Goal: Task Accomplishment & Management: Manage account settings

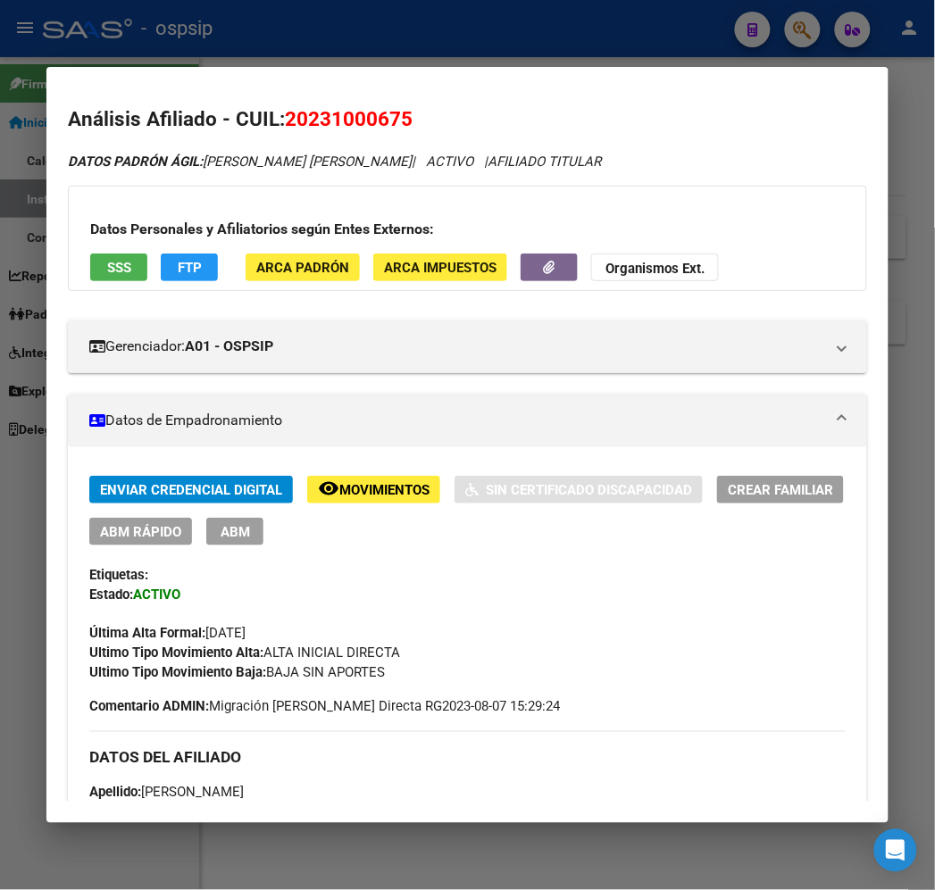
scroll to position [0, 181]
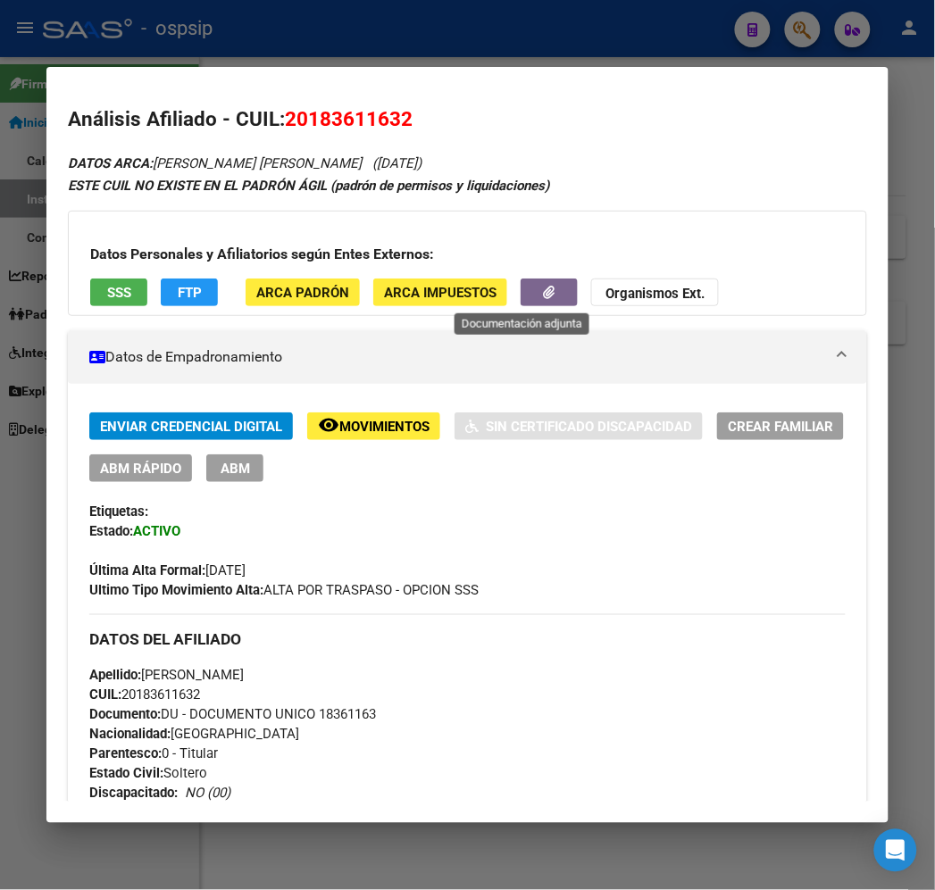
click at [544, 291] on icon "button" at bounding box center [550, 292] width 12 height 13
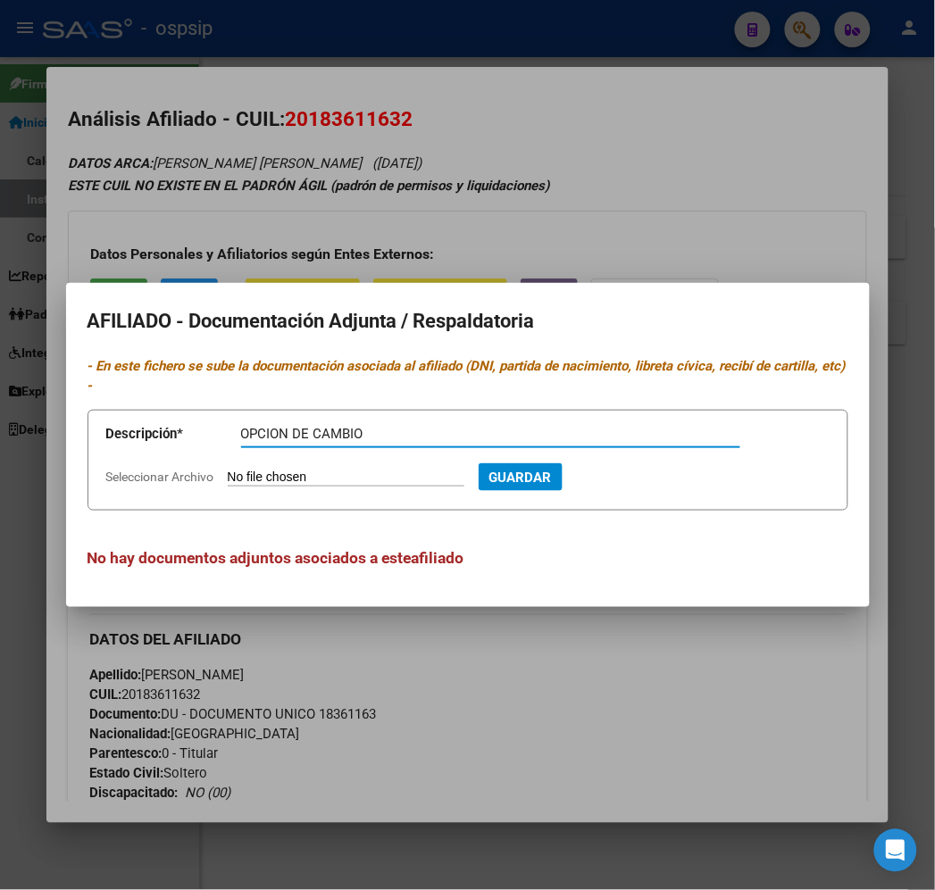
type input "OPCION DE CAMBIO"
click at [252, 456] on form "Descripción * OPCION DE CAMBIO Descripción Seleccionar Archivo Guardar" at bounding box center [467, 461] width 761 height 102
click at [260, 470] on input "Seleccionar Archivo" at bounding box center [346, 478] width 237 height 17
type input "C:\fakepath\1000069038 (2).jpg"
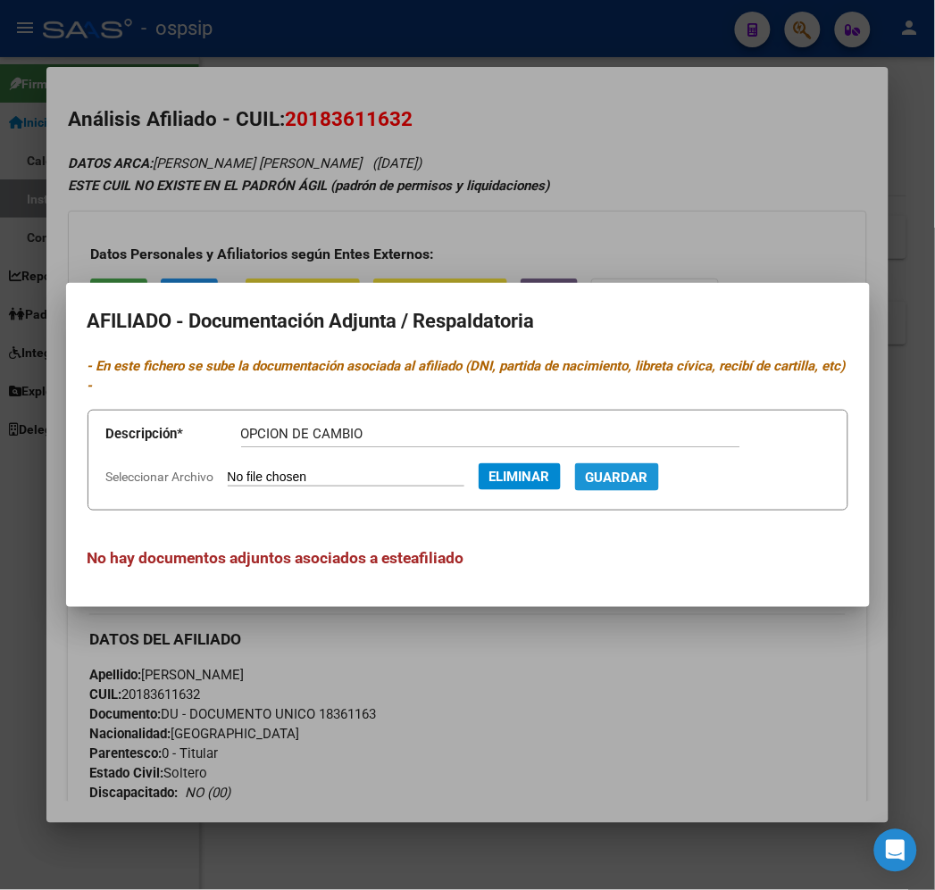
click at [621, 473] on span "Guardar" at bounding box center [617, 478] width 62 height 16
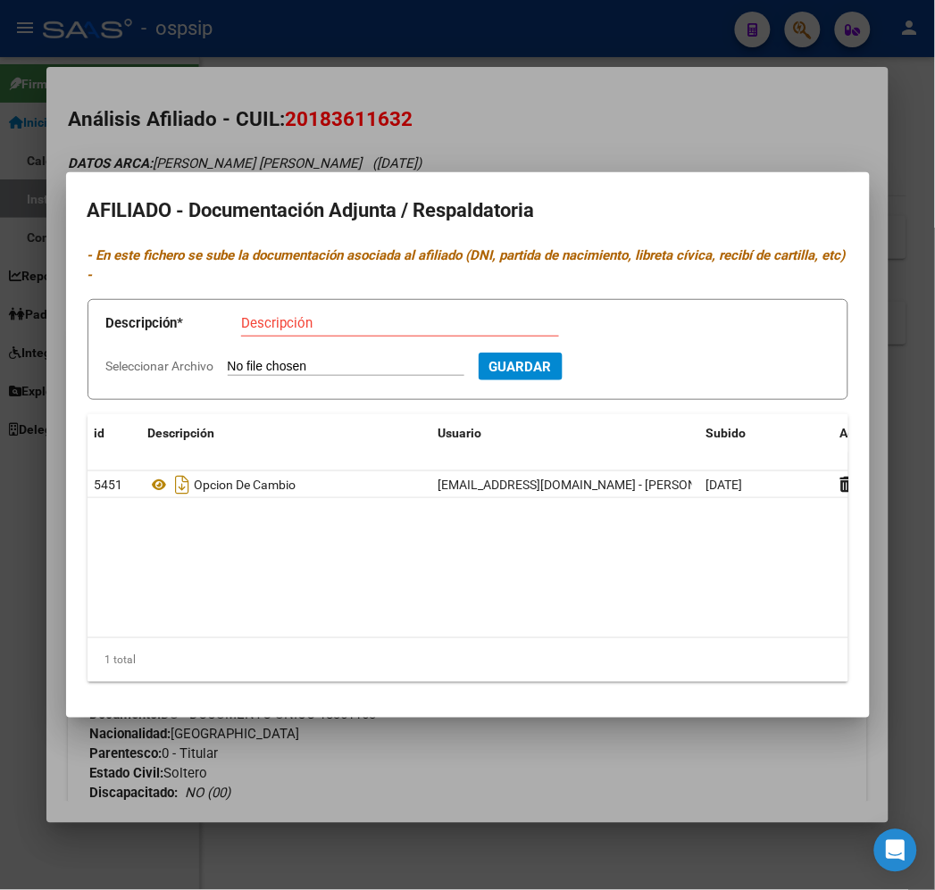
drag, startPoint x: 629, startPoint y: 125, endPoint x: 373, endPoint y: 119, distance: 255.4
click at [628, 127] on div at bounding box center [467, 445] width 935 height 890
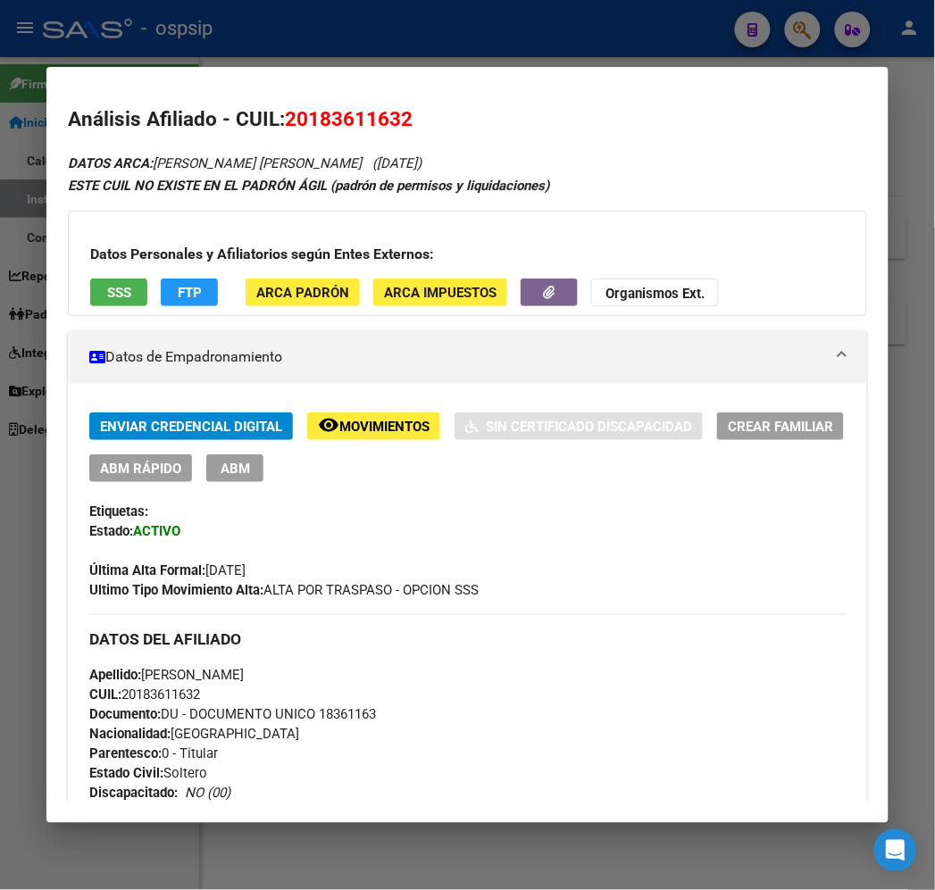
click at [442, 42] on div at bounding box center [467, 445] width 935 height 890
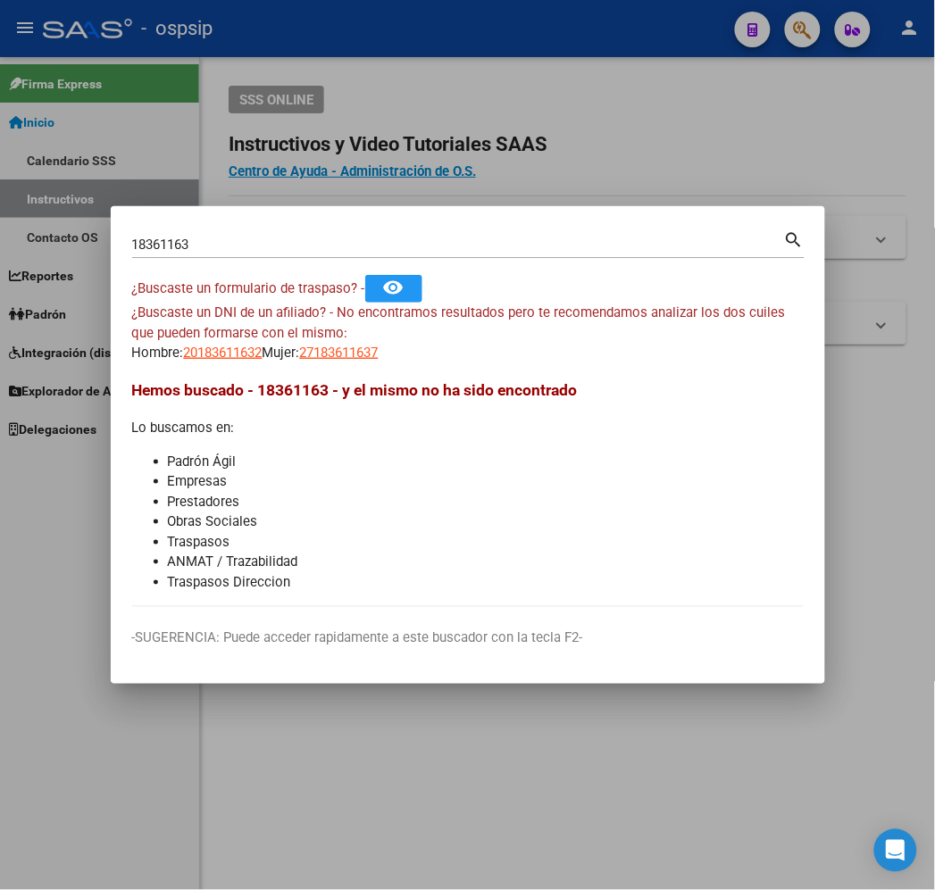
click at [442, 39] on div at bounding box center [467, 445] width 935 height 890
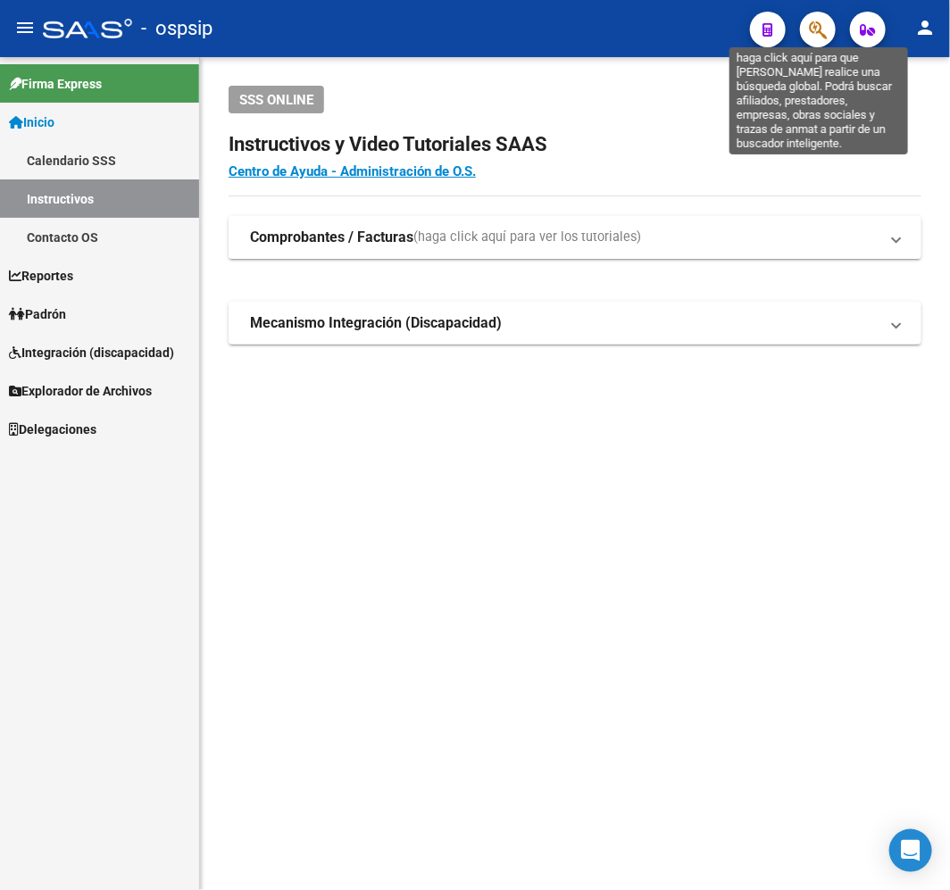
click at [809, 30] on icon "button" at bounding box center [818, 30] width 18 height 21
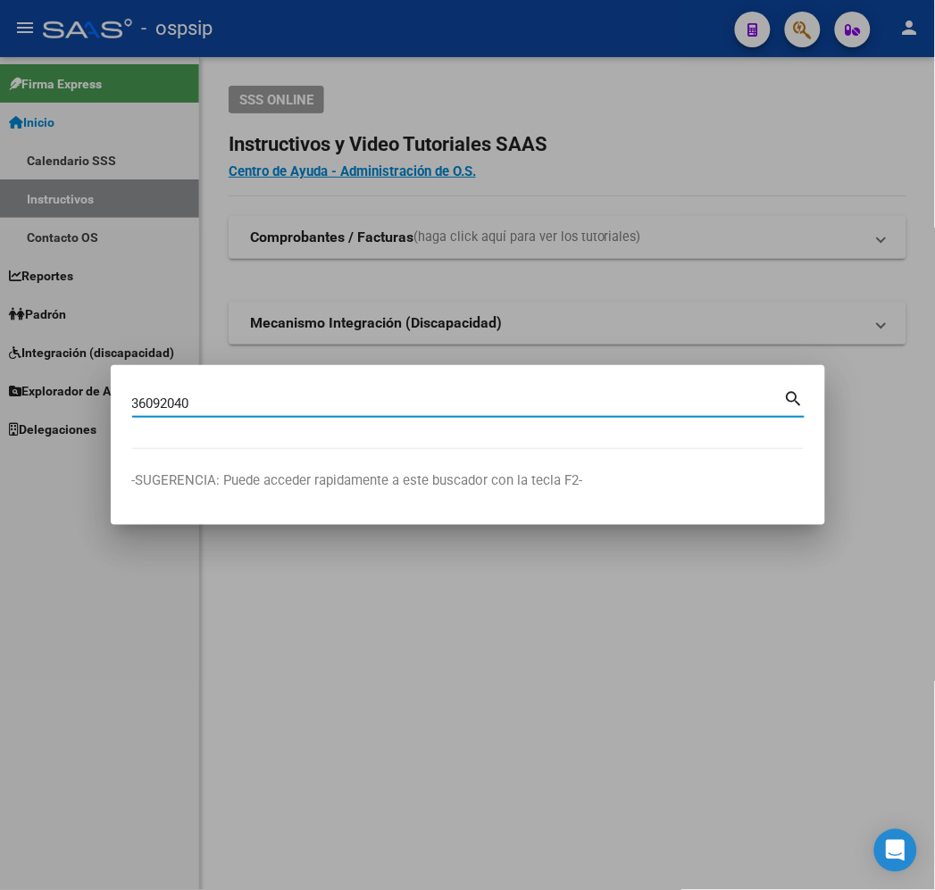
type input "36092040"
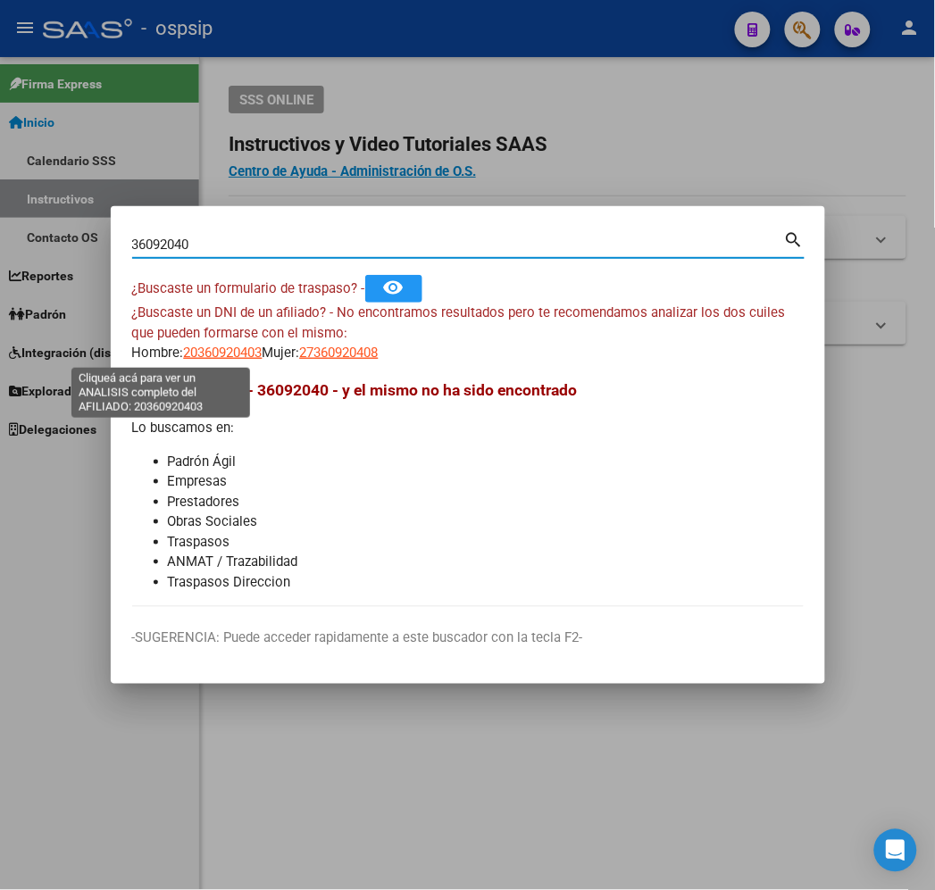
click at [184, 352] on span "20360920403" at bounding box center [223, 353] width 79 height 16
type textarea "20360920403"
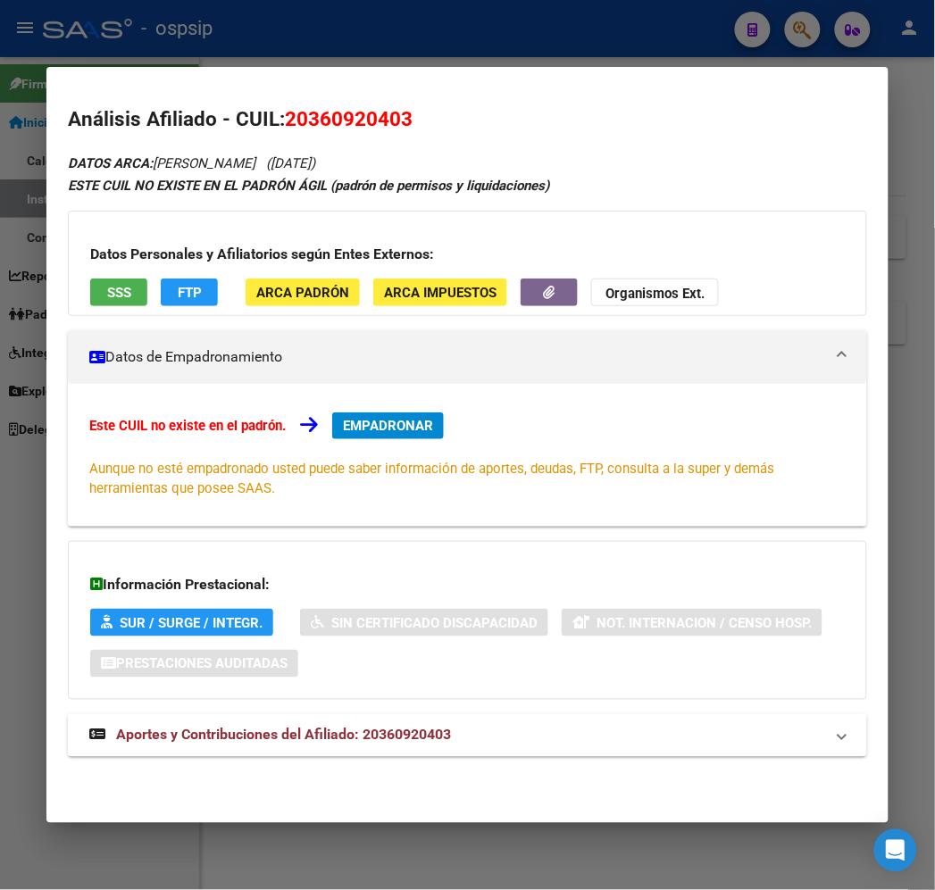
click at [346, 734] on span "Aportes y Contribuciones del Afiliado: 20360920403" at bounding box center [283, 735] width 335 height 17
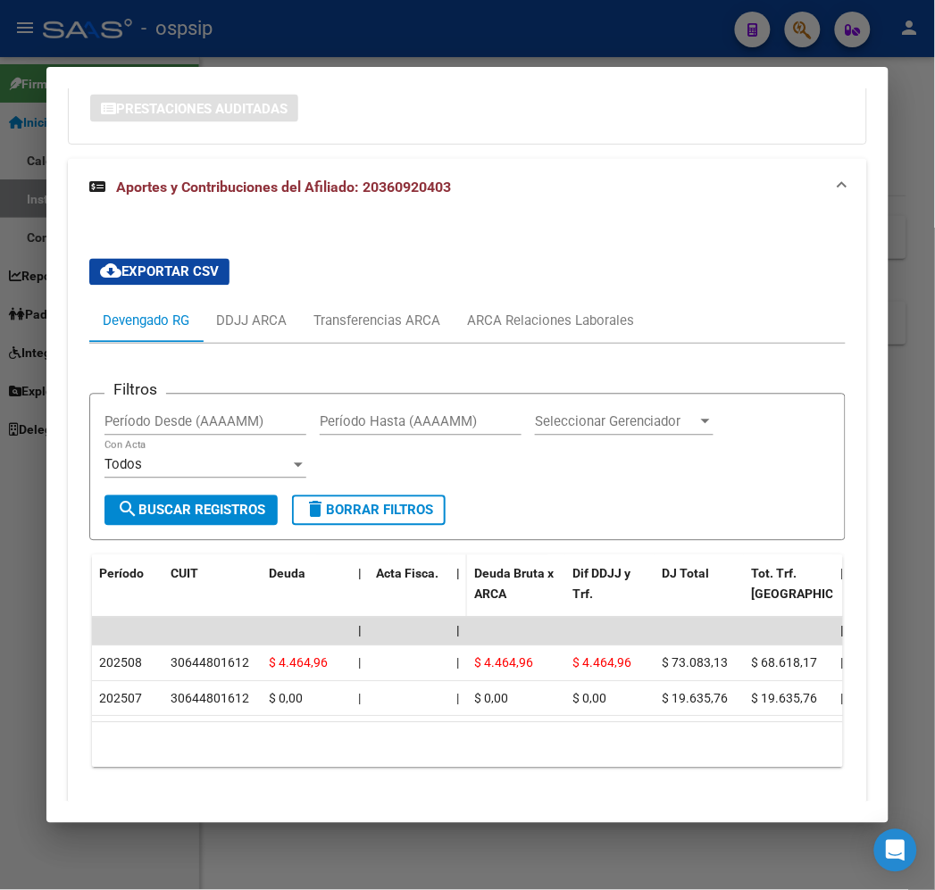
scroll to position [620, 0]
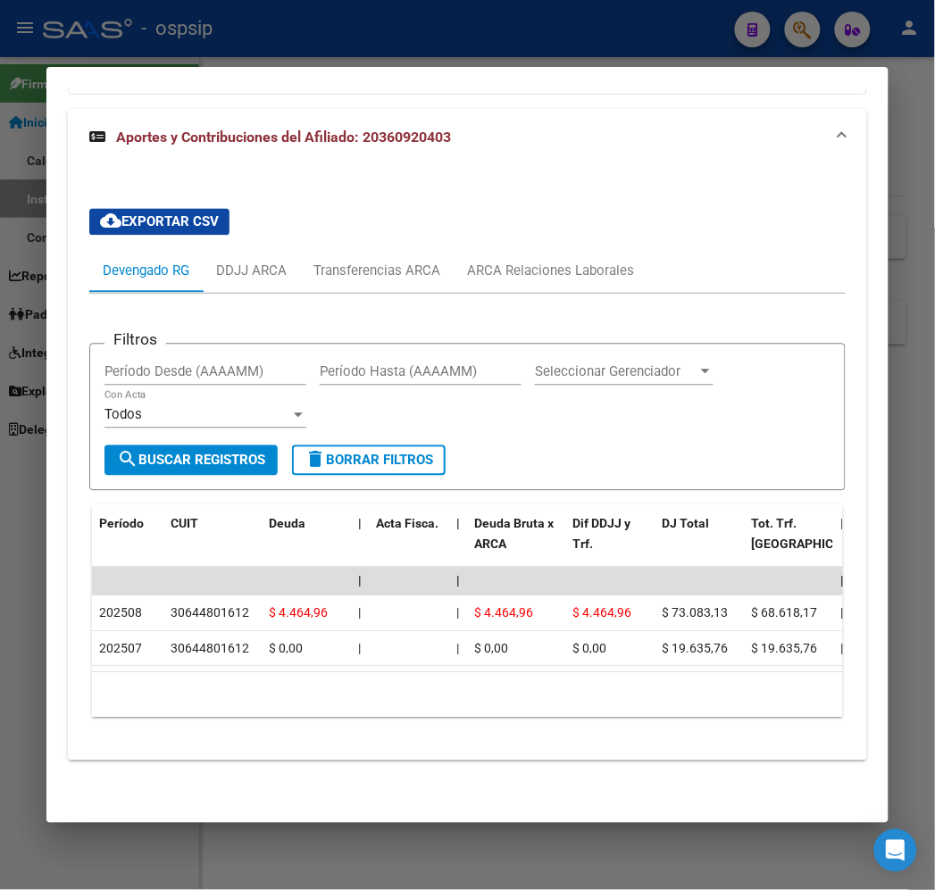
drag, startPoint x: 310, startPoint y: 65, endPoint x: 334, endPoint y: 52, distance: 27.6
click at [315, 64] on div at bounding box center [467, 445] width 935 height 890
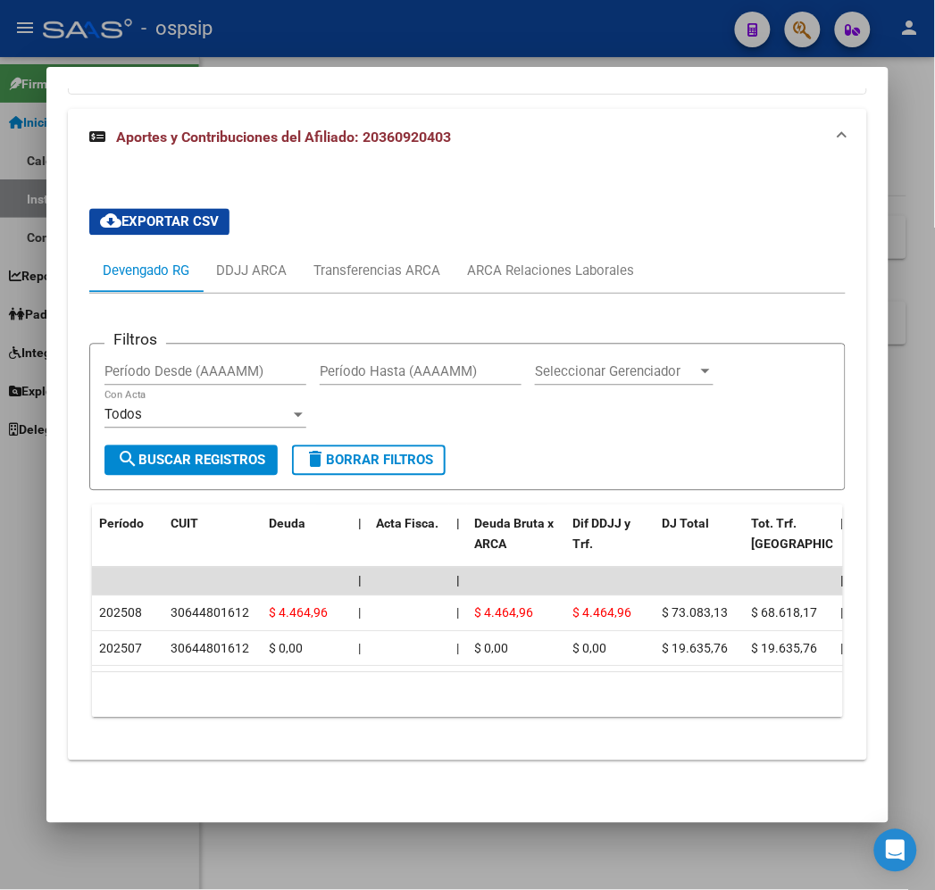
click at [345, 37] on div at bounding box center [467, 445] width 935 height 890
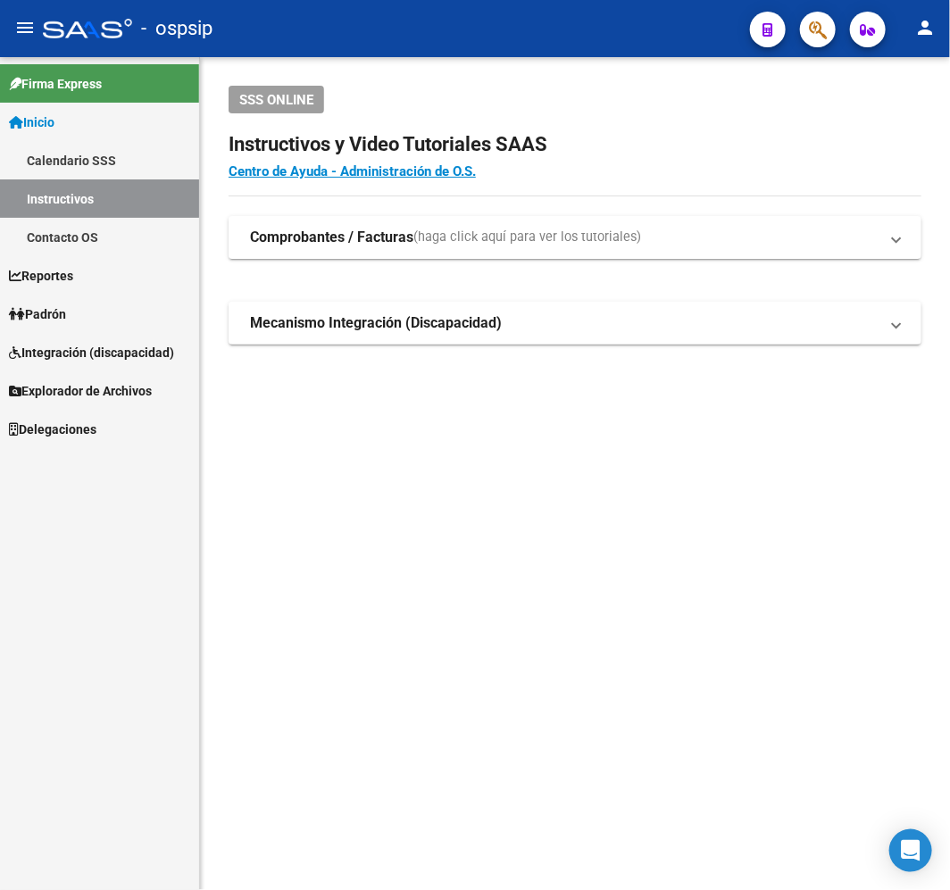
click at [818, 32] on icon "button" at bounding box center [818, 30] width 18 height 21
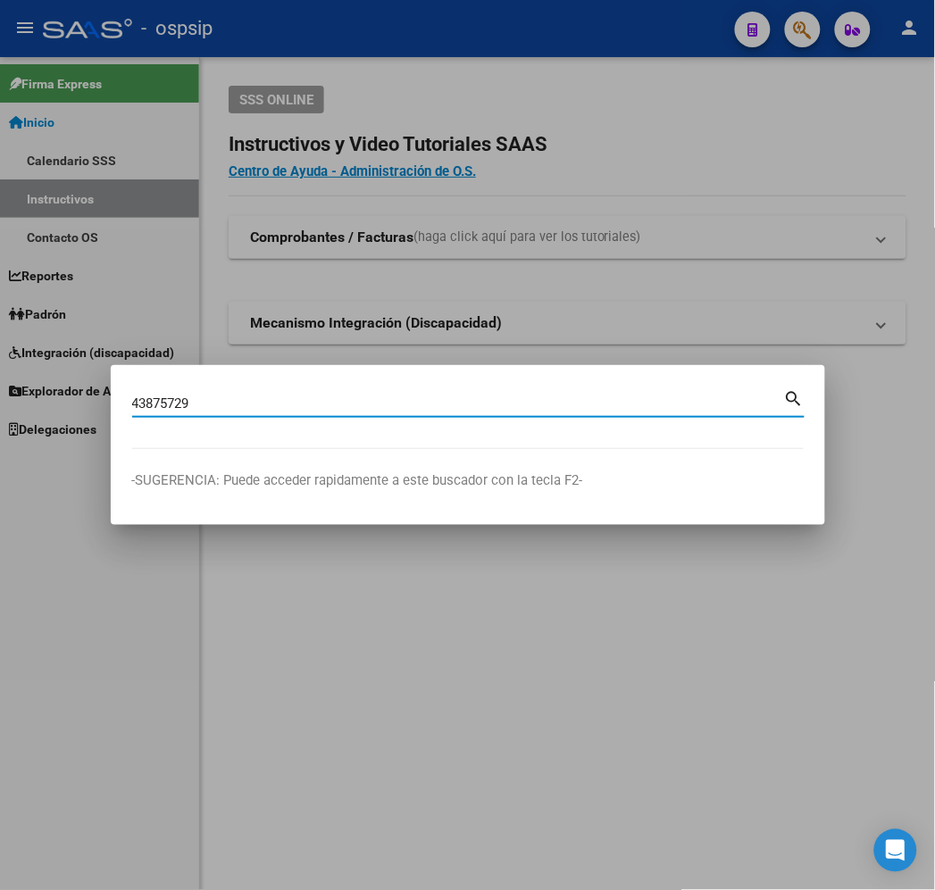
type input "43875729"
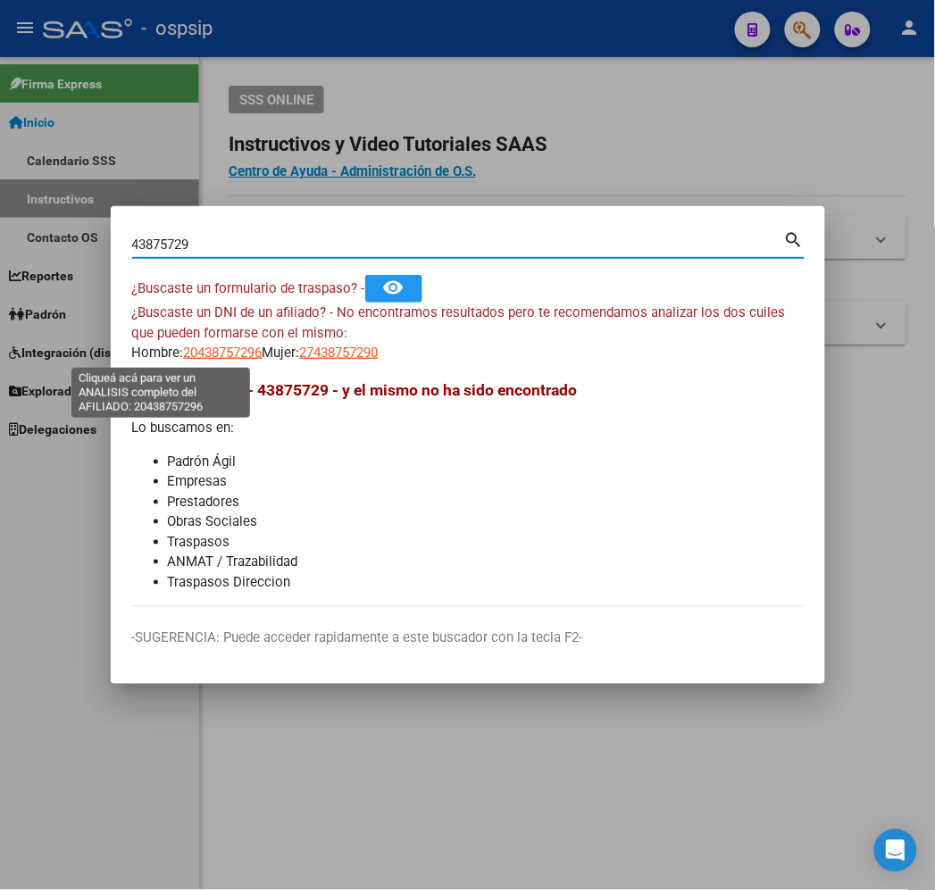
click at [184, 348] on span "20438757296" at bounding box center [223, 353] width 79 height 16
type textarea "20438757296"
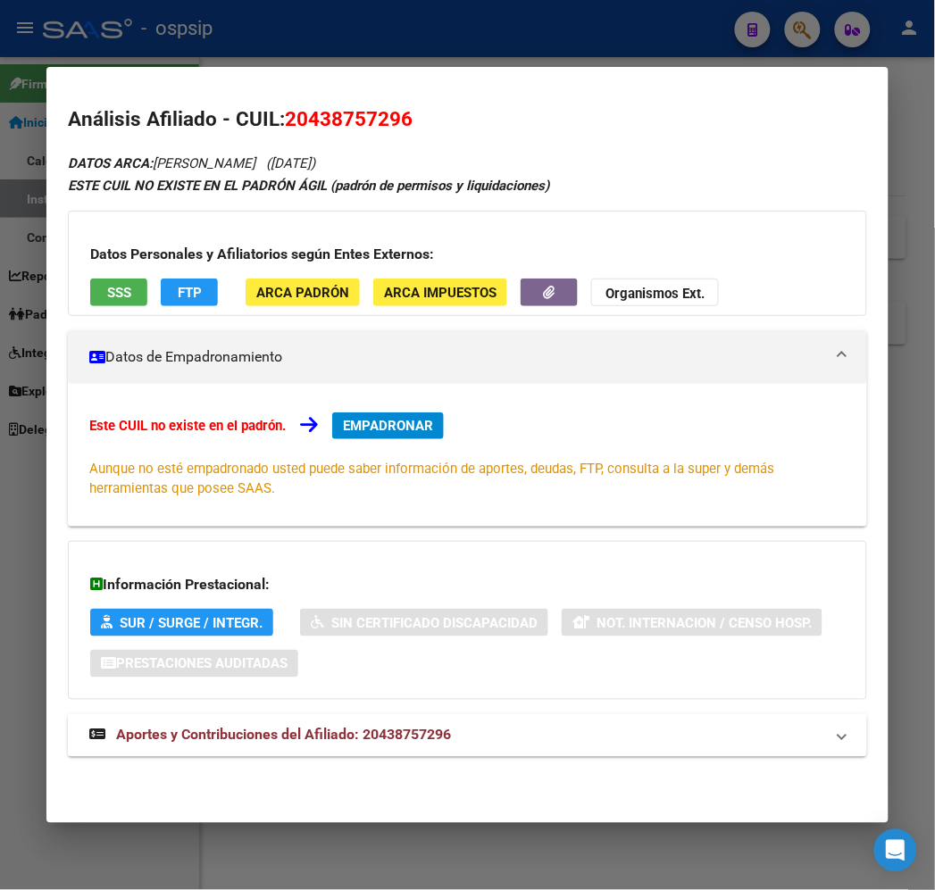
click at [411, 720] on mat-expansion-panel-header "Aportes y Contribuciones del Afiliado: 20438757296" at bounding box center [467, 735] width 798 height 43
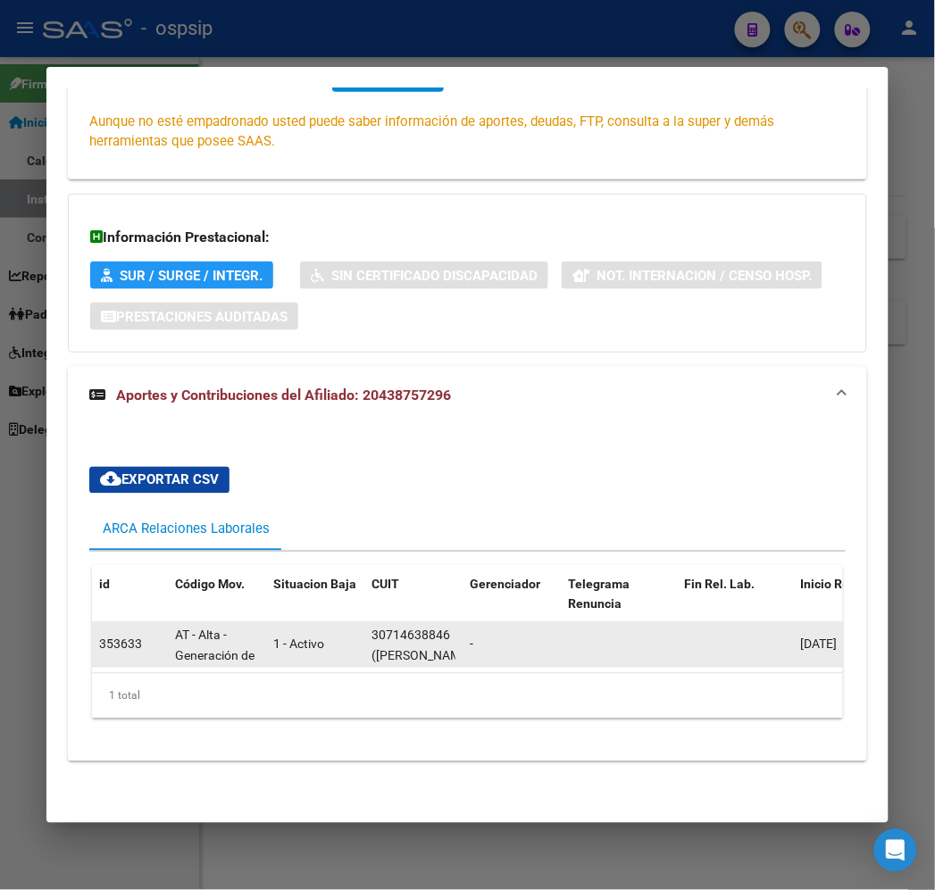
scroll to position [0, 0]
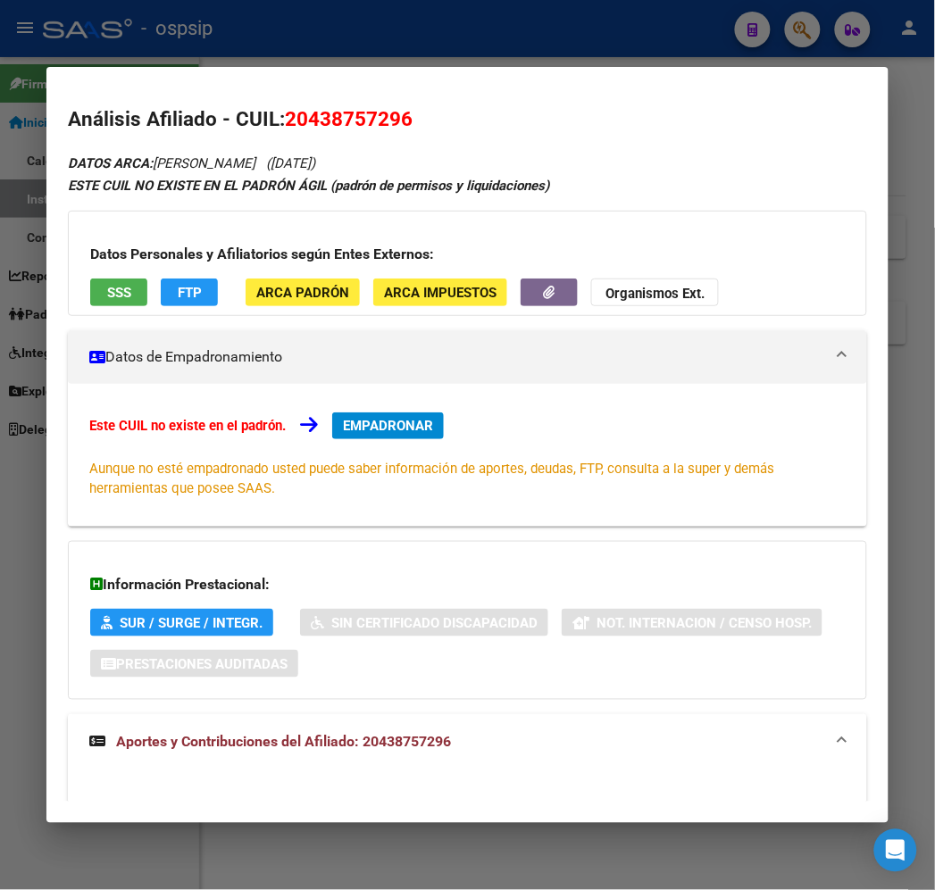
click at [297, 39] on div at bounding box center [467, 445] width 935 height 890
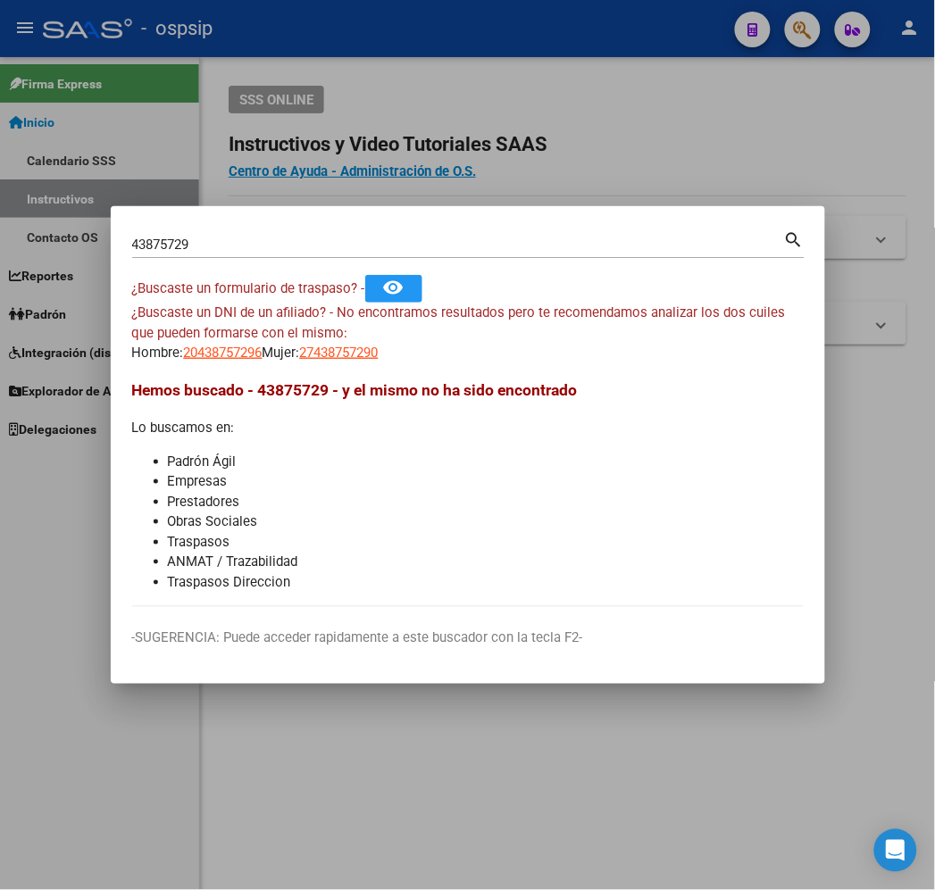
click at [297, 37] on div at bounding box center [467, 445] width 935 height 890
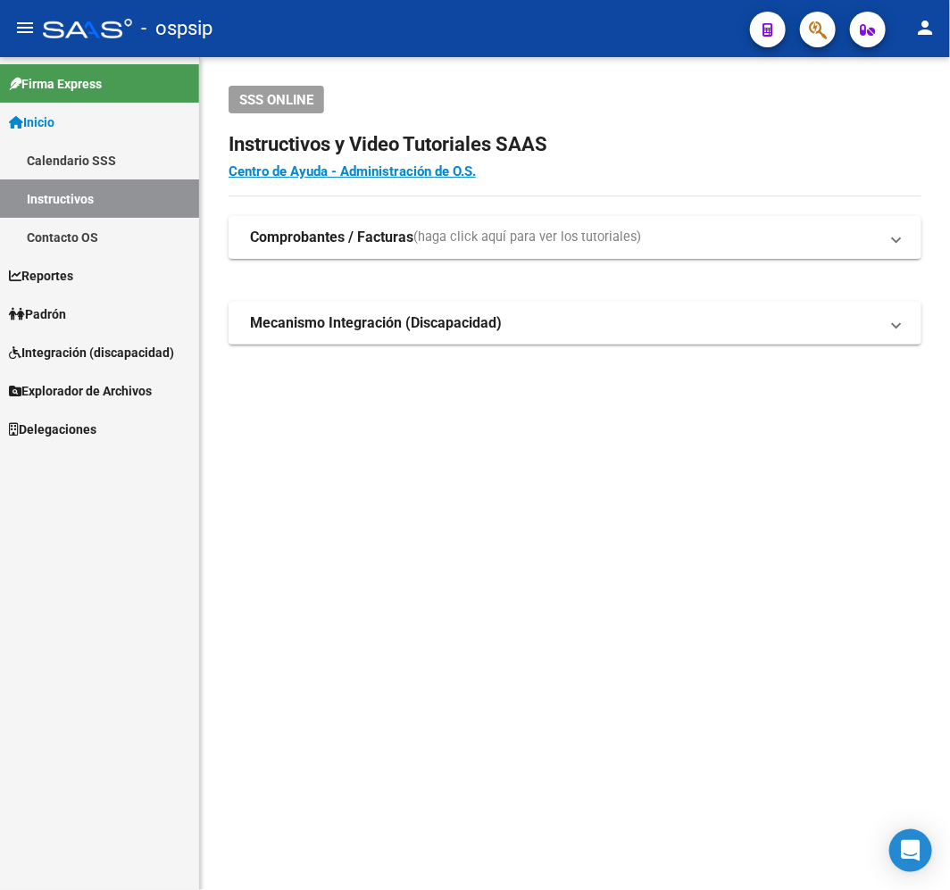
click at [817, 37] on icon "button" at bounding box center [818, 30] width 18 height 21
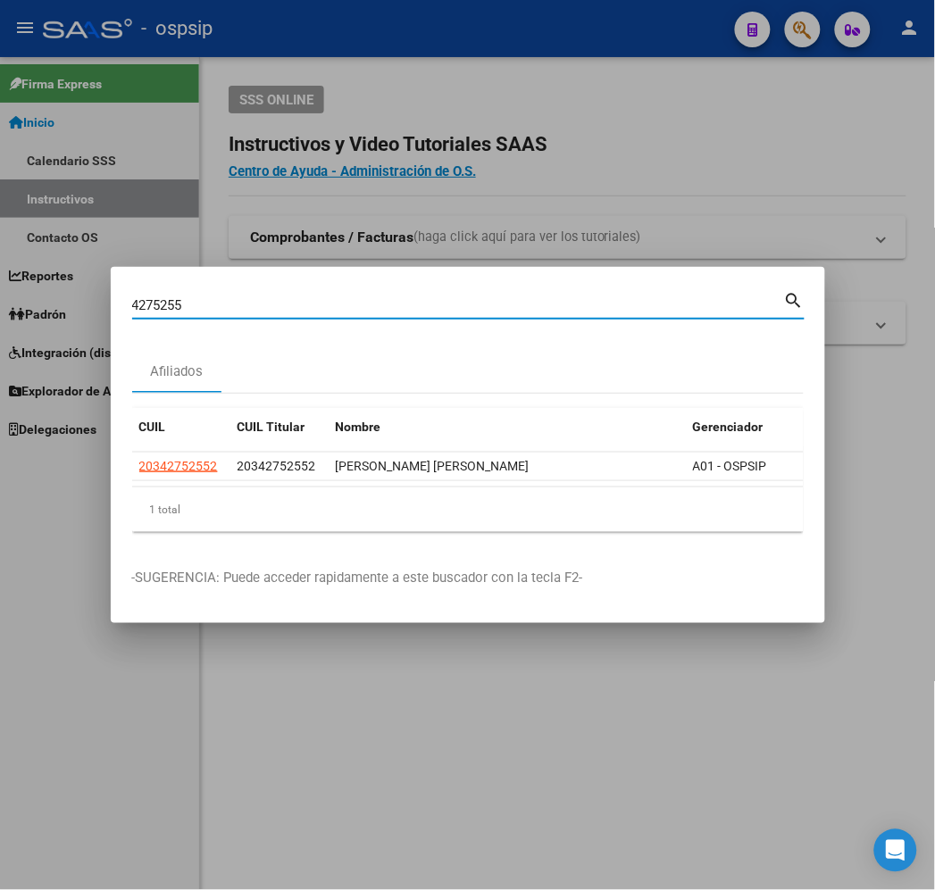
click at [132, 300] on input "4275255" at bounding box center [458, 305] width 652 height 16
type input "34275255"
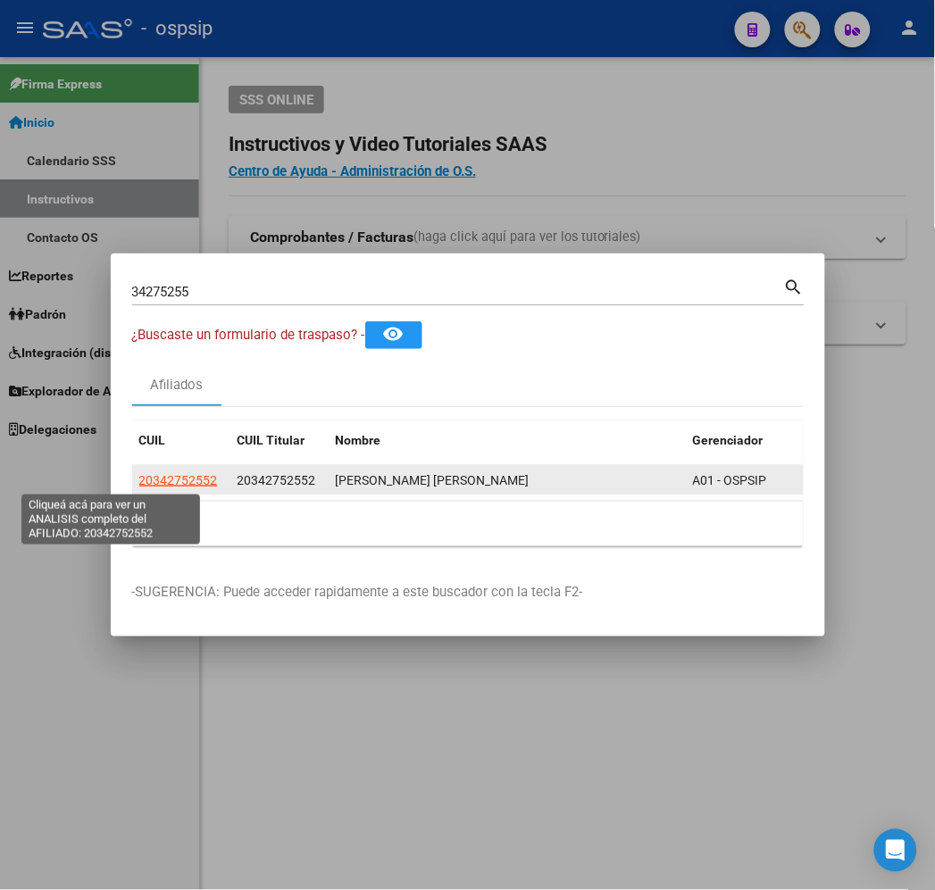
click at [139, 483] on span "20342752552" at bounding box center [178, 480] width 79 height 14
type textarea "20342752552"
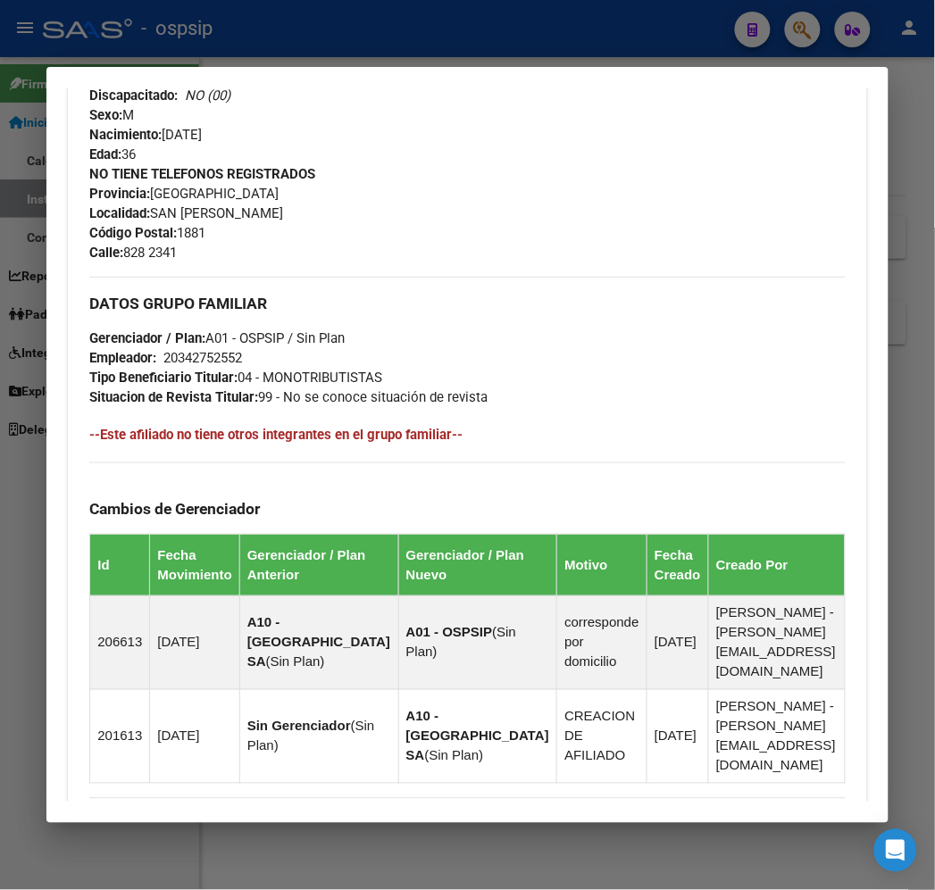
scroll to position [1058, 0]
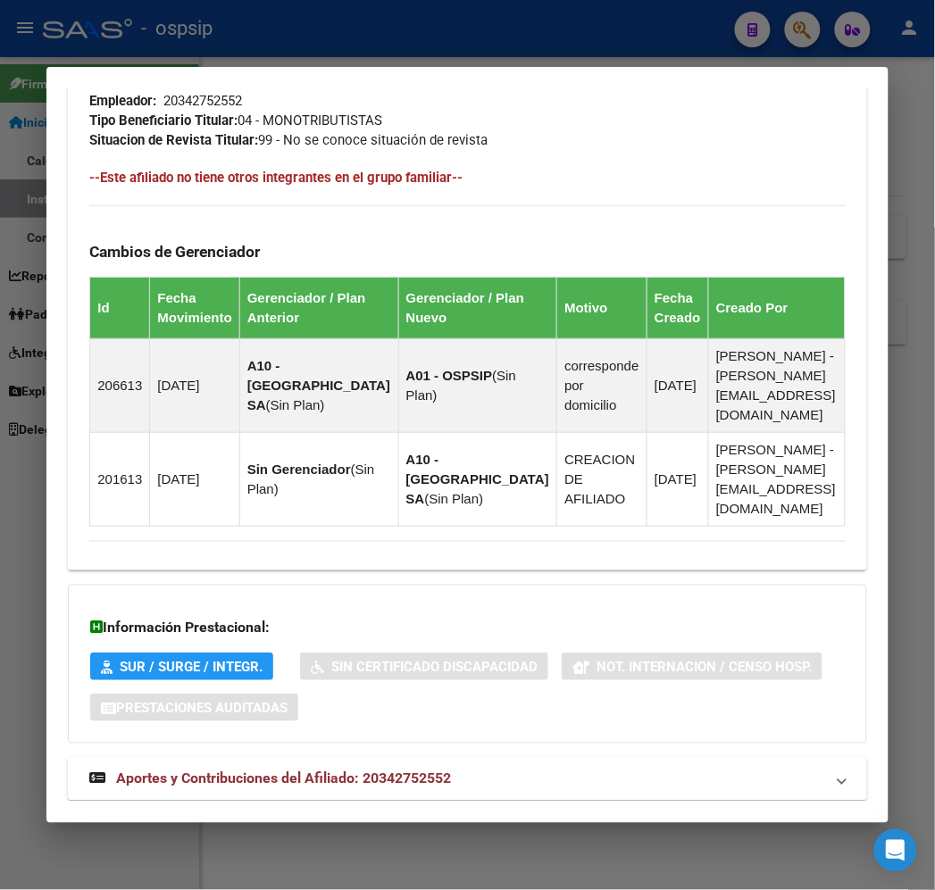
drag, startPoint x: 480, startPoint y: 748, endPoint x: 532, endPoint y: 612, distance: 145.2
click at [480, 769] on mat-panel-title "Aportes y Contribuciones del Afiliado: 20342752552" at bounding box center [456, 779] width 734 height 21
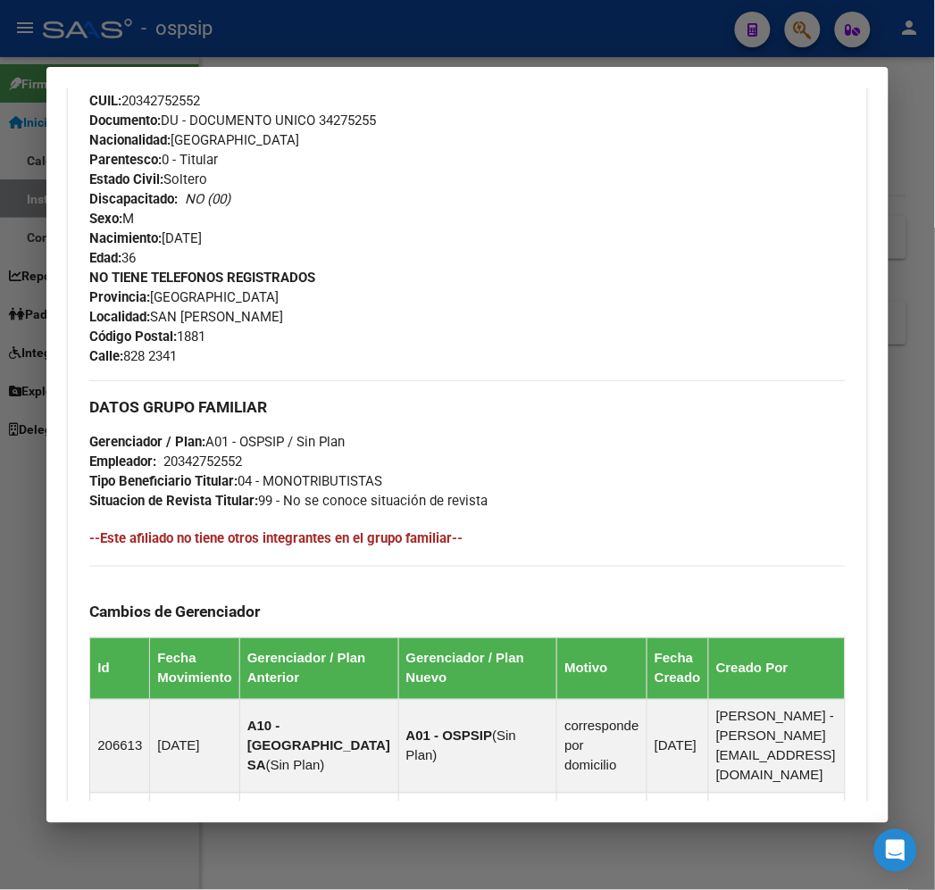
scroll to position [420, 0]
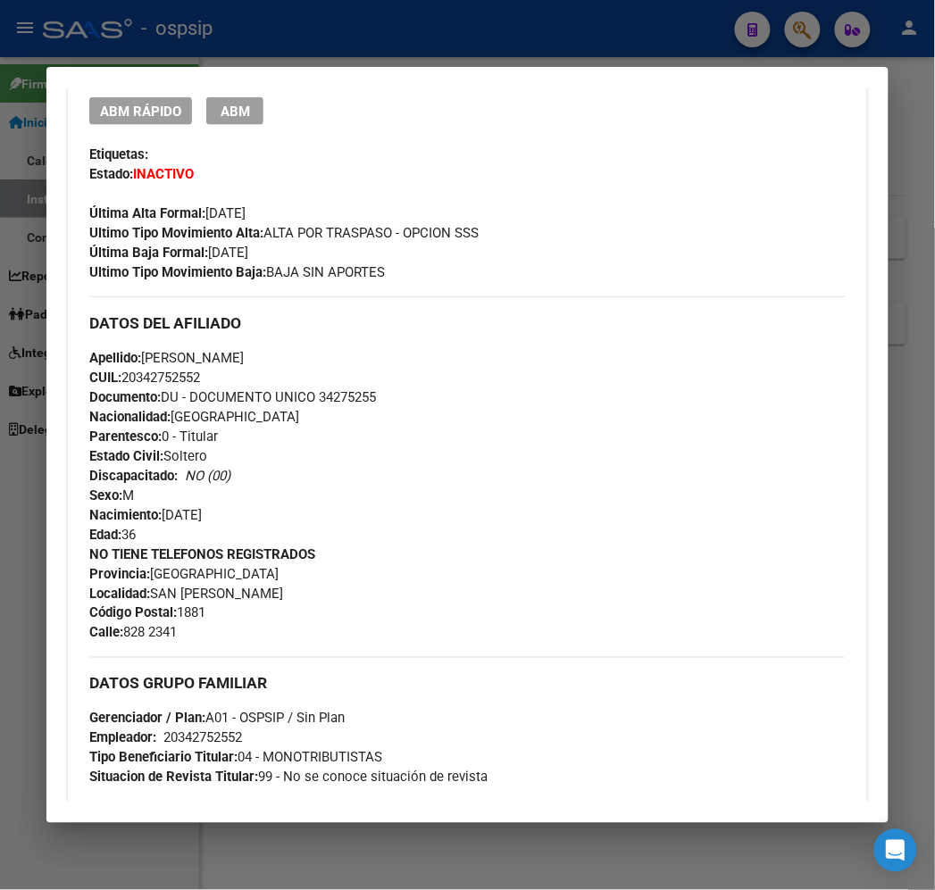
click at [287, 19] on div at bounding box center [467, 445] width 935 height 890
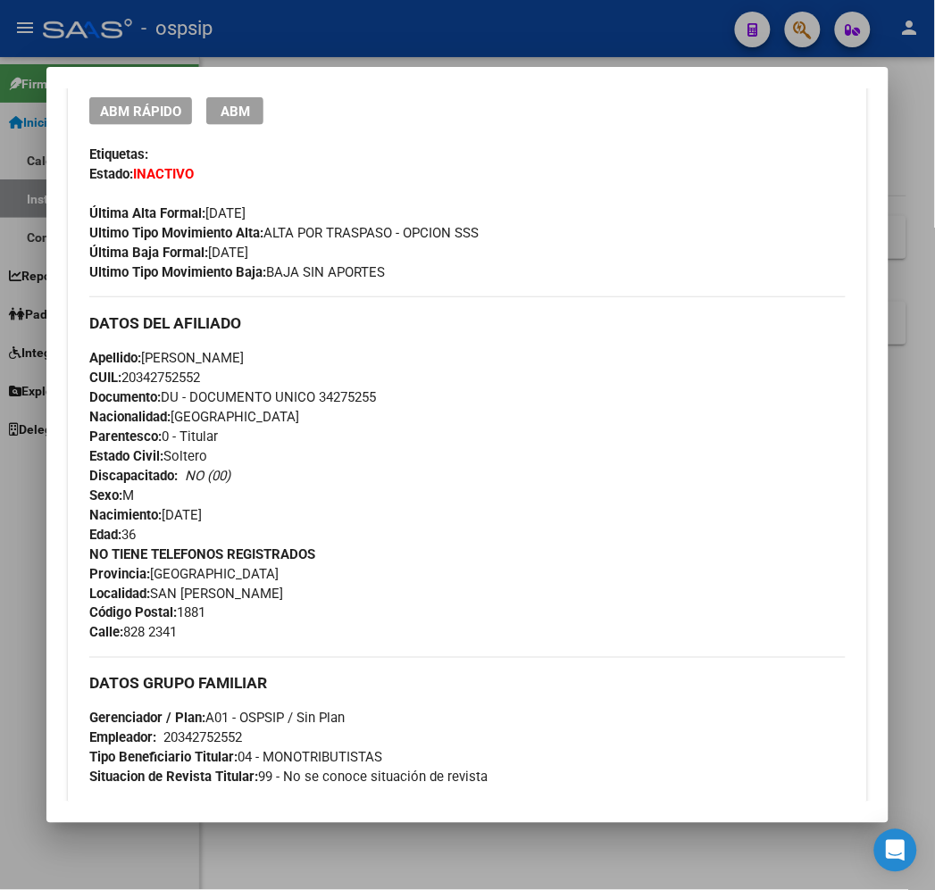
drag, startPoint x: 287, startPoint y: 19, endPoint x: 506, endPoint y: 184, distance: 274.8
click at [287, 21] on div at bounding box center [467, 445] width 935 height 890
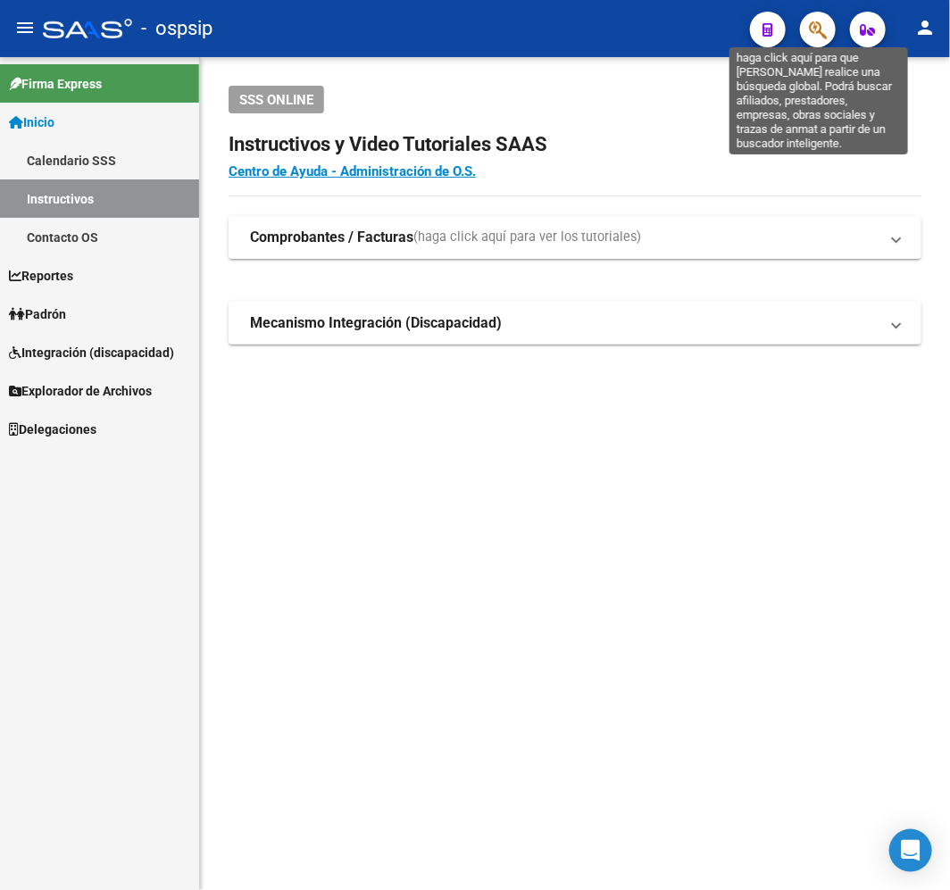
click at [825, 28] on icon "button" at bounding box center [818, 30] width 18 height 21
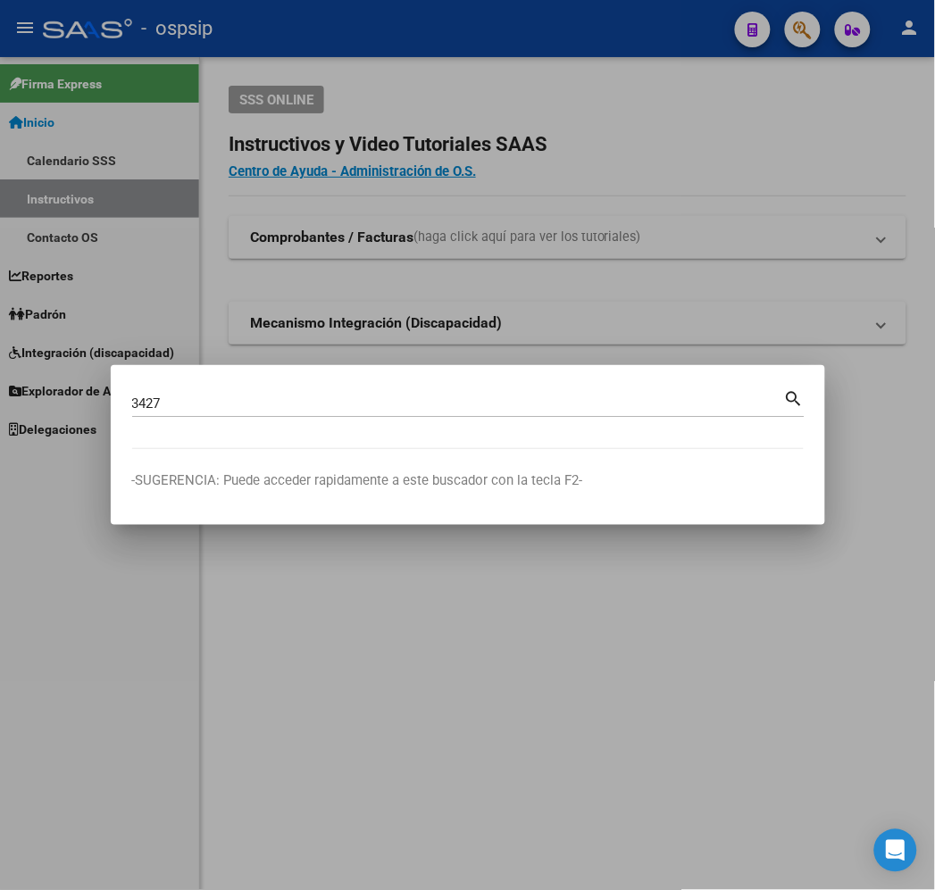
click at [146, 407] on input "3427" at bounding box center [458, 403] width 652 height 16
type input "3"
type input "40699582"
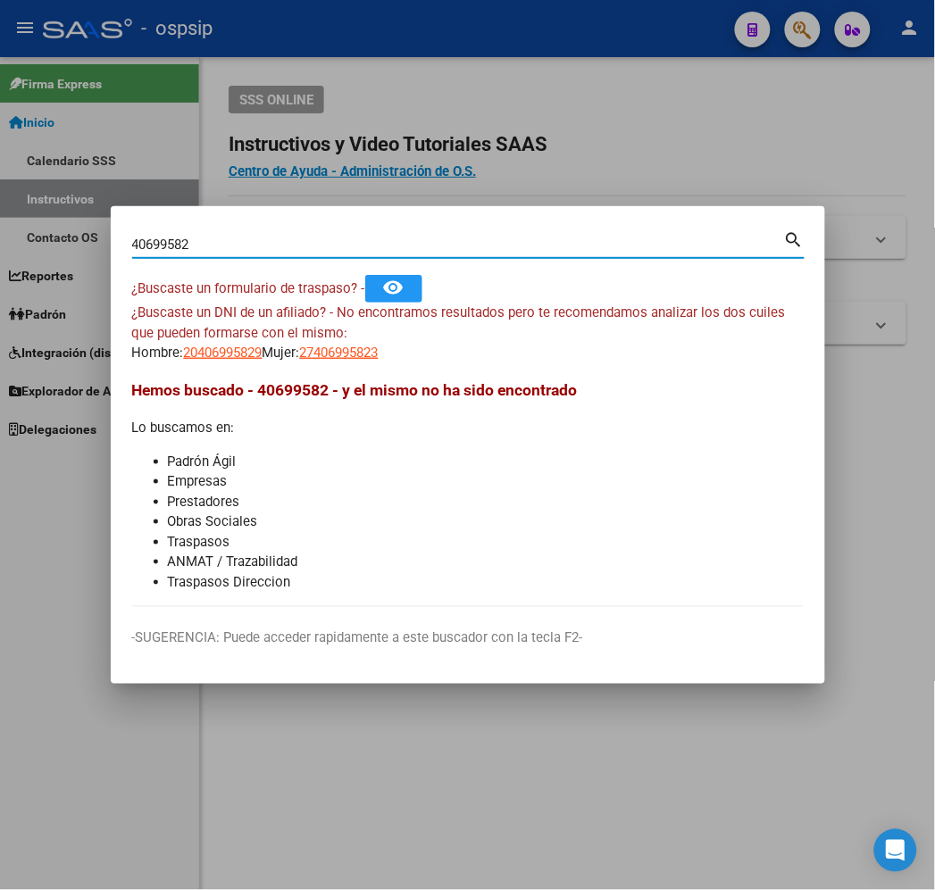
click at [184, 343] on app-link-go-to "20406995829" at bounding box center [223, 353] width 79 height 21
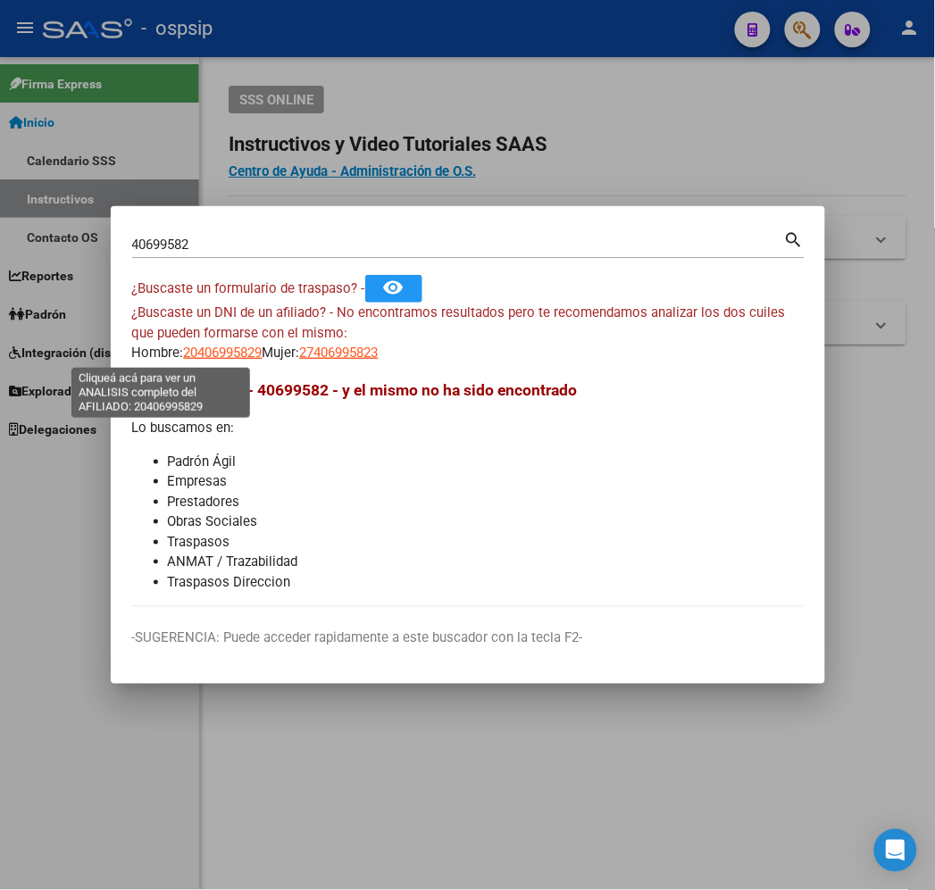
click at [184, 354] on span "20406995829" at bounding box center [223, 353] width 79 height 16
type textarea "20406995829"
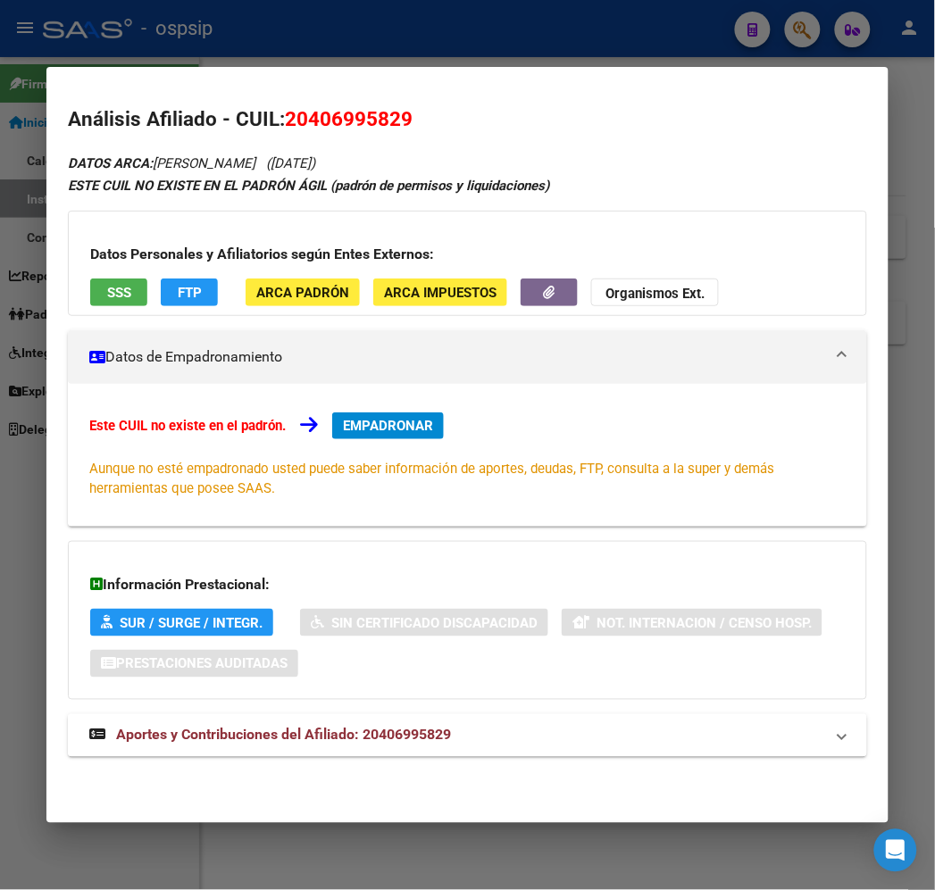
drag, startPoint x: 366, startPoint y: 733, endPoint x: 399, endPoint y: 719, distance: 36.0
click at [367, 729] on span "Aportes y Contribuciones del Afiliado: 20406995829" at bounding box center [283, 735] width 335 height 17
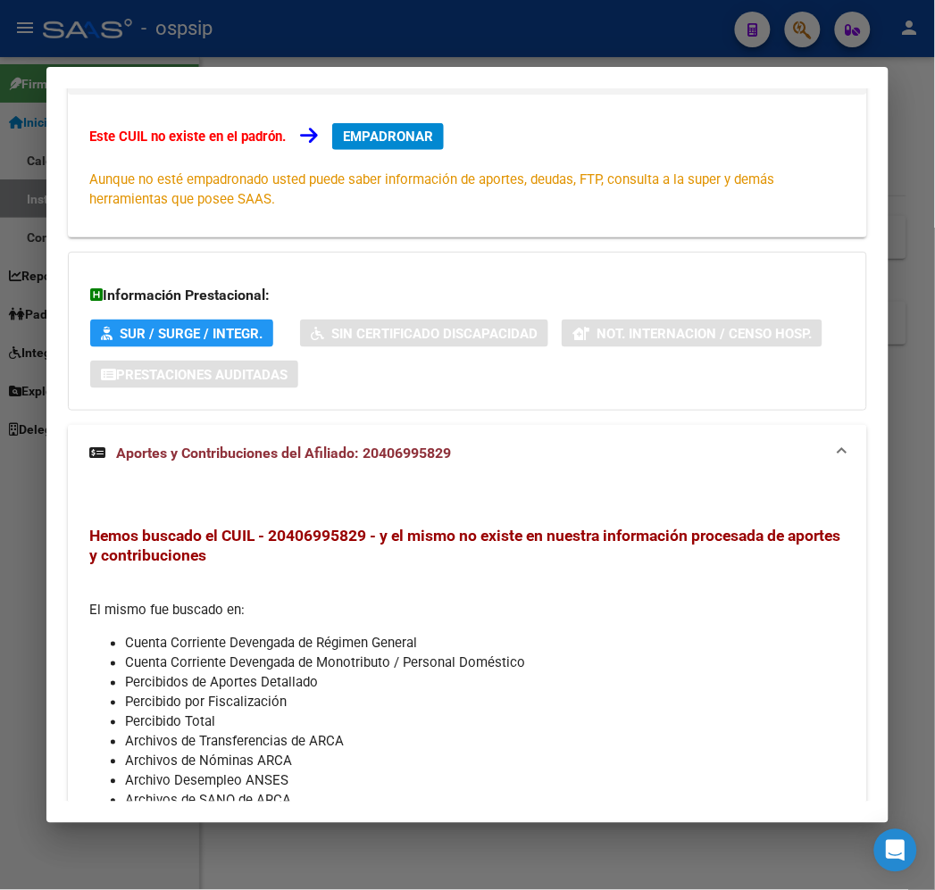
scroll to position [381, 0]
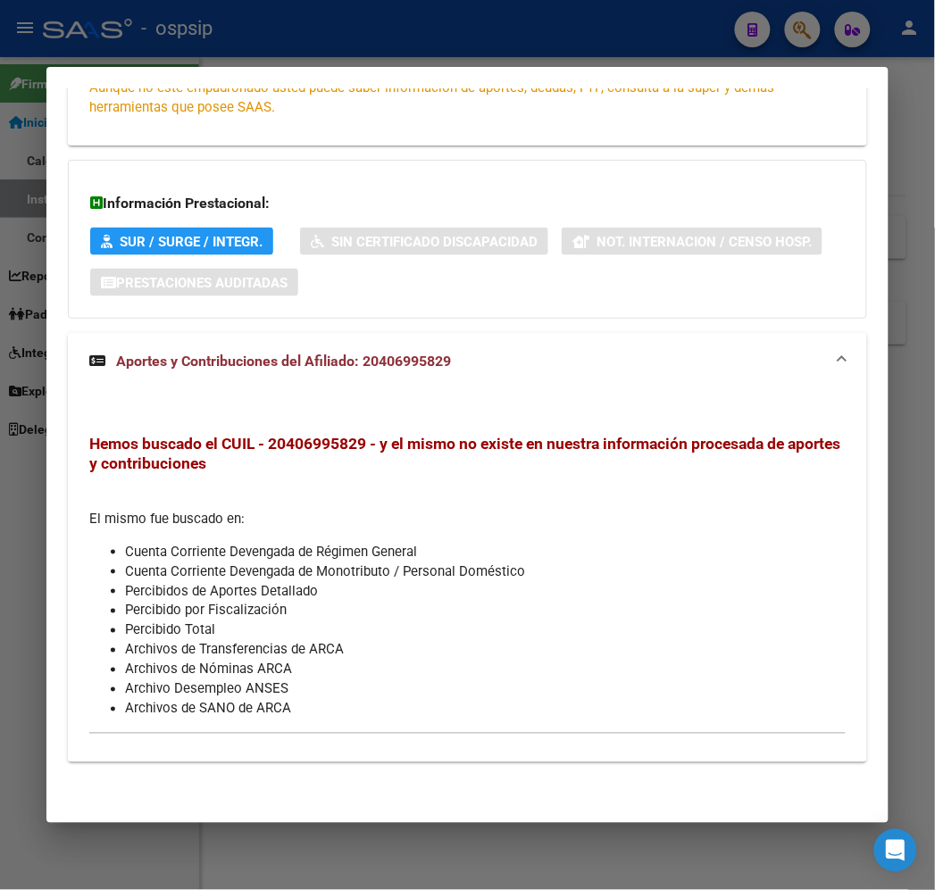
click at [330, 21] on div at bounding box center [467, 445] width 935 height 890
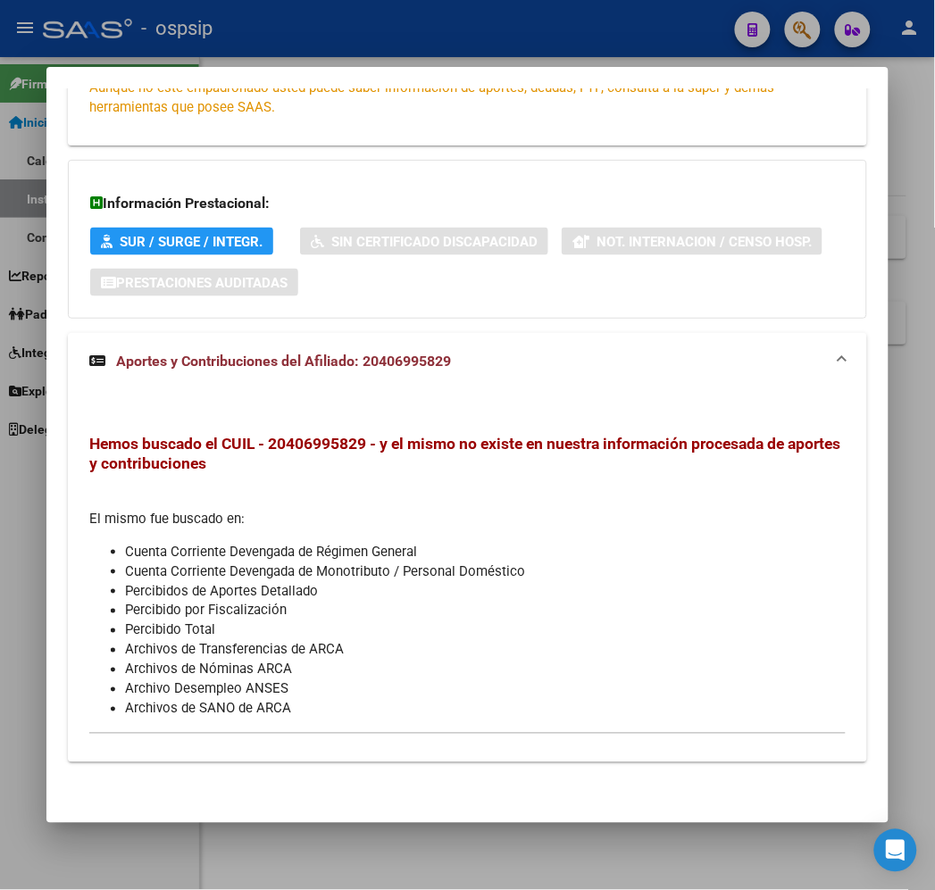
drag, startPoint x: 334, startPoint y: 24, endPoint x: 346, endPoint y: 46, distance: 25.2
click at [335, 28] on div at bounding box center [467, 445] width 935 height 890
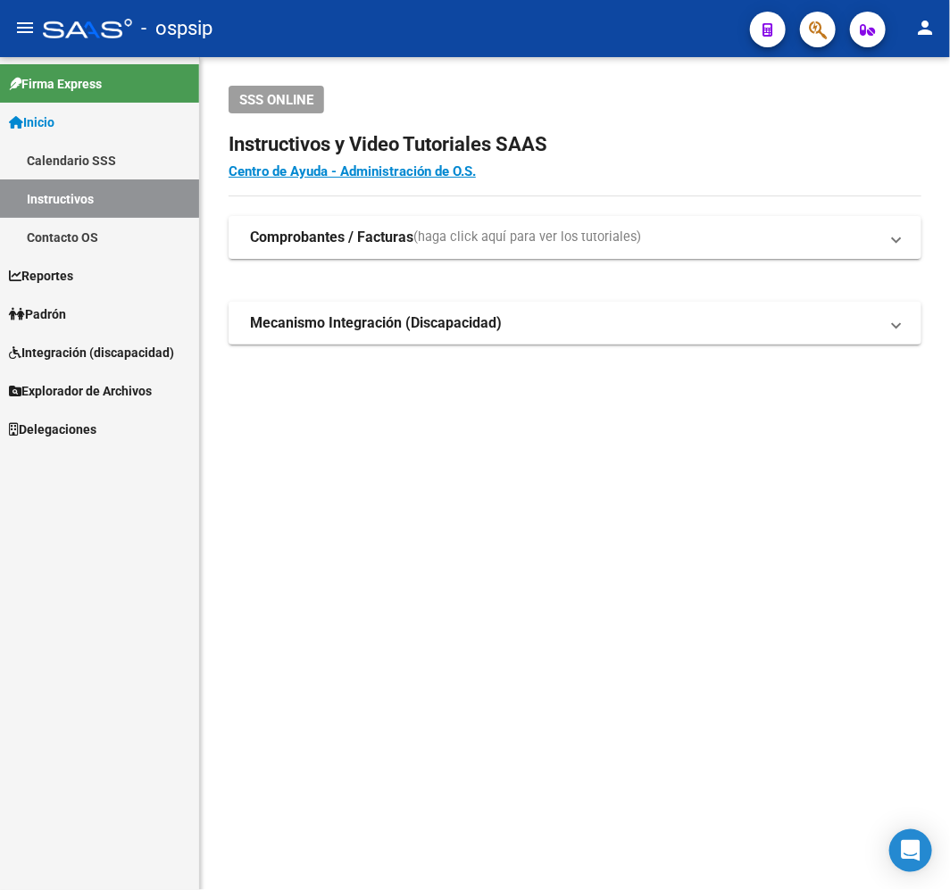
click at [835, 19] on app-search-popup at bounding box center [818, 27] width 36 height 22
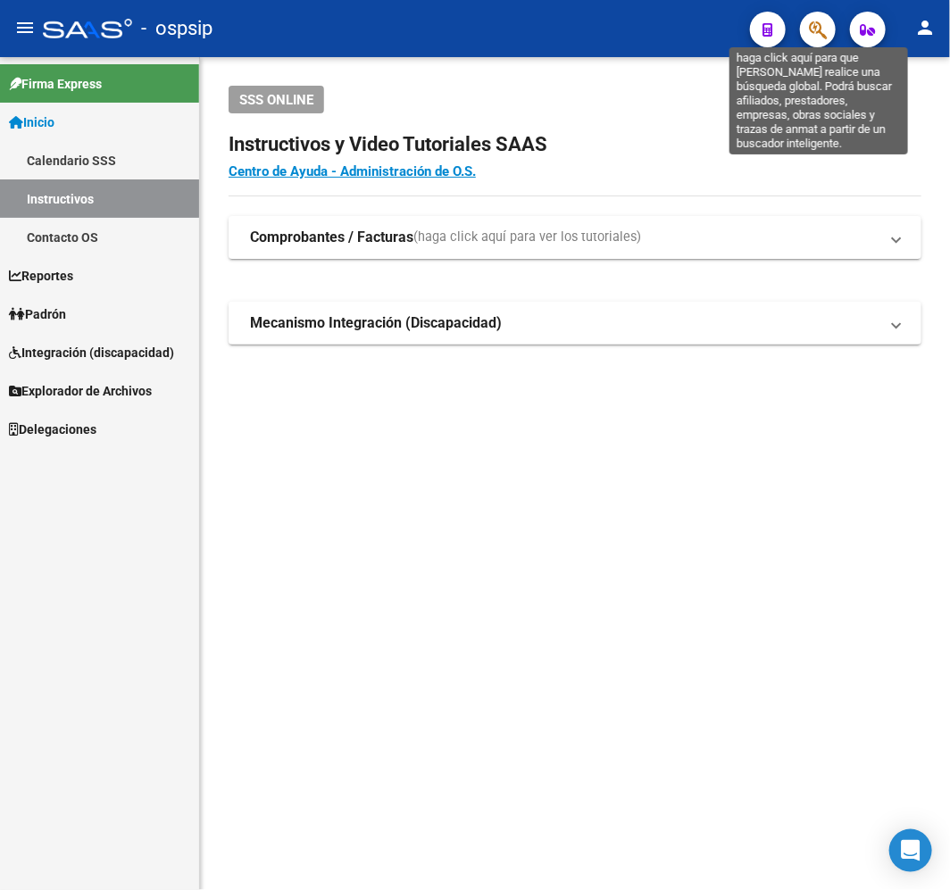
click at [820, 20] on icon "button" at bounding box center [818, 30] width 18 height 21
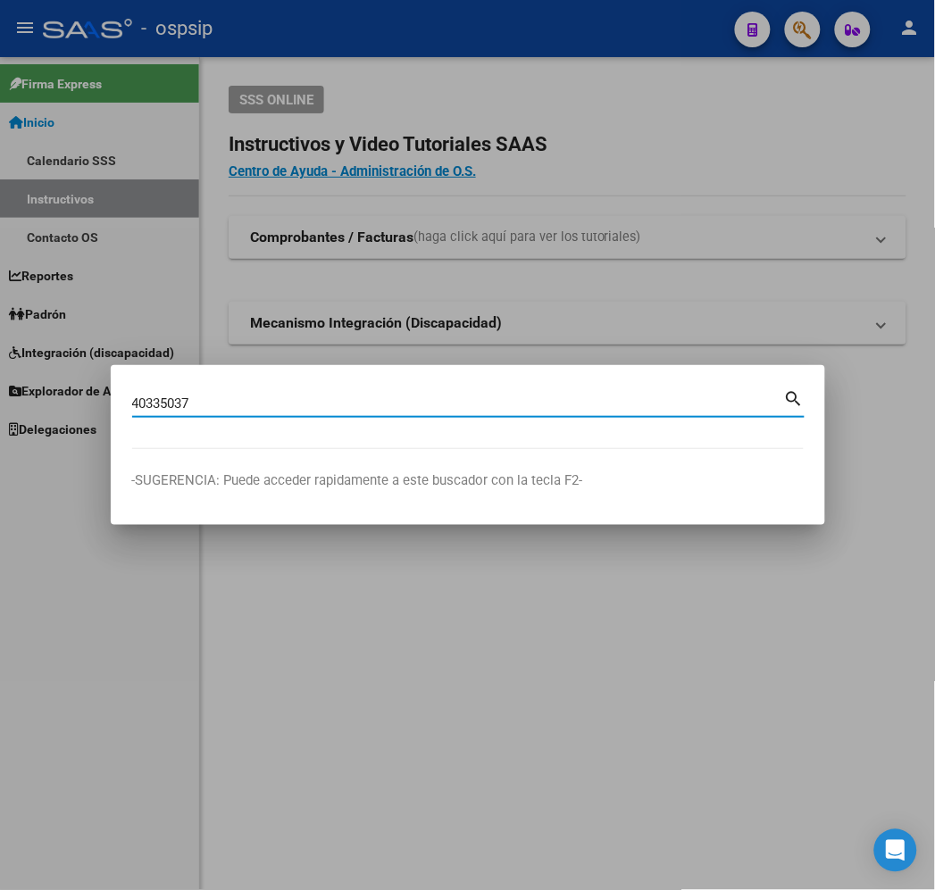
type input "40335037"
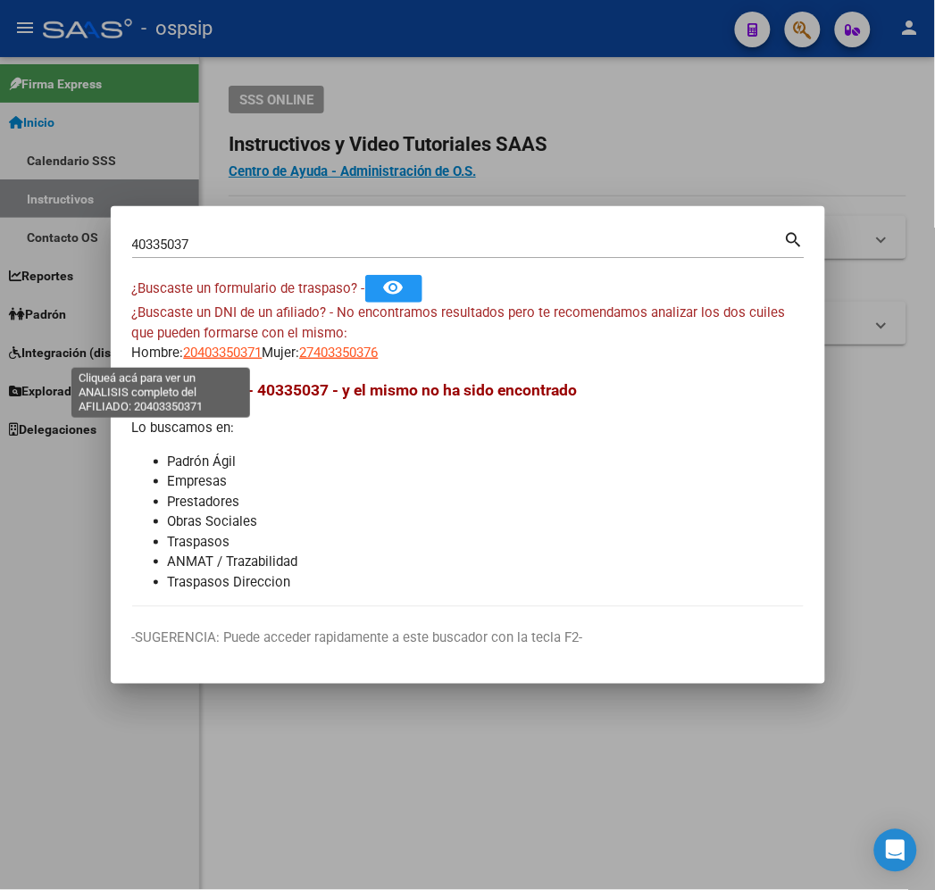
click at [184, 360] on span "20403350371" at bounding box center [223, 353] width 79 height 16
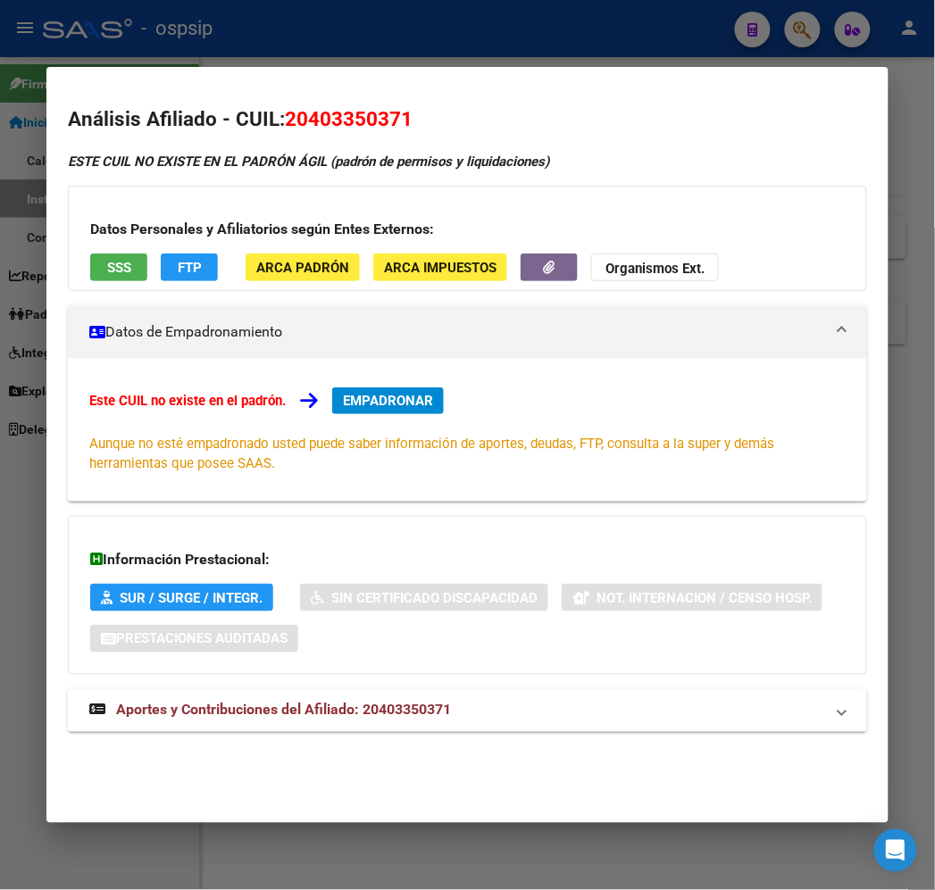
click at [415, 48] on div at bounding box center [467, 445] width 935 height 890
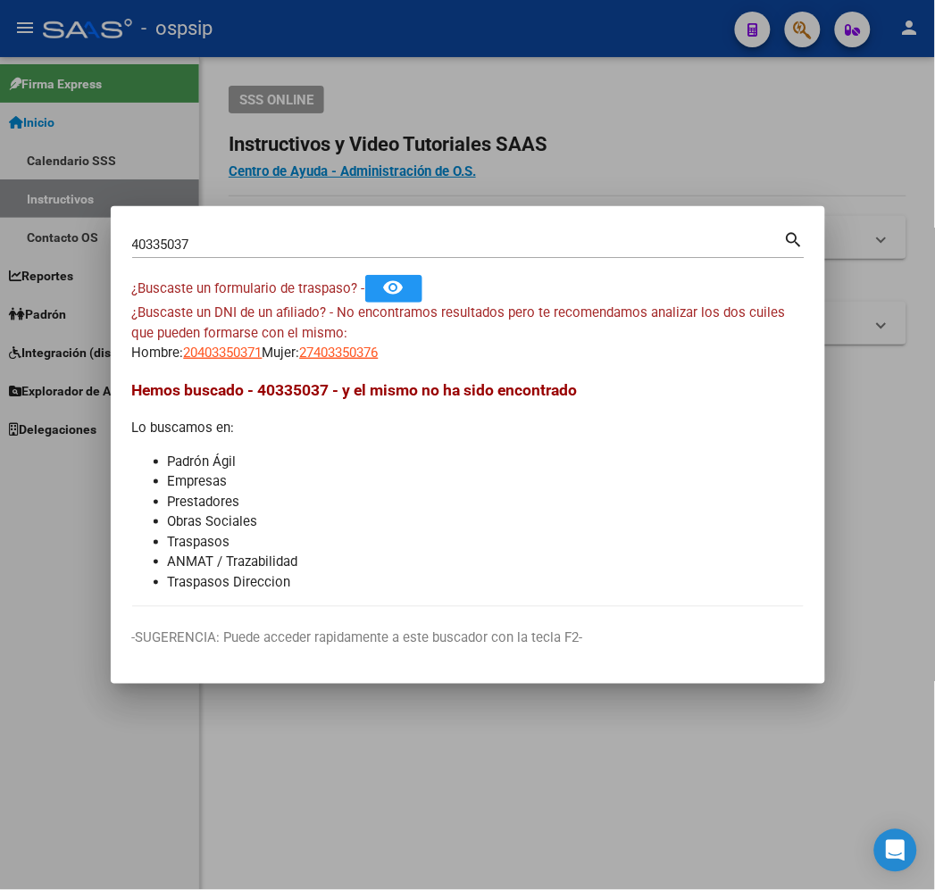
click at [300, 361] on app-link-go-to "27403350376" at bounding box center [339, 353] width 79 height 21
click at [300, 352] on span "27403350376" at bounding box center [339, 353] width 79 height 16
type textarea "27403350376"
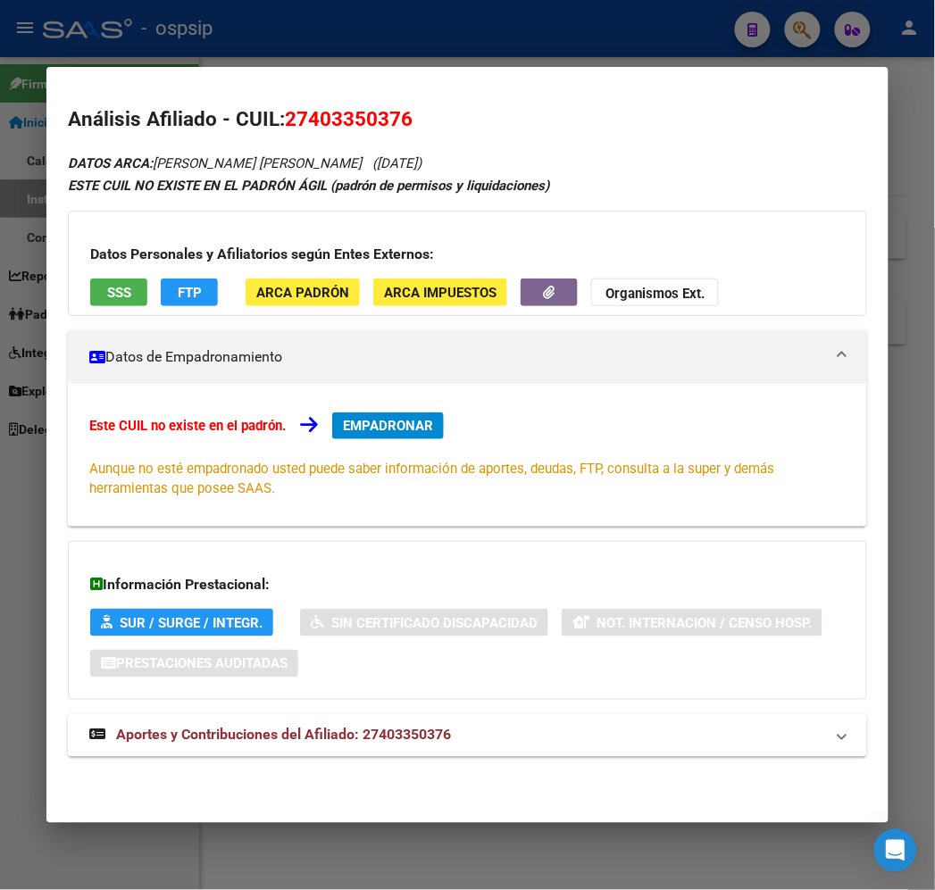
drag, startPoint x: 429, startPoint y: 753, endPoint x: 437, endPoint y: 654, distance: 100.3
click at [429, 748] on mat-expansion-panel-header "Aportes y Contribuciones del Afiliado: 27403350376" at bounding box center [467, 735] width 798 height 43
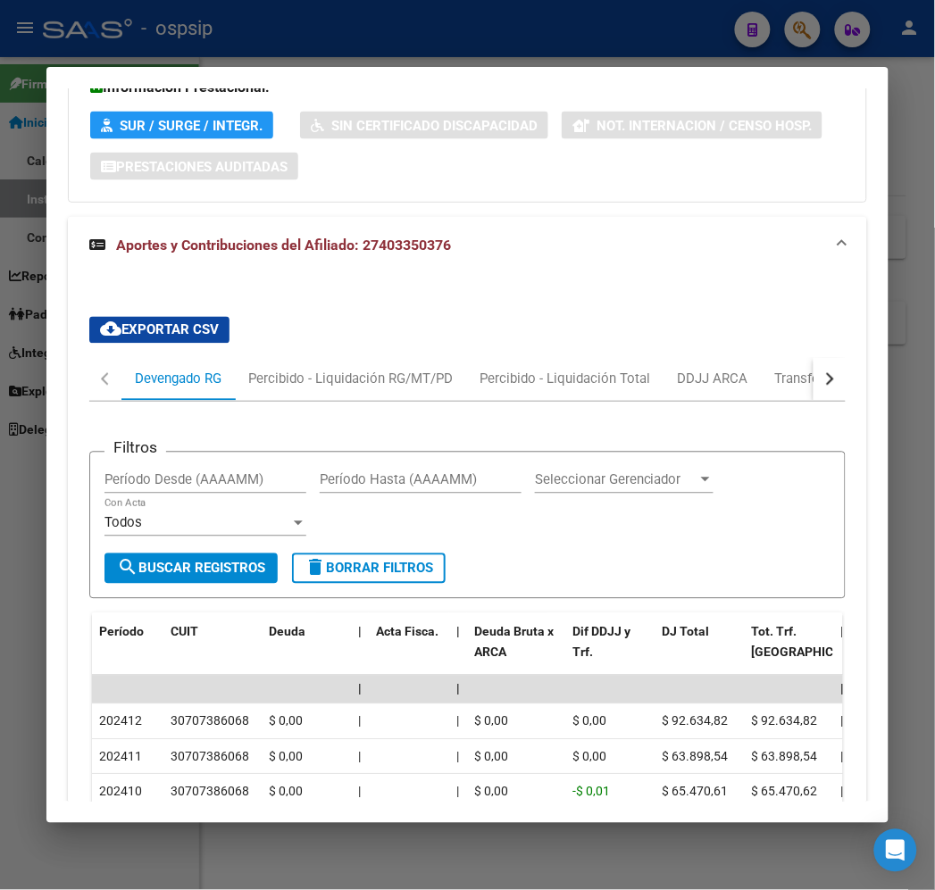
scroll to position [441, 0]
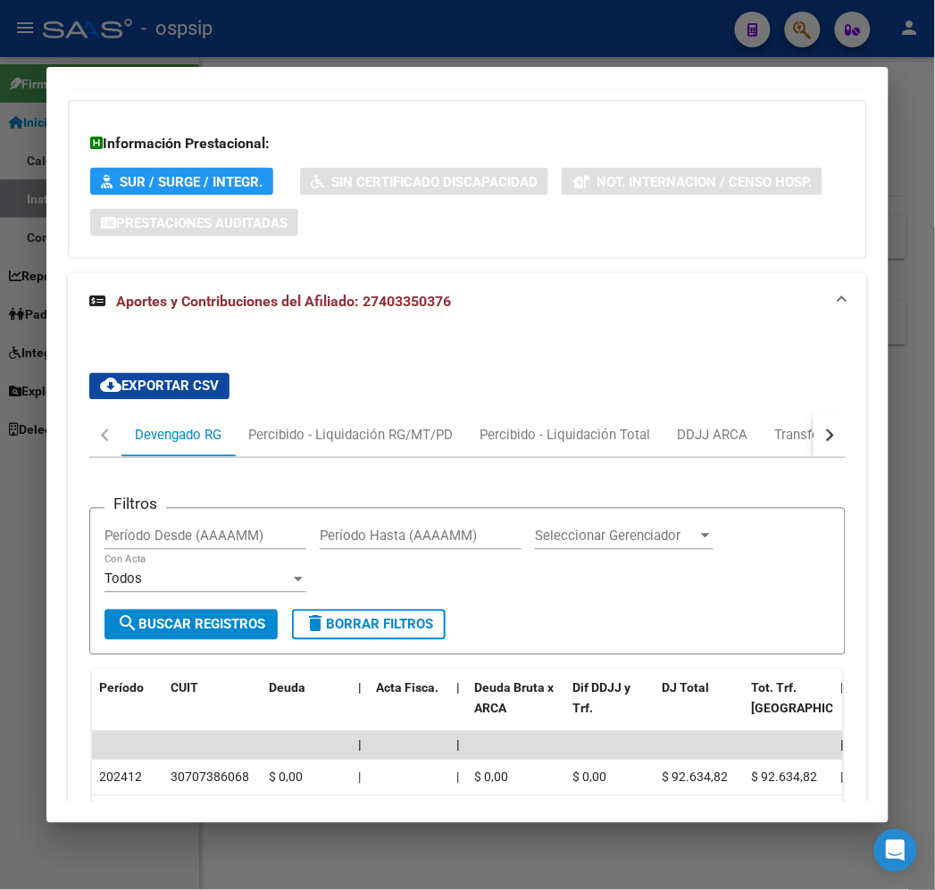
click at [417, 63] on div "40335037 Buscar (apellido, dni, cuil, nro traspaso, cuit, obra social) search ¿…" at bounding box center [467, 445] width 935 height 890
click at [416, 56] on div at bounding box center [467, 445] width 935 height 890
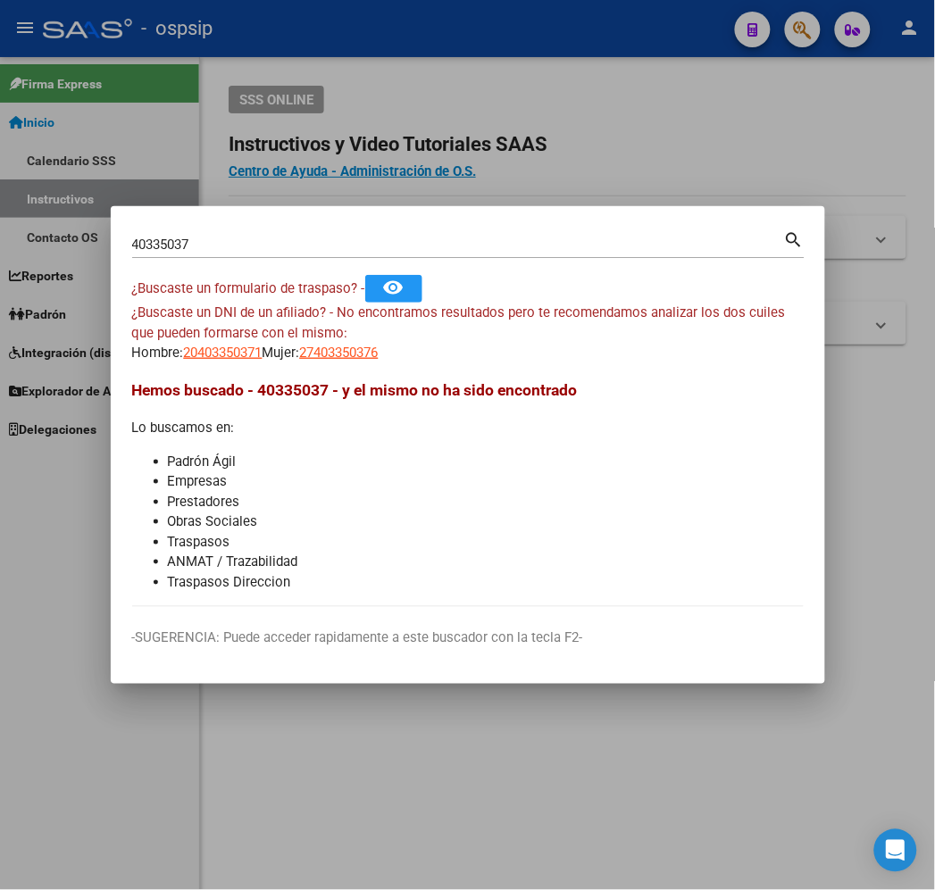
click at [416, 56] on div at bounding box center [467, 445] width 935 height 890
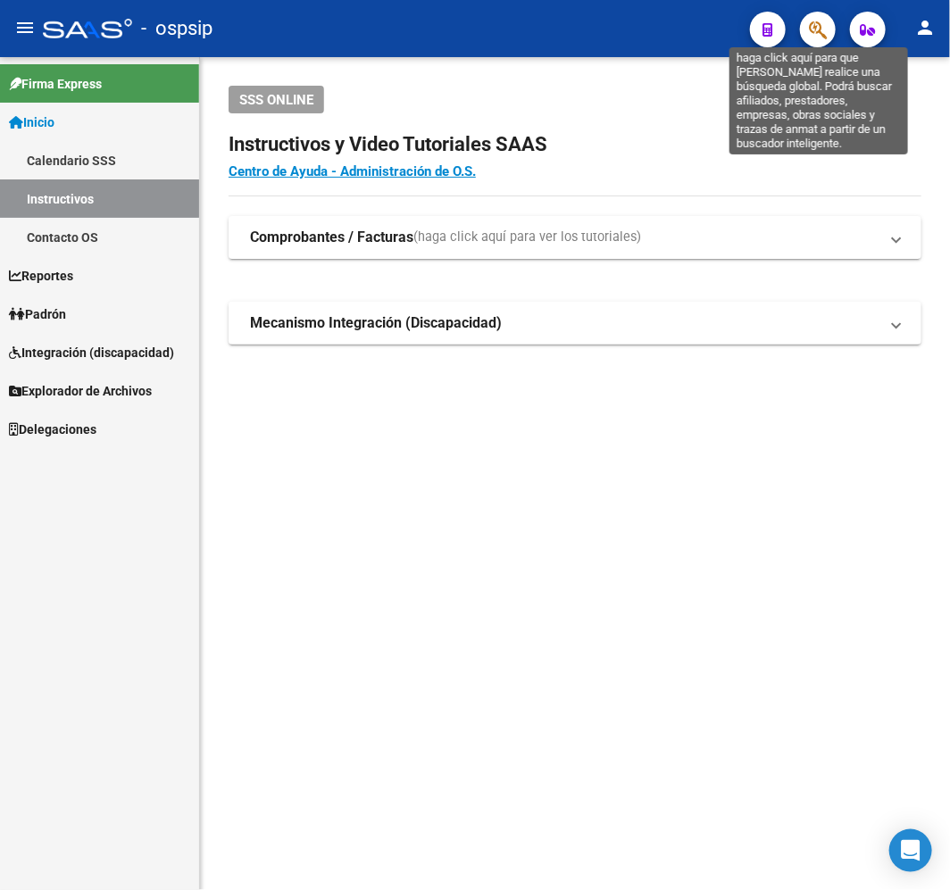
drag, startPoint x: 817, startPoint y: 36, endPoint x: 689, endPoint y: 157, distance: 176.2
click at [818, 48] on mat-toolbar "menu - ospsip person" at bounding box center [475, 28] width 950 height 57
click at [819, 36] on icon "button" at bounding box center [818, 30] width 18 height 21
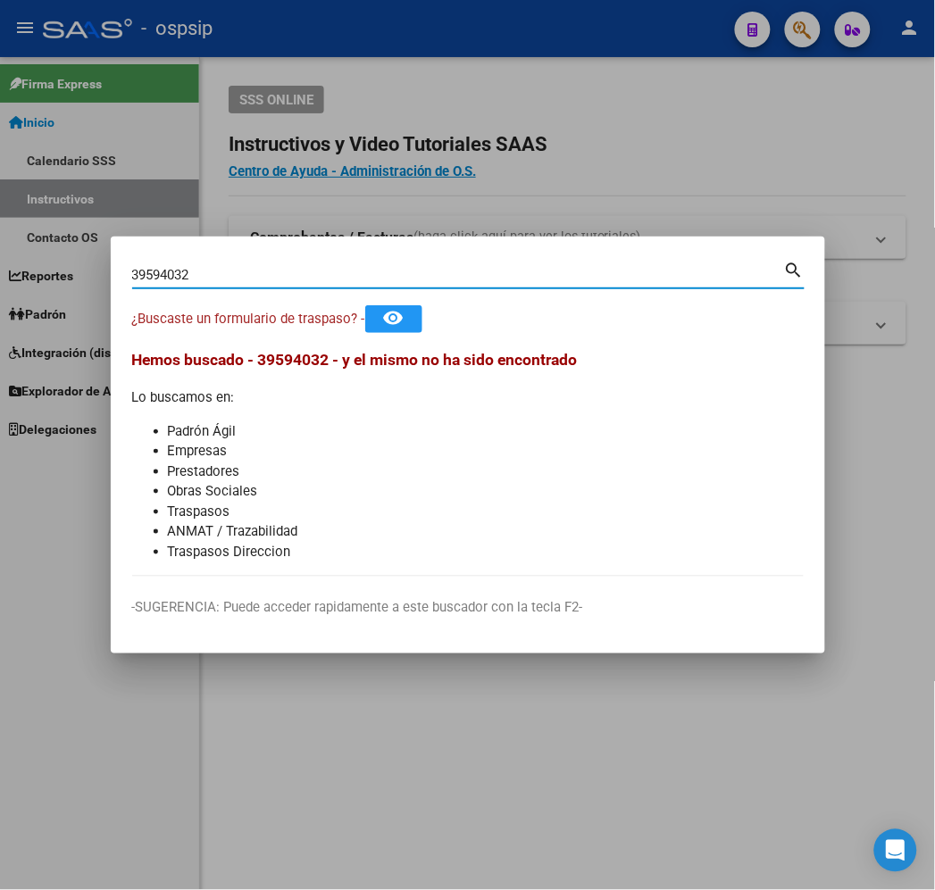
type input "39594032"
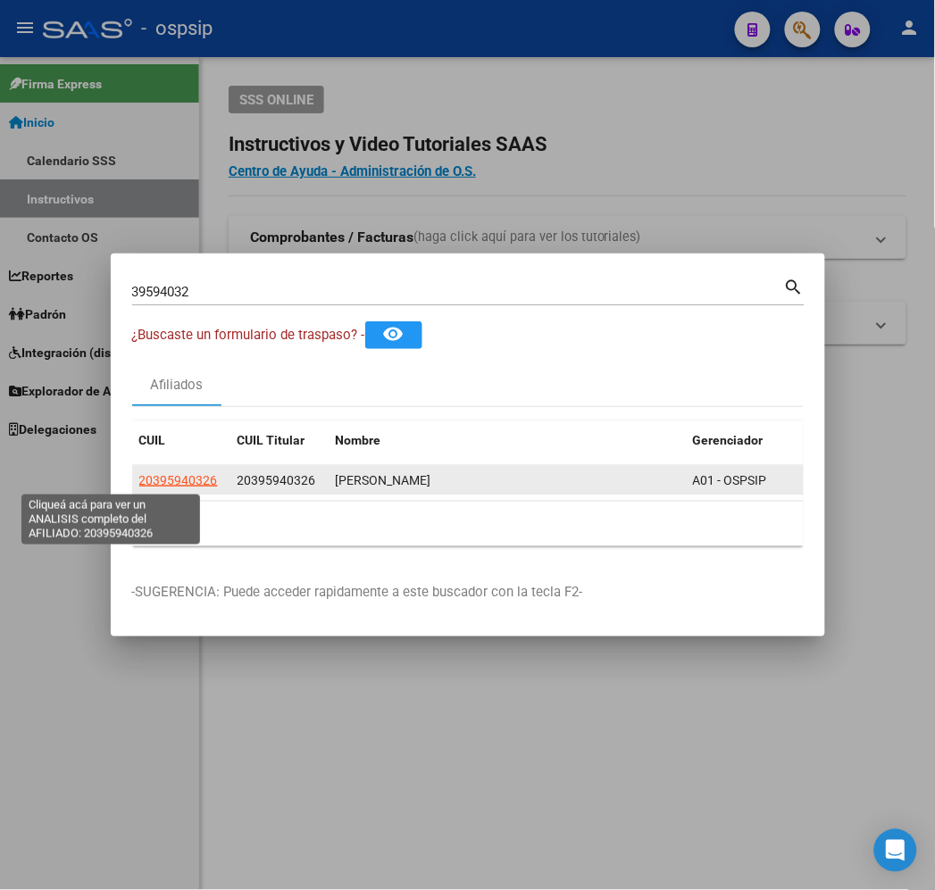
click at [139, 483] on span "20395940326" at bounding box center [178, 480] width 79 height 14
type textarea "20395940326"
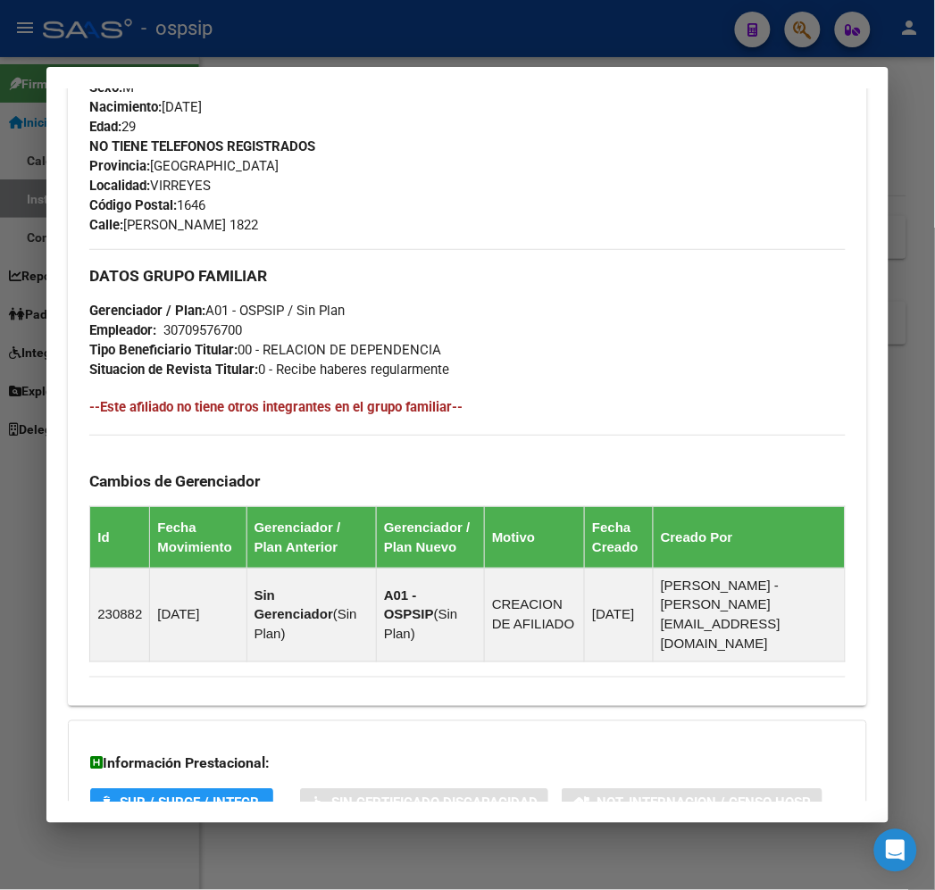
scroll to position [964, 0]
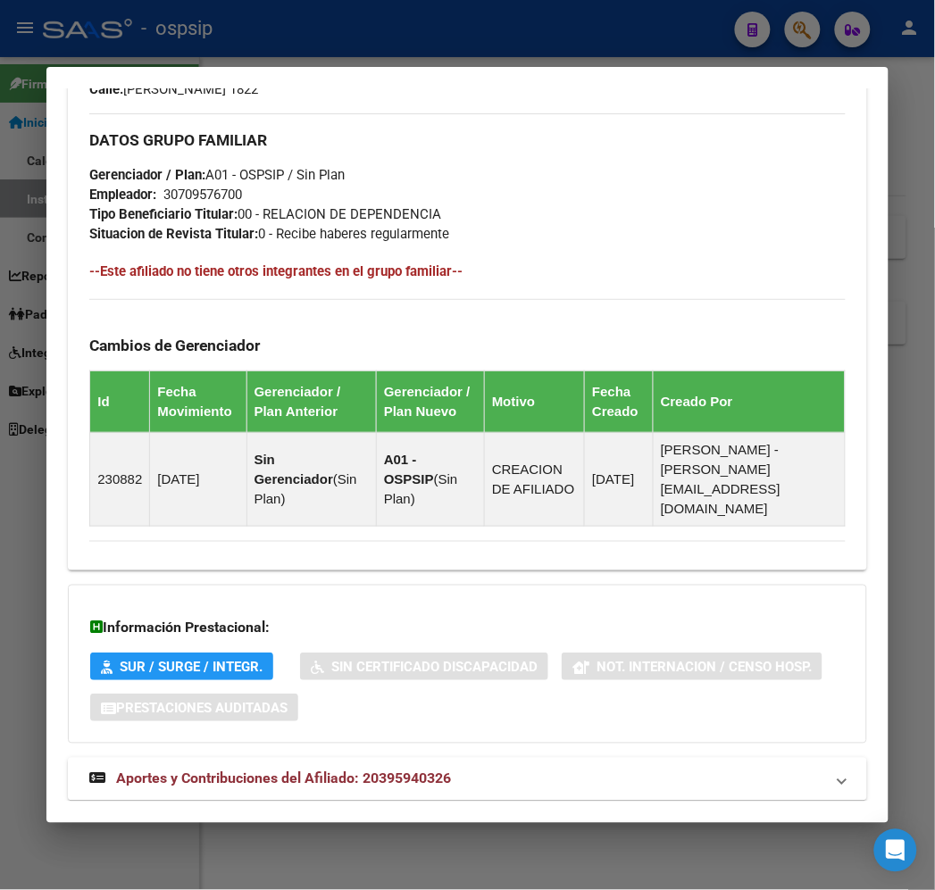
drag, startPoint x: 435, startPoint y: 762, endPoint x: 527, endPoint y: 666, distance: 133.2
click at [435, 761] on div "DATOS PADRÓN ÁGIL: [PERSON_NAME] | INACTIVO | AFILIADO TITULAR Datos Personales…" at bounding box center [467, 5] width 798 height 1634
drag, startPoint x: 484, startPoint y: 750, endPoint x: 513, endPoint y: 717, distance: 44.3
click at [484, 769] on mat-panel-title "Aportes y Contribuciones del Afiliado: 20395940326" at bounding box center [456, 779] width 734 height 21
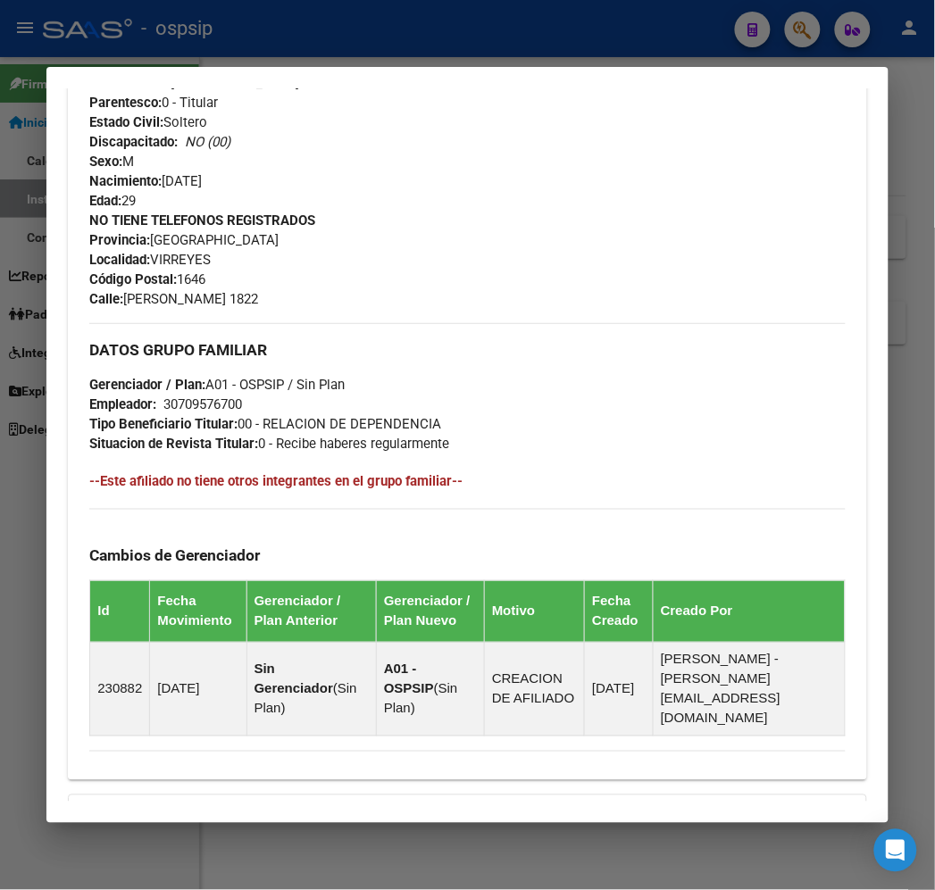
scroll to position [0, 0]
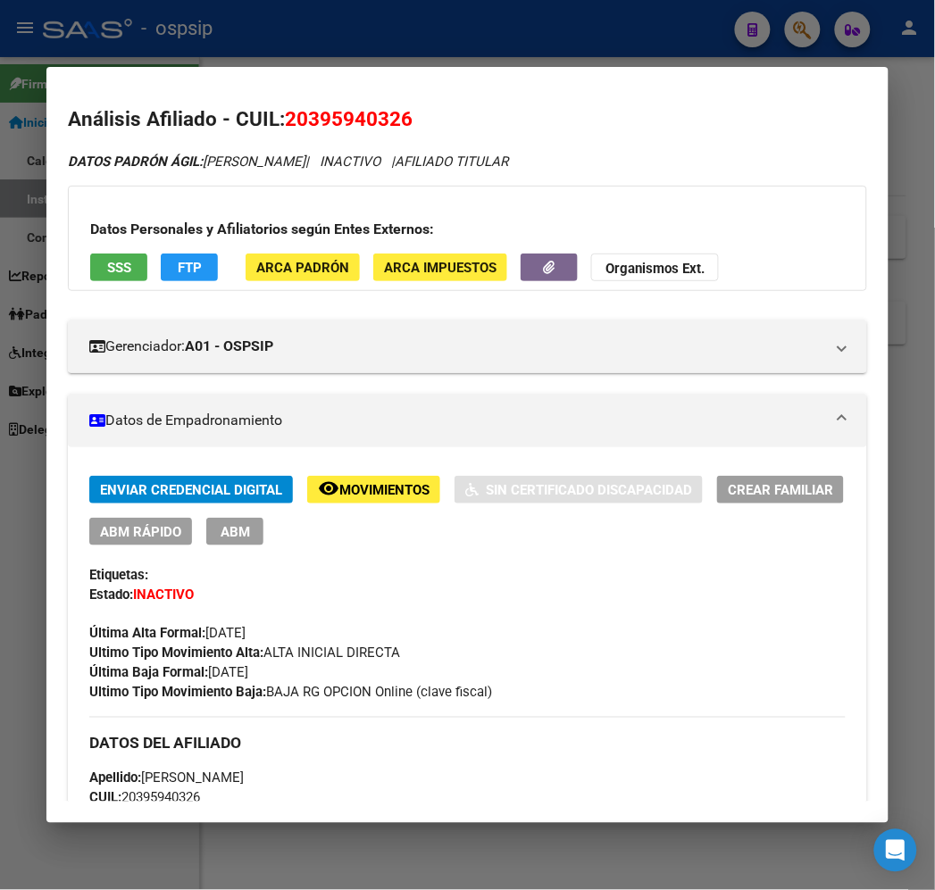
click at [498, 37] on div at bounding box center [467, 445] width 935 height 890
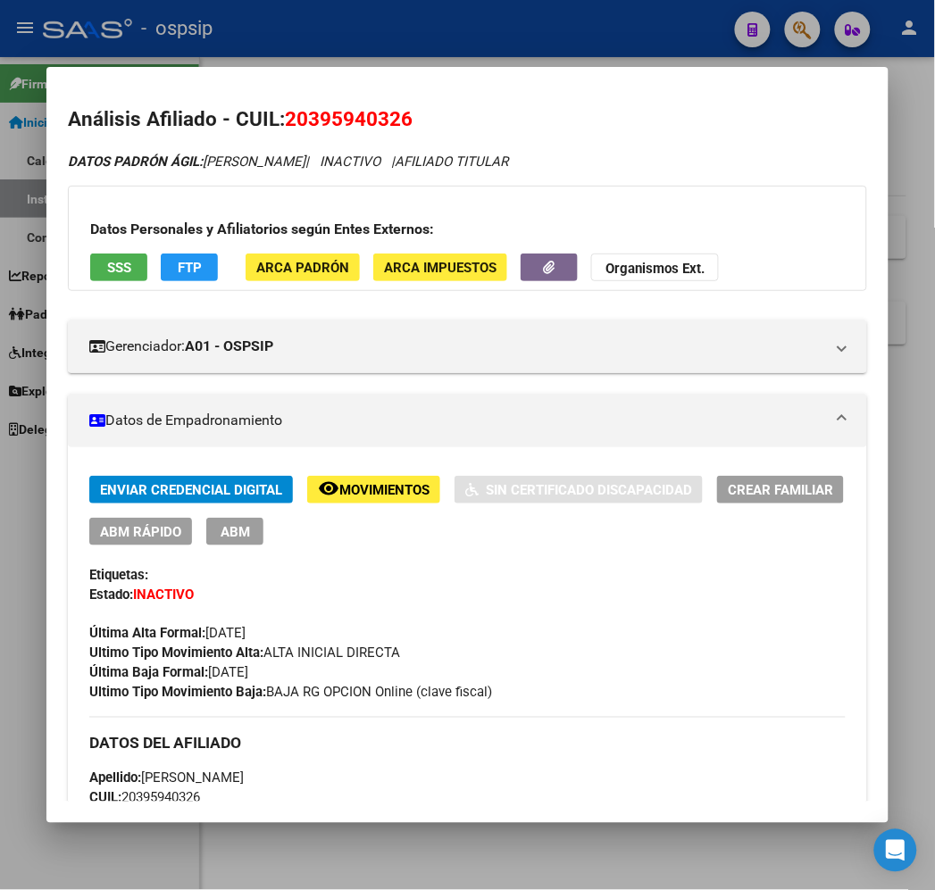
click at [504, 38] on div at bounding box center [467, 445] width 935 height 890
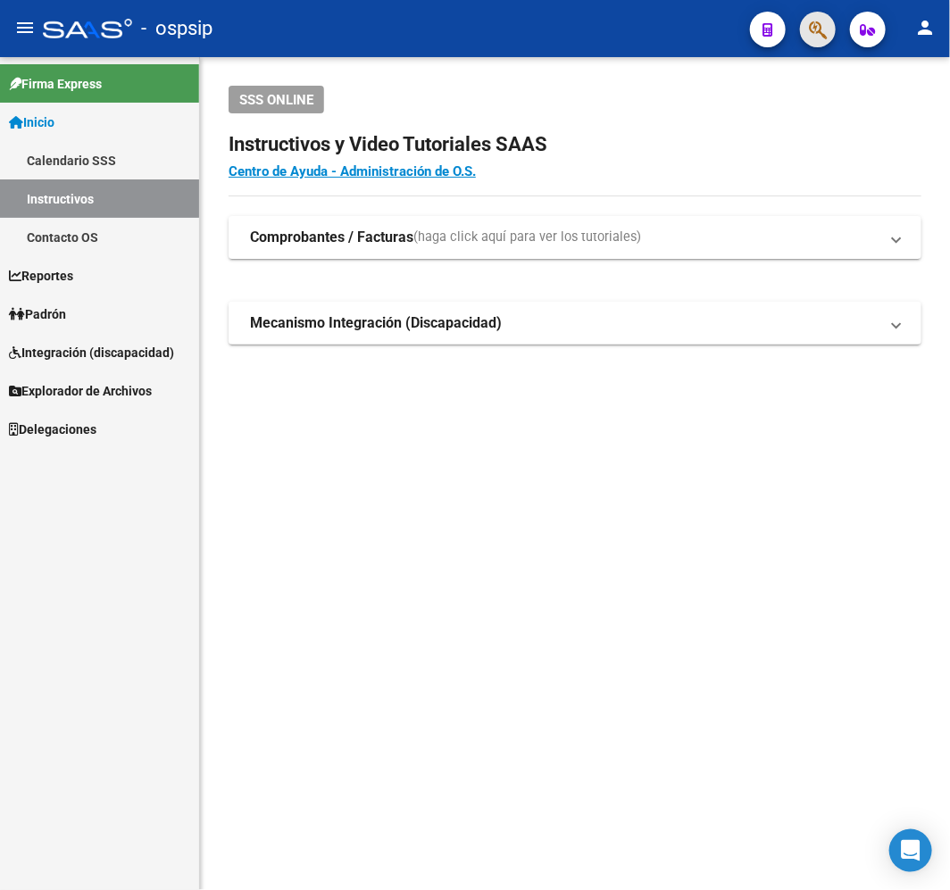
click at [830, 37] on button "button" at bounding box center [818, 30] width 36 height 36
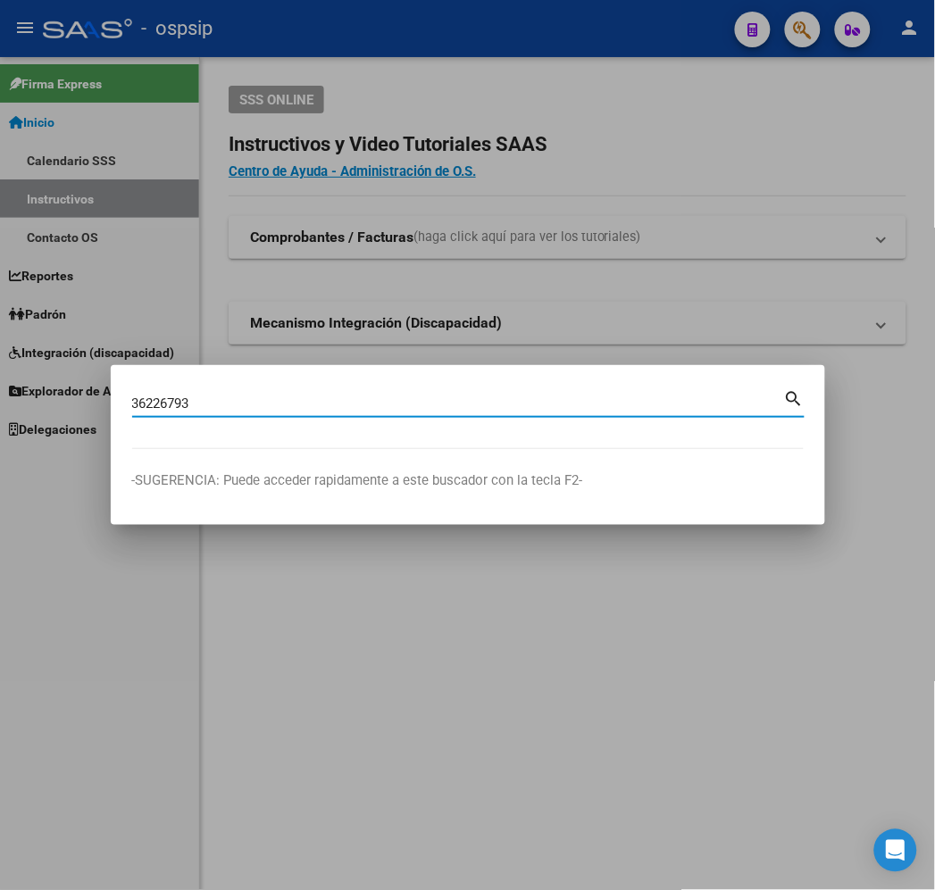
type input "36226793"
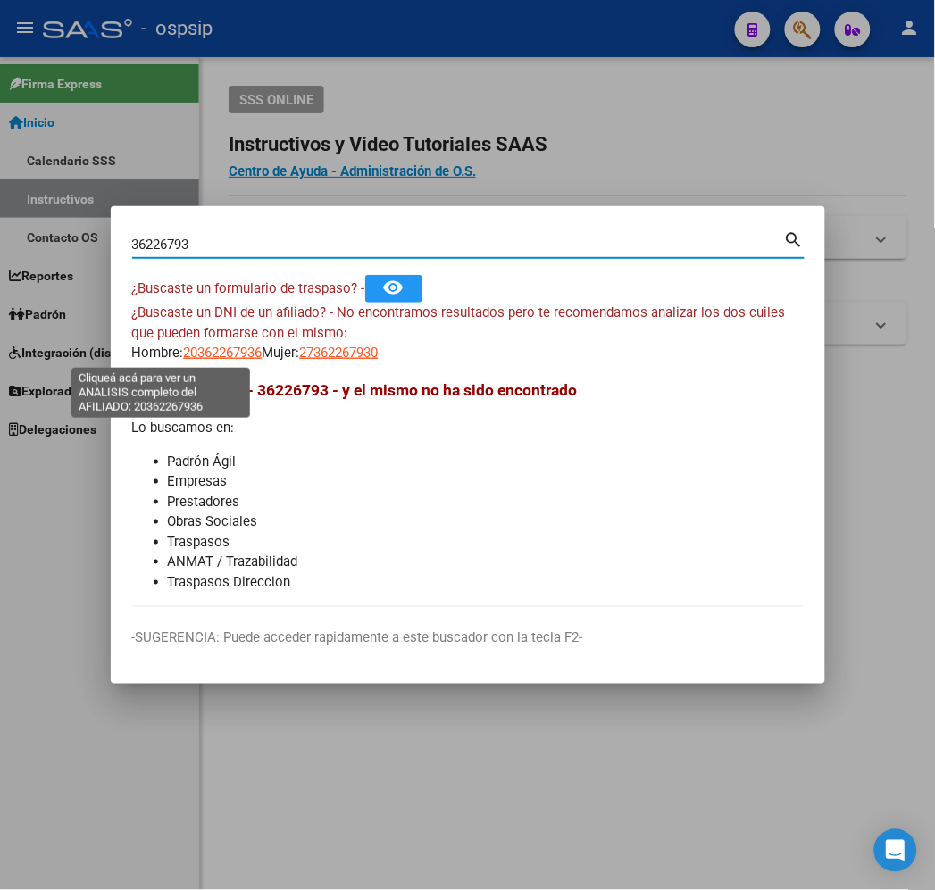
click at [184, 351] on span "20362267936" at bounding box center [223, 353] width 79 height 16
type textarea "20362267936"
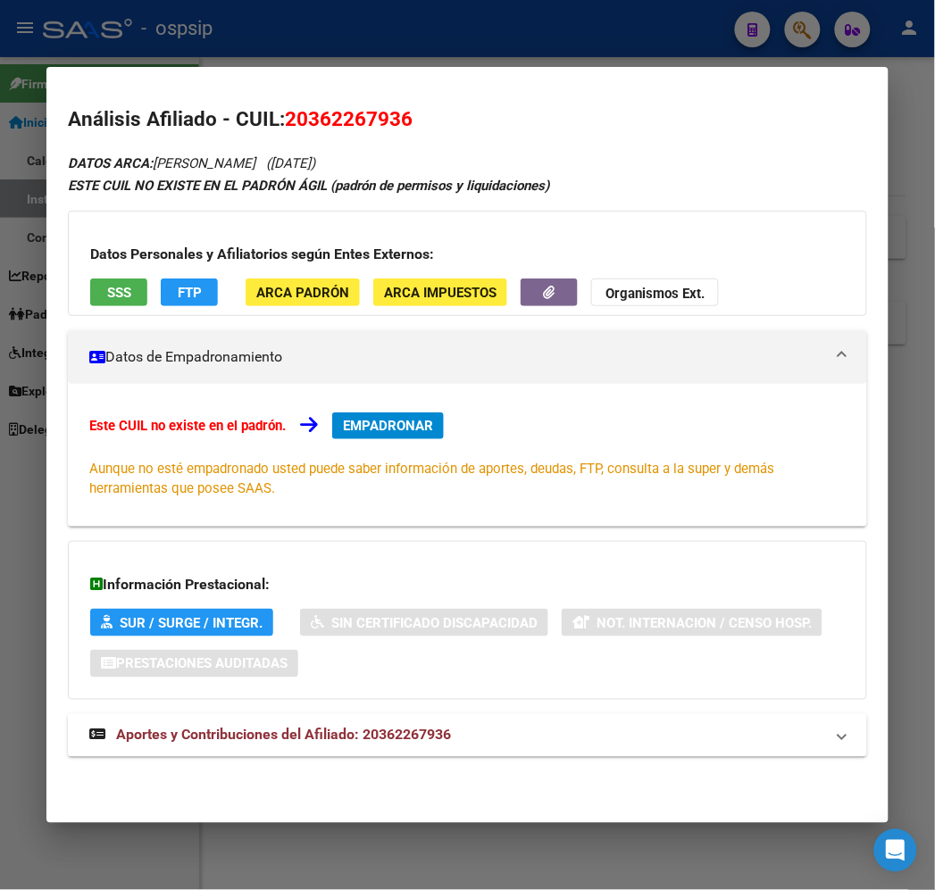
click at [409, 723] on mat-expansion-panel-header "Aportes y Contribuciones del Afiliado: 20362267936" at bounding box center [467, 735] width 798 height 43
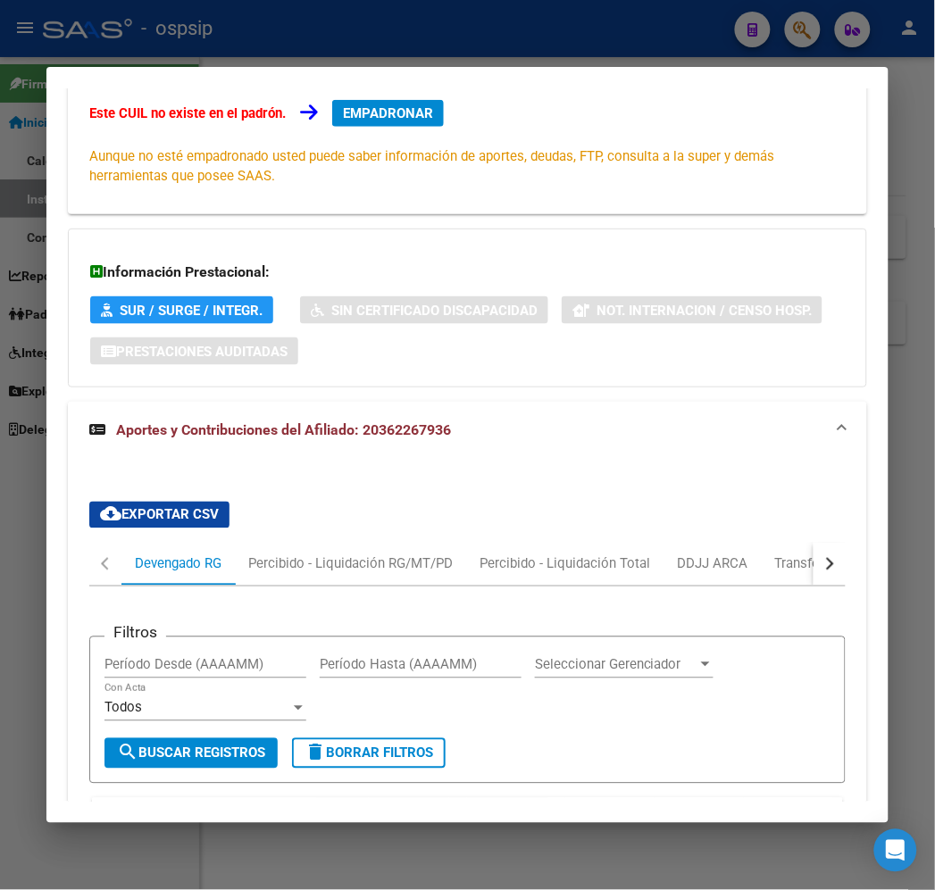
scroll to position [297, 0]
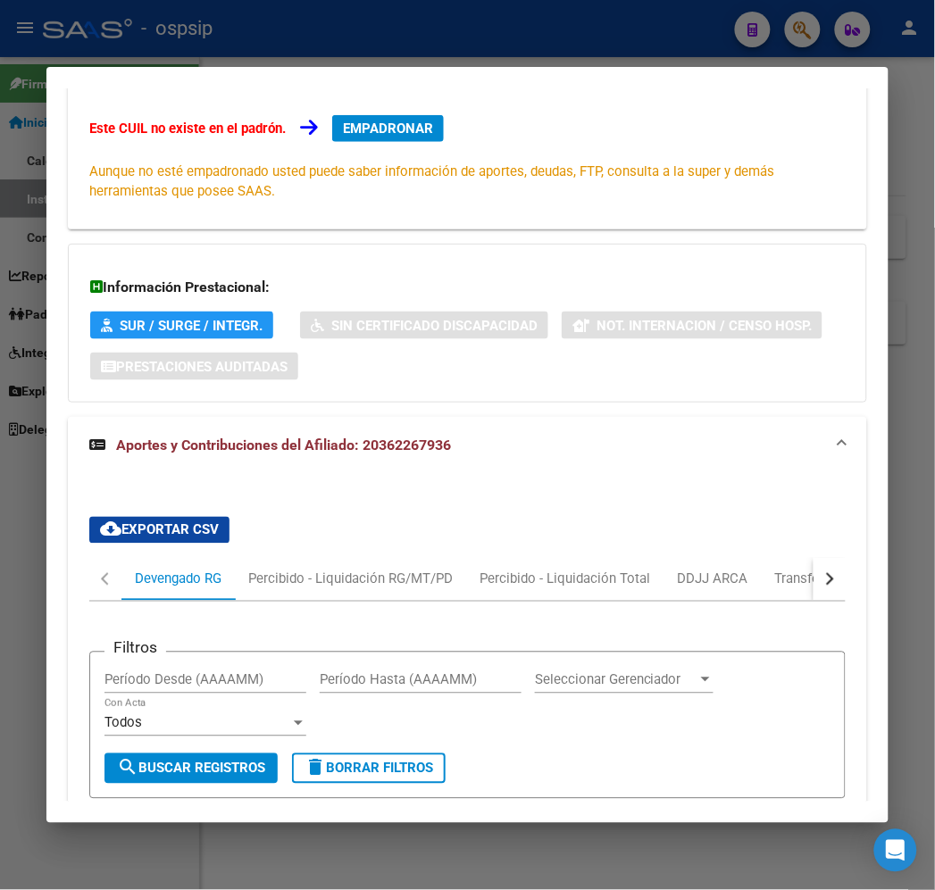
click at [242, 70] on mat-dialog-container "Análisis Afiliado - CUIL: 20362267936 DATOS ARCA: [PERSON_NAME] ([DATE]) ESTE C…" at bounding box center [466, 445] width 841 height 756
click at [243, 69] on mat-dialog-container "Análisis Afiliado - CUIL: 20362267936 DATOS ARCA: [PERSON_NAME] ([DATE]) ESTE C…" at bounding box center [466, 445] width 841 height 756
click at [246, 43] on div at bounding box center [467, 445] width 935 height 890
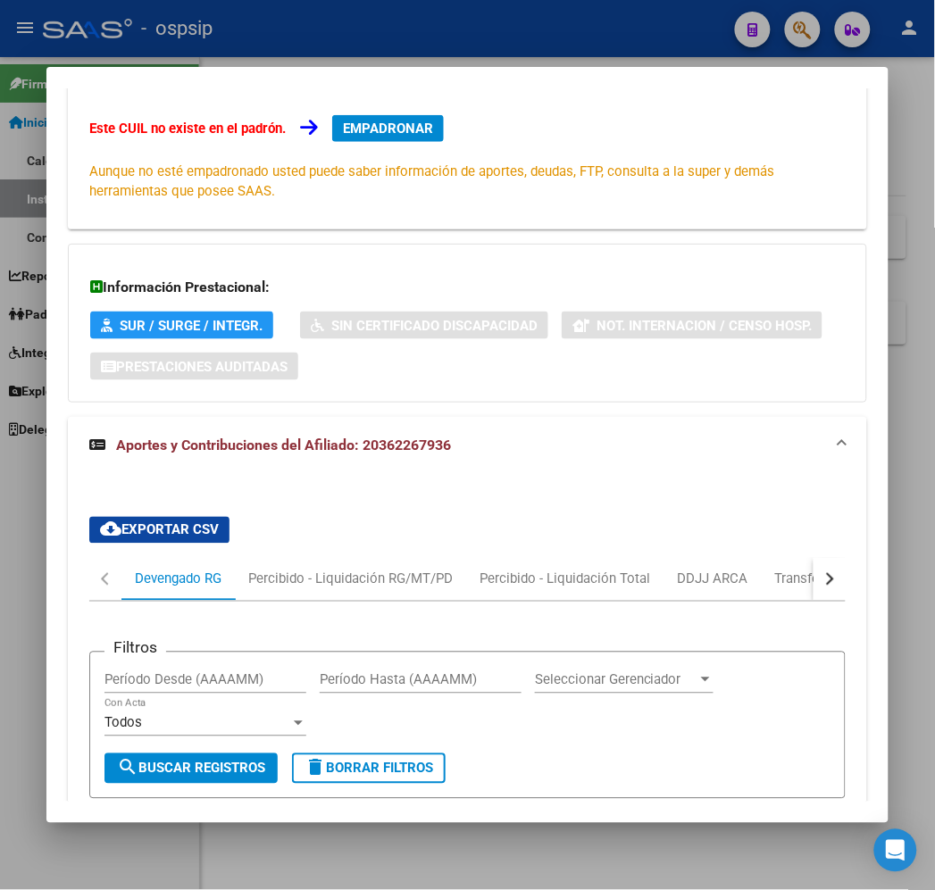
click at [250, 43] on div at bounding box center [467, 445] width 935 height 890
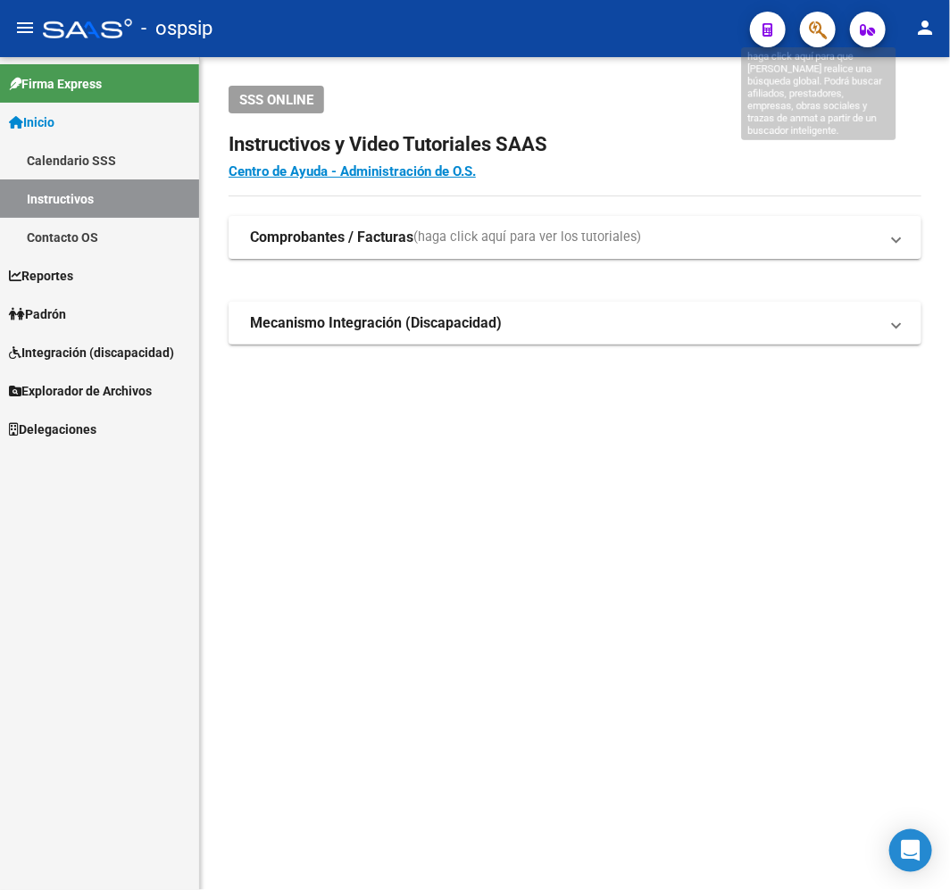
click at [813, 33] on icon "button" at bounding box center [818, 30] width 18 height 21
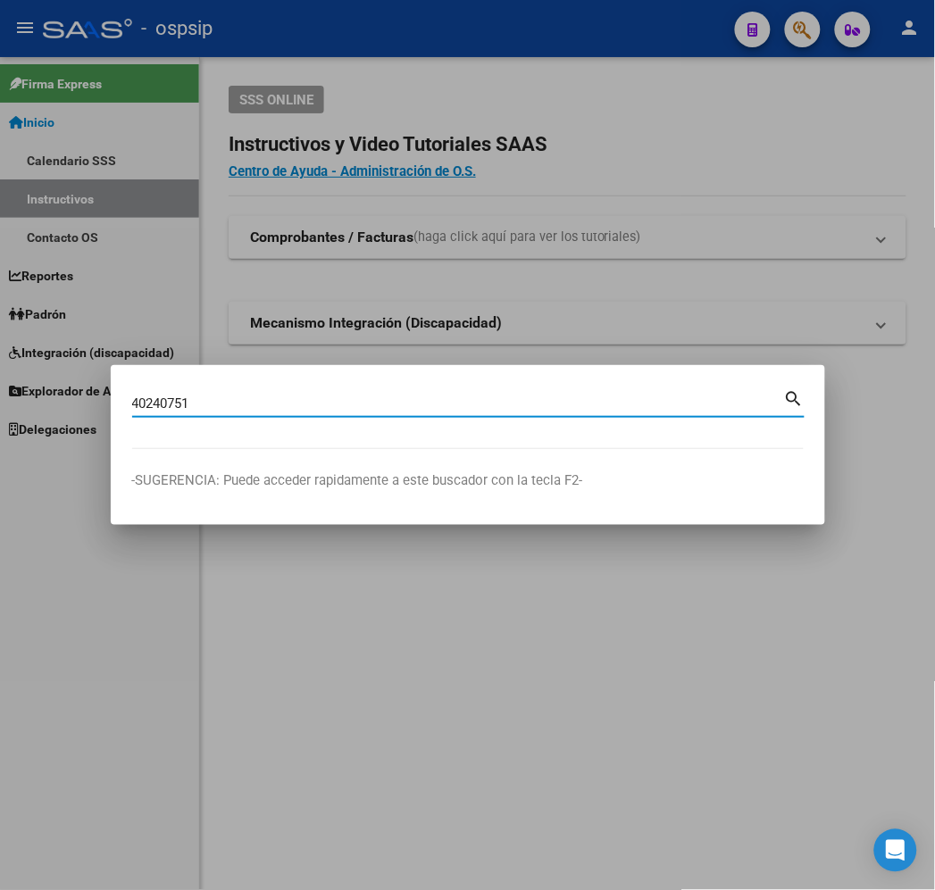
type input "40240751"
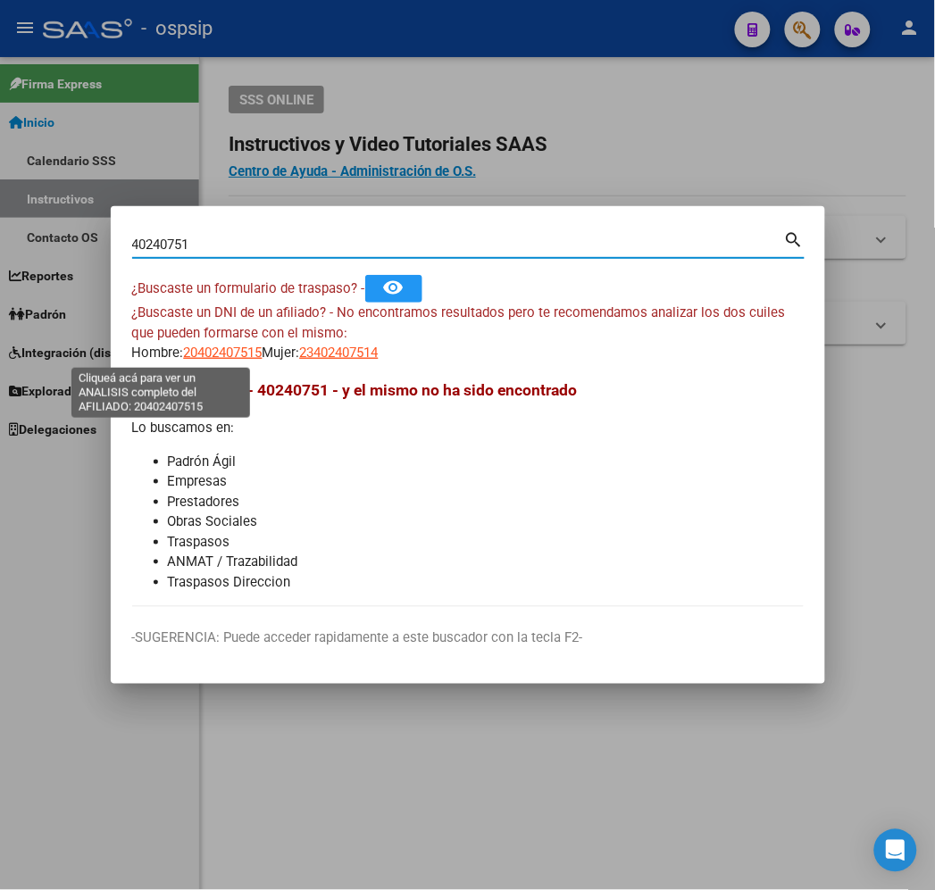
click at [184, 358] on span "20402407515" at bounding box center [223, 353] width 79 height 16
type textarea "20402407515"
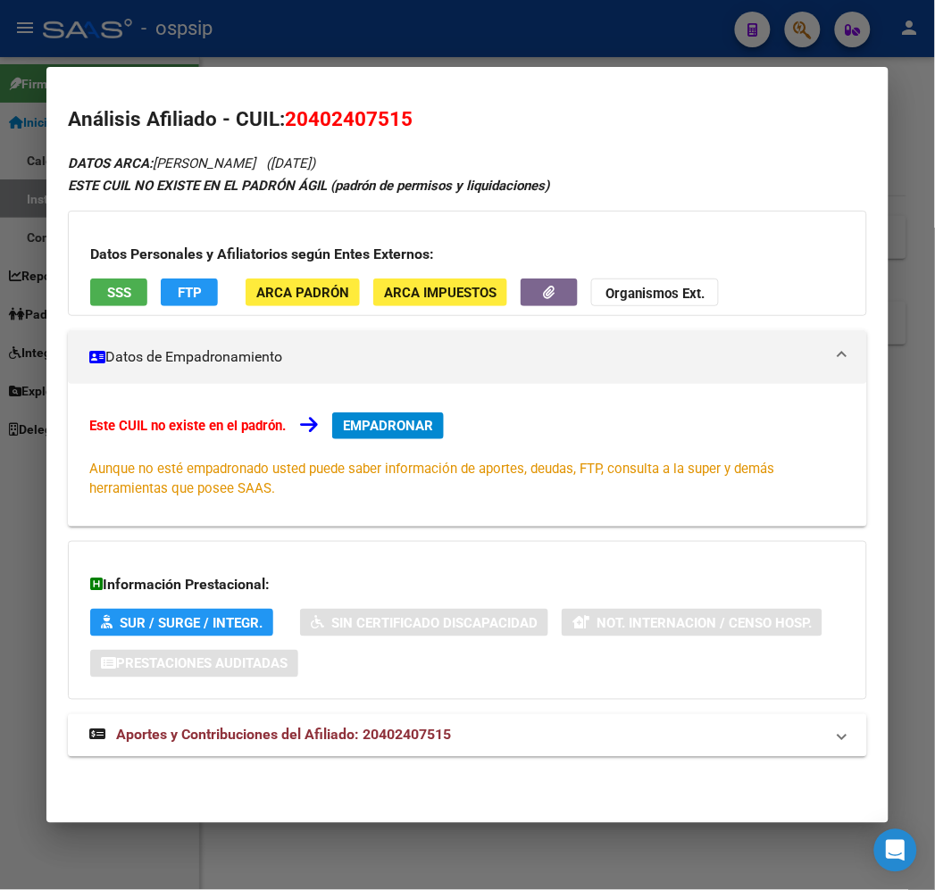
drag, startPoint x: 506, startPoint y: 744, endPoint x: 536, endPoint y: 584, distance: 162.5
click at [506, 742] on mat-panel-title "Aportes y Contribuciones del Afiliado: 20402407515" at bounding box center [456, 735] width 734 height 21
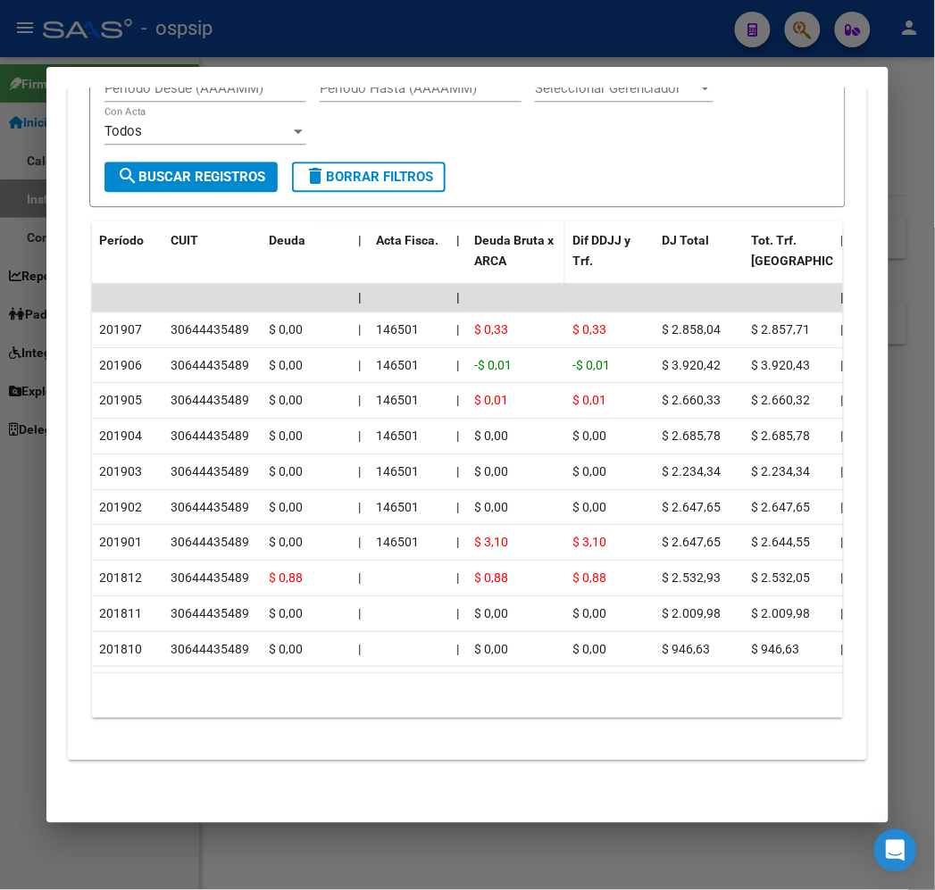
scroll to position [612, 0]
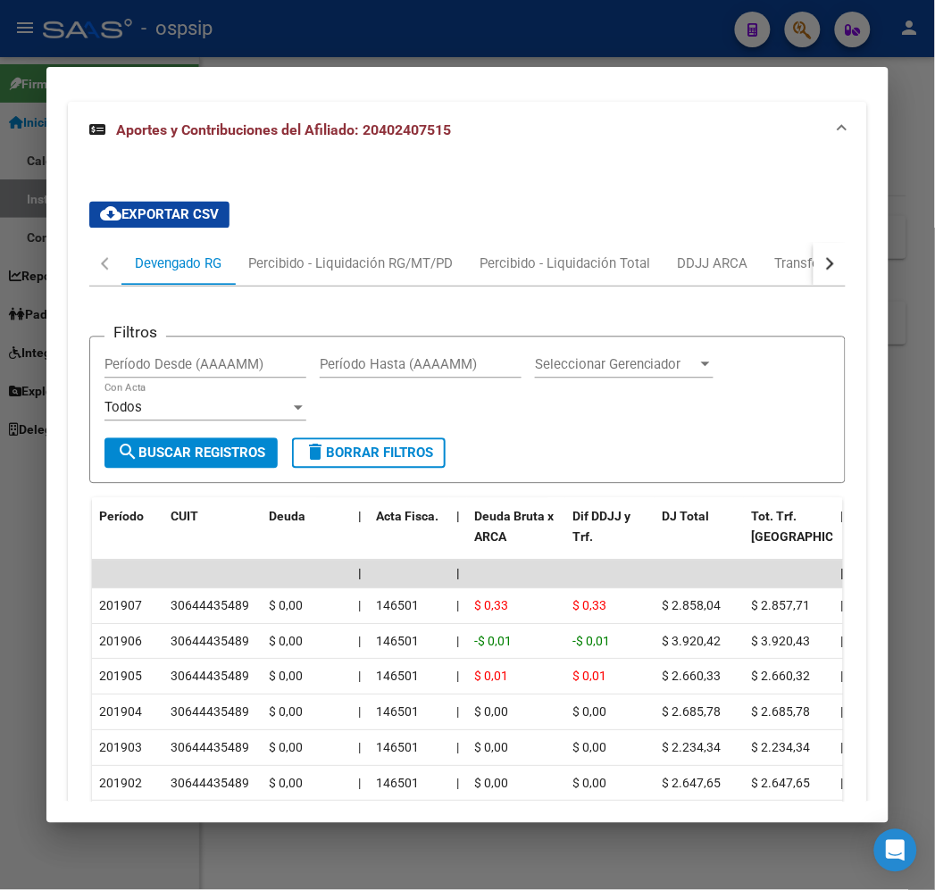
click at [841, 270] on button "button" at bounding box center [829, 264] width 32 height 43
click at [788, 271] on div "ARCA Relaciones Laborales" at bounding box center [757, 264] width 167 height 20
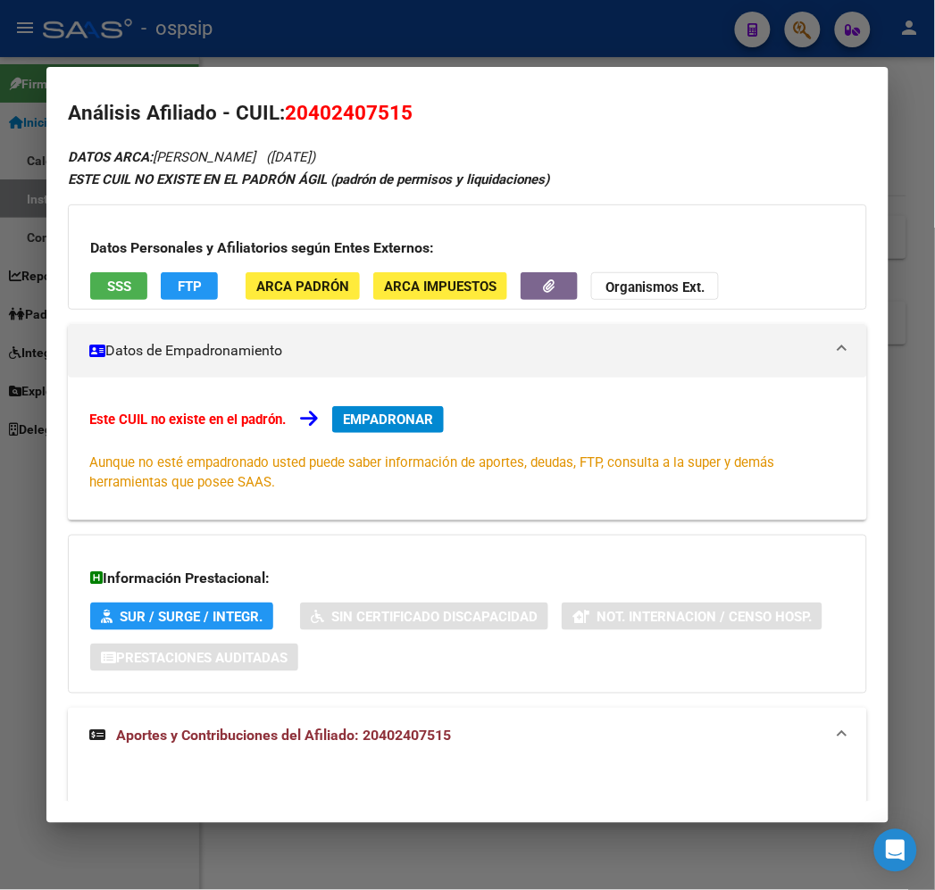
scroll to position [0, 0]
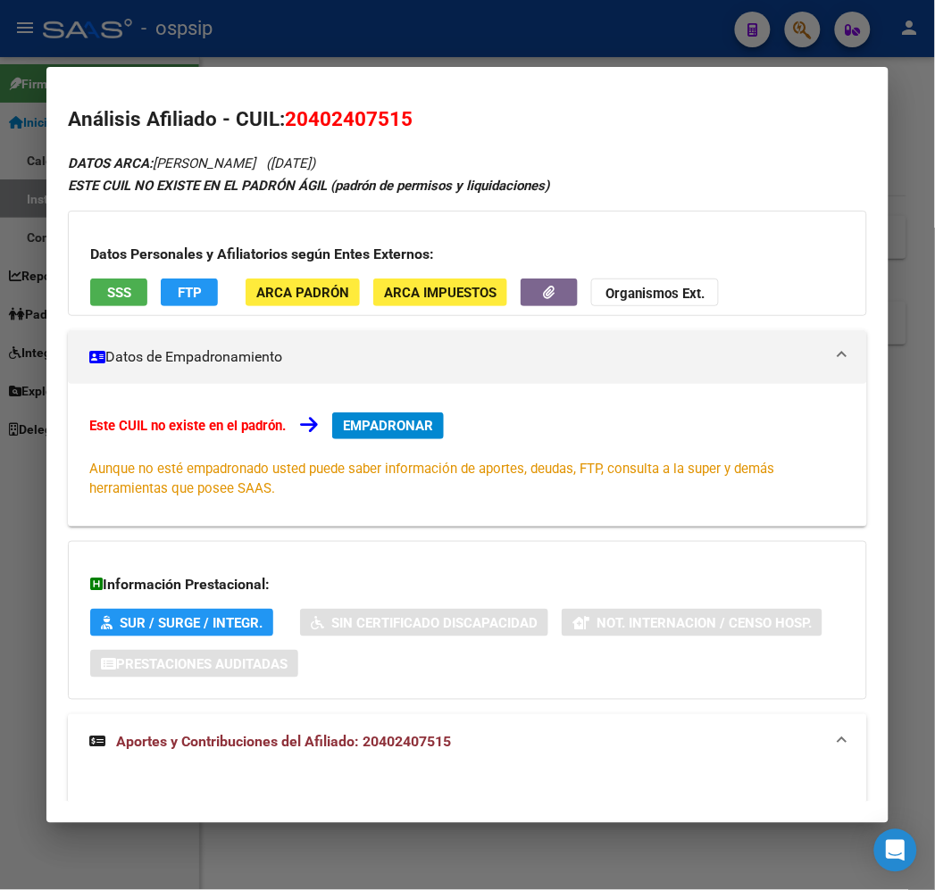
click at [389, 21] on div at bounding box center [467, 445] width 935 height 890
click at [389, 25] on div at bounding box center [467, 445] width 935 height 890
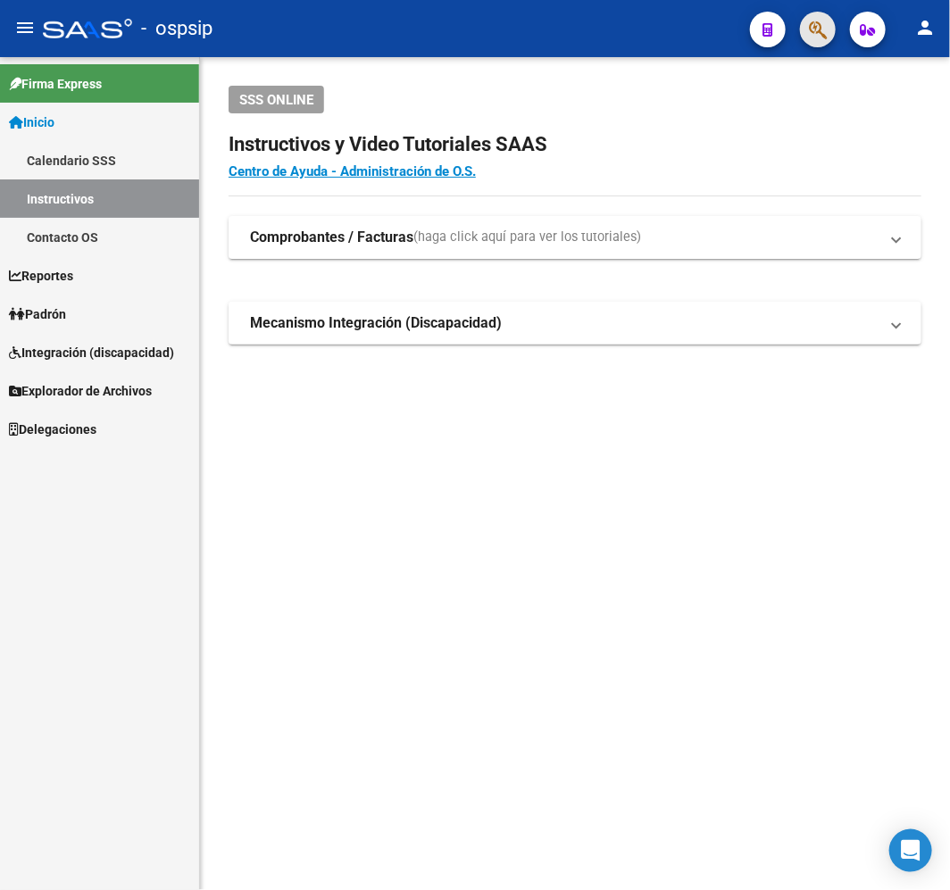
click at [803, 32] on button "button" at bounding box center [818, 30] width 36 height 36
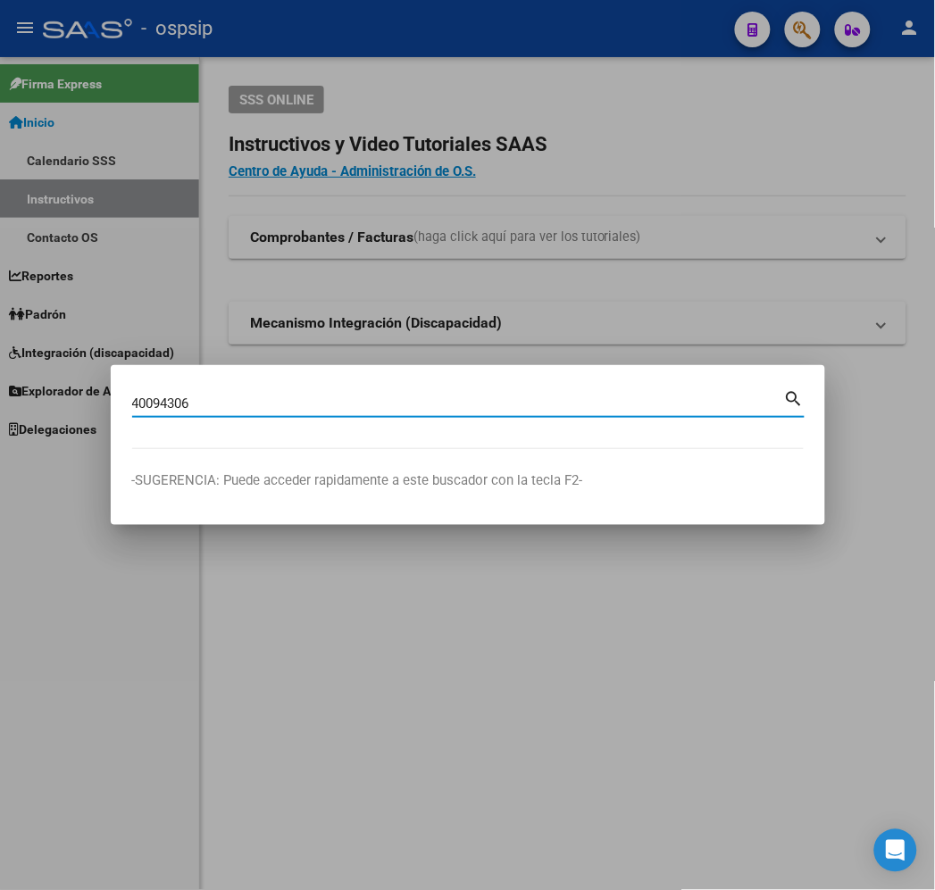
type input "40094306"
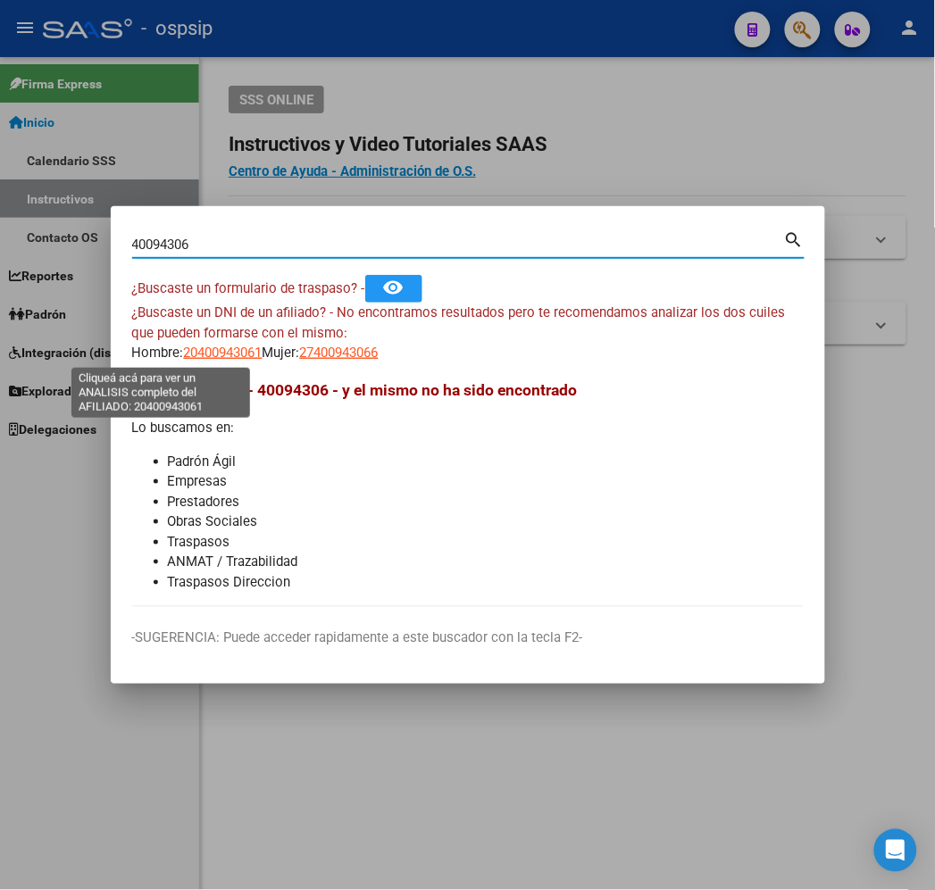
click at [184, 359] on span "20400943061" at bounding box center [223, 353] width 79 height 16
type textarea "20400943061"
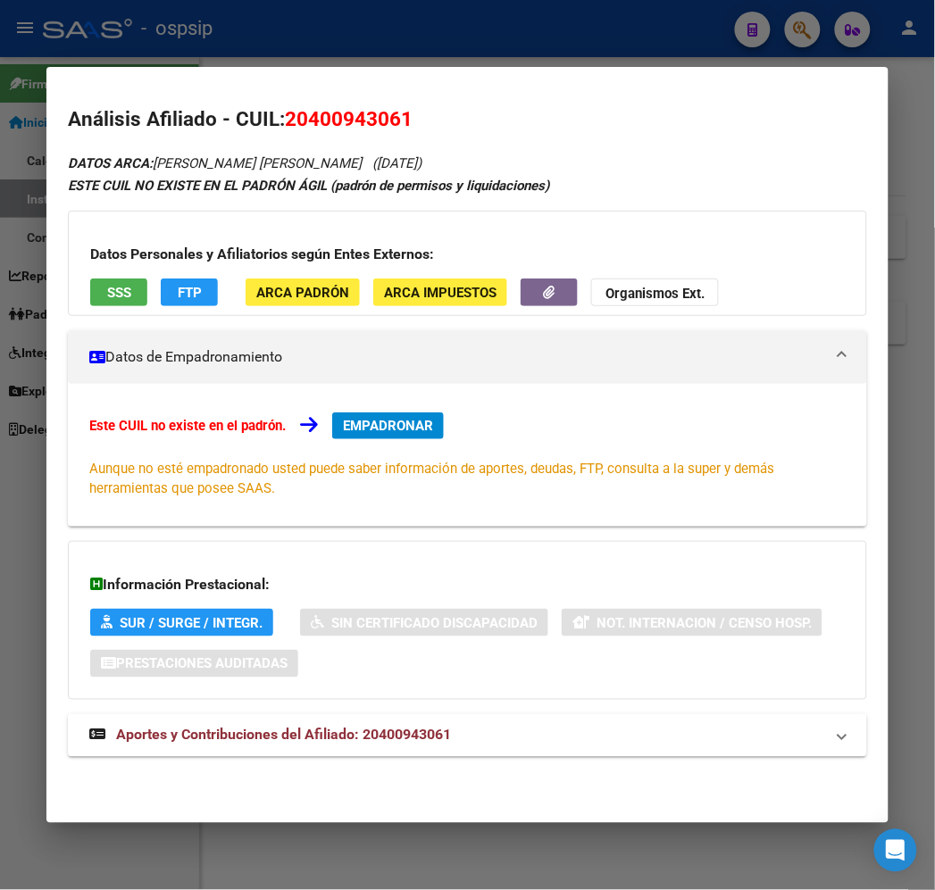
click at [796, 625] on div "Información Prestacional: SUR / SURGE / INTEGR. Sin Certificado Discapacidad No…" at bounding box center [467, 620] width 798 height 159
click at [405, 759] on div "DATOS ARCA: [PERSON_NAME] [PERSON_NAME] ([DATE]) ESTE CUIL NO EXISTE EN EL PADR…" at bounding box center [467, 464] width 798 height 625
click at [414, 750] on mat-expansion-panel-header "Aportes y Contribuciones del Afiliado: 20400943061" at bounding box center [467, 735] width 798 height 43
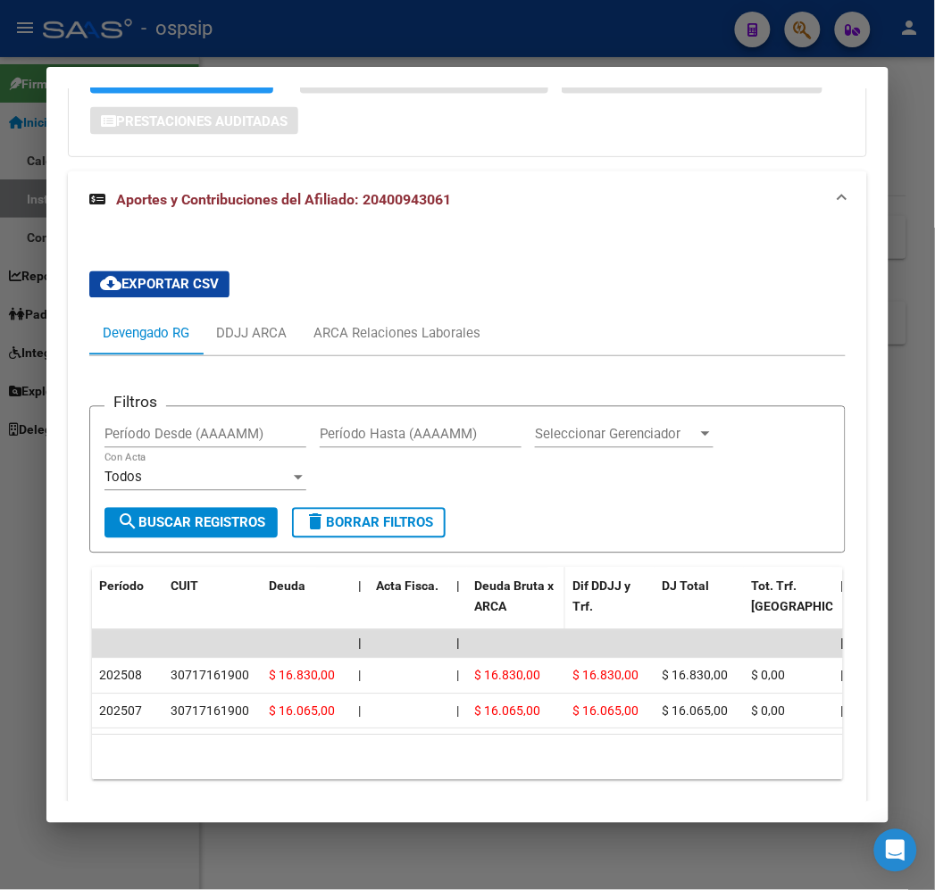
scroll to position [620, 0]
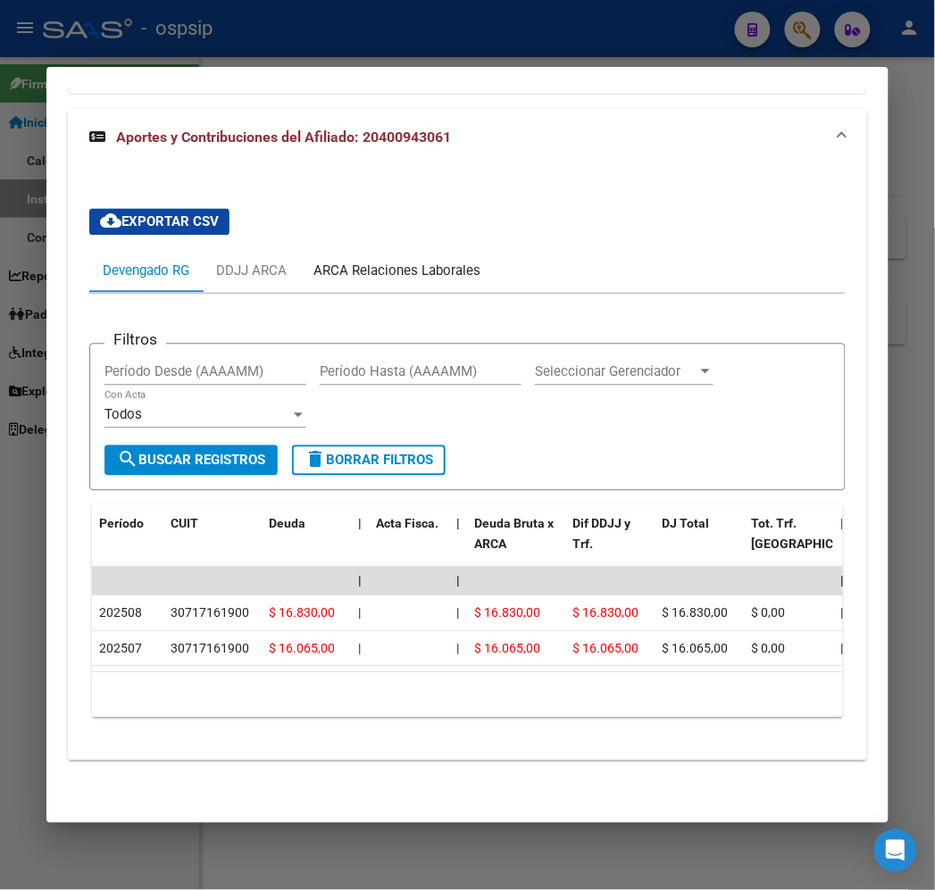
click at [384, 262] on div "ARCA Relaciones Laborales" at bounding box center [396, 272] width 167 height 20
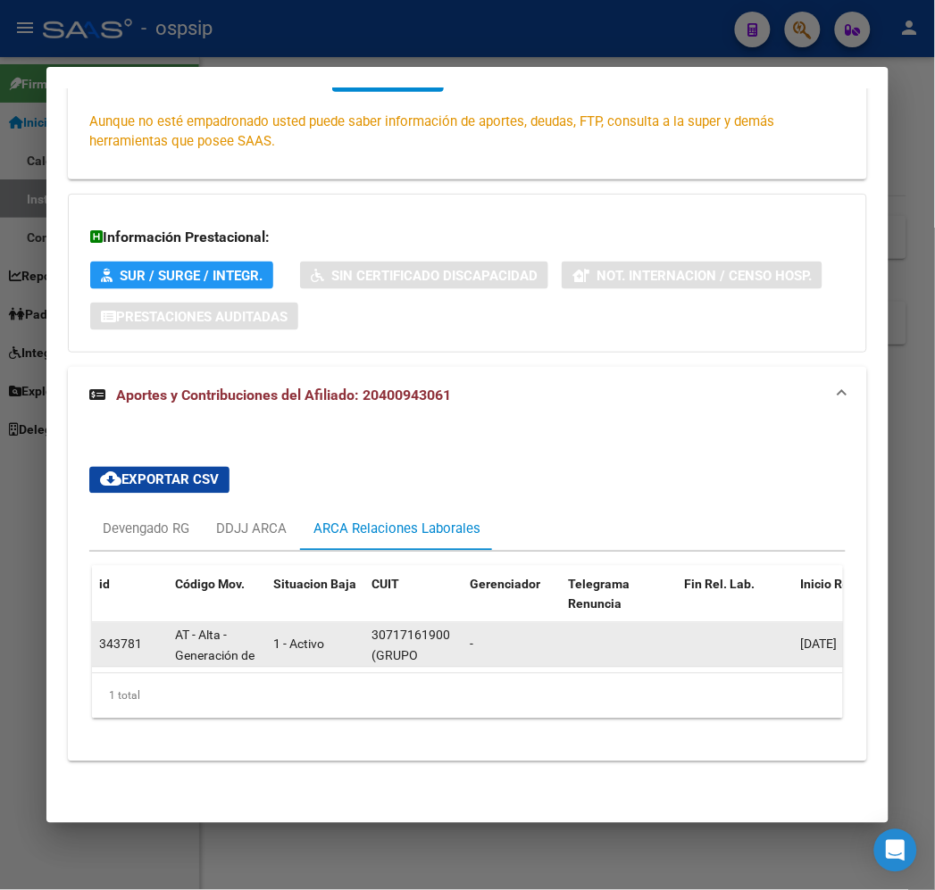
scroll to position [22, 0]
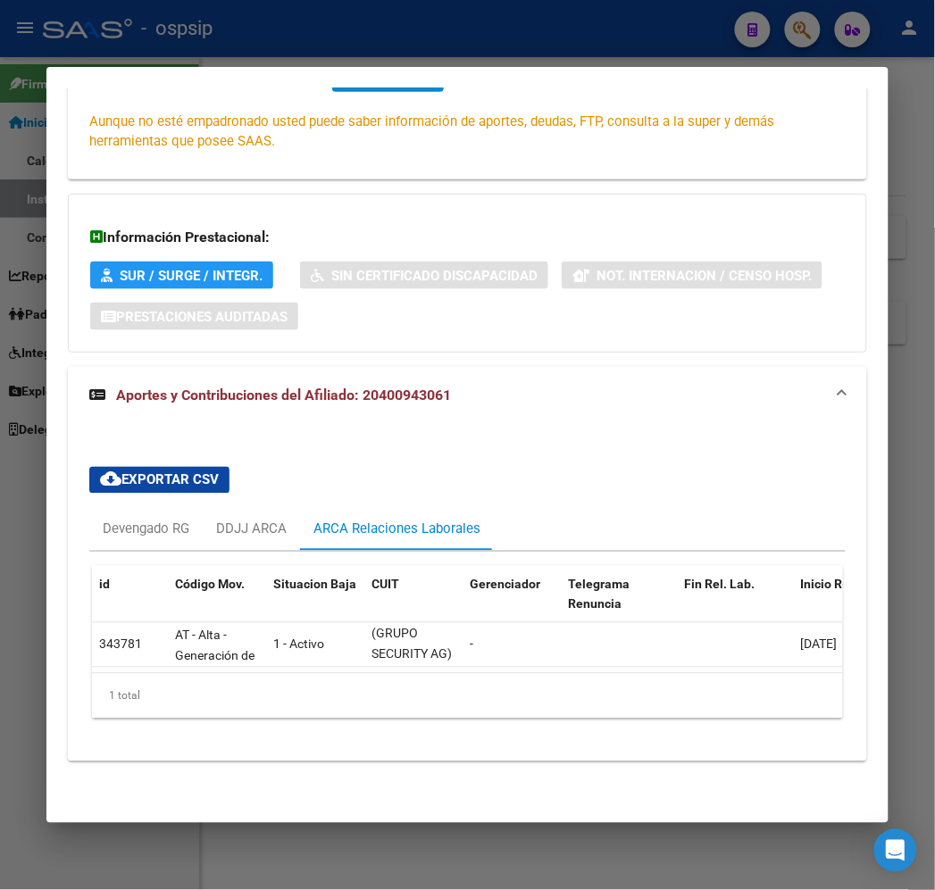
drag, startPoint x: 332, startPoint y: 673, endPoint x: 317, endPoint y: 663, distance: 18.1
click at [335, 670] on div "id Código Mov. Situacion Baja CUIT Gerenciador Telegrama Renuncia Fin Rel. Lab.…" at bounding box center [467, 642] width 750 height 153
click at [145, 520] on div "Devengado RG" at bounding box center [146, 530] width 87 height 20
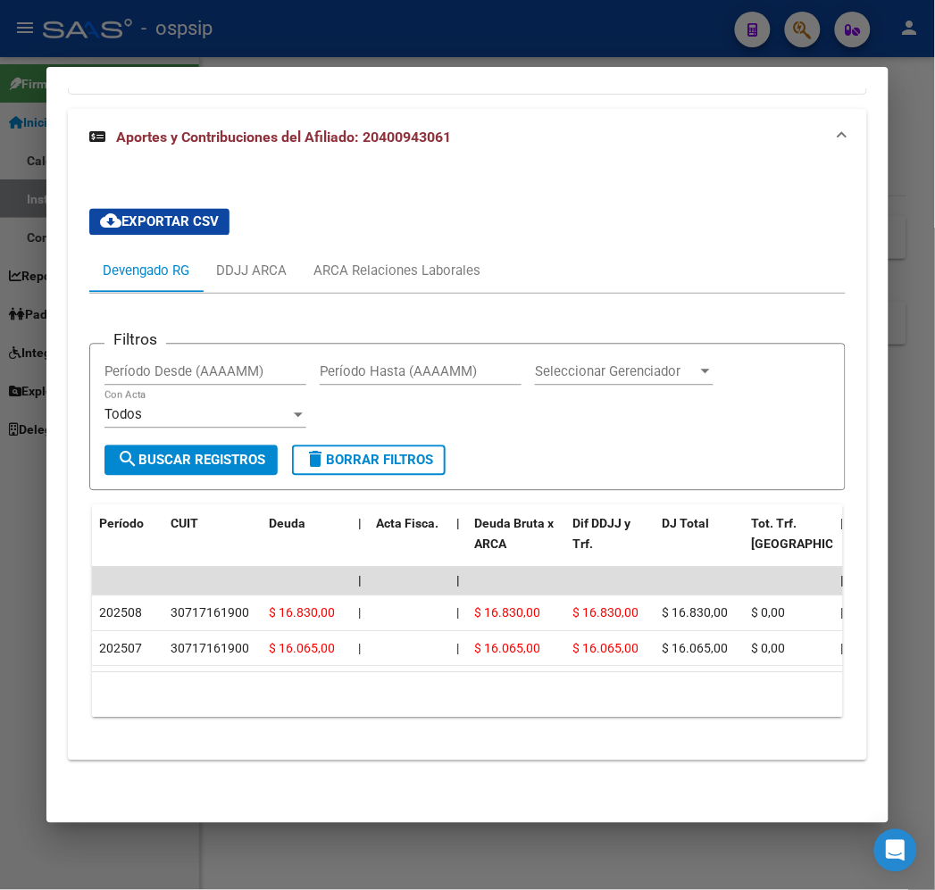
scroll to position [620, 0]
click at [350, 24] on div at bounding box center [467, 445] width 935 height 890
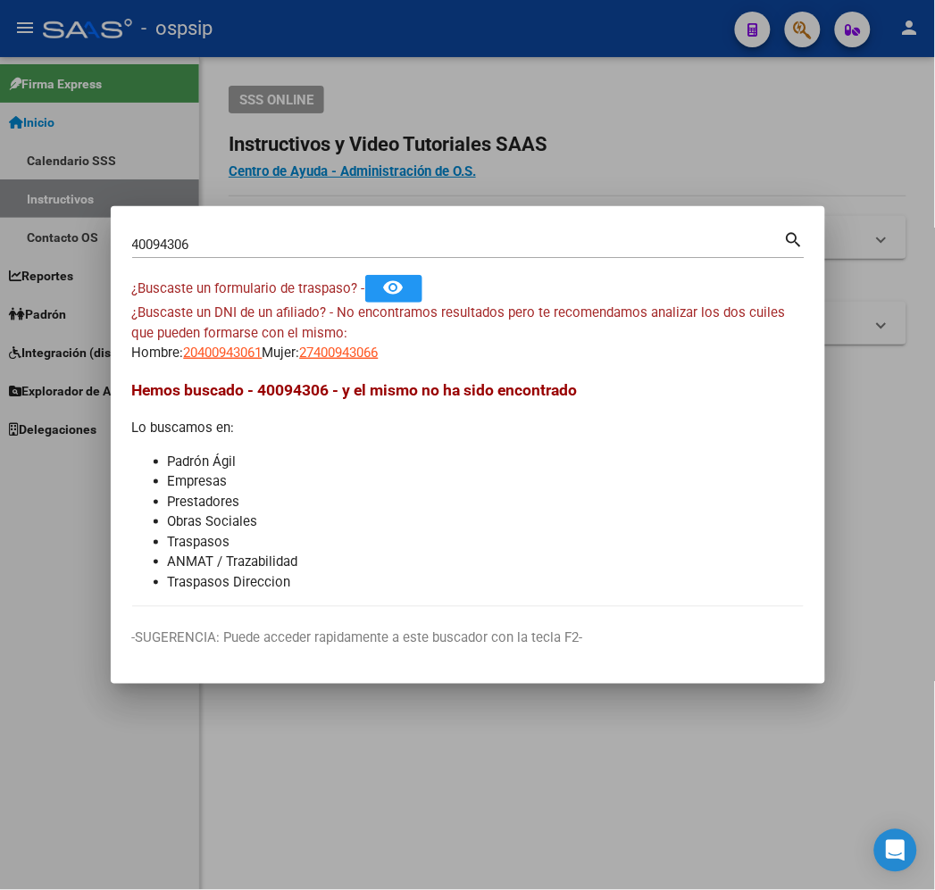
drag, startPoint x: 351, startPoint y: 24, endPoint x: 659, endPoint y: 123, distance: 323.6
click at [363, 46] on div at bounding box center [467, 445] width 935 height 890
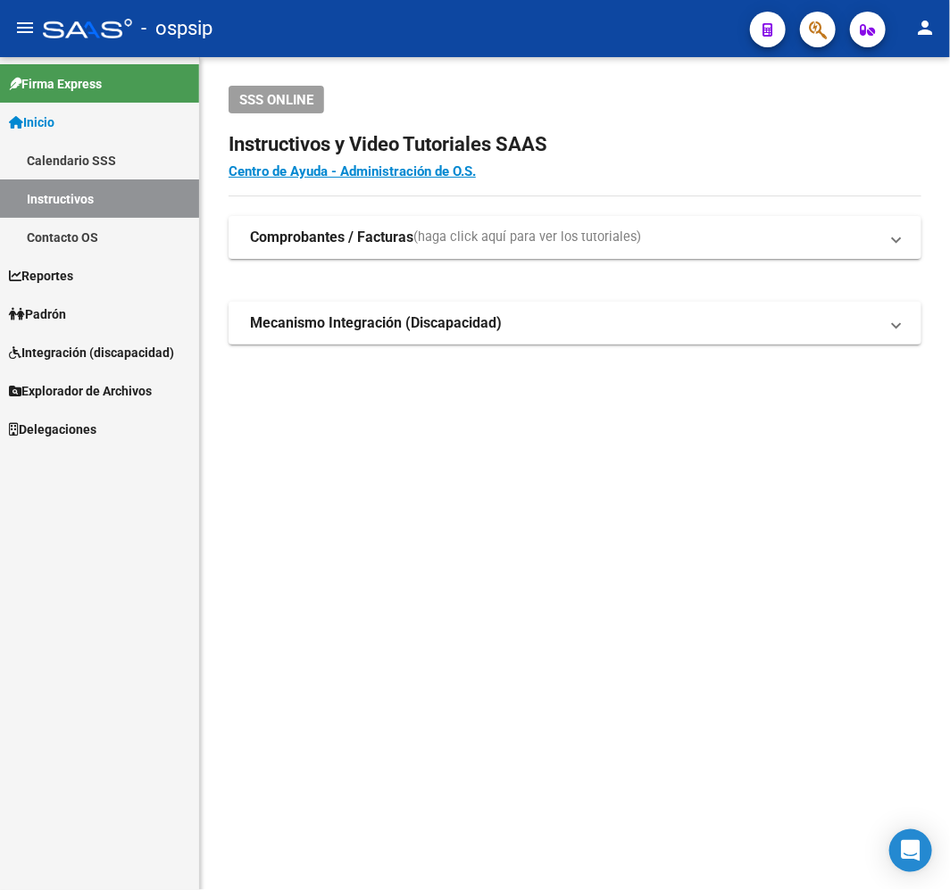
click at [826, 25] on icon "button" at bounding box center [818, 30] width 18 height 21
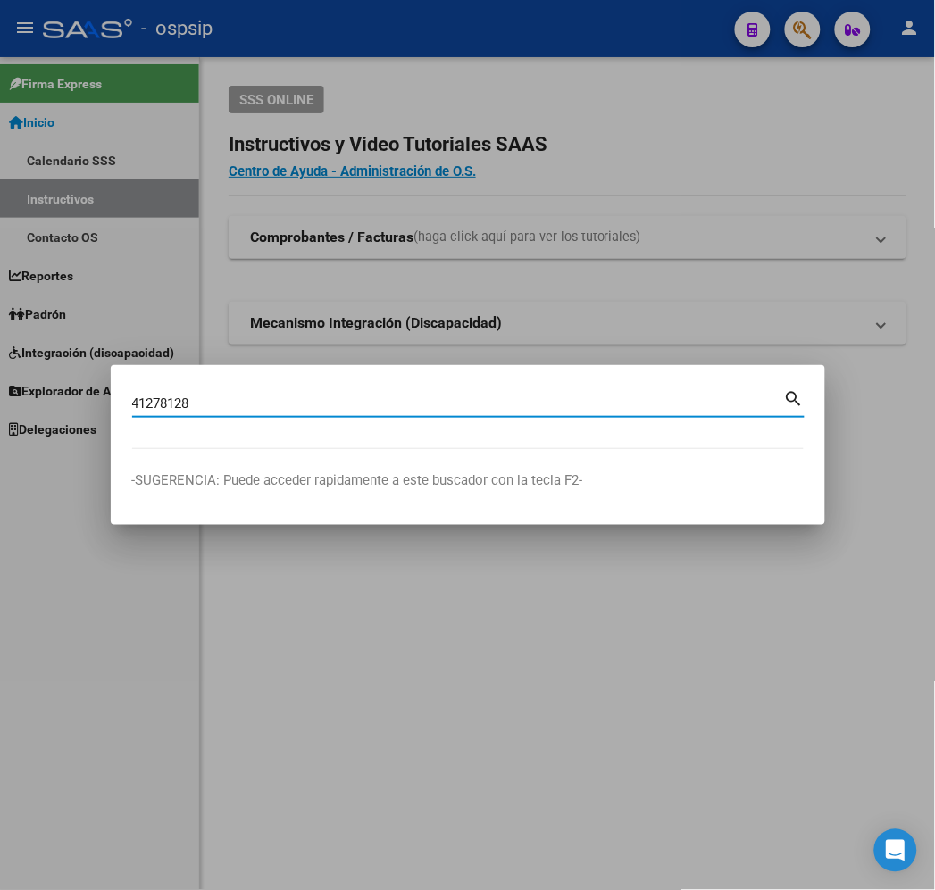
type input "41278128"
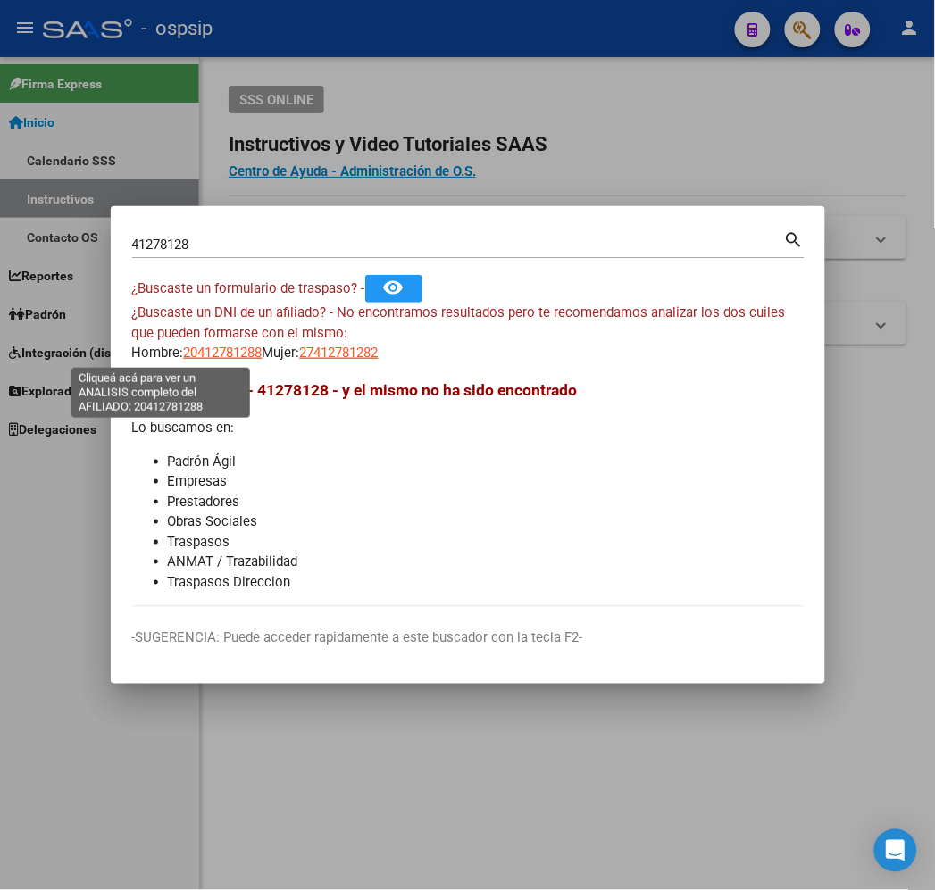
click at [184, 354] on span "20412781288" at bounding box center [223, 353] width 79 height 16
type textarea "20412781288"
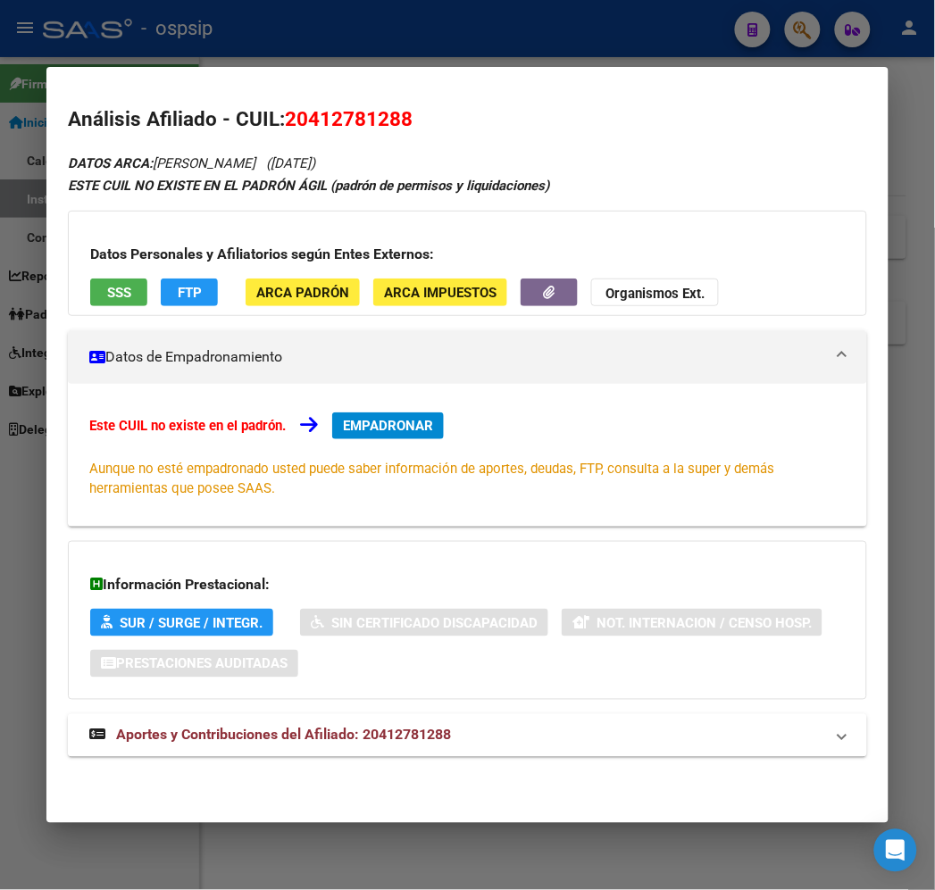
click at [479, 730] on mat-panel-title "Aportes y Contribuciones del Afiliado: 20412781288" at bounding box center [456, 735] width 734 height 21
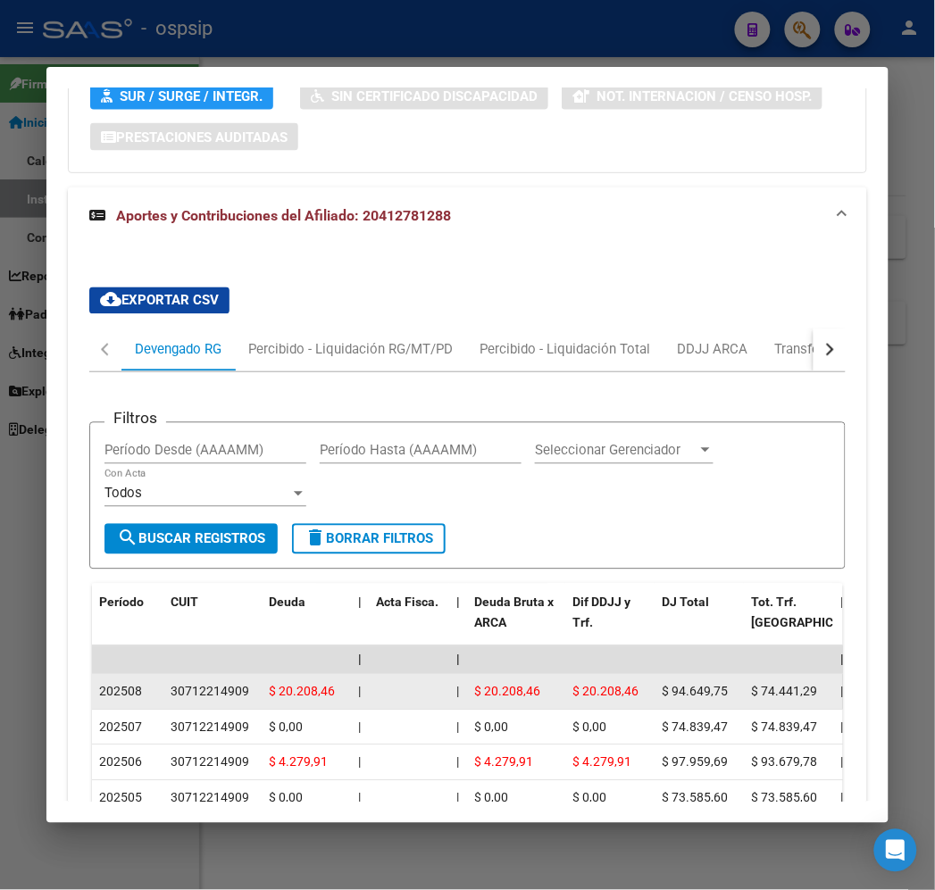
scroll to position [595, 0]
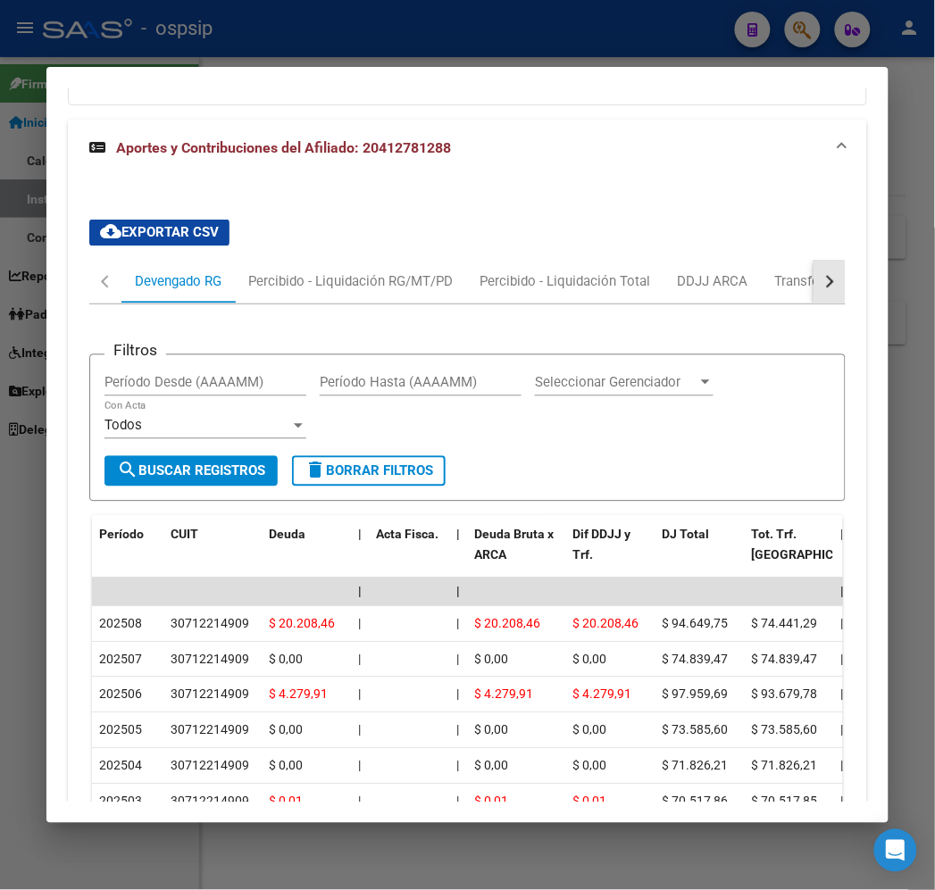
click at [834, 287] on button "button" at bounding box center [829, 282] width 32 height 43
click at [770, 283] on div "ARCA Relaciones Laborales" at bounding box center [757, 282] width 167 height 20
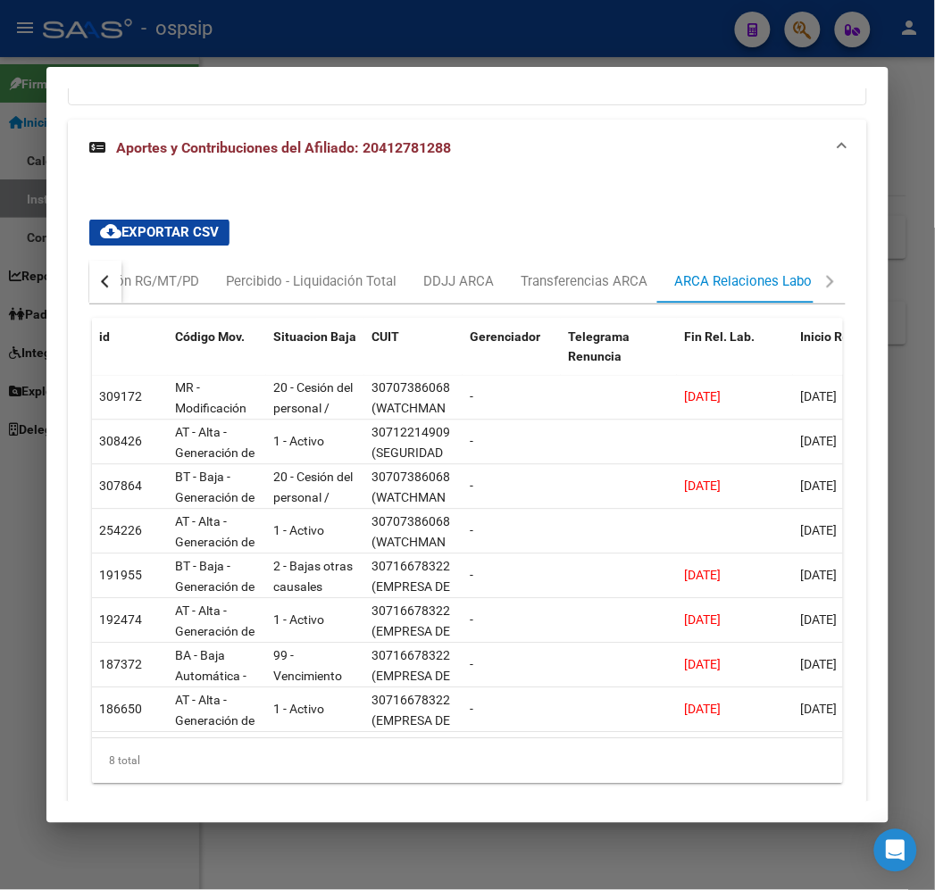
click at [387, 28] on div at bounding box center [467, 445] width 935 height 890
drag, startPoint x: 388, startPoint y: 28, endPoint x: 393, endPoint y: 37, distance: 10.8
click at [390, 32] on div at bounding box center [467, 445] width 935 height 890
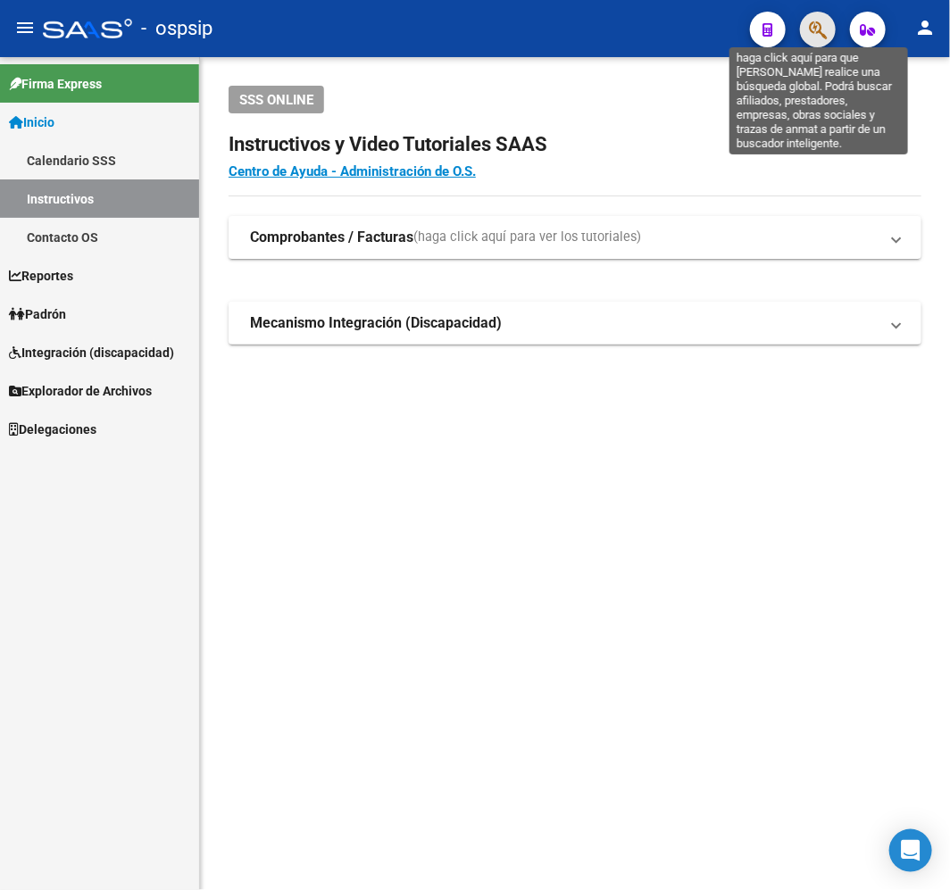
drag, startPoint x: 822, startPoint y: 31, endPoint x: 781, endPoint y: 103, distance: 82.4
click at [816, 48] on mat-toolbar "menu - ospsip person" at bounding box center [475, 28] width 950 height 57
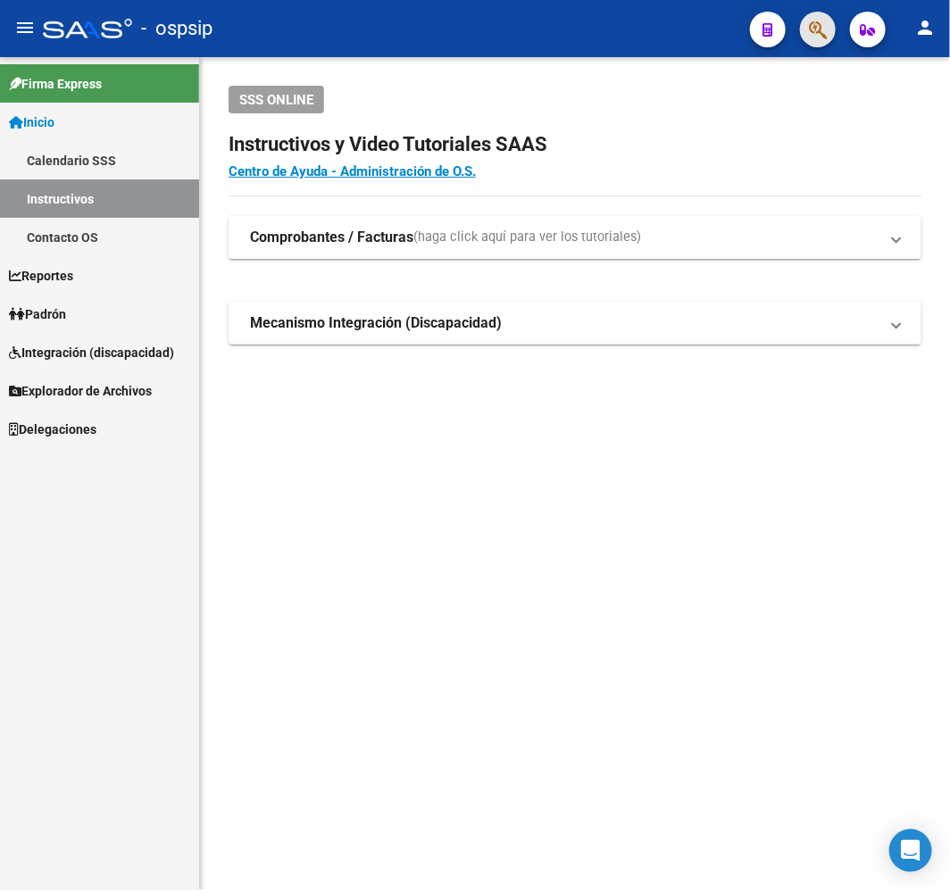
click at [806, 24] on button "button" at bounding box center [818, 30] width 36 height 36
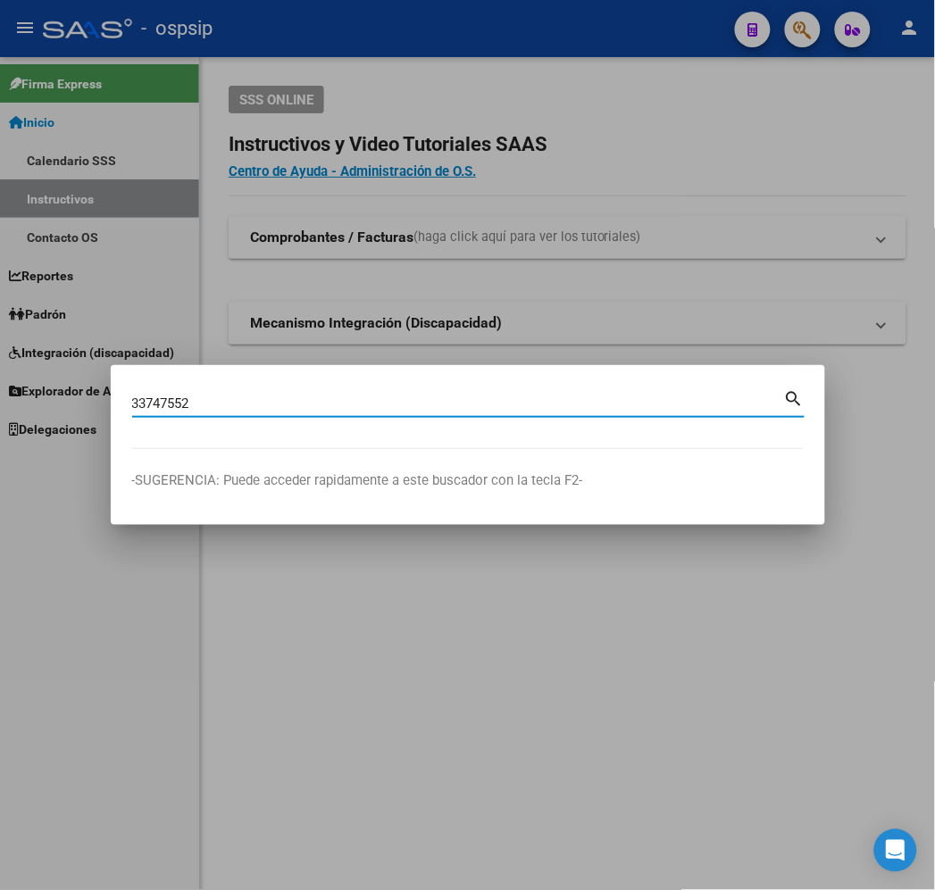
type input "33747552"
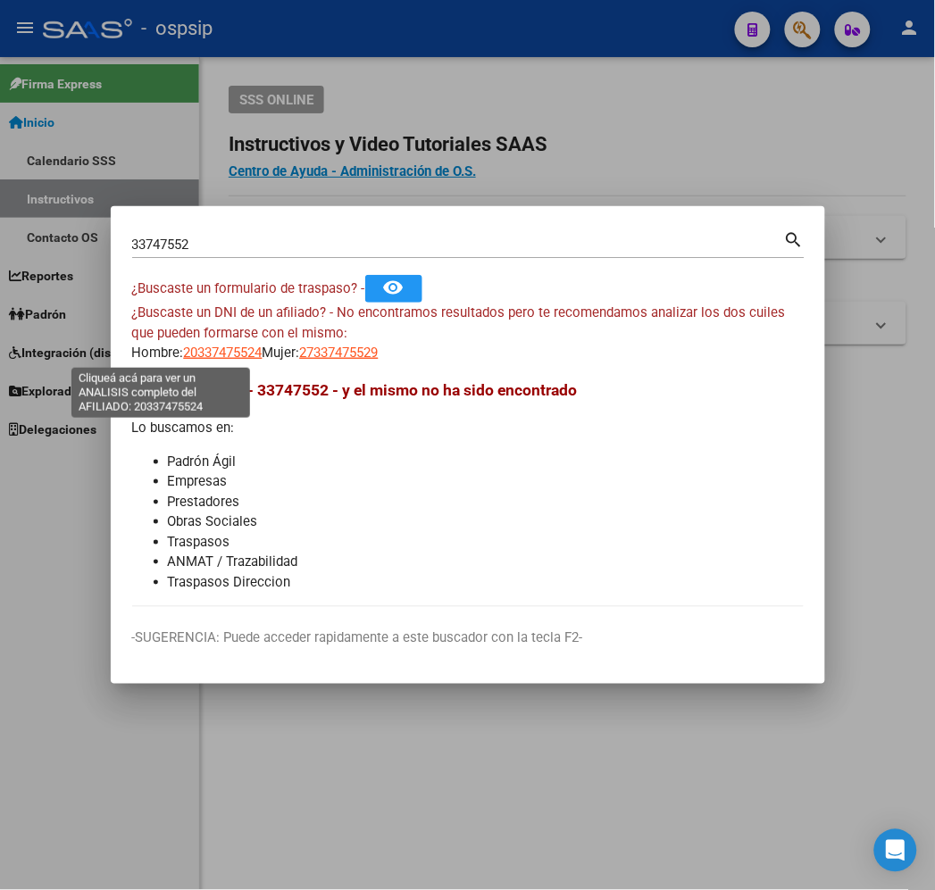
click at [184, 354] on span "20337475524" at bounding box center [223, 353] width 79 height 16
type textarea "20337475524"
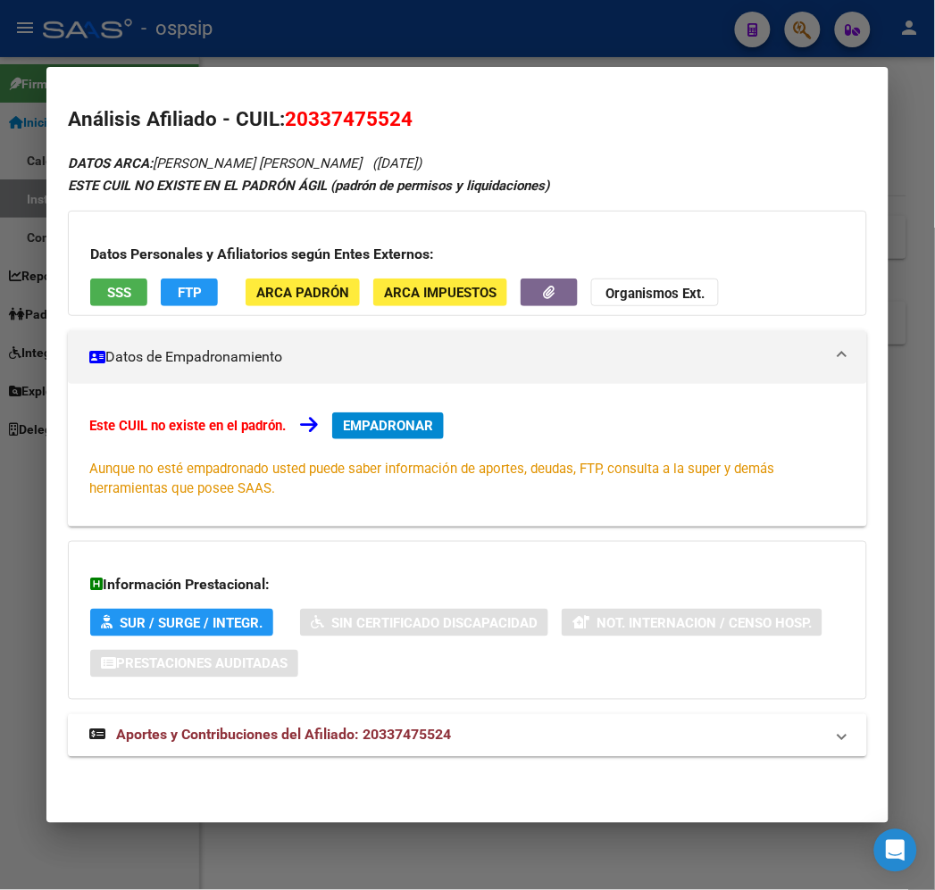
drag, startPoint x: 370, startPoint y: 744, endPoint x: 487, endPoint y: 629, distance: 163.5
click at [370, 743] on strong "Aportes y Contribuciones del Afiliado: 20337475524" at bounding box center [270, 735] width 362 height 21
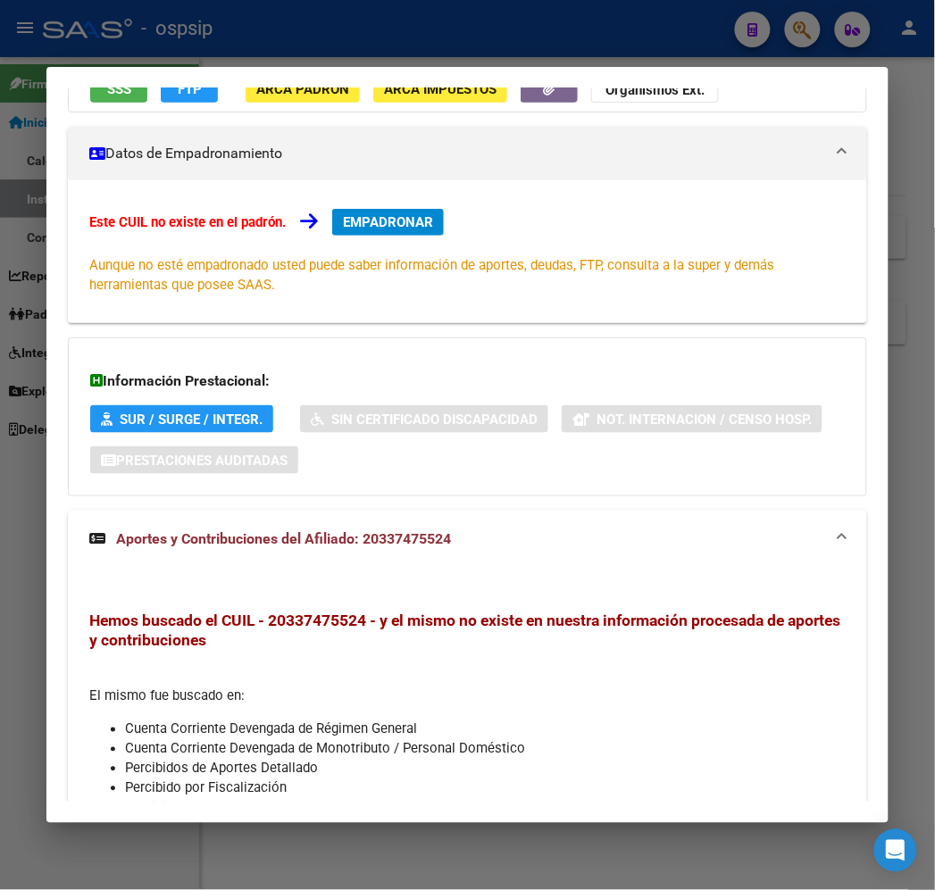
scroll to position [381, 0]
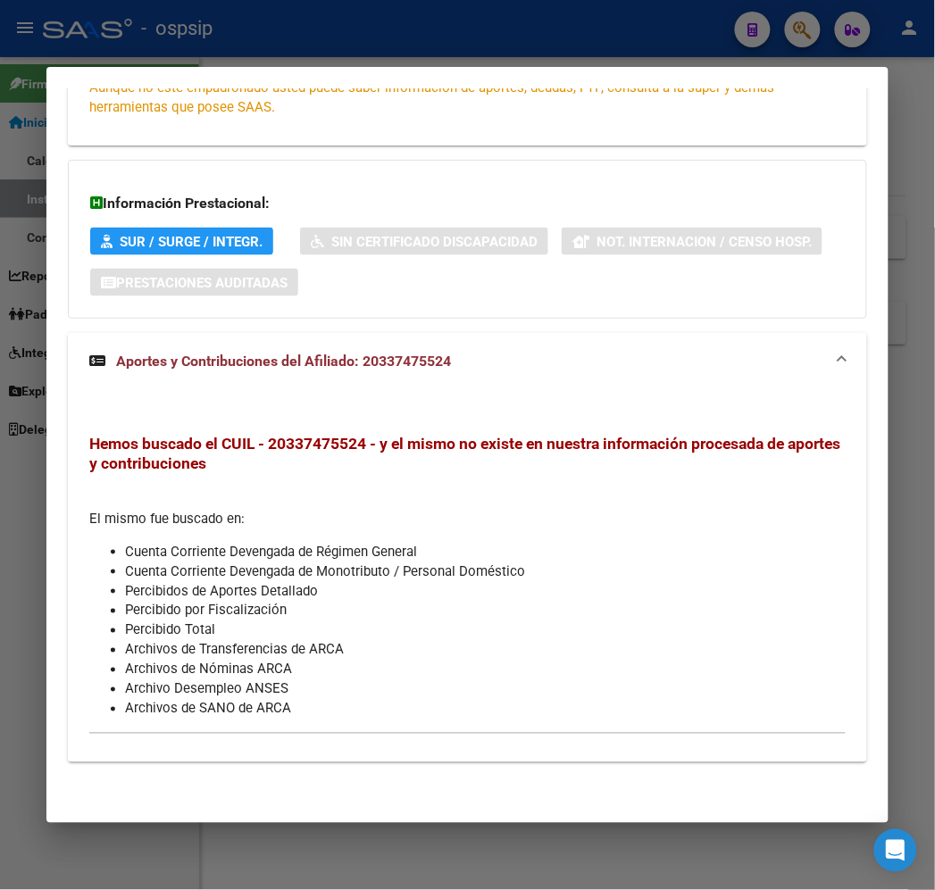
click at [375, 20] on div at bounding box center [467, 445] width 935 height 890
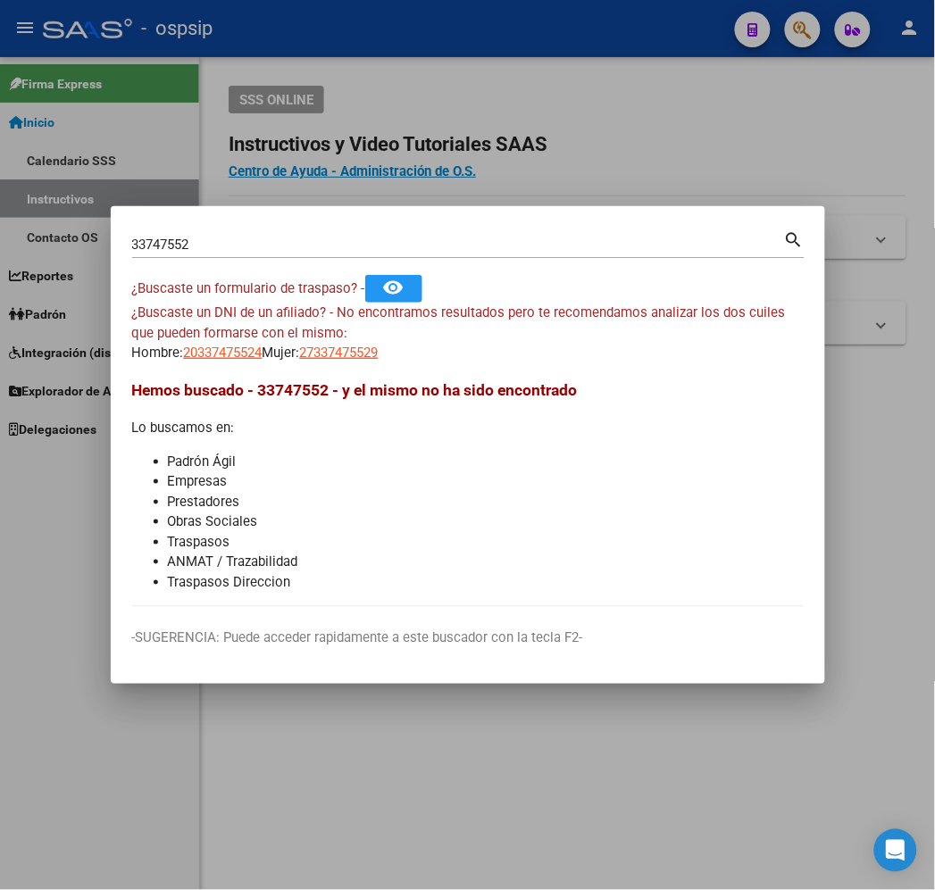
drag, startPoint x: 378, startPoint y: 21, endPoint x: 384, endPoint y: 38, distance: 18.1
click at [379, 22] on div at bounding box center [467, 445] width 935 height 890
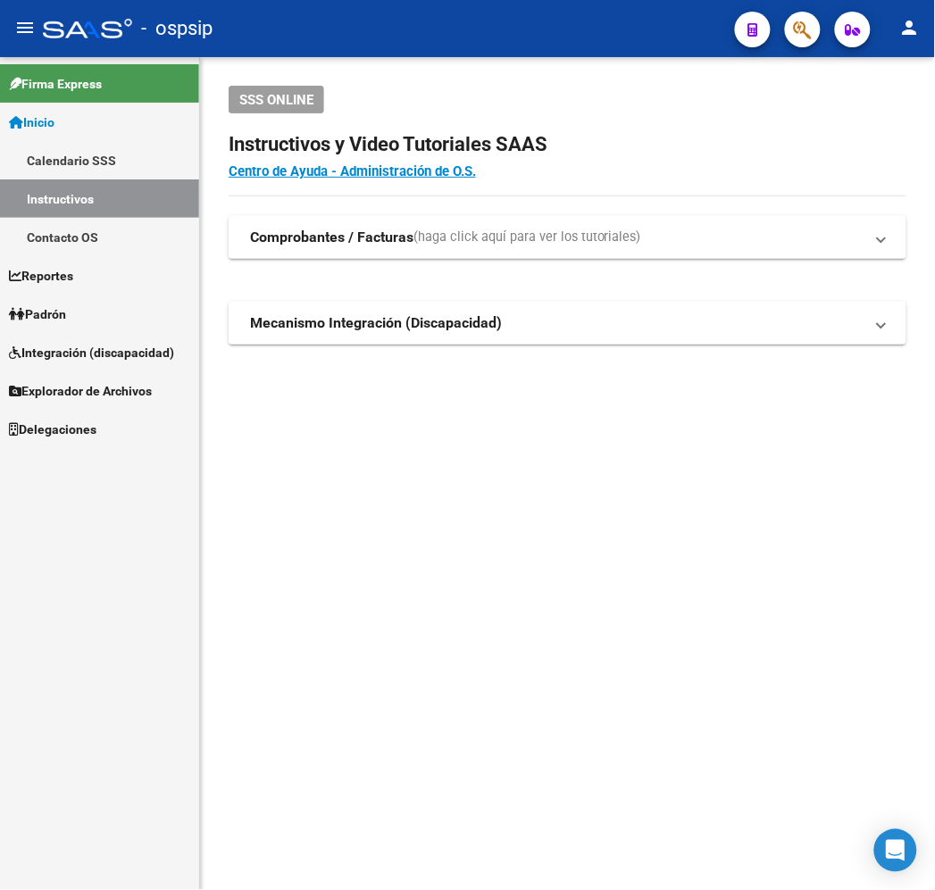
drag, startPoint x: 427, startPoint y: 90, endPoint x: 601, endPoint y: 129, distance: 178.3
click at [446, 102] on div "menu - ospsip person Firma Express Inicio Calendario SSS Instructivos Contacto …" at bounding box center [467, 445] width 935 height 890
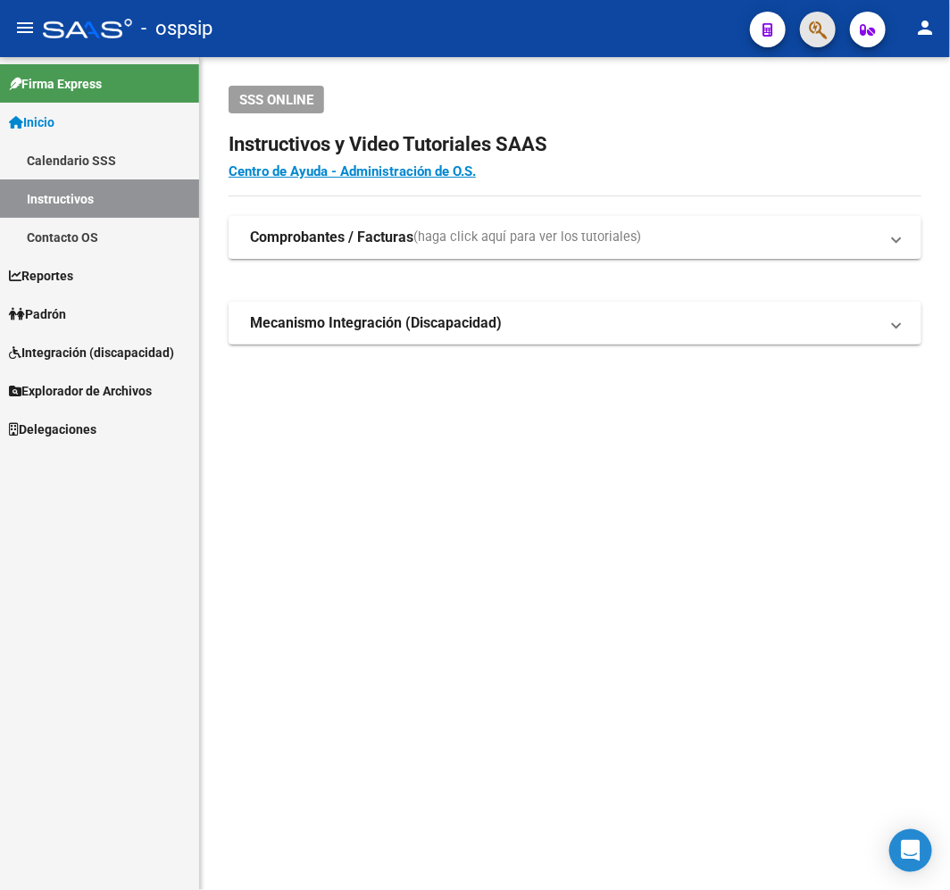
click at [806, 32] on button "button" at bounding box center [818, 30] width 36 height 36
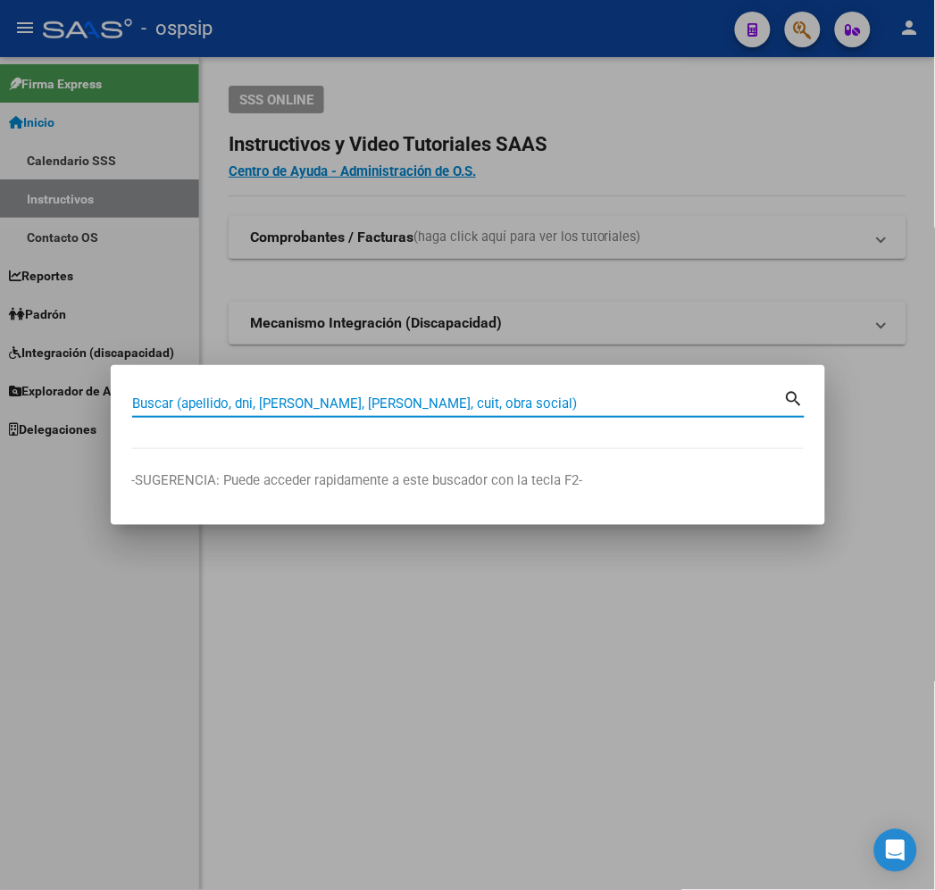
click at [205, 411] on input "Buscar (apellido, dni, [PERSON_NAME], [PERSON_NAME], cuit, obra social)" at bounding box center [458, 403] width 652 height 16
type input "42444782"
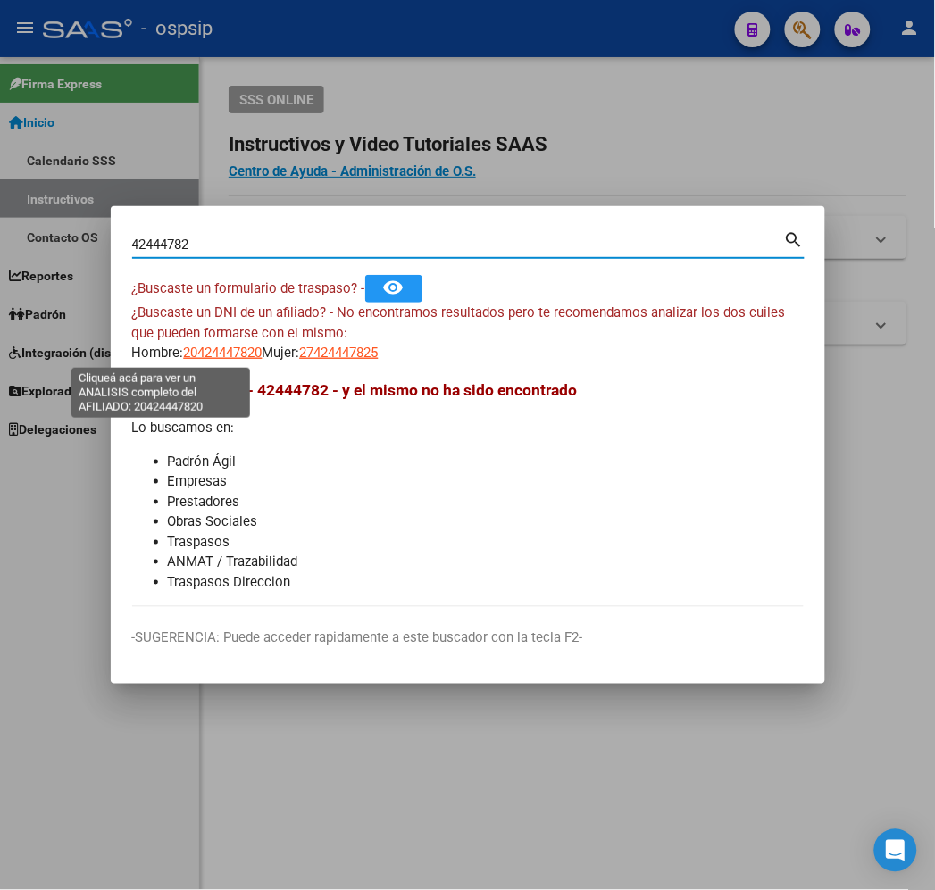
click at [184, 353] on span "20424447820" at bounding box center [223, 353] width 79 height 16
type textarea "20424447820"
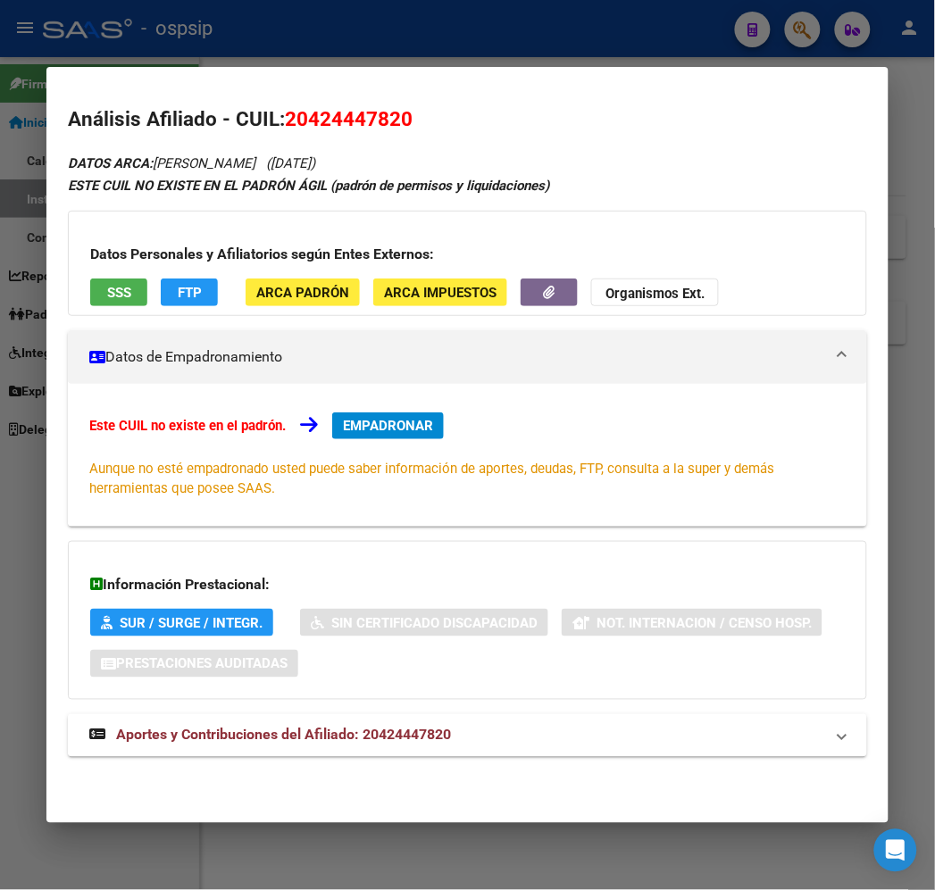
drag, startPoint x: 381, startPoint y: 705, endPoint x: 423, endPoint y: 687, distance: 45.6
click at [386, 704] on div "DATOS ARCA: [PERSON_NAME] ([DATE]) ESTE CUIL NO EXISTE EN EL PADRÓN ÁGIL (padró…" at bounding box center [467, 464] width 798 height 625
click at [532, 732] on mat-panel-title "Aportes y Contribuciones del Afiliado: 20424447820" at bounding box center [456, 735] width 734 height 21
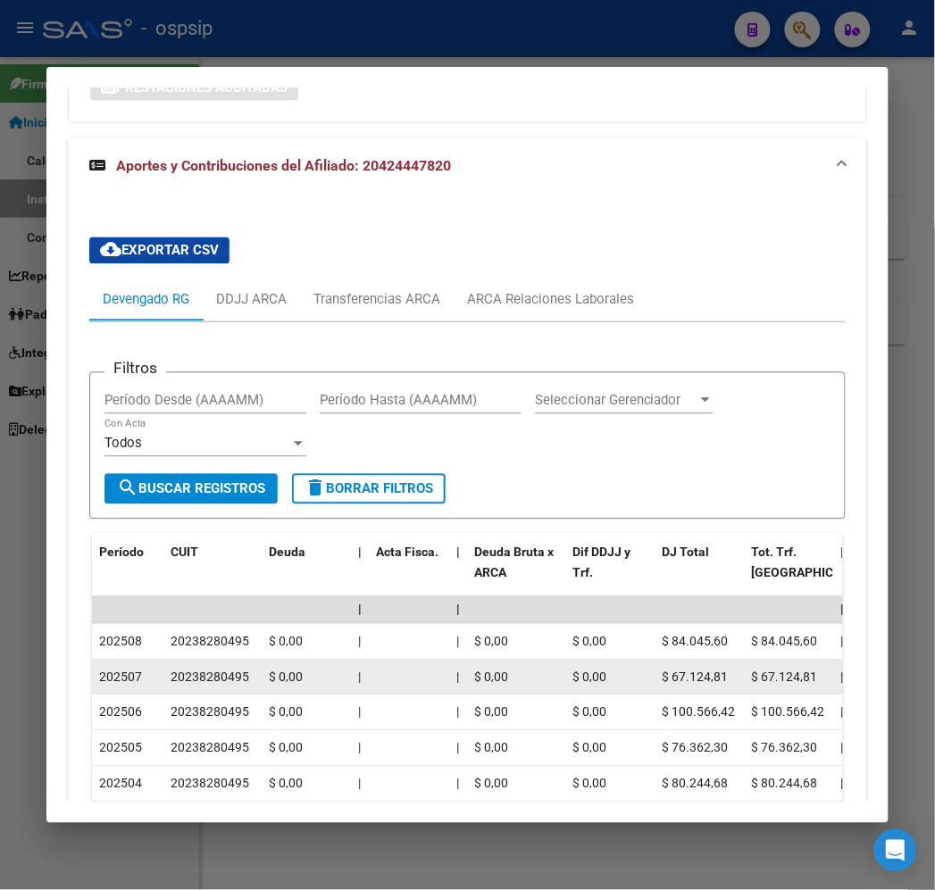
scroll to position [578, 0]
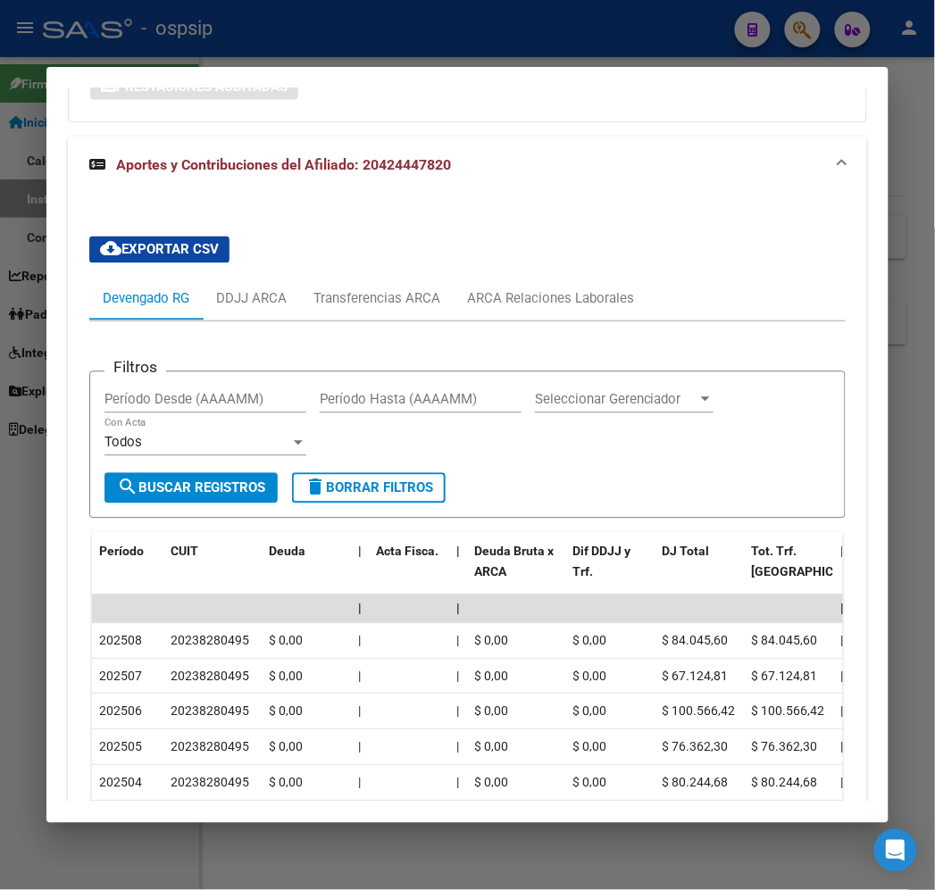
click at [489, 50] on div at bounding box center [467, 445] width 935 height 890
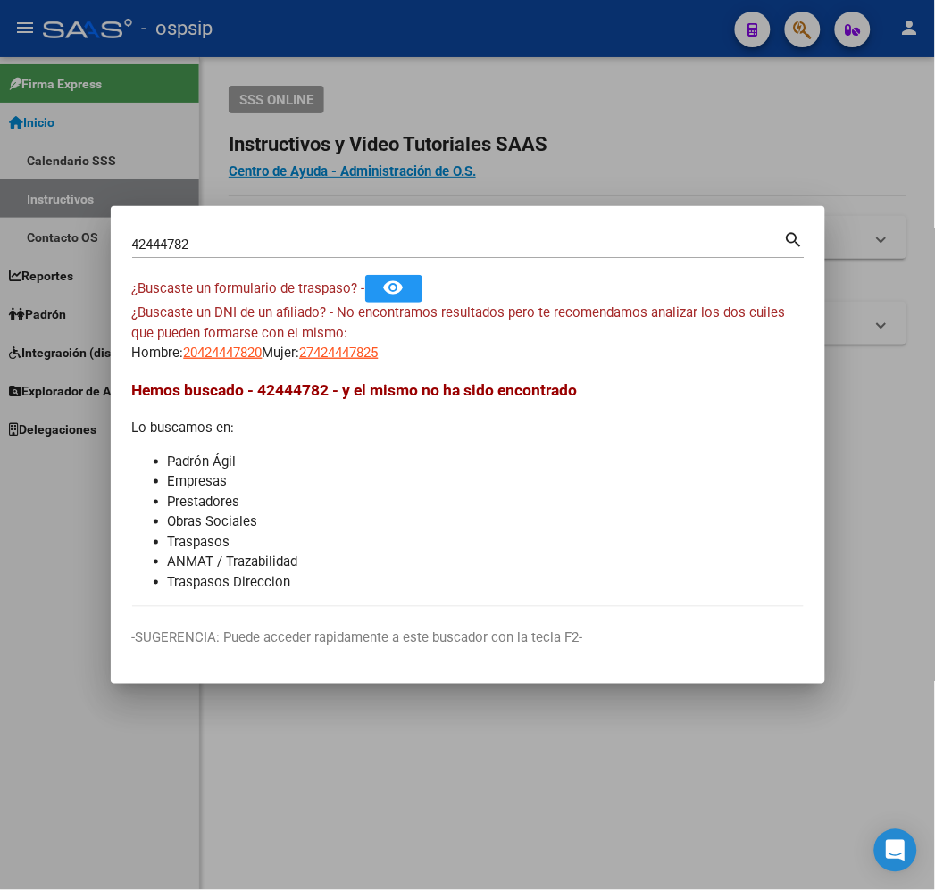
click at [493, 48] on div at bounding box center [467, 445] width 935 height 890
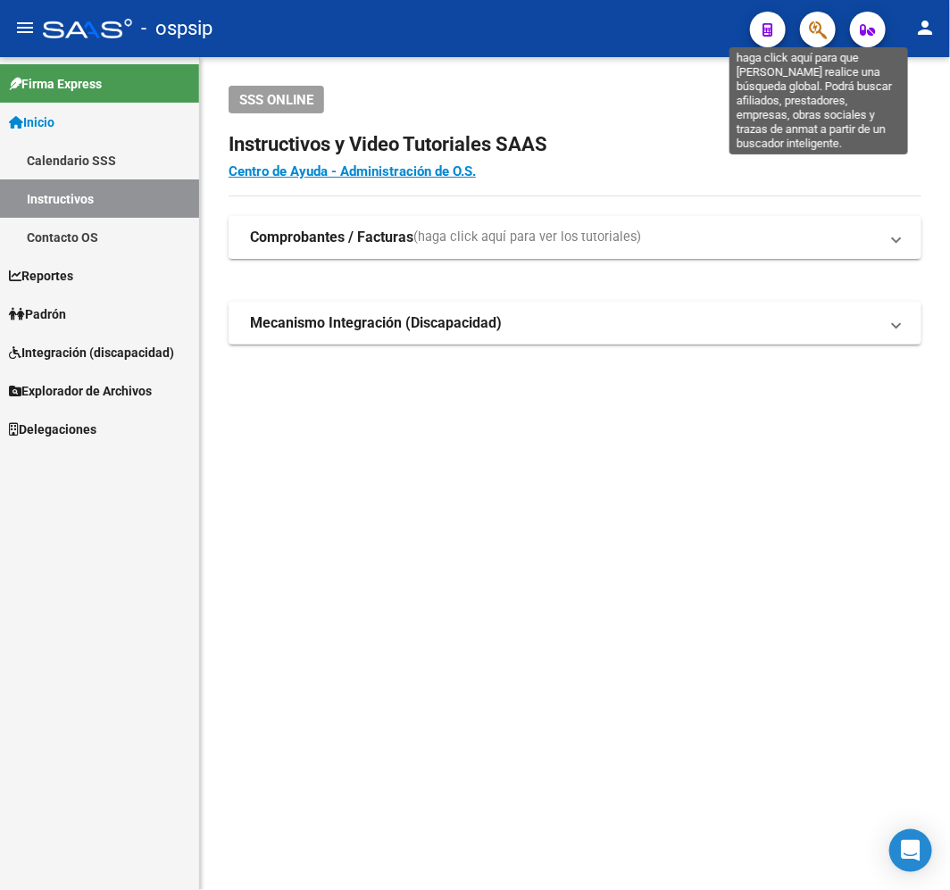
click at [813, 31] on icon "button" at bounding box center [818, 30] width 18 height 21
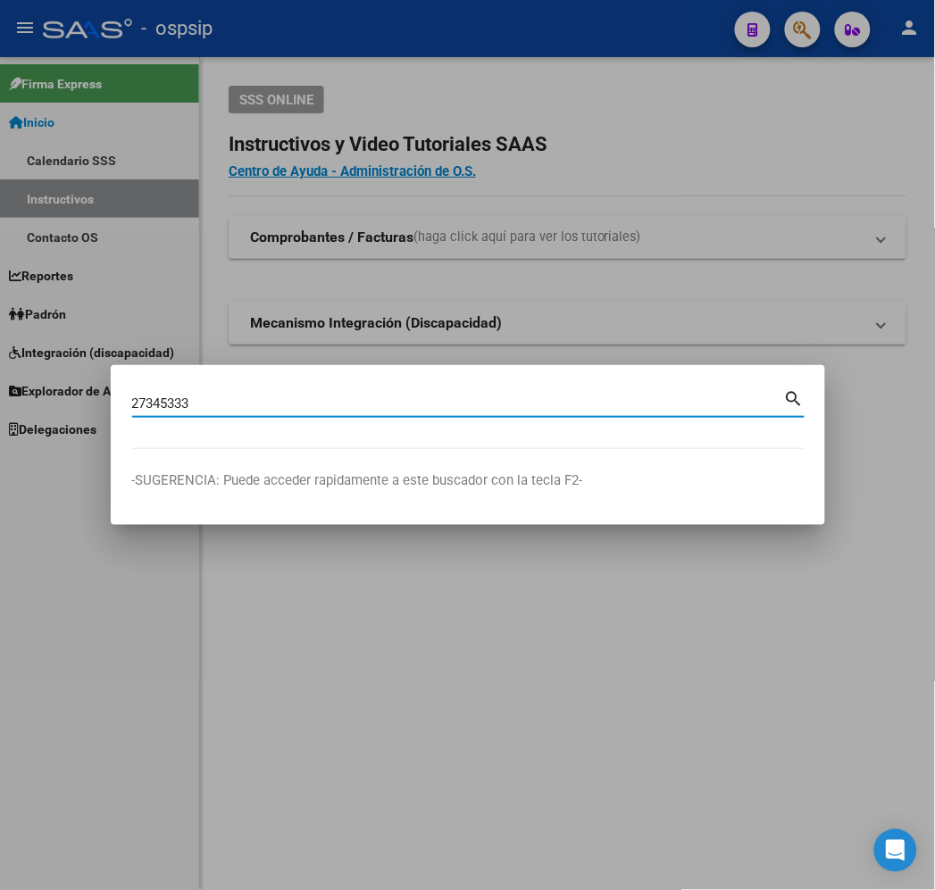
type input "27345333"
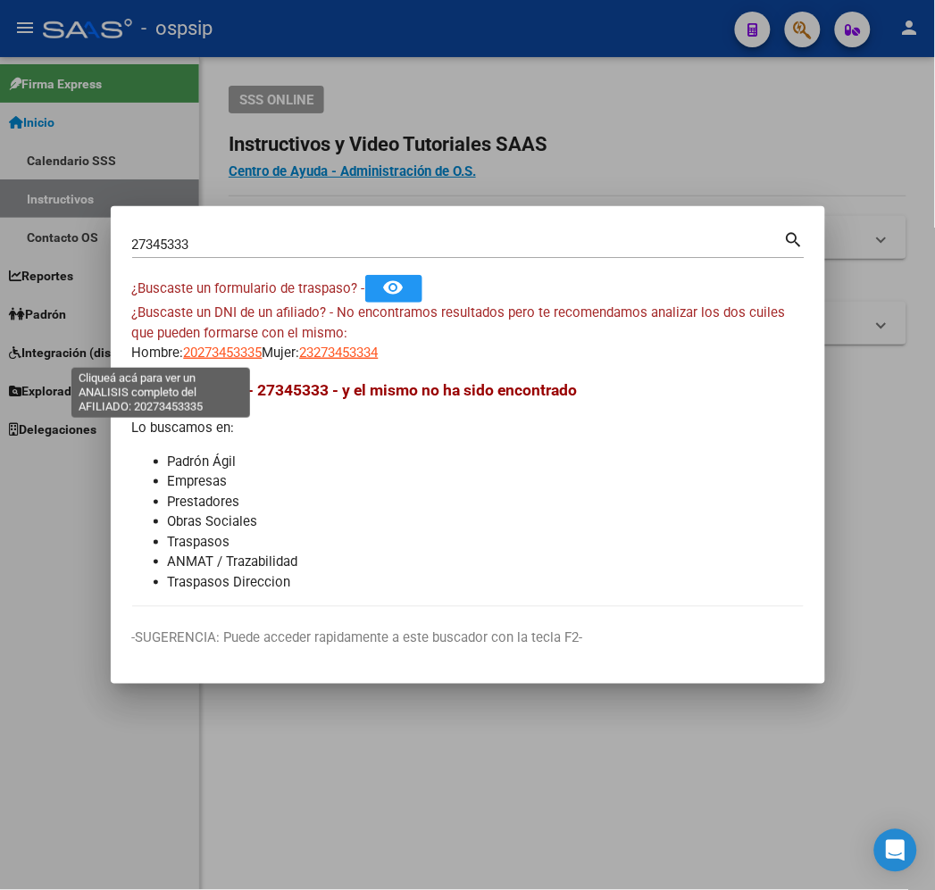
click at [184, 355] on span "20273453335" at bounding box center [223, 353] width 79 height 16
type textarea "20273453335"
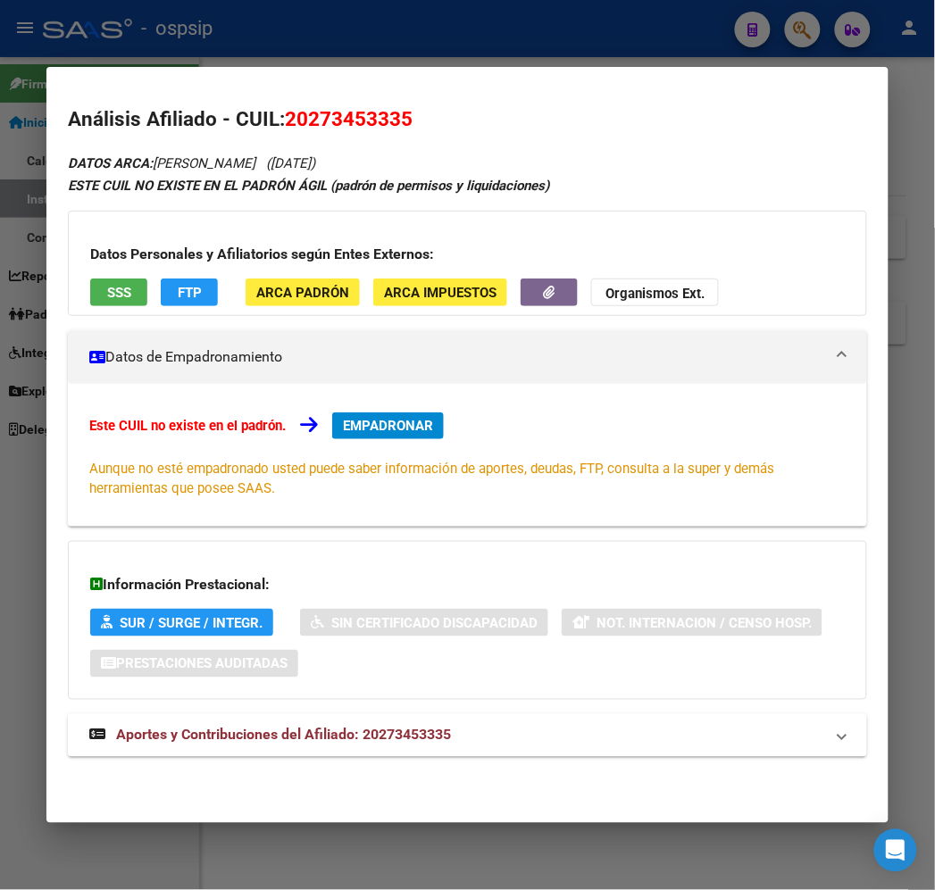
click at [488, 734] on mat-panel-title "Aportes y Contribuciones del Afiliado: 20273453335" at bounding box center [456, 735] width 734 height 21
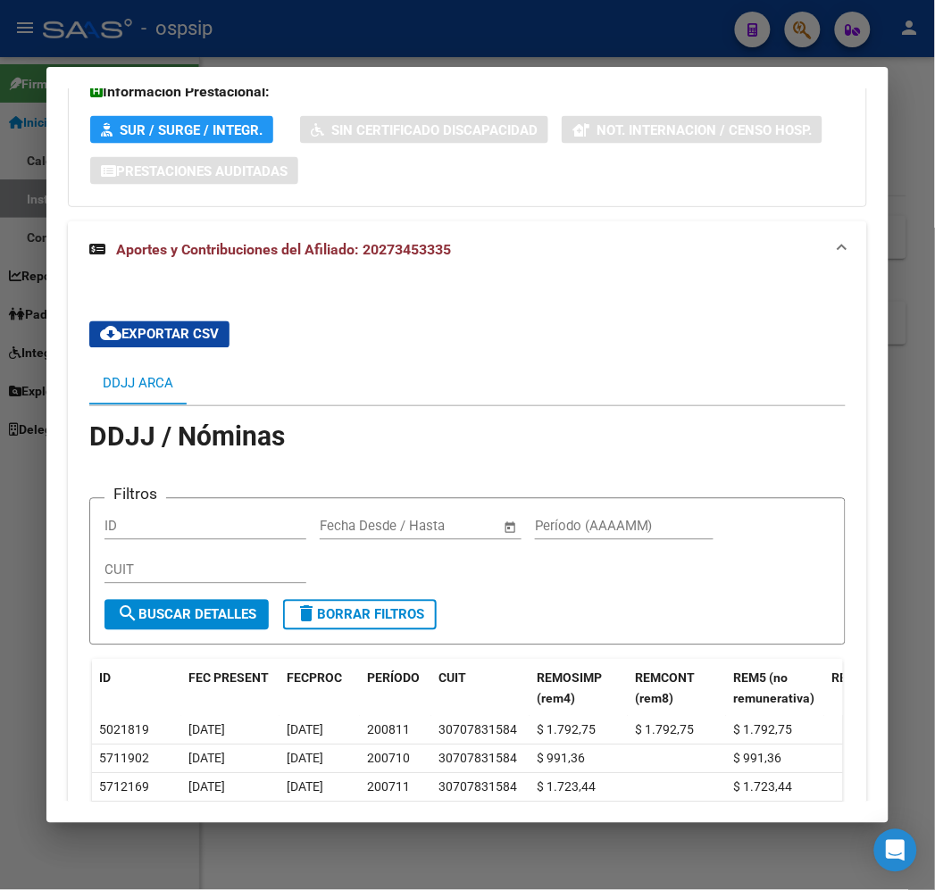
scroll to position [318, 0]
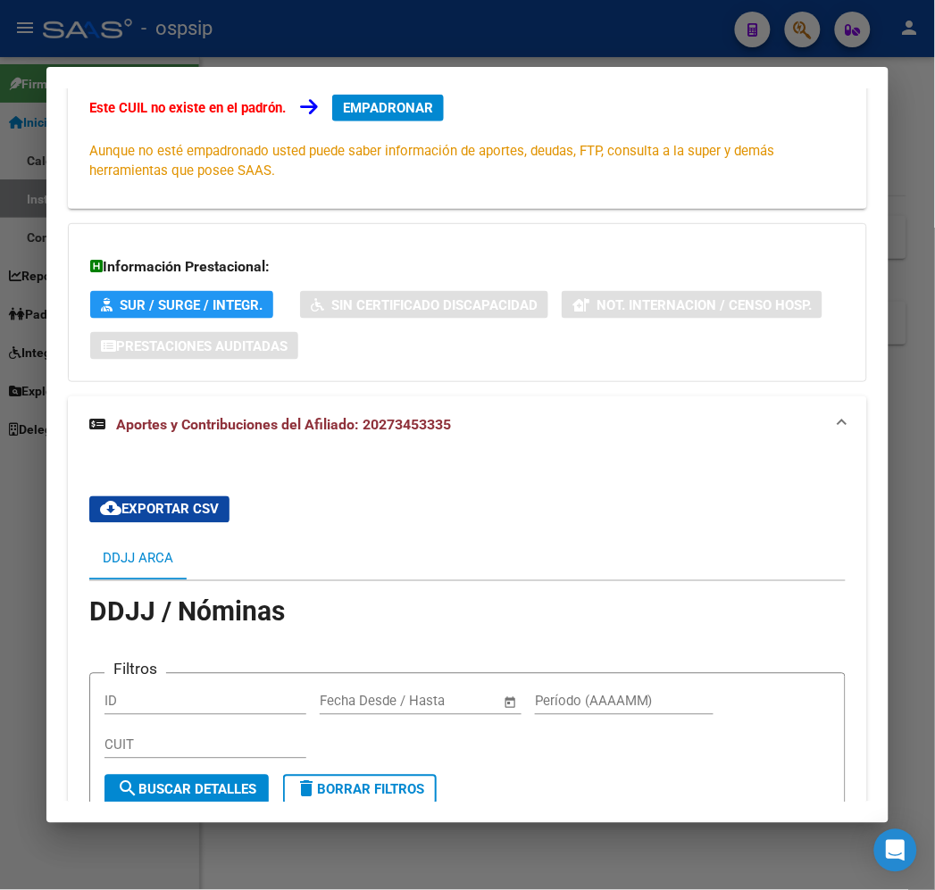
click at [291, 40] on div at bounding box center [467, 445] width 935 height 890
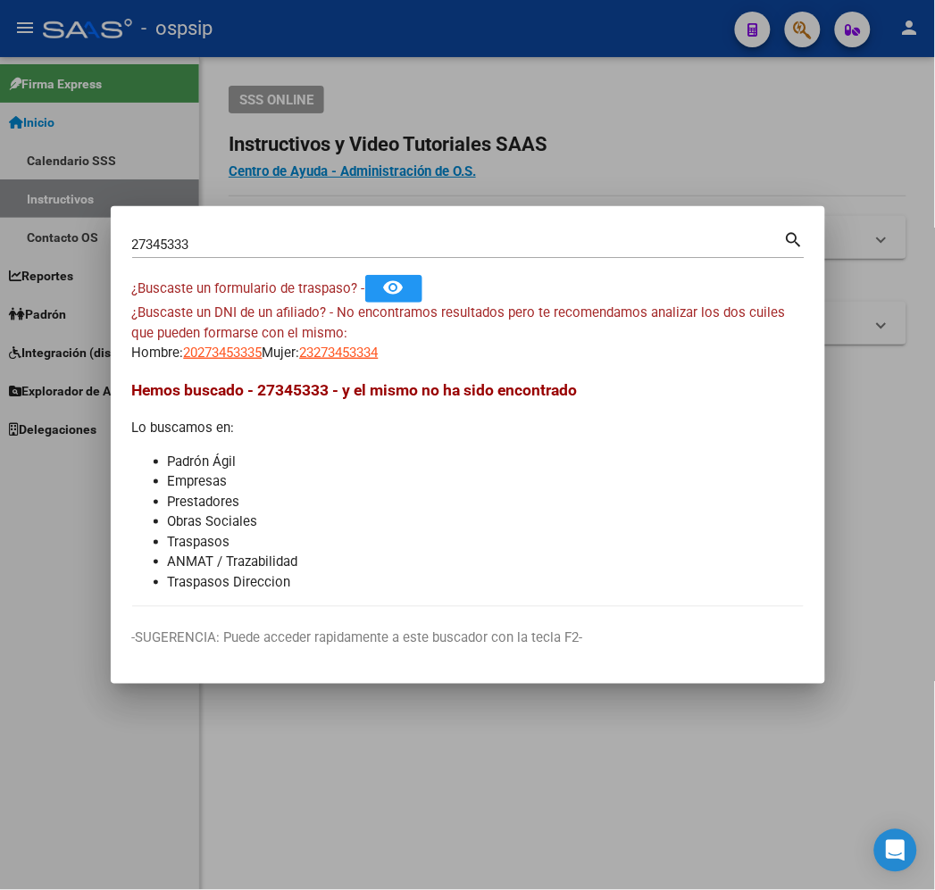
drag, startPoint x: 335, startPoint y: 29, endPoint x: 599, endPoint y: 114, distance: 277.8
click at [348, 34] on div at bounding box center [467, 445] width 935 height 890
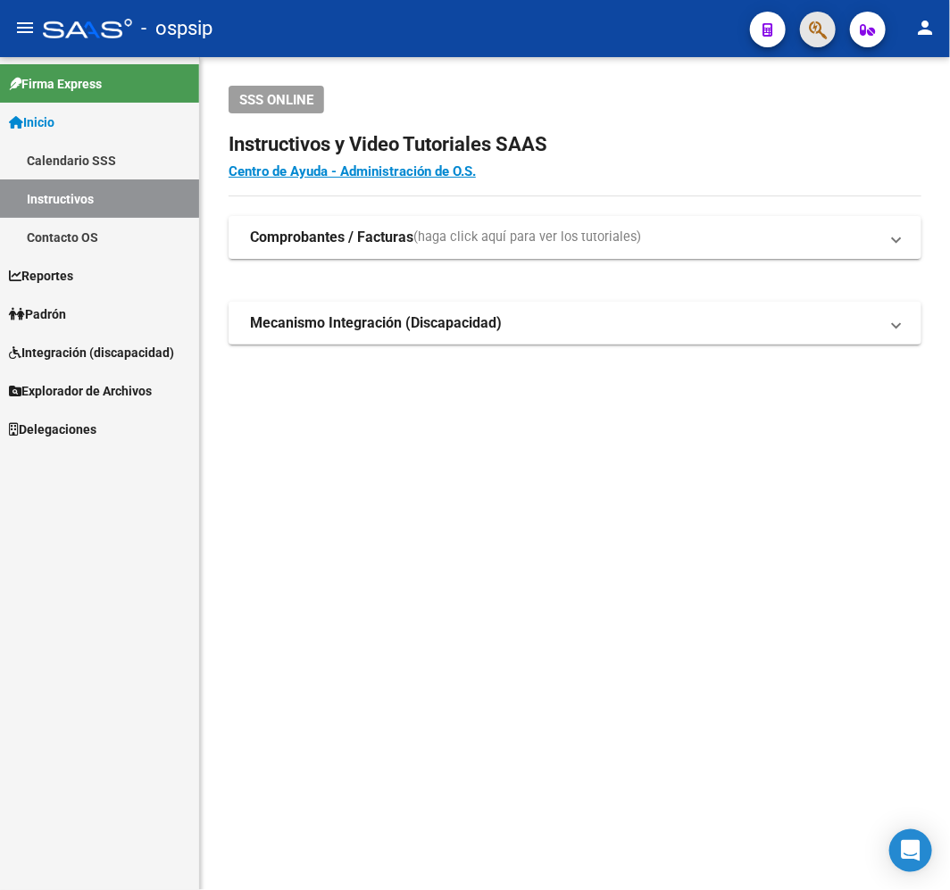
click at [833, 32] on button "button" at bounding box center [818, 30] width 36 height 36
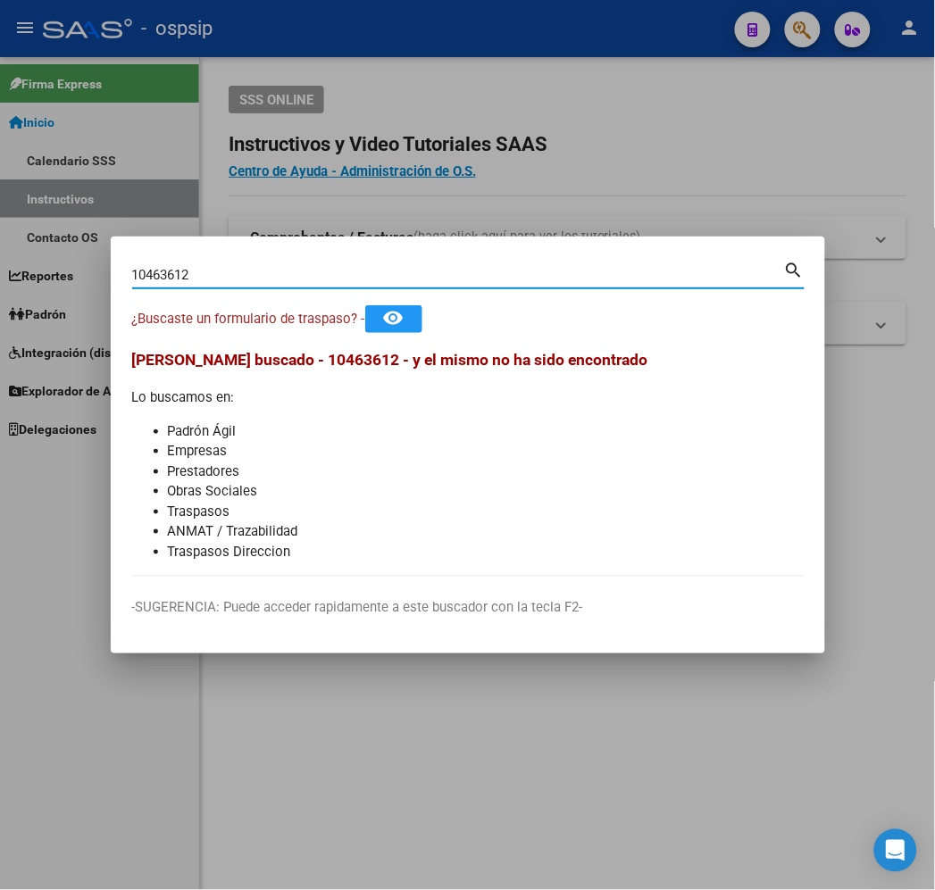
type input "10463612"
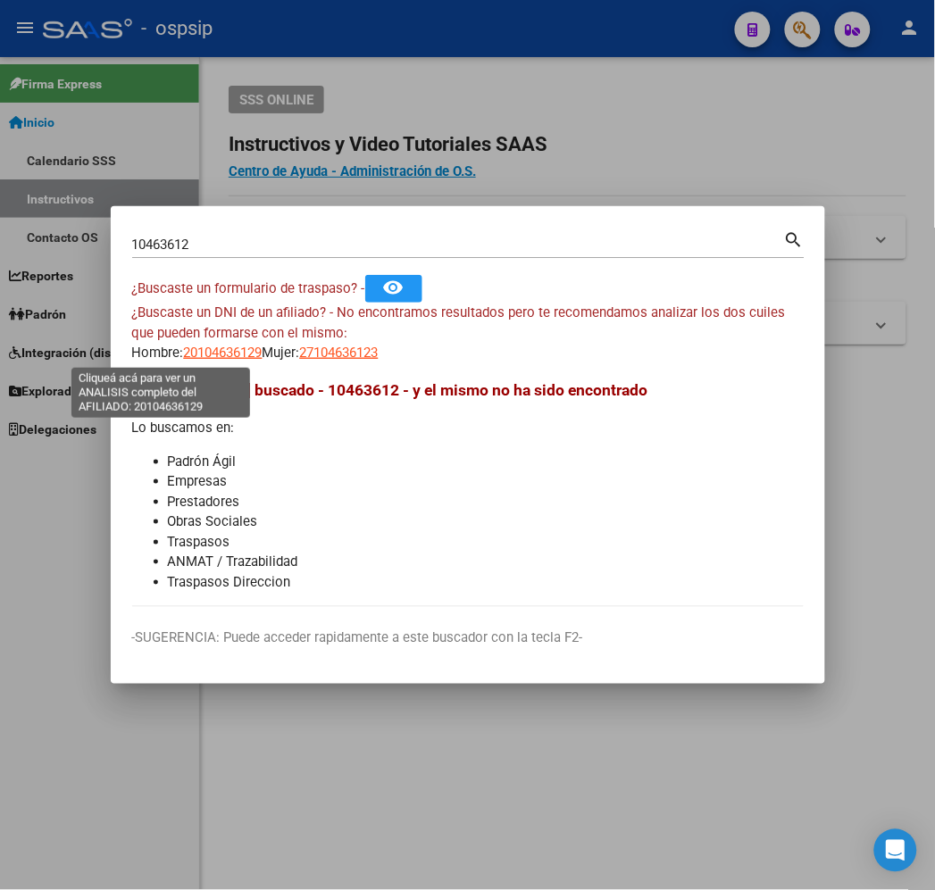
click at [184, 353] on span "20104636129" at bounding box center [223, 353] width 79 height 16
type textarea "20104636129"
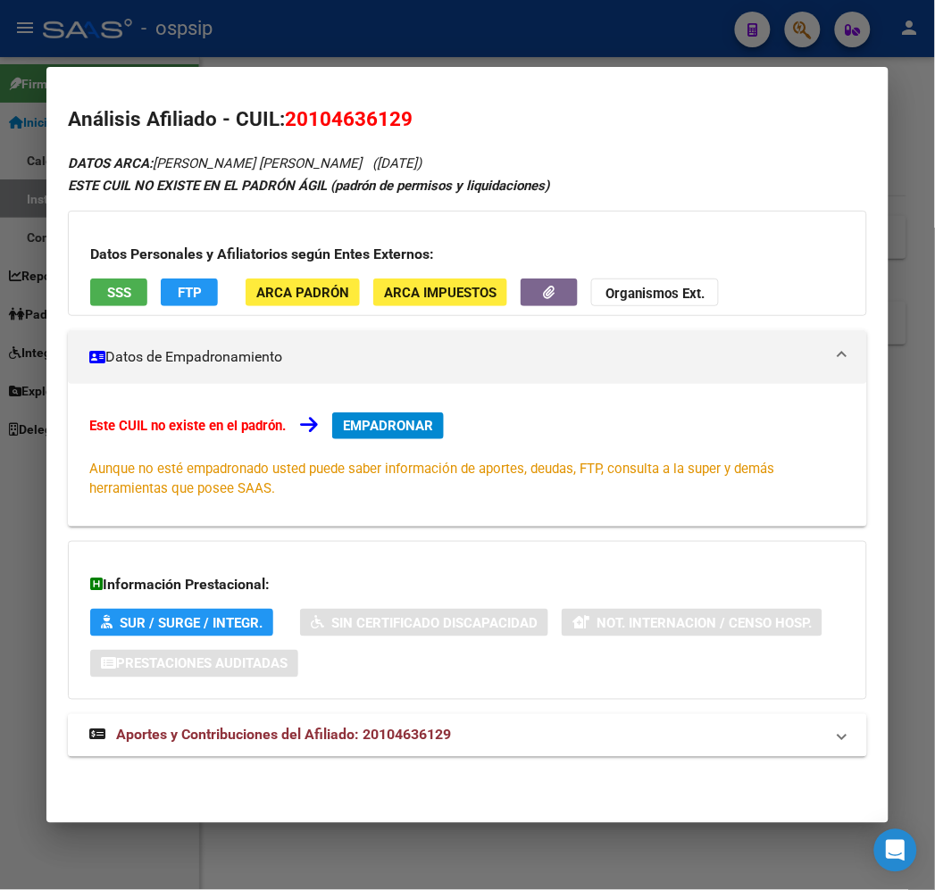
drag, startPoint x: 528, startPoint y: 746, endPoint x: 529, endPoint y: 737, distance: 9.9
click at [529, 745] on mat-expansion-panel-header "Aportes y Contribuciones del Afiliado: 20104636129" at bounding box center [467, 735] width 798 height 43
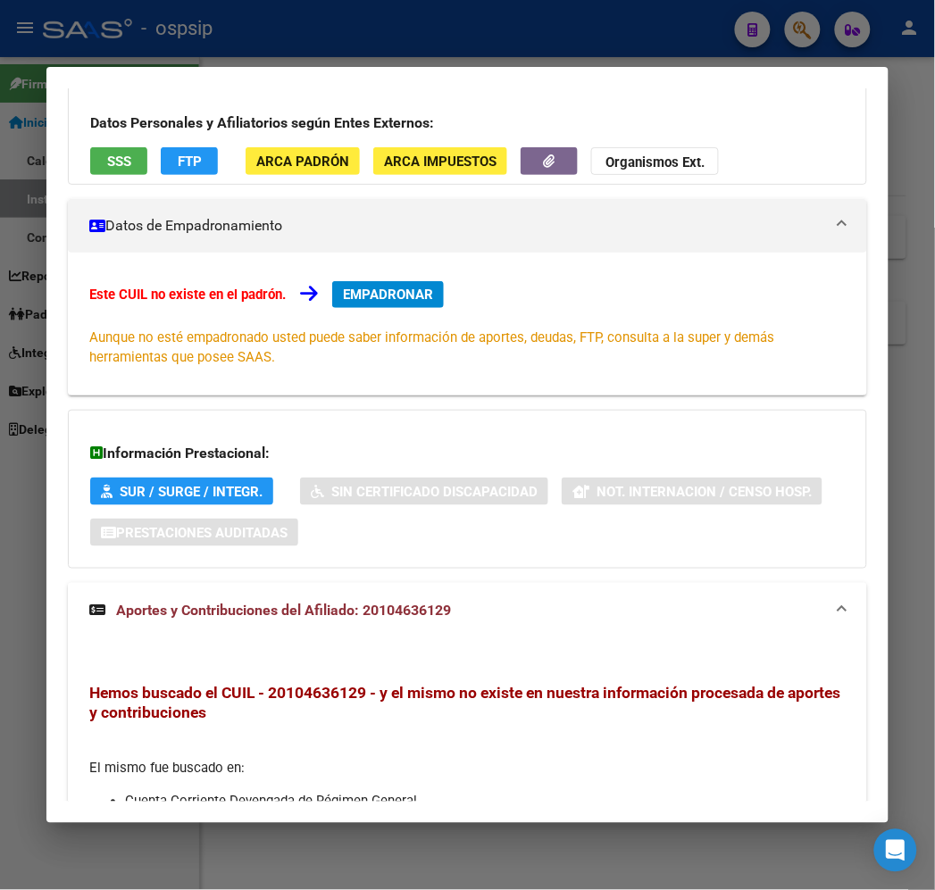
scroll to position [0, 0]
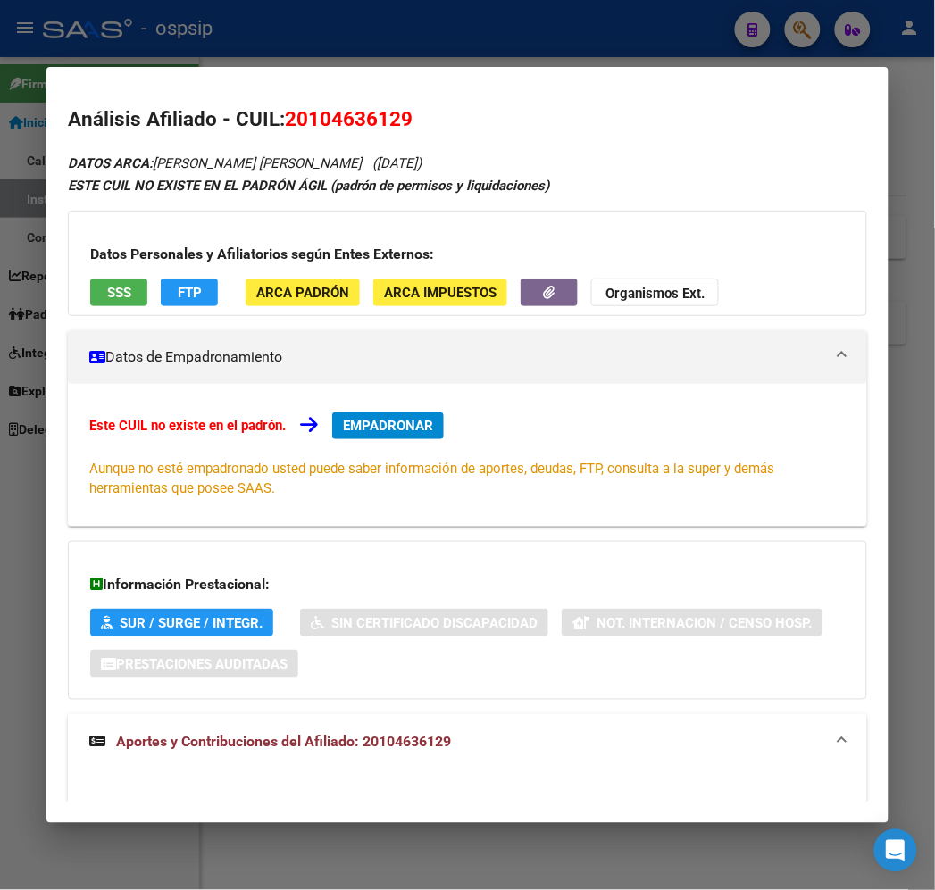
click at [319, 50] on div at bounding box center [467, 445] width 935 height 890
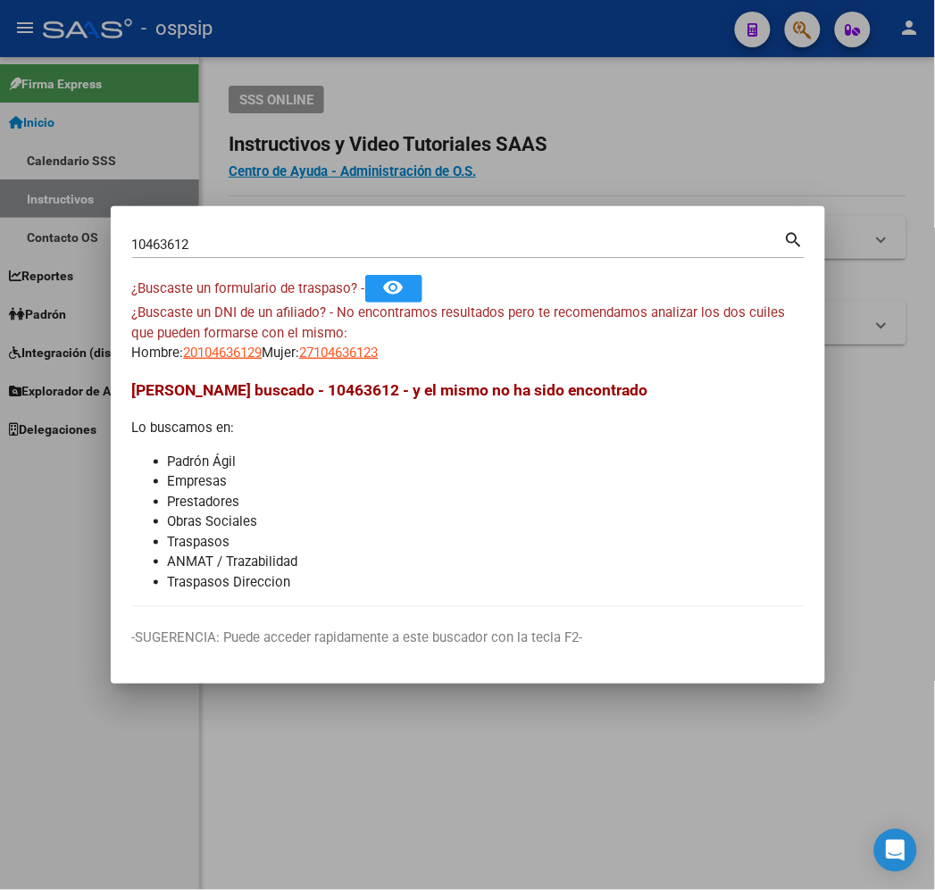
drag, startPoint x: 326, startPoint y: 50, endPoint x: 339, endPoint y: 52, distance: 13.5
click at [334, 50] on div at bounding box center [467, 445] width 935 height 890
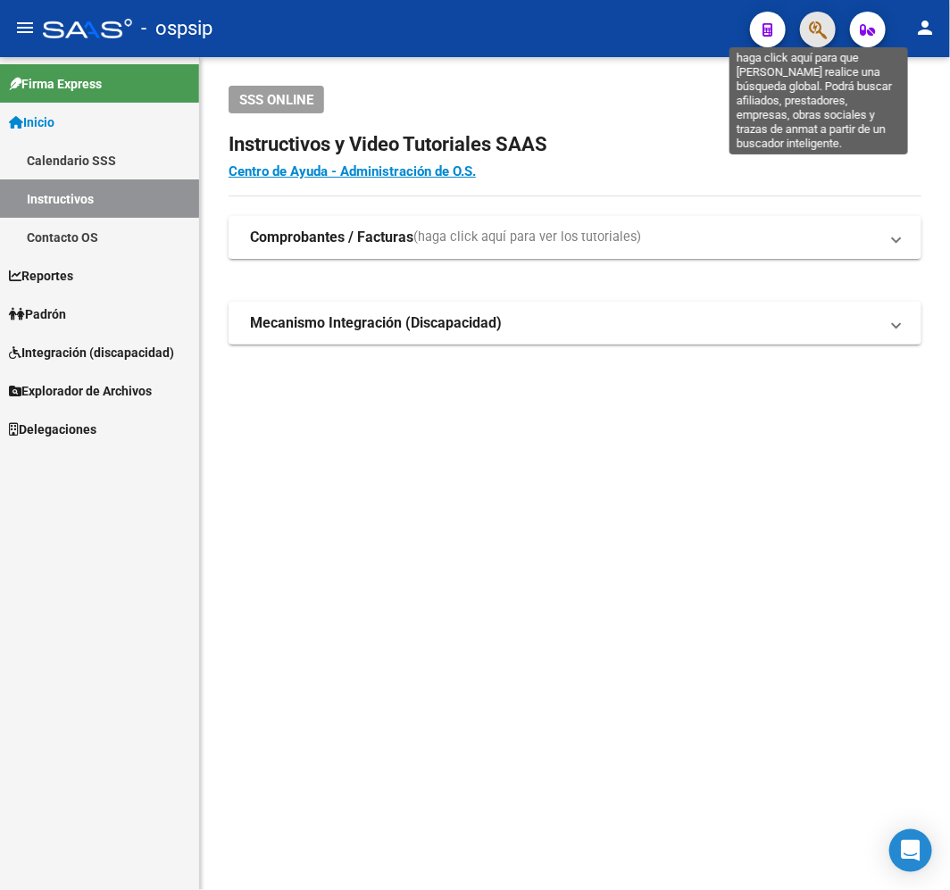
click at [819, 32] on icon "button" at bounding box center [818, 30] width 18 height 21
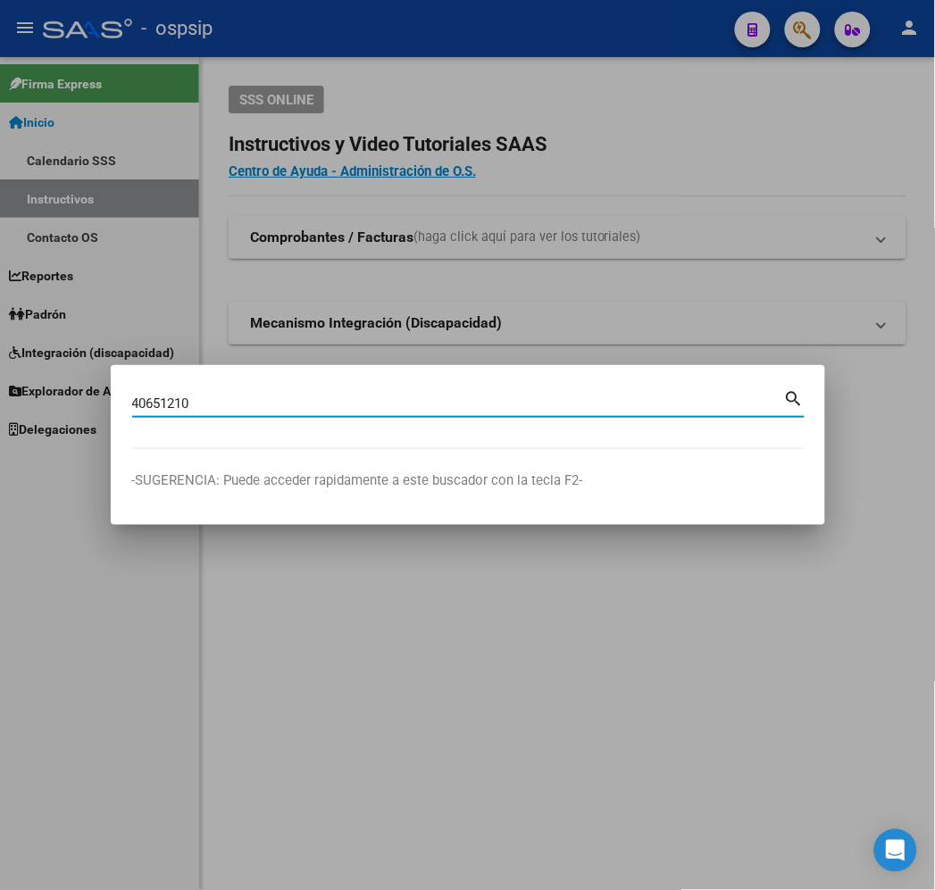
type input "40651210"
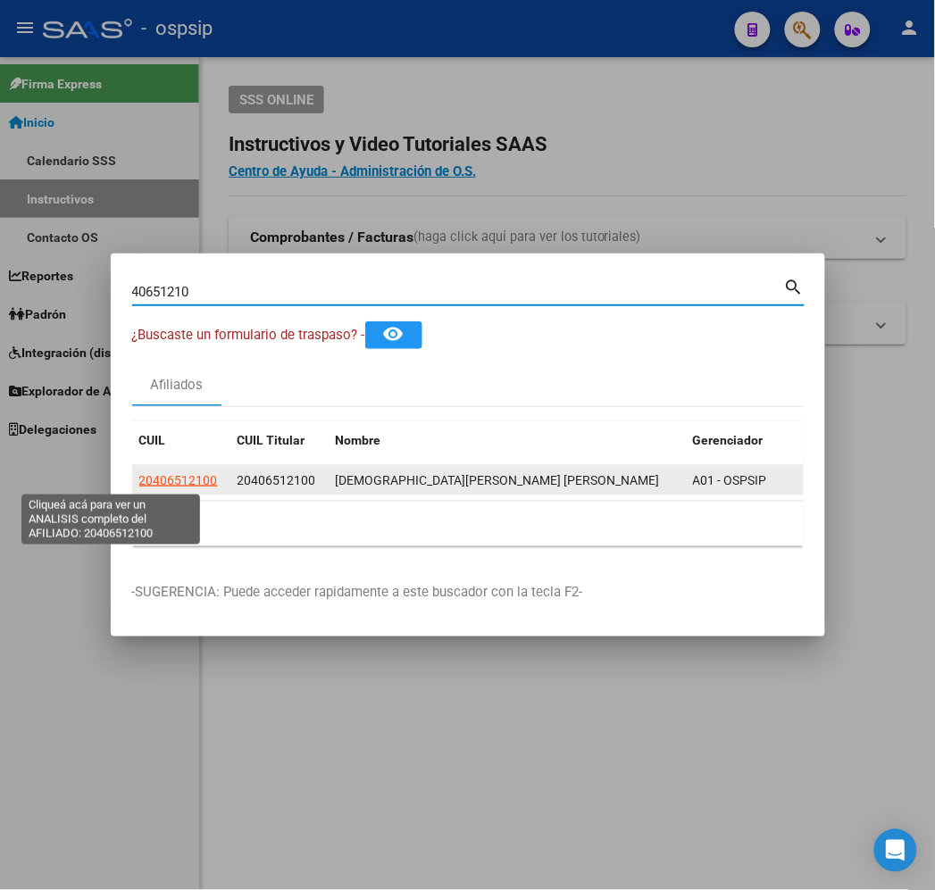
click at [139, 473] on span "20406512100" at bounding box center [178, 480] width 79 height 14
type textarea "20406512100"
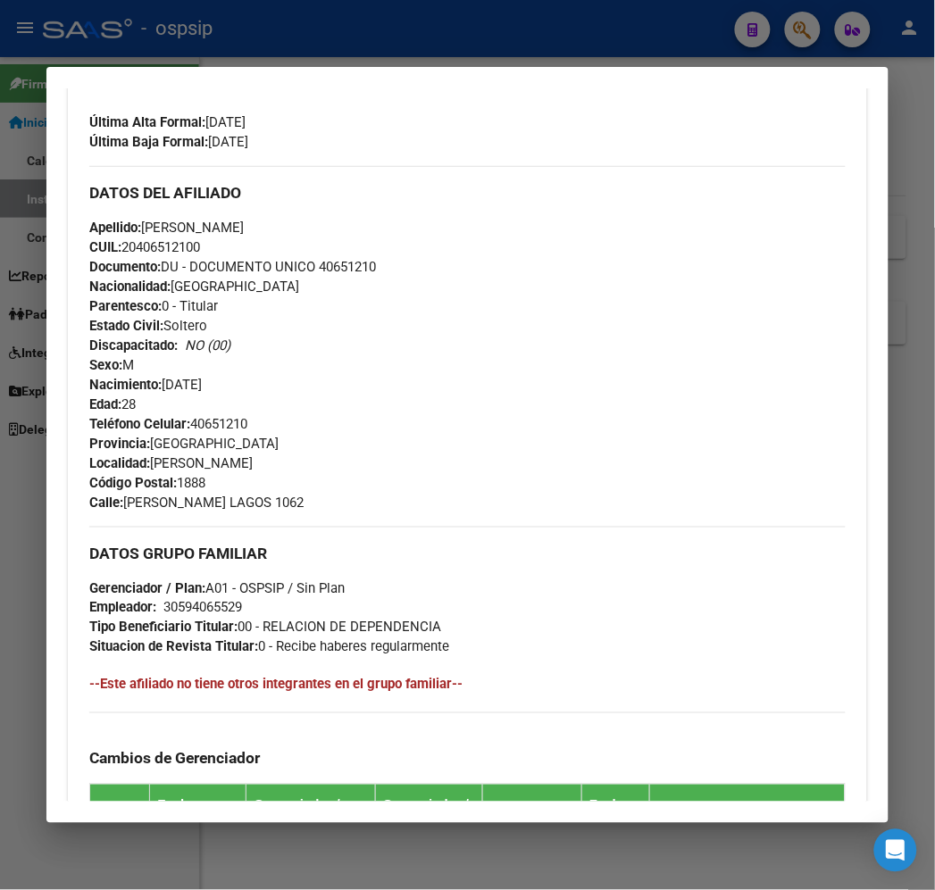
scroll to position [925, 0]
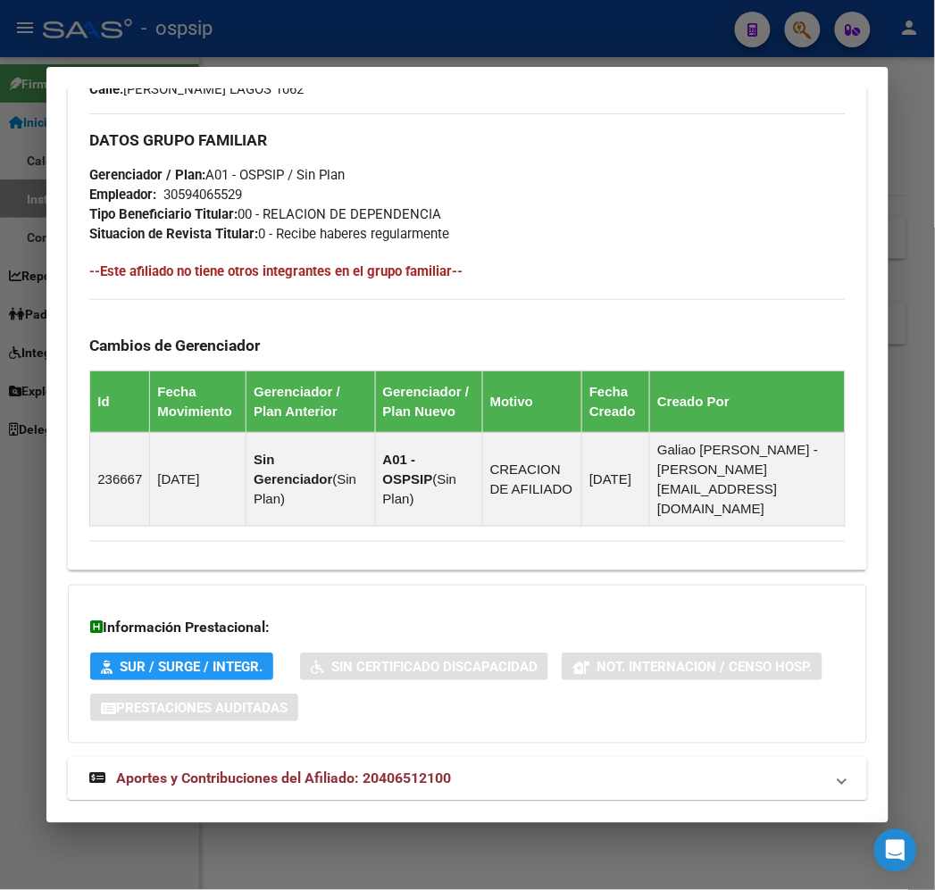
drag, startPoint x: 537, startPoint y: 752, endPoint x: 548, endPoint y: 654, distance: 97.9
click at [537, 758] on mat-expansion-panel-header "Aportes y Contribuciones del Afiliado: 20406512100" at bounding box center [467, 779] width 798 height 43
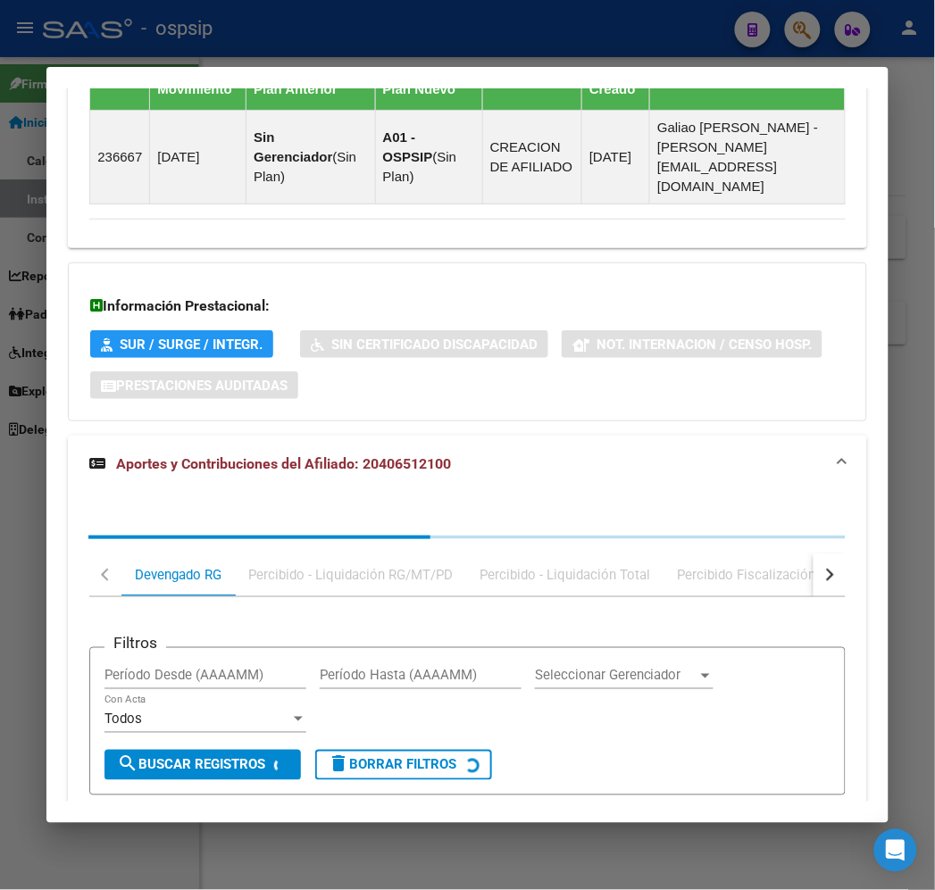
scroll to position [1409, 0]
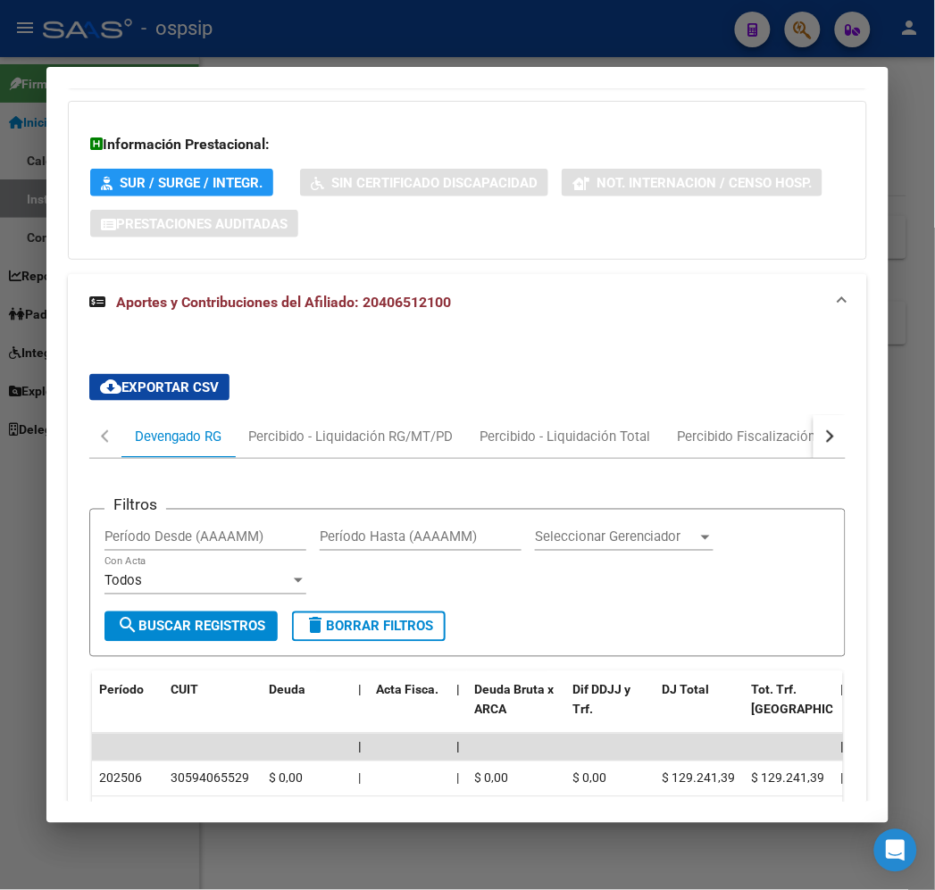
click at [840, 415] on button "button" at bounding box center [829, 436] width 32 height 43
click at [811, 415] on mat-tab-header "Devengado RG Percibido - Liquidación RG/MT/PD Percibido - Liquidación Total Per…" at bounding box center [466, 437] width 755 height 44
click at [792, 415] on div "ARCA Relaciones Laborales" at bounding box center [759, 436] width 194 height 43
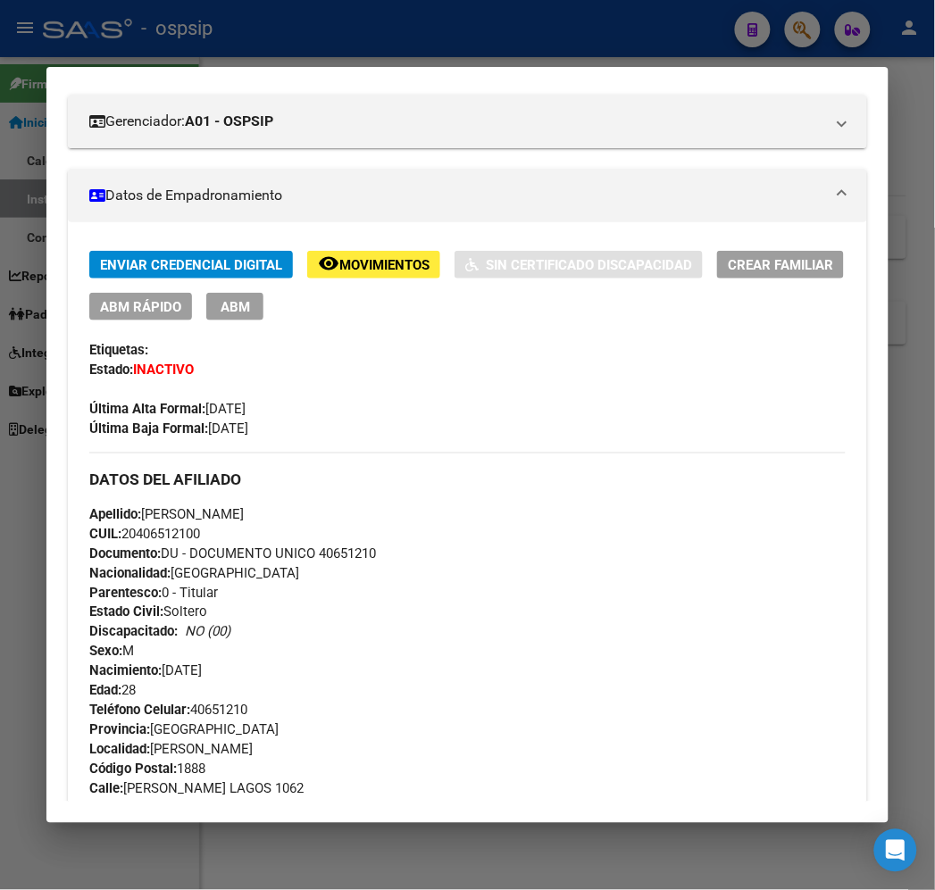
scroll to position [0, 0]
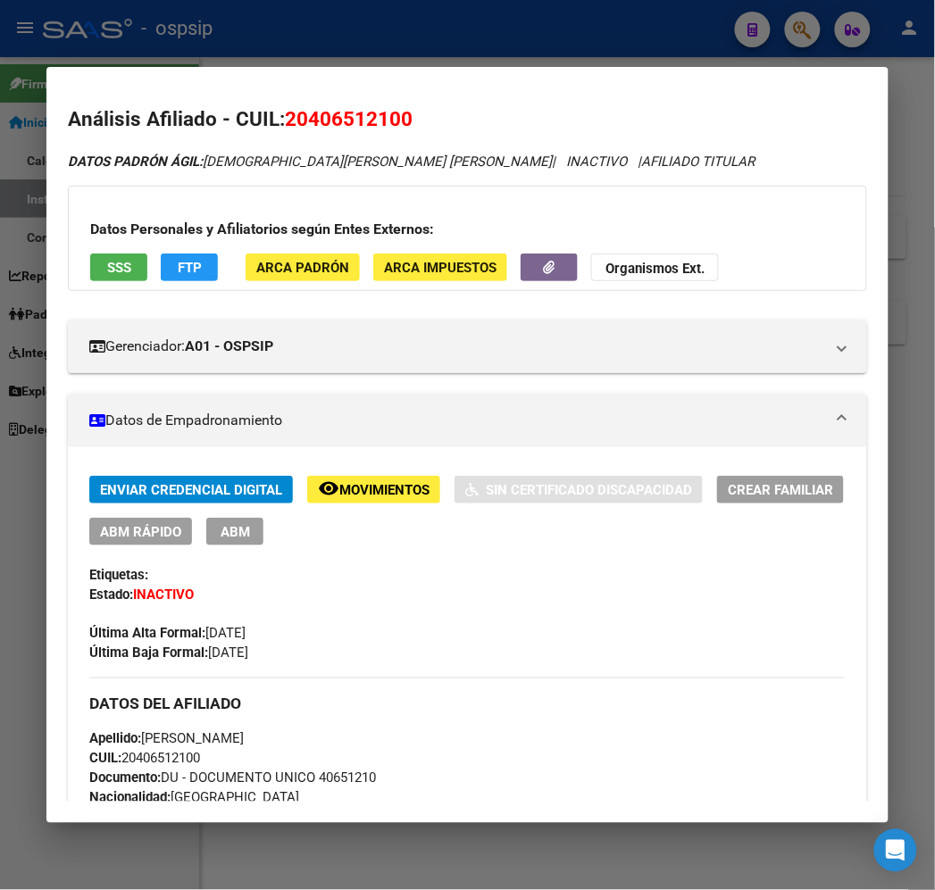
click at [178, 262] on span "FTP" at bounding box center [190, 268] width 24 height 16
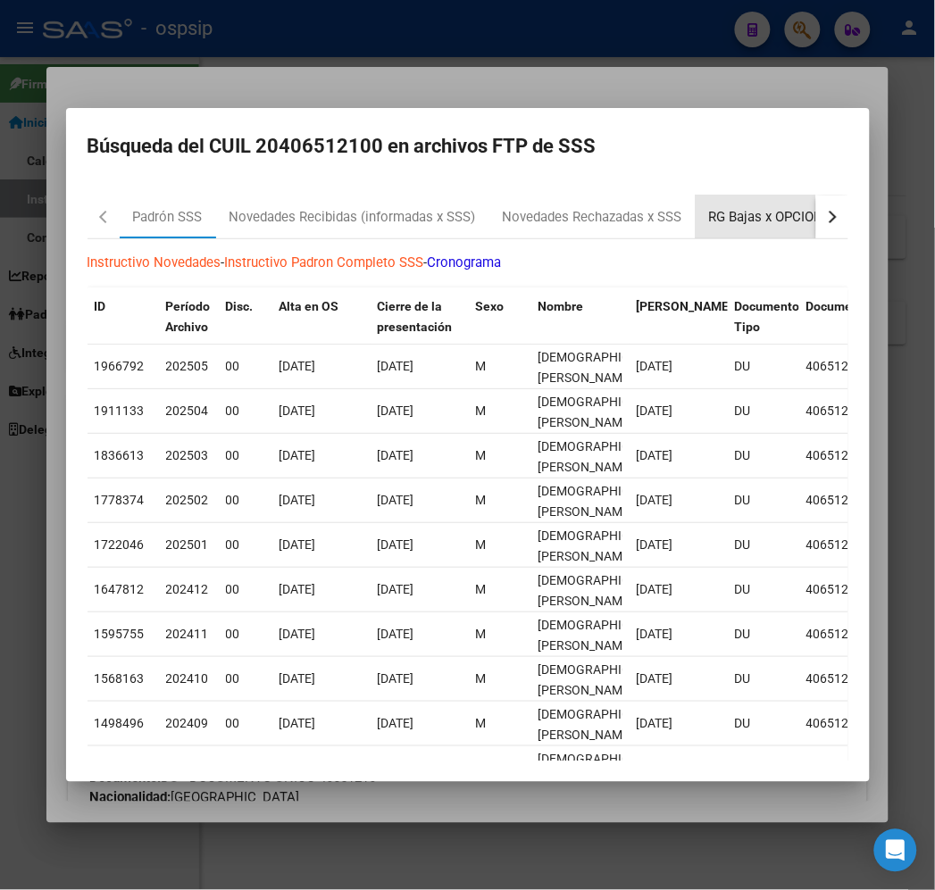
click at [760, 207] on div "RG Bajas x OPCION ONLINE (ARCA)" at bounding box center [815, 217] width 213 height 21
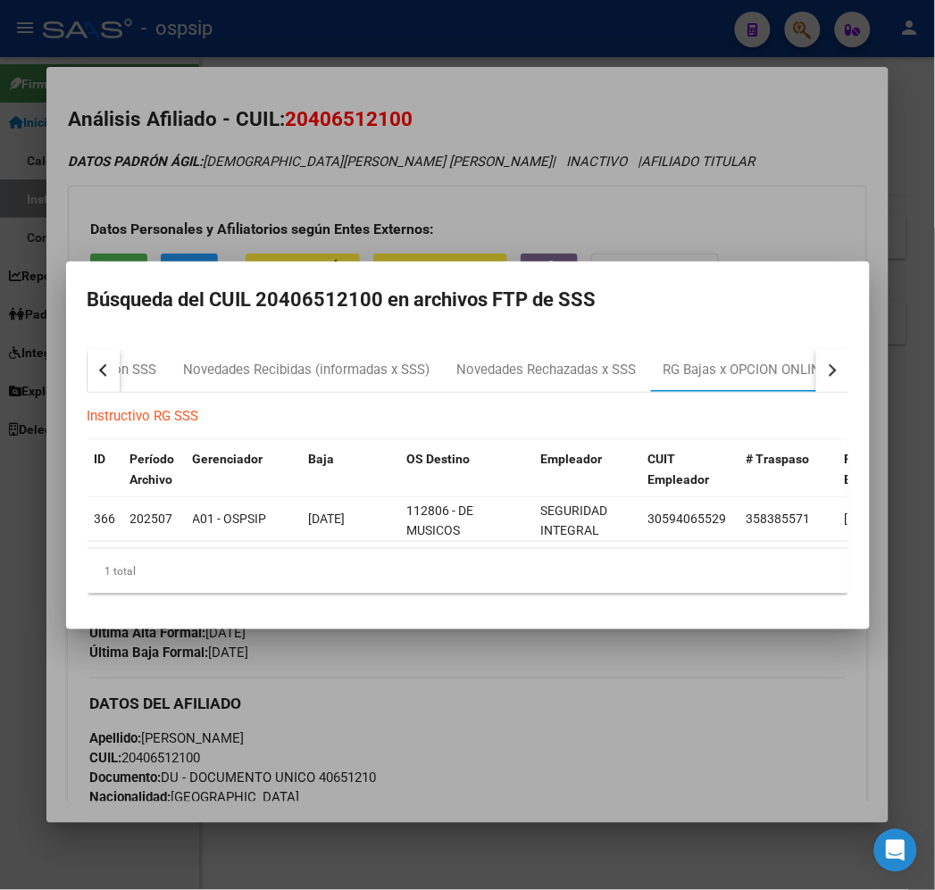
drag, startPoint x: 377, startPoint y: 203, endPoint x: 527, endPoint y: 302, distance: 179.8
click at [393, 212] on div at bounding box center [467, 445] width 935 height 890
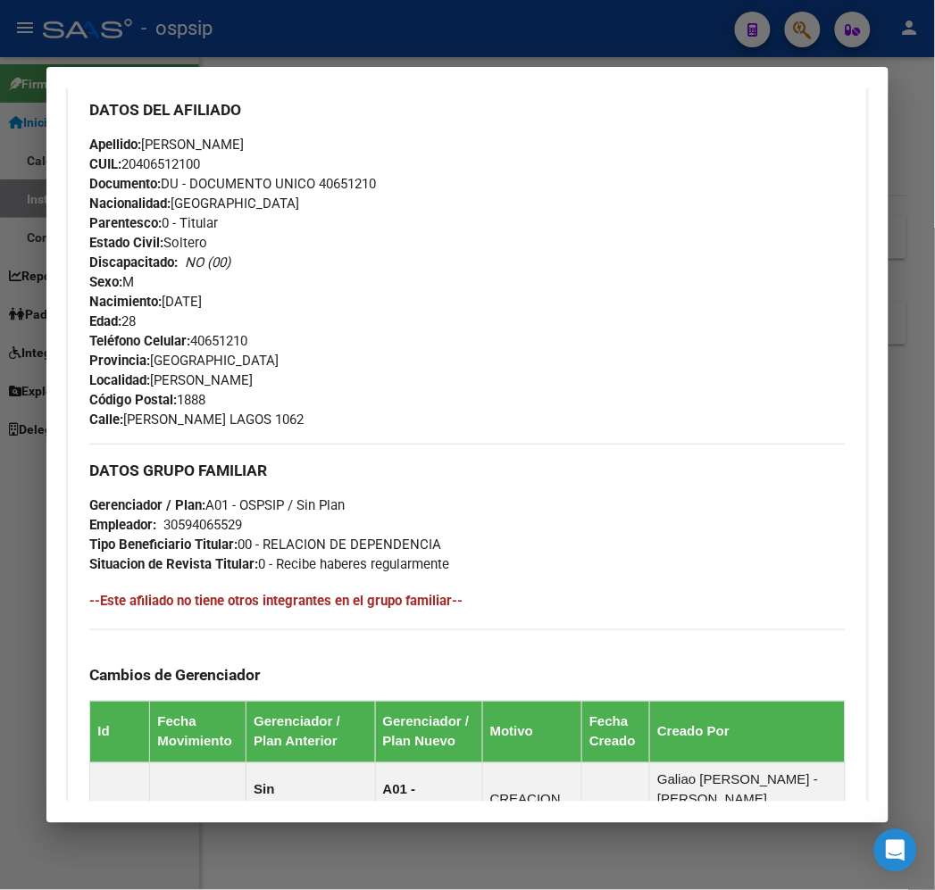
scroll to position [1289, 0]
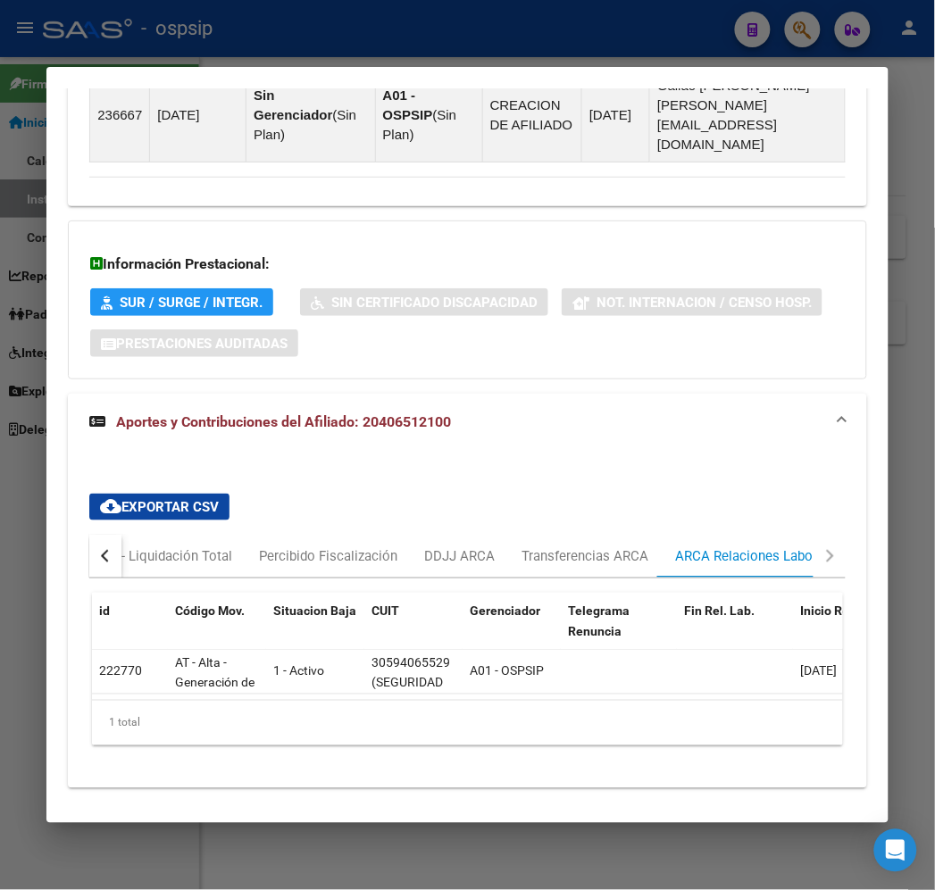
click at [89, 535] on button "button" at bounding box center [105, 556] width 32 height 43
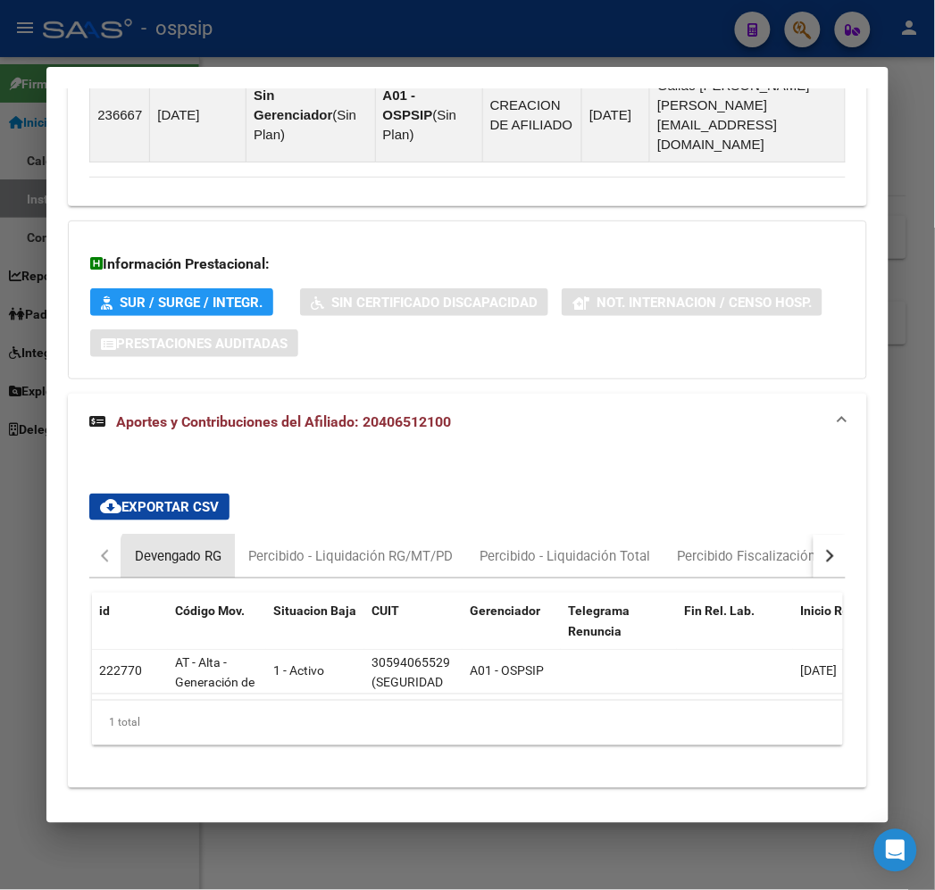
click at [170, 535] on div "Devengado RG" at bounding box center [177, 556] width 113 height 43
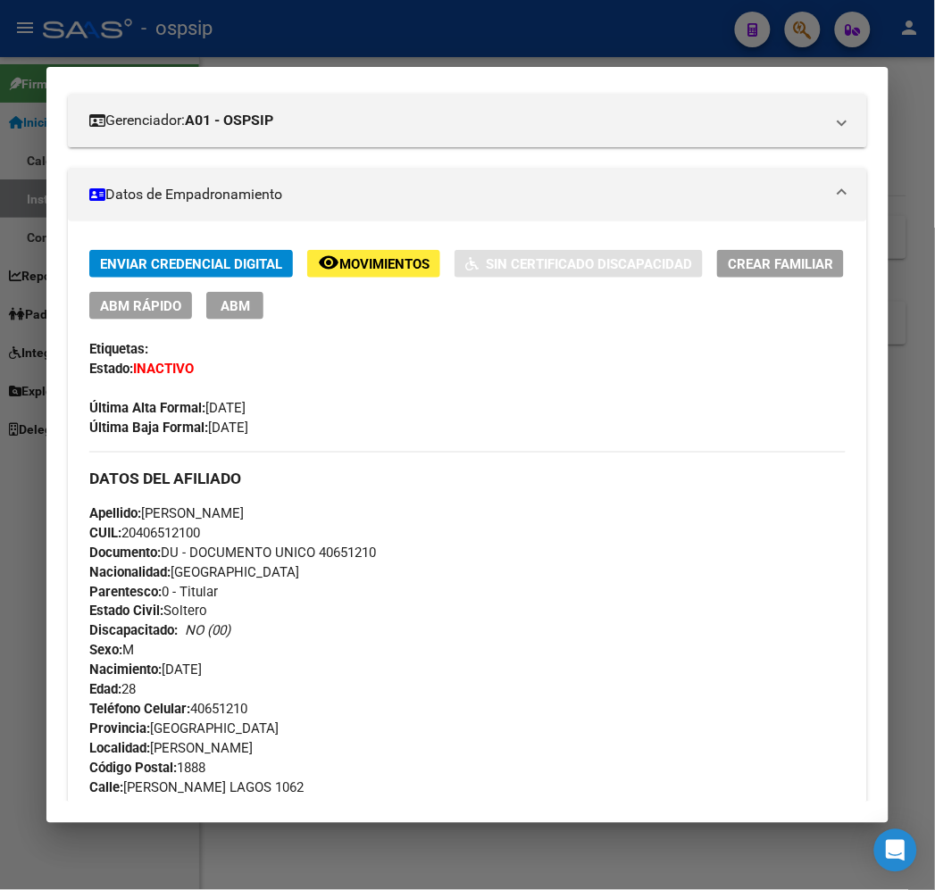
scroll to position [0, 0]
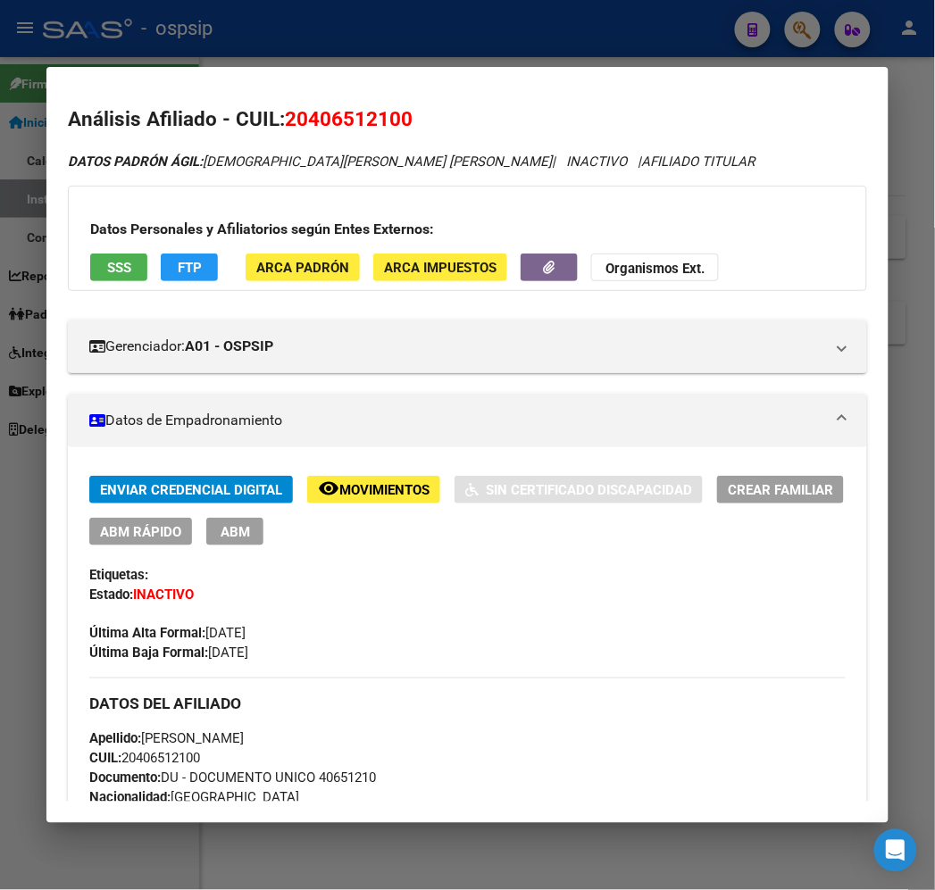
click at [314, 40] on div at bounding box center [467, 445] width 935 height 890
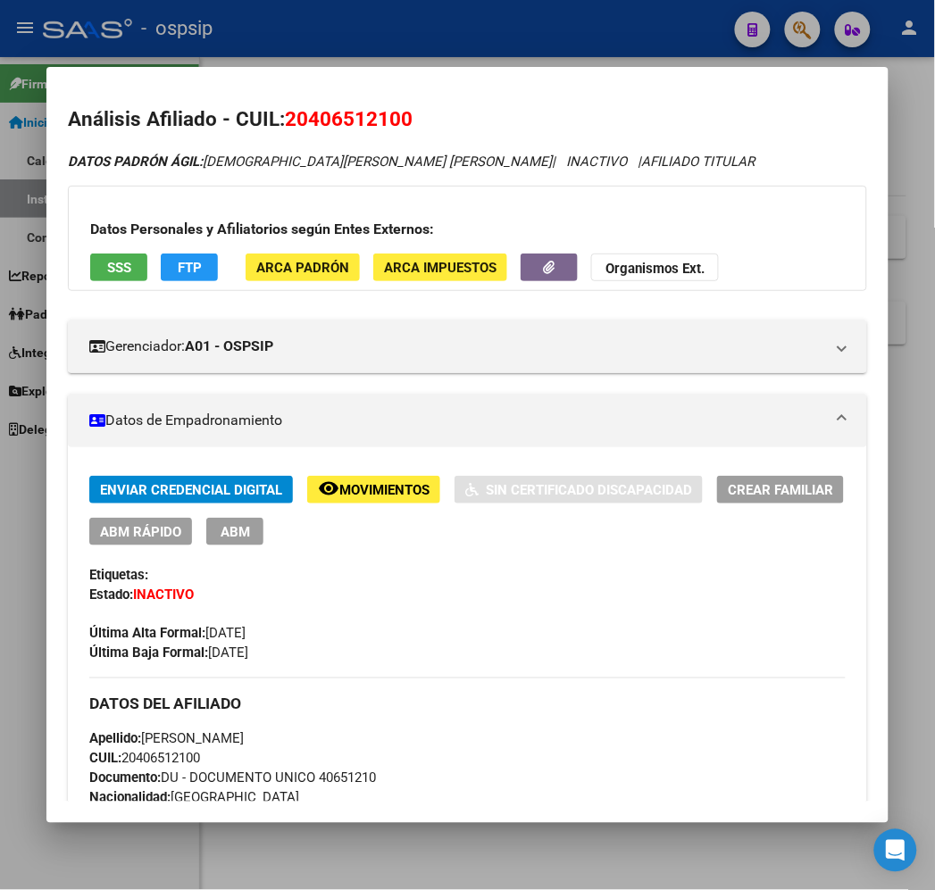
drag, startPoint x: 314, startPoint y: 40, endPoint x: 304, endPoint y: 71, distance: 32.8
click at [312, 45] on div at bounding box center [467, 445] width 935 height 890
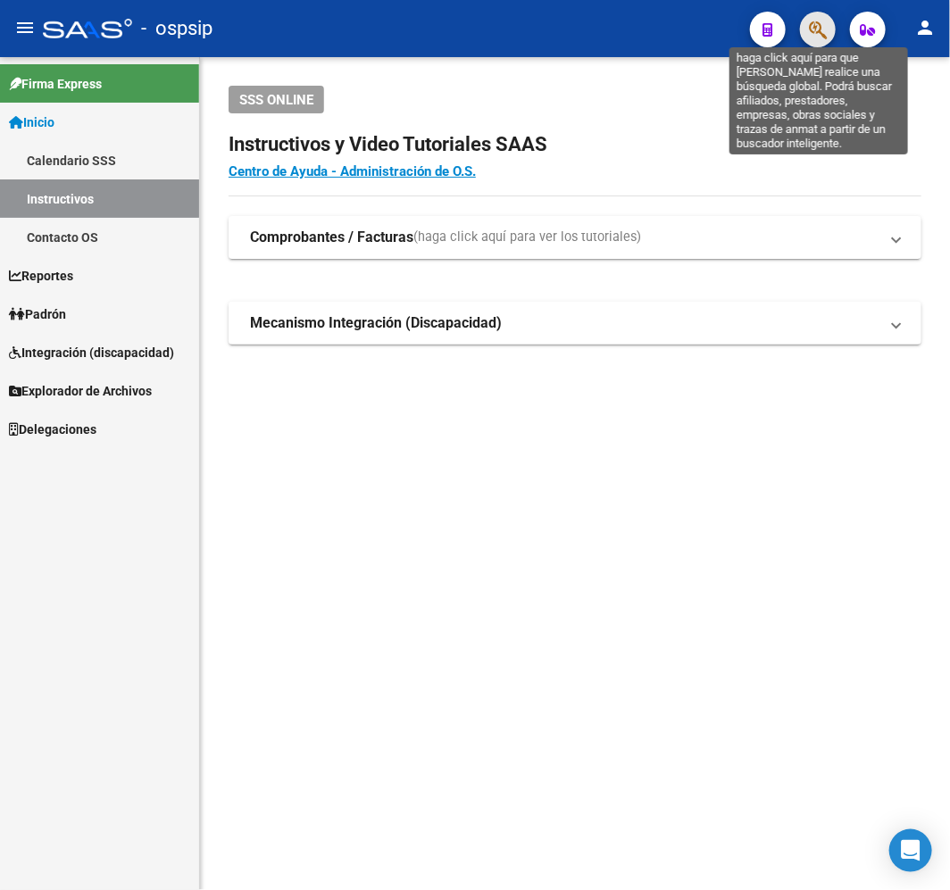
click at [820, 25] on icon "button" at bounding box center [818, 30] width 18 height 21
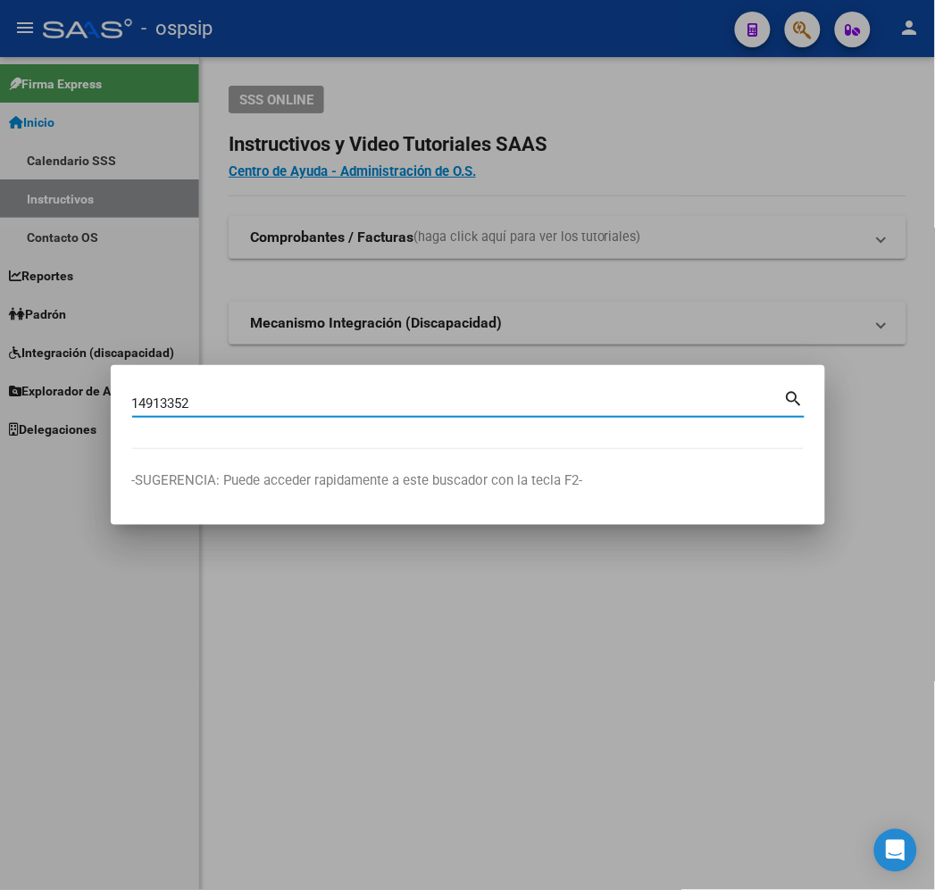
type input "14913352"
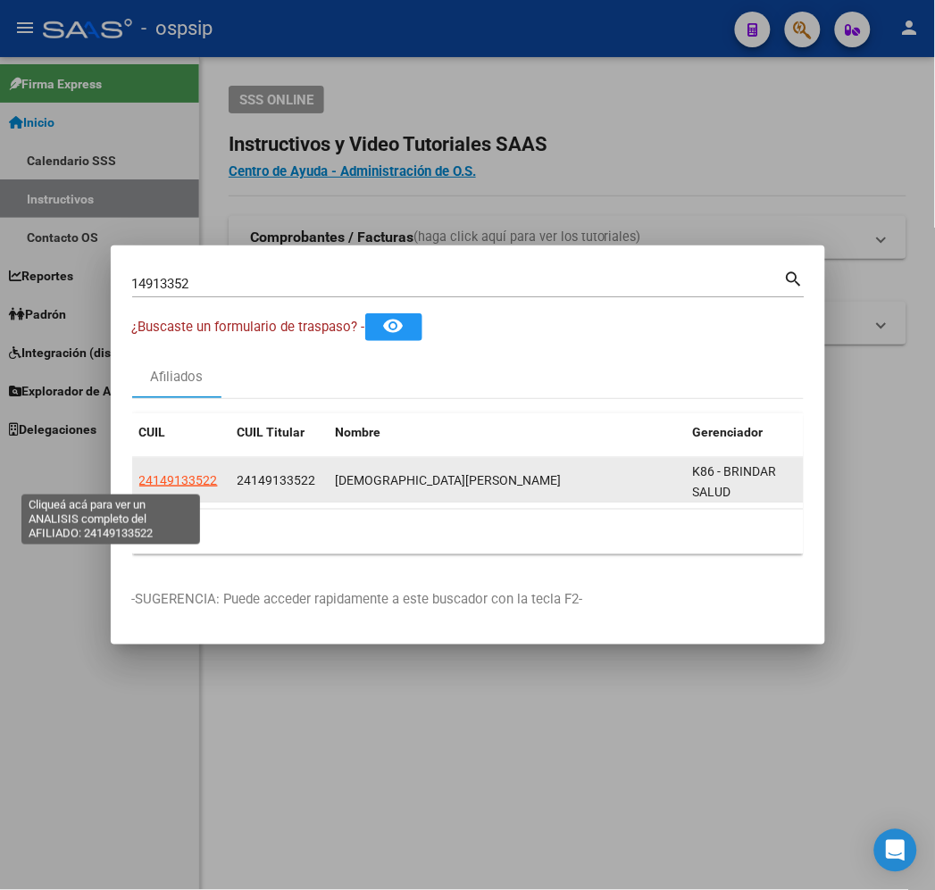
click at [139, 480] on span "24149133522" at bounding box center [178, 480] width 79 height 14
type textarea "24149133522"
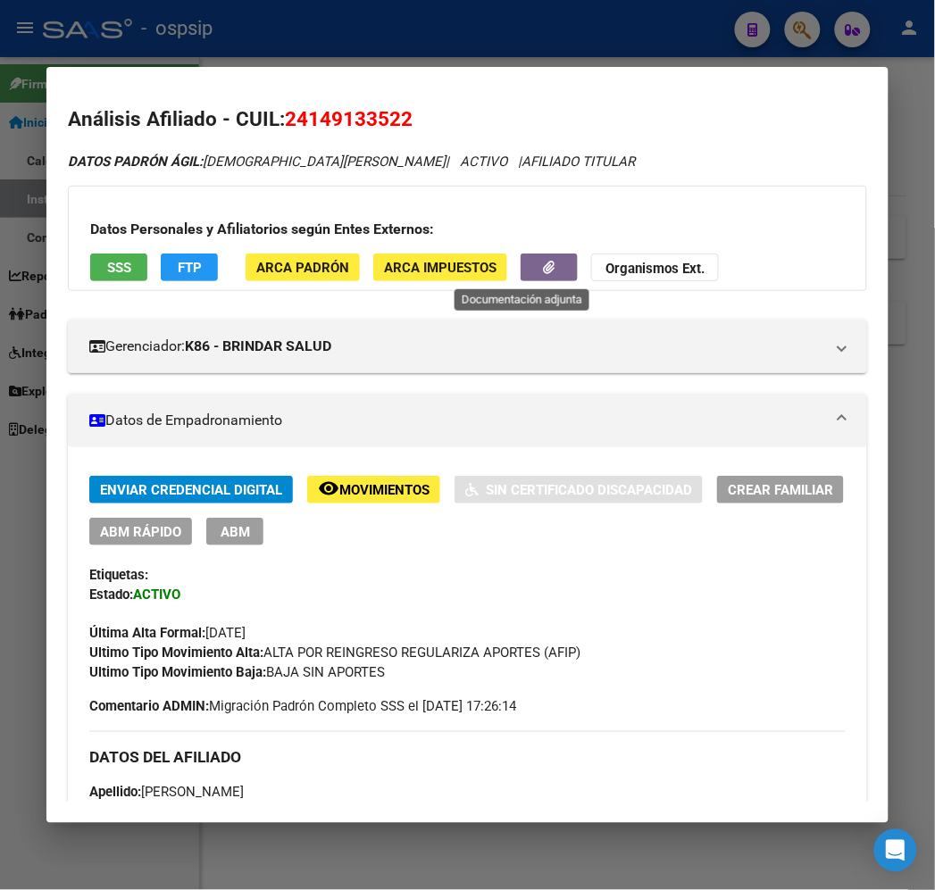
click at [544, 271] on icon "button" at bounding box center [550, 267] width 12 height 13
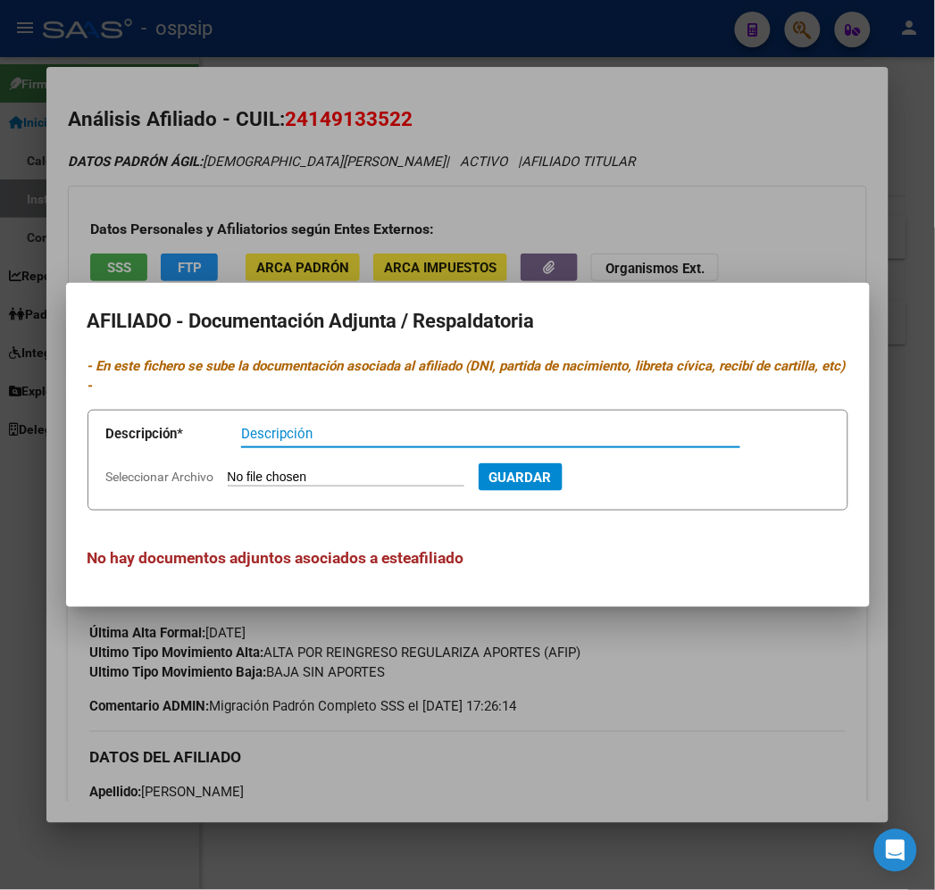
click at [528, 763] on div at bounding box center [467, 445] width 935 height 890
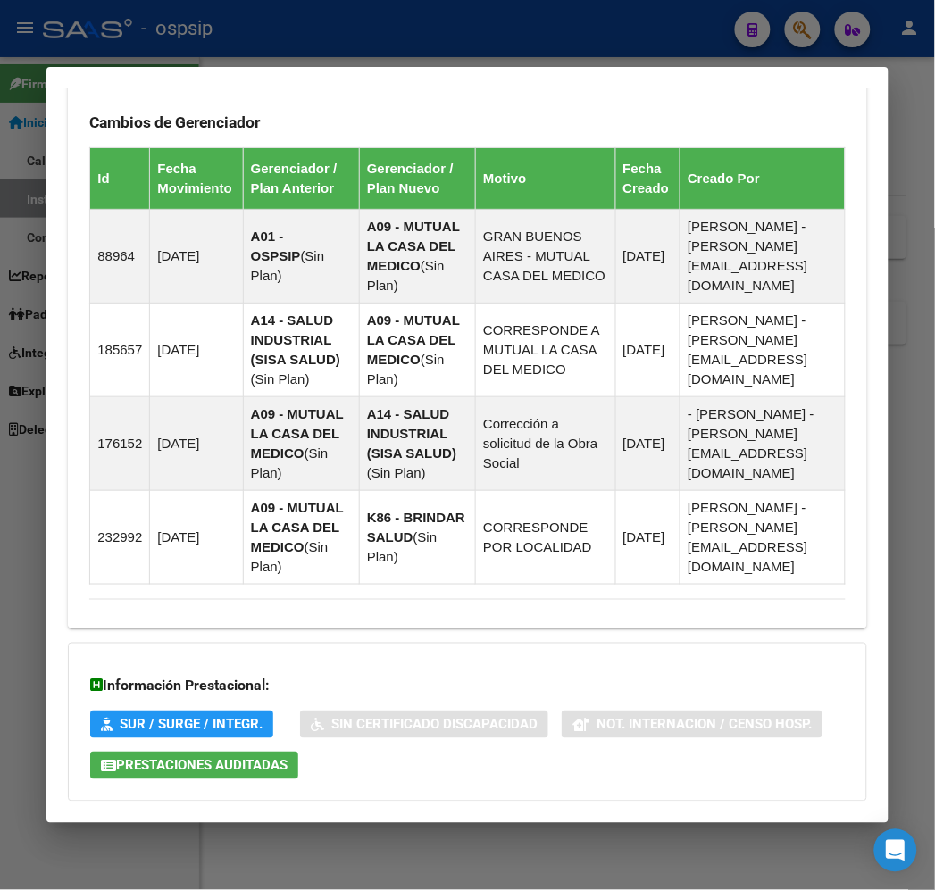
scroll to position [1299, 0]
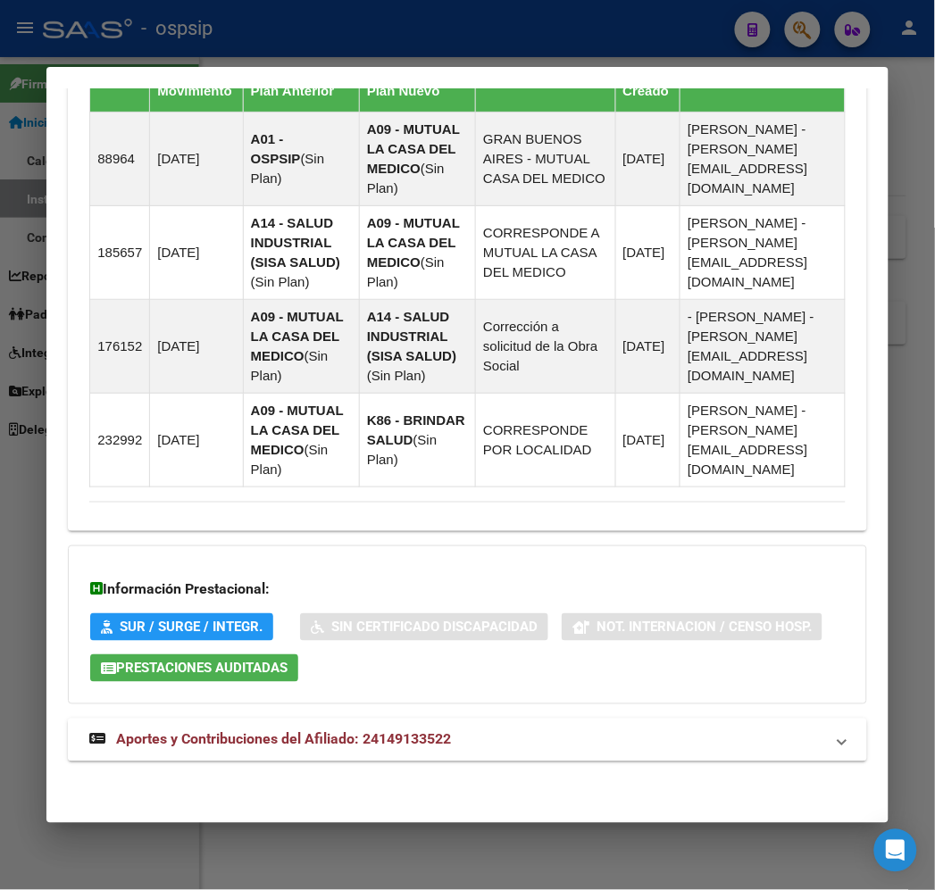
click at [723, 757] on mat-expansion-panel-header "Aportes y Contribuciones del Afiliado: 24149133522" at bounding box center [467, 740] width 798 height 43
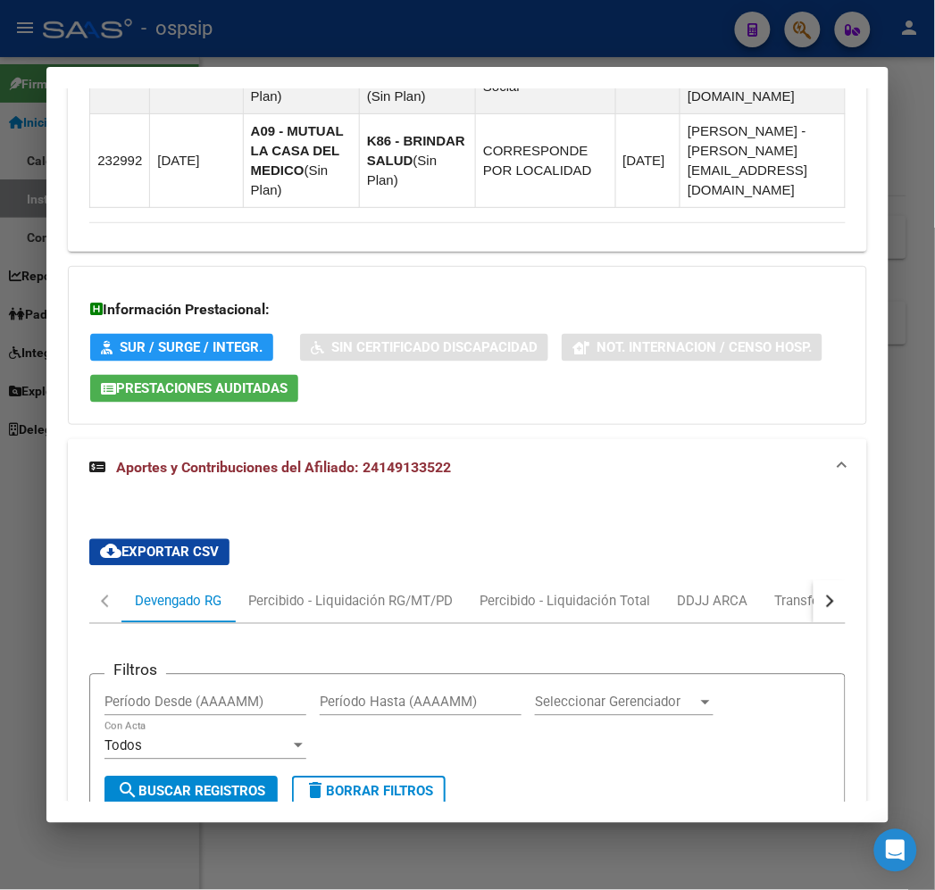
scroll to position [1818, 0]
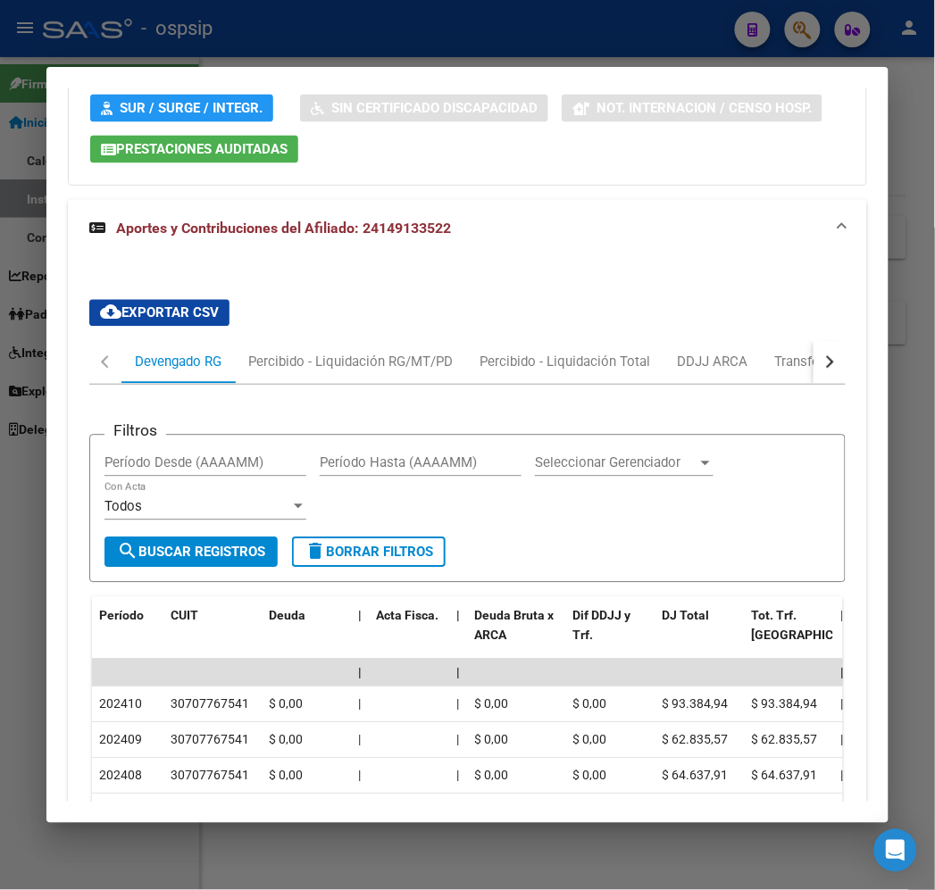
click at [306, 27] on div at bounding box center [467, 445] width 935 height 890
click at [306, 29] on div at bounding box center [467, 445] width 935 height 890
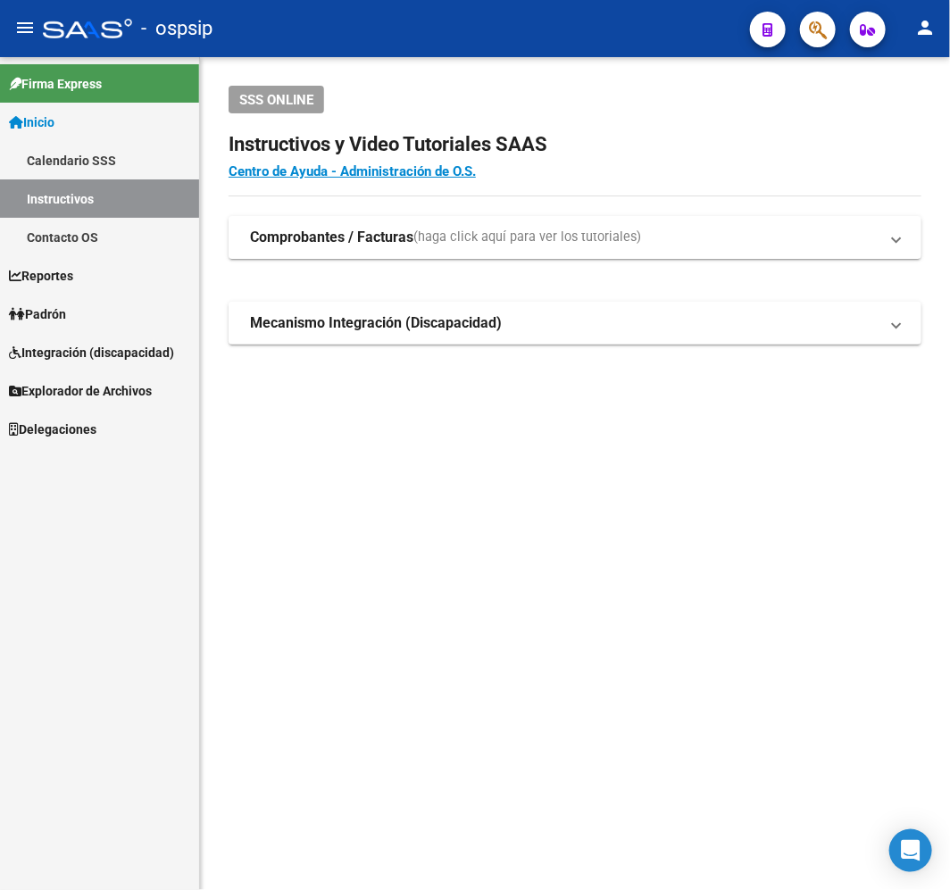
click at [825, 42] on span "button" at bounding box center [818, 30] width 18 height 37
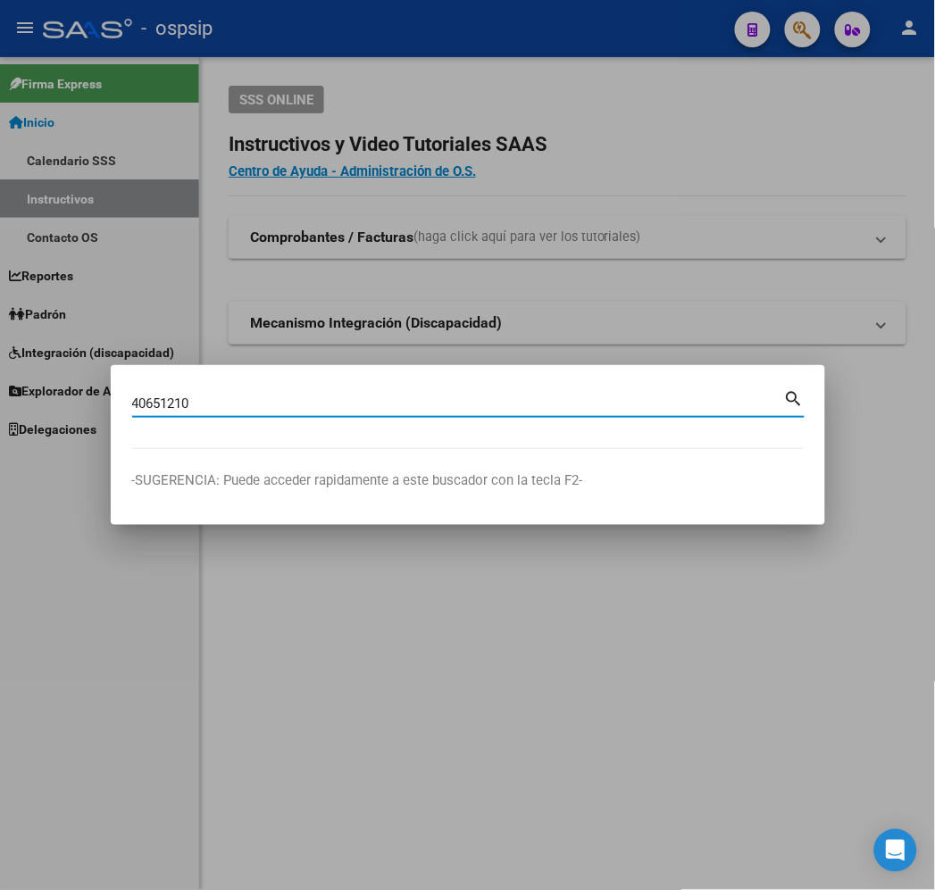
type input "40651210"
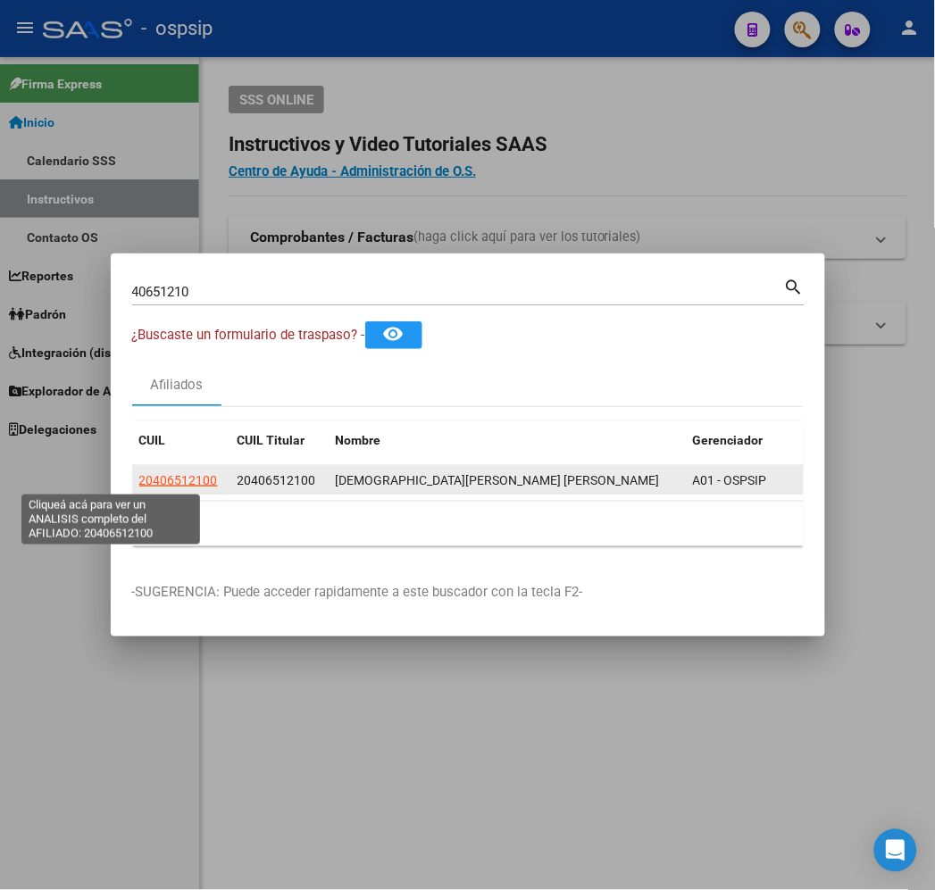
click at [139, 478] on span "20406512100" at bounding box center [178, 480] width 79 height 14
type textarea "20406512100"
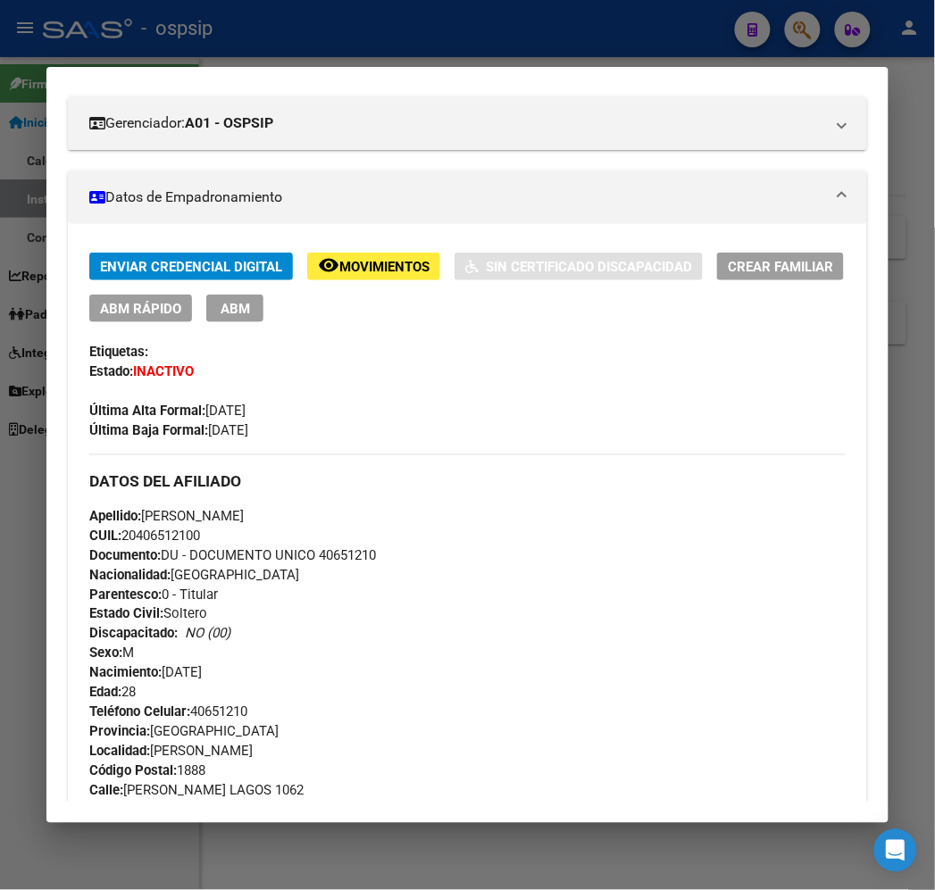
scroll to position [0, 0]
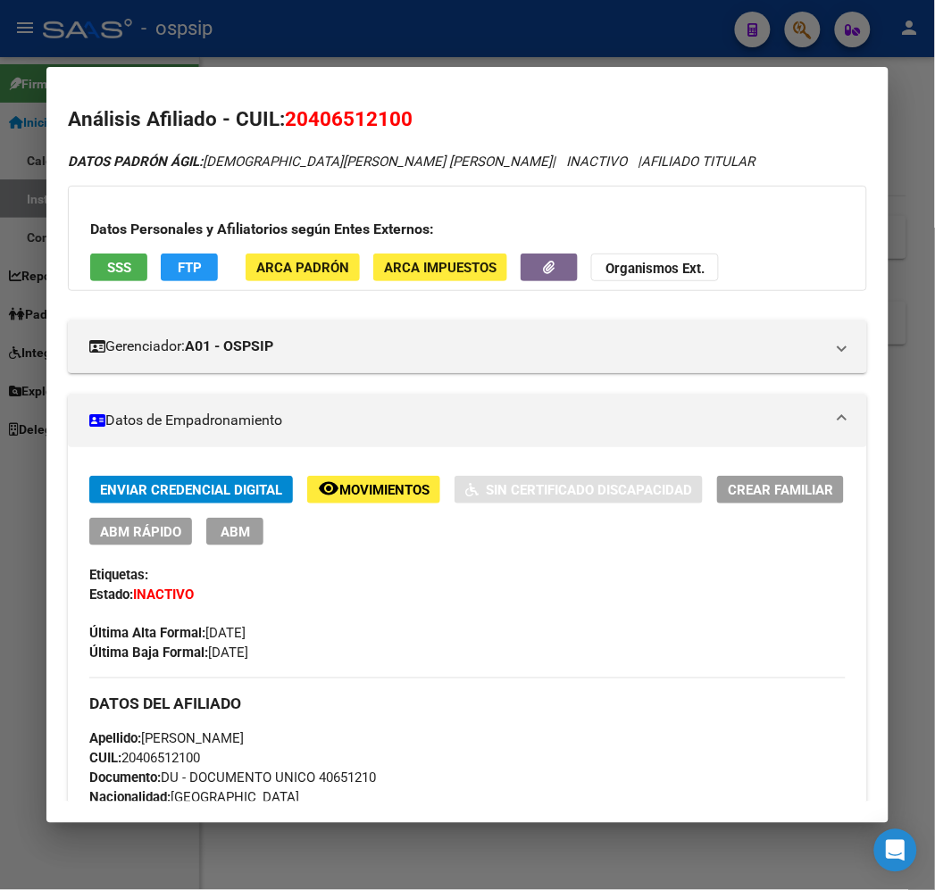
click at [175, 271] on button "FTP" at bounding box center [189, 268] width 57 height 28
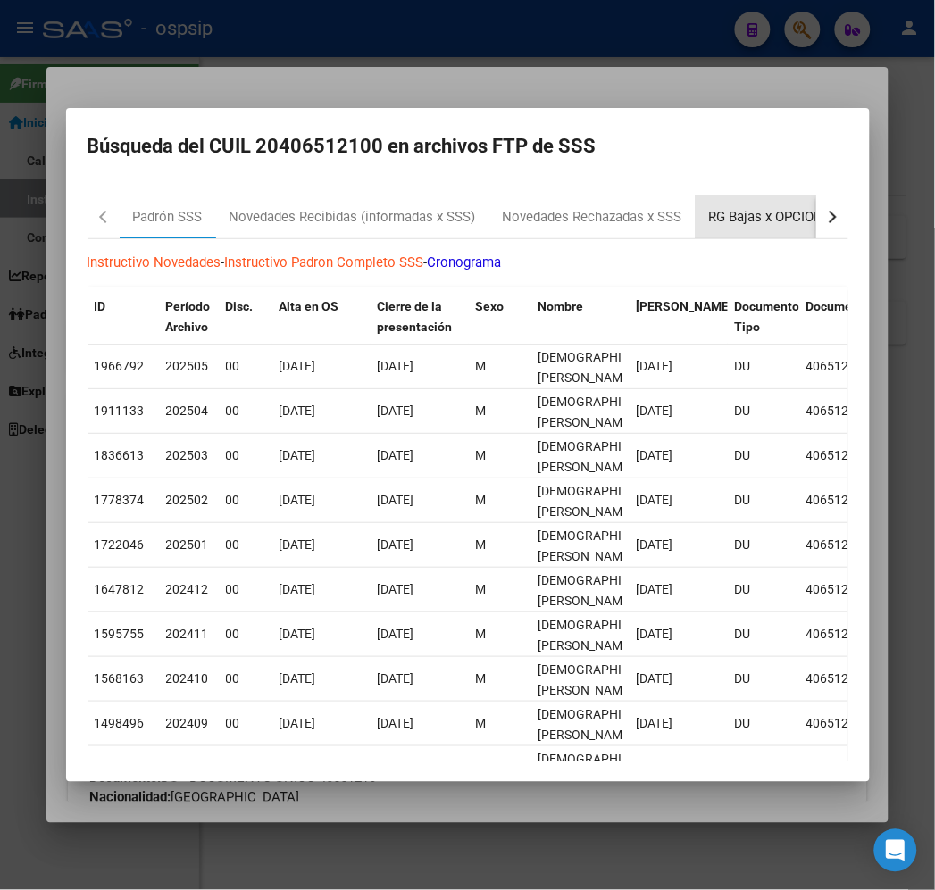
click at [735, 206] on div "RG Bajas x OPCION ONLINE (ARCA)" at bounding box center [815, 217] width 240 height 43
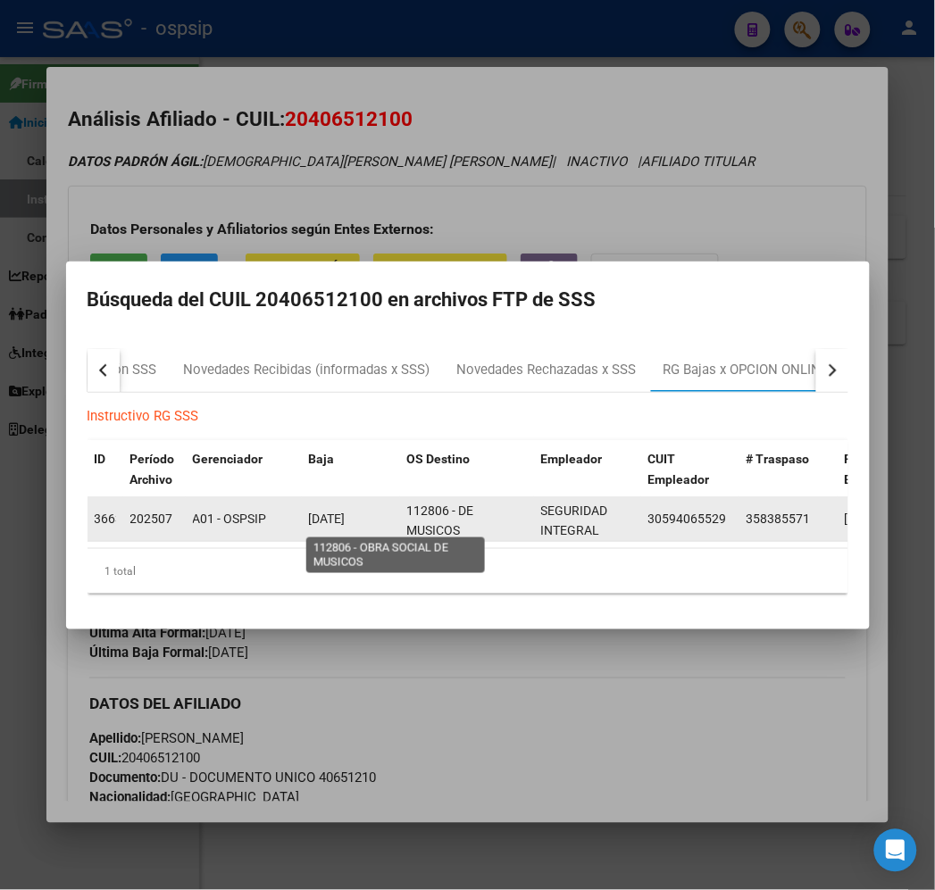
scroll to position [3, 0]
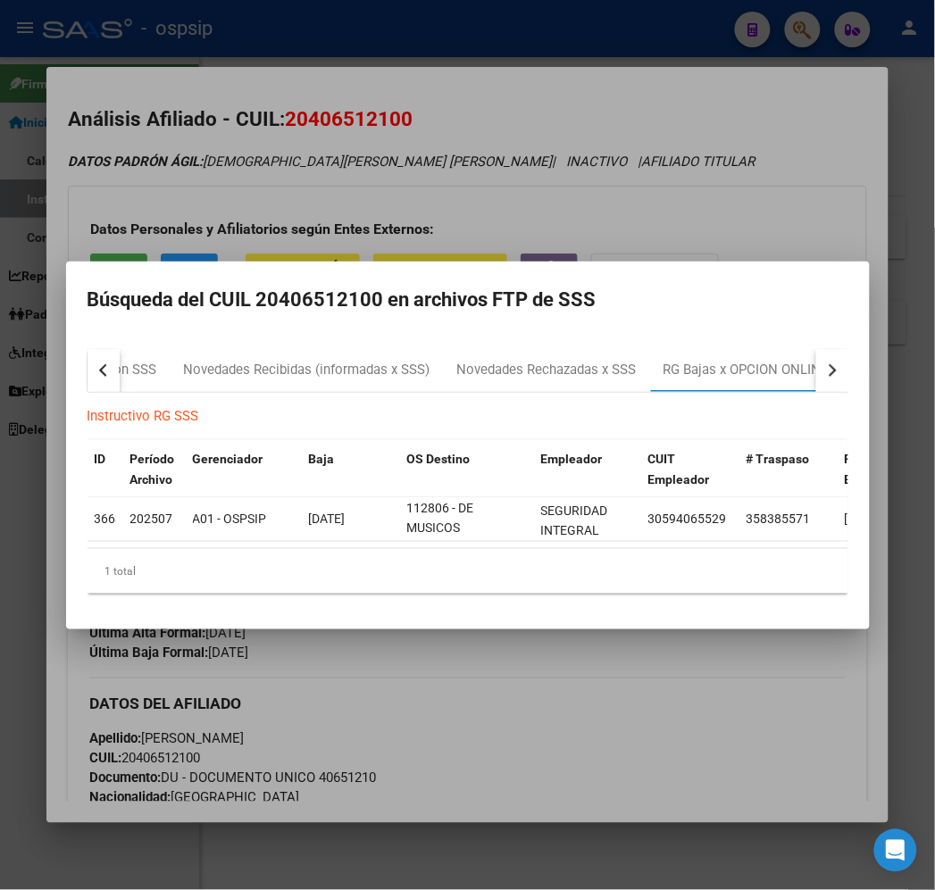
click at [184, 710] on div at bounding box center [467, 445] width 935 height 890
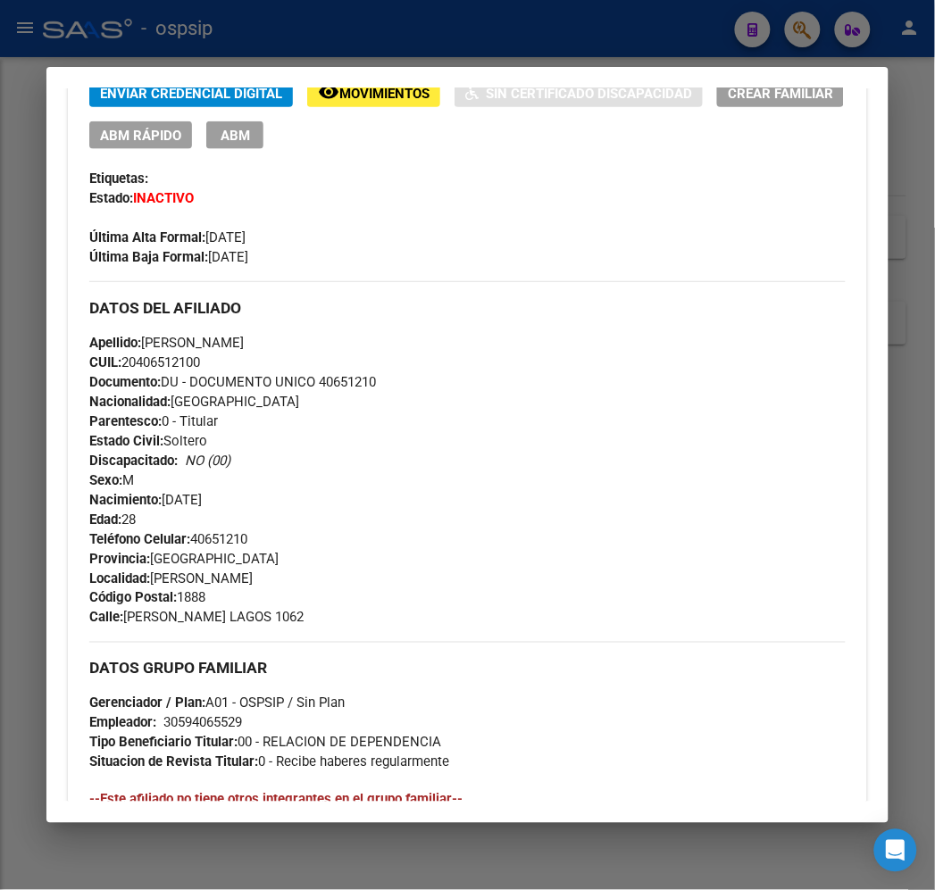
scroll to position [396, 0]
click at [350, 43] on div at bounding box center [467, 445] width 935 height 890
click at [358, 43] on div at bounding box center [467, 445] width 935 height 890
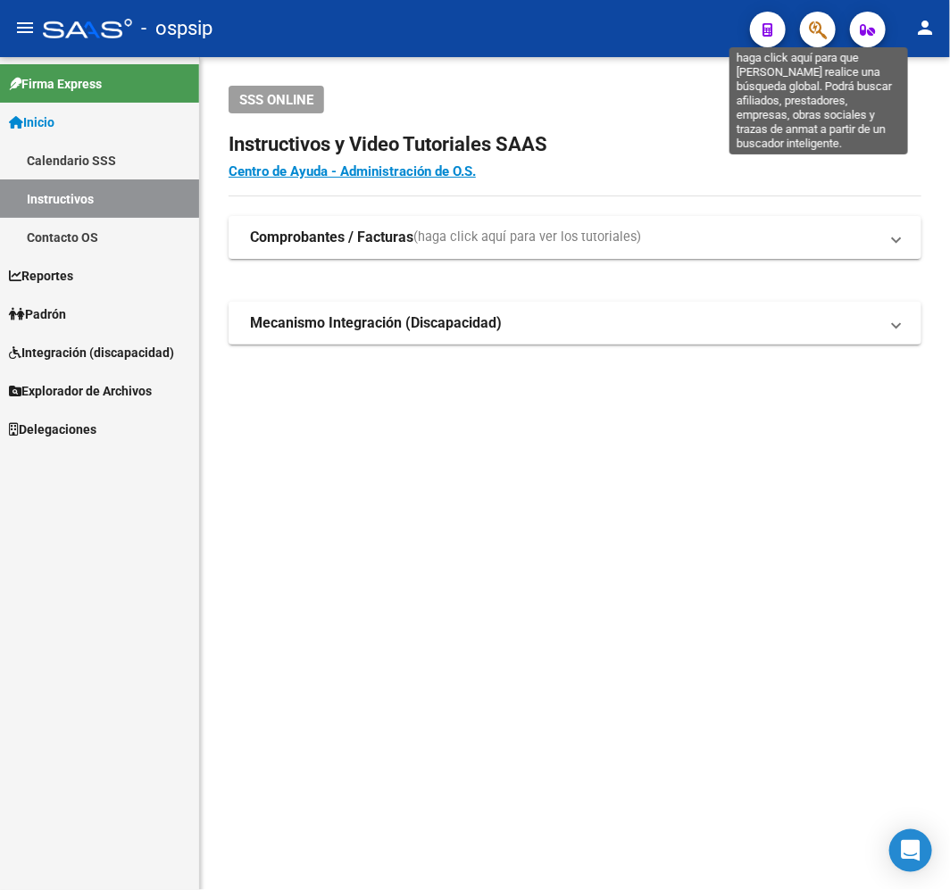
click at [821, 34] on icon "button" at bounding box center [818, 30] width 18 height 21
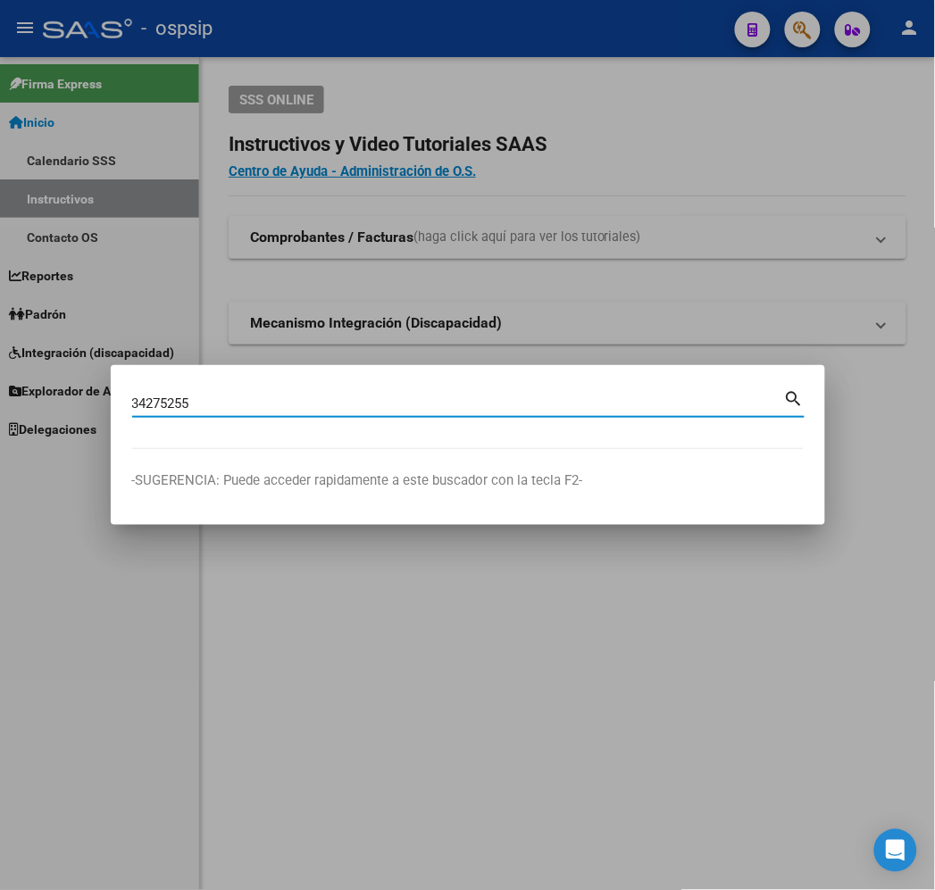
type input "34275255"
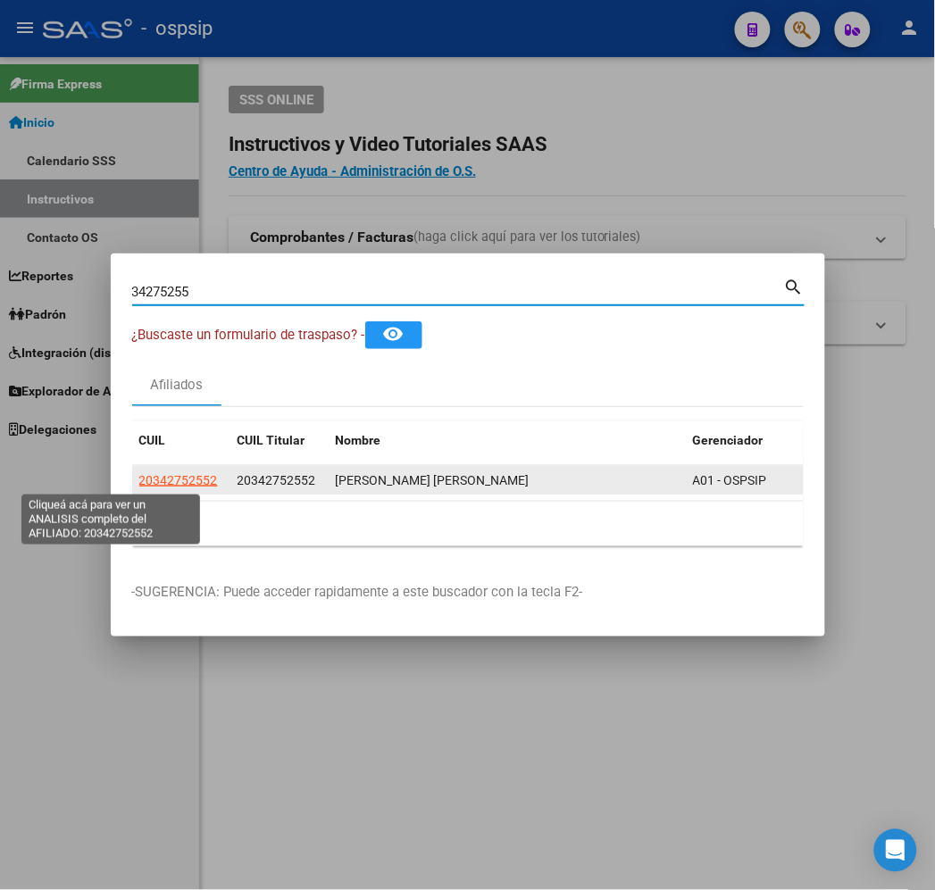
click at [139, 484] on span "20342752552" at bounding box center [178, 480] width 79 height 14
type textarea "20342752552"
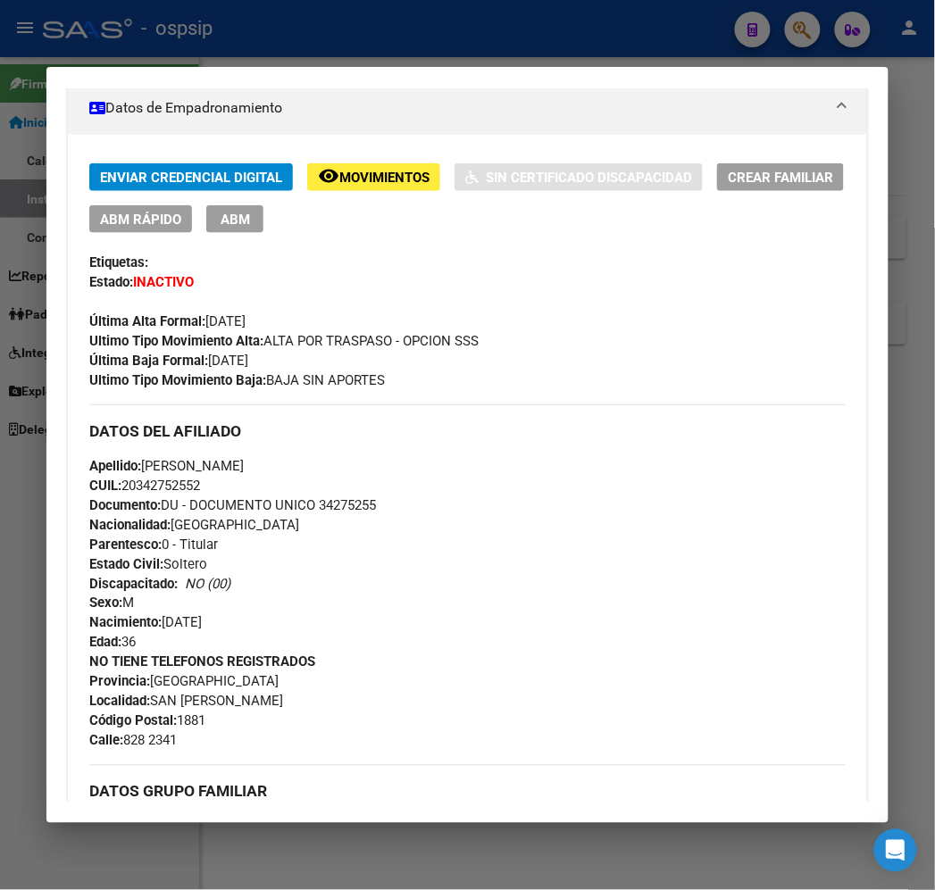
scroll to position [495, 0]
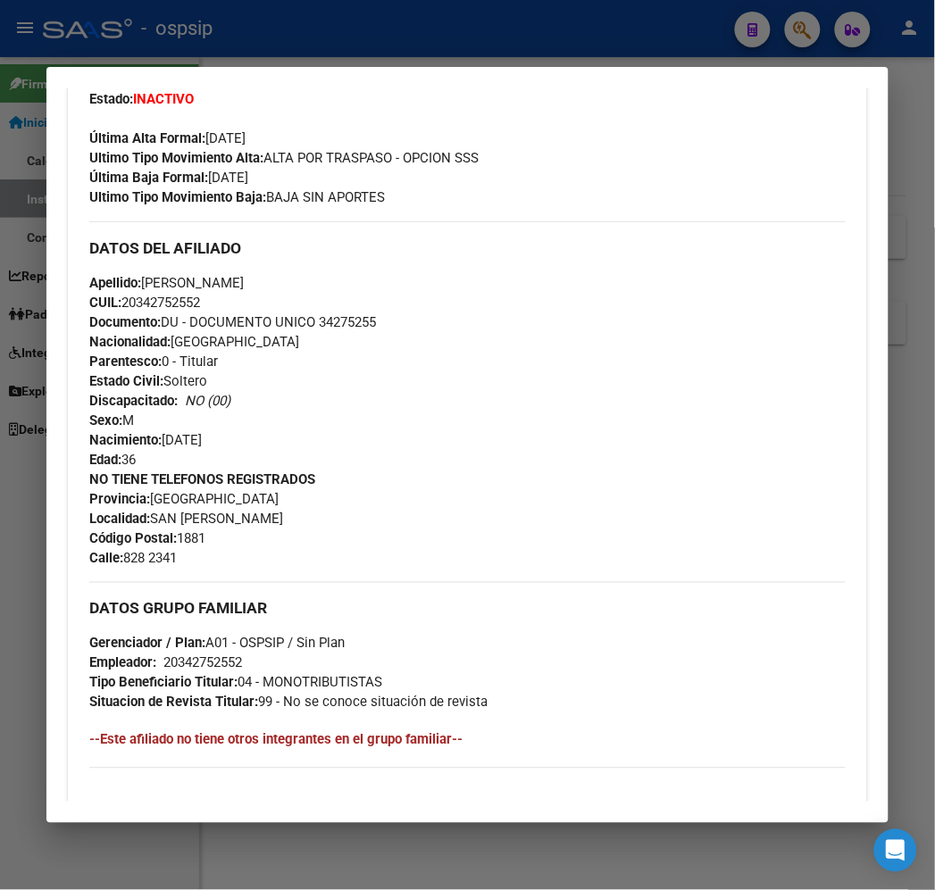
click at [362, 24] on div at bounding box center [467, 445] width 935 height 890
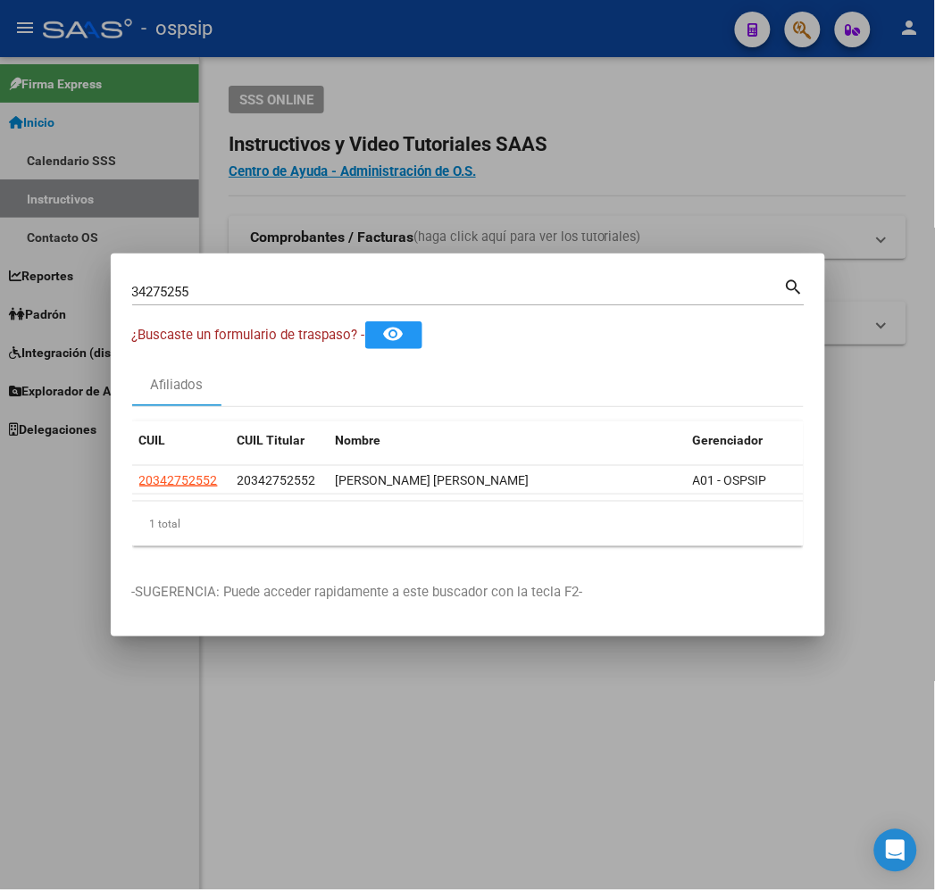
click at [362, 24] on div at bounding box center [467, 445] width 935 height 890
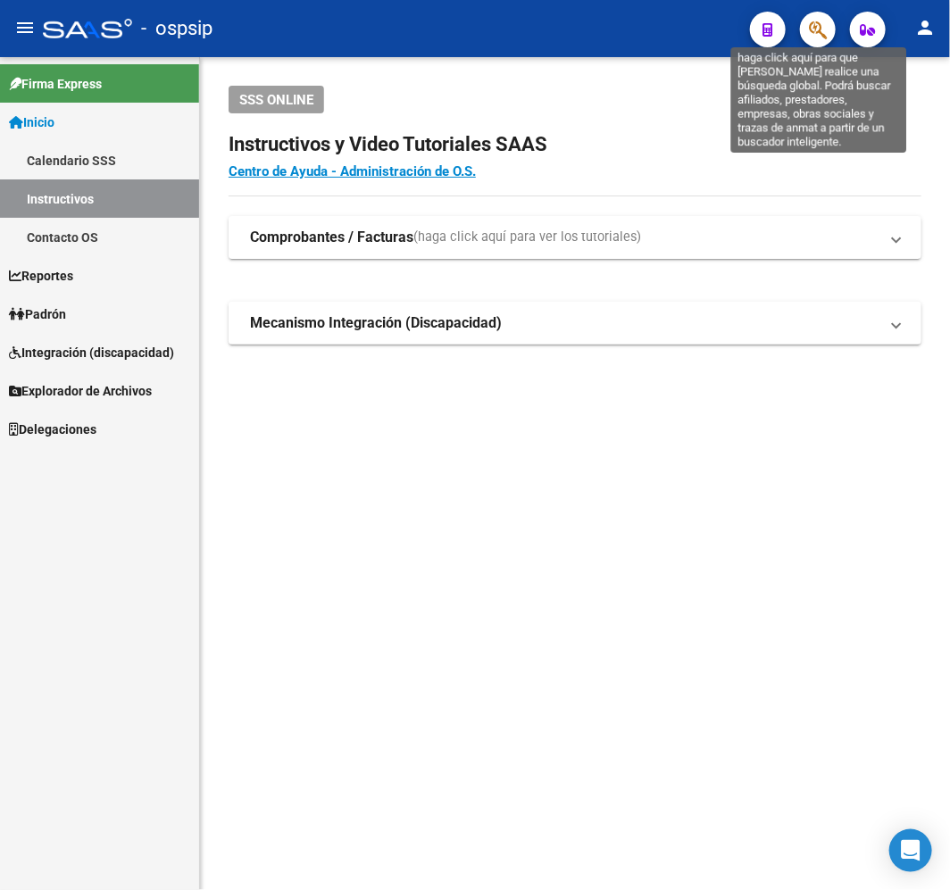
click at [831, 28] on button "button" at bounding box center [818, 30] width 36 height 36
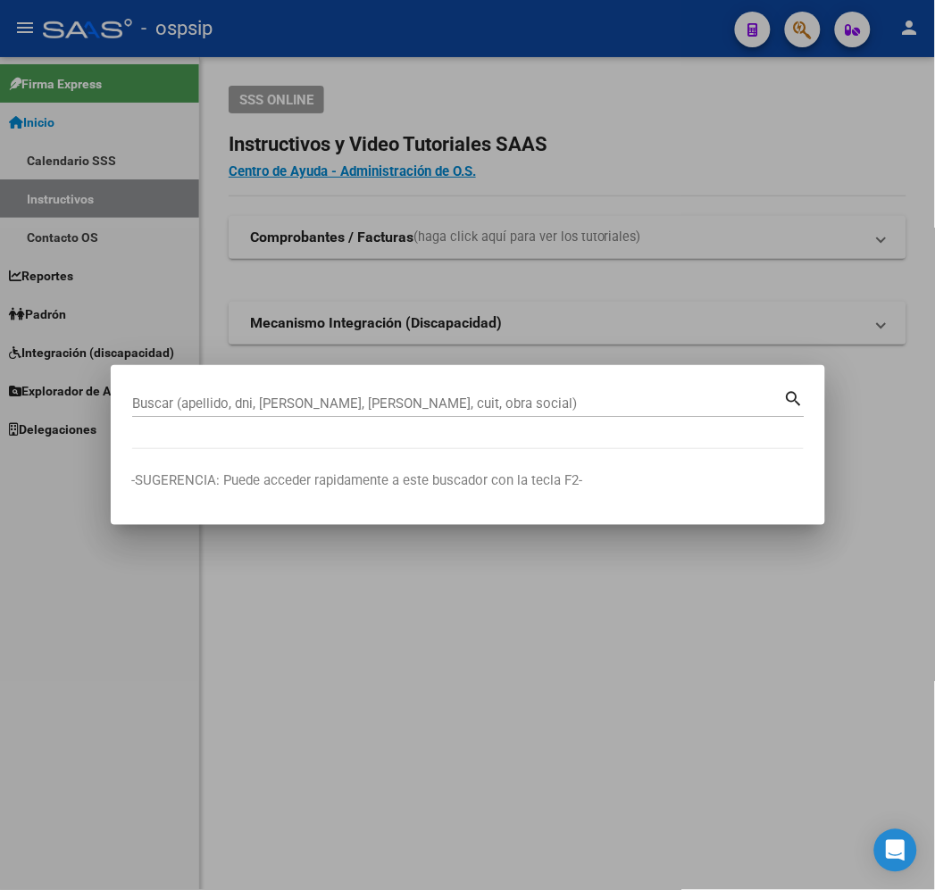
click at [279, 416] on div "Buscar (apellido, dni, [PERSON_NAME], nro traspaso, cuit, obra social) search" at bounding box center [468, 410] width 672 height 47
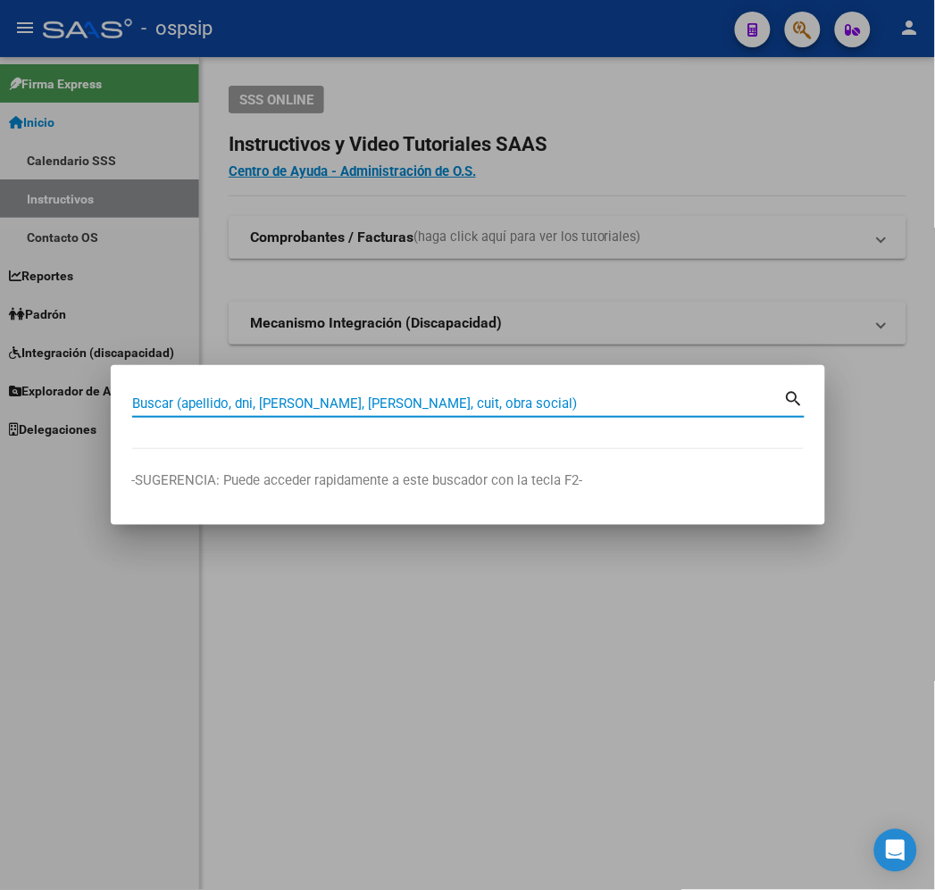
click at [302, 408] on input "Buscar (apellido, dni, [PERSON_NAME], [PERSON_NAME], cuit, obra social)" at bounding box center [458, 403] width 652 height 16
type input "22090869"
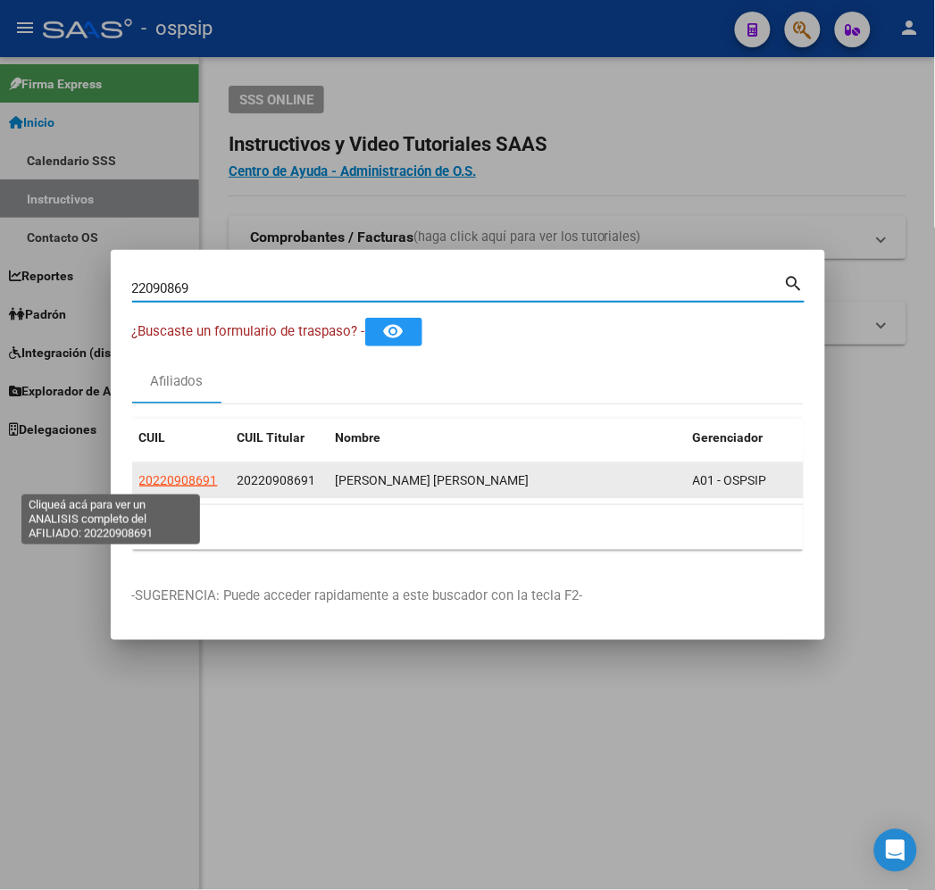
click at [139, 483] on span "20220908691" at bounding box center [178, 480] width 79 height 14
type textarea "20220908691"
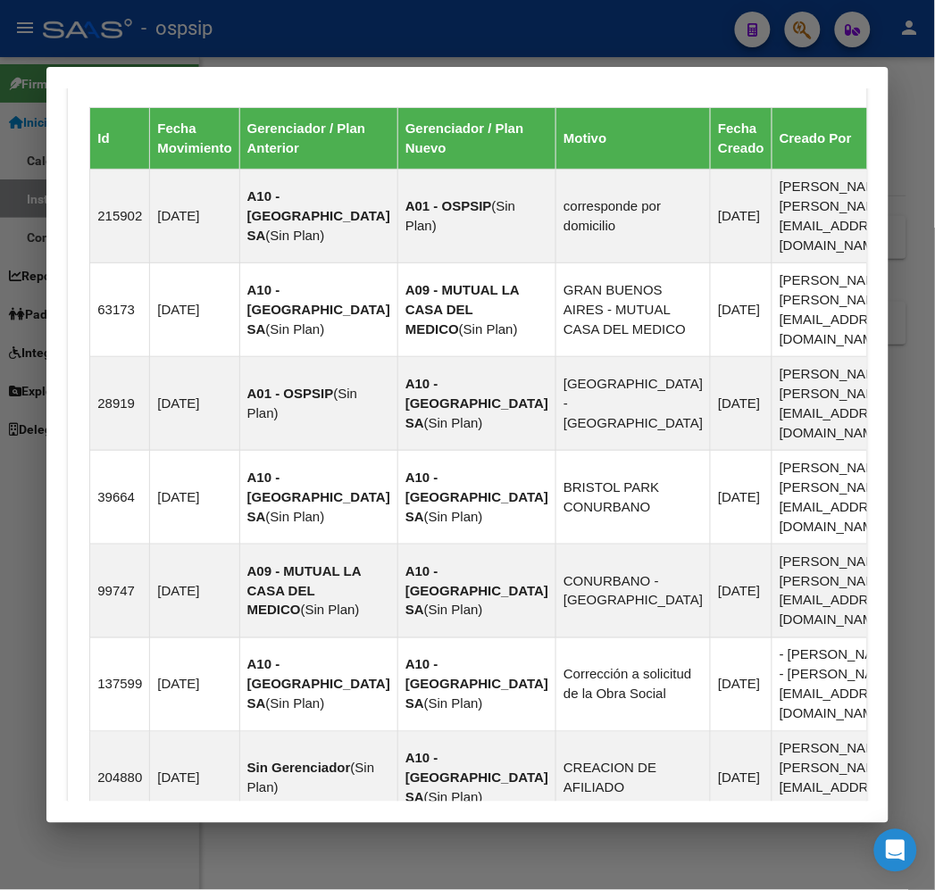
scroll to position [1518, 0]
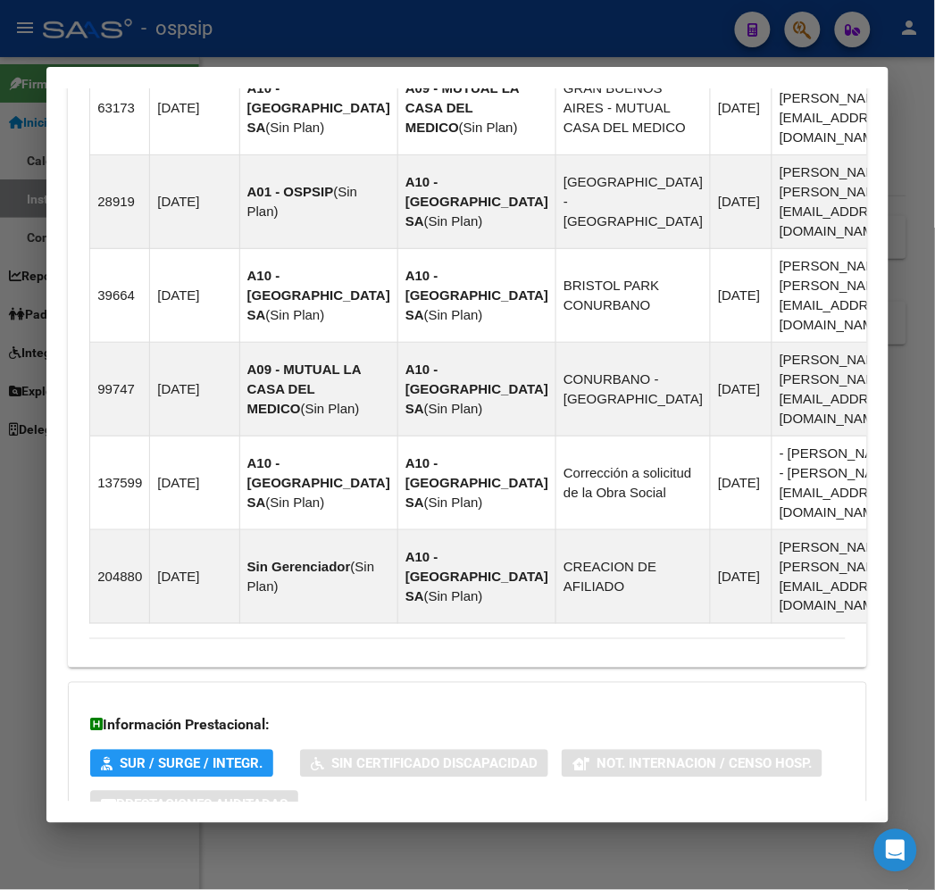
drag, startPoint x: 584, startPoint y: 764, endPoint x: 590, endPoint y: 756, distance: 10.2
drag, startPoint x: 594, startPoint y: 754, endPoint x: 617, endPoint y: 703, distance: 56.7
click at [595, 855] on mat-expansion-panel-header "Aportes y Contribuciones del Afiliado: 20220908691" at bounding box center [467, 876] width 798 height 43
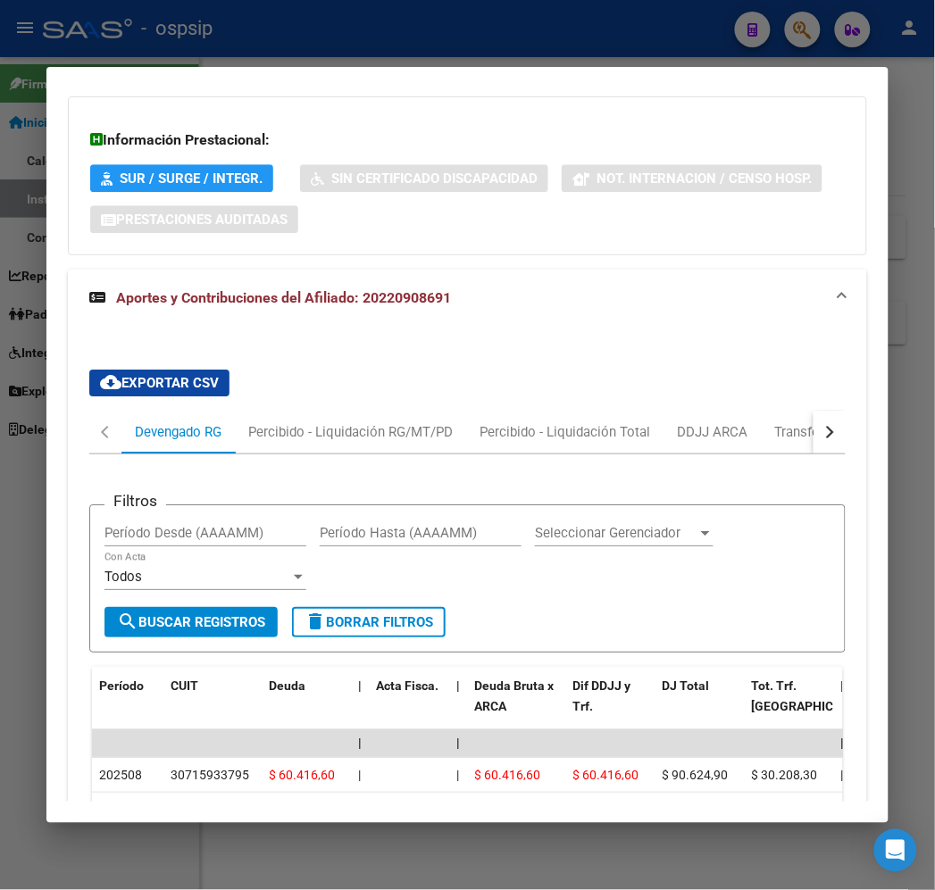
scroll to position [2102, 0]
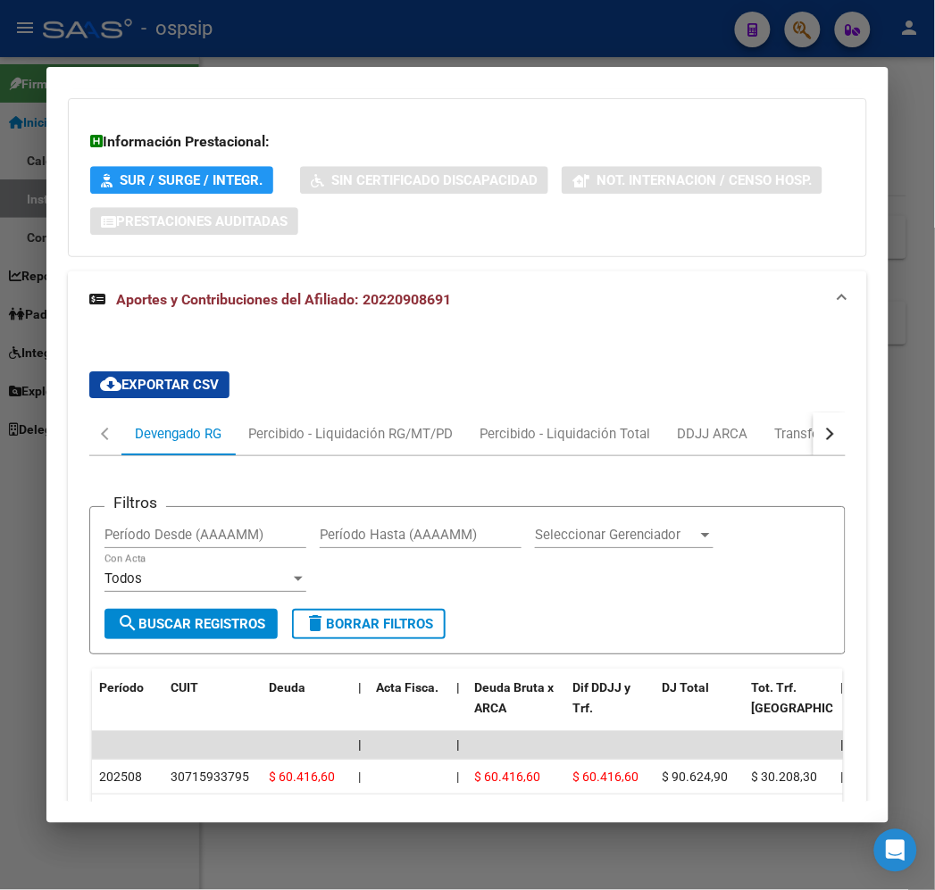
click at [845, 412] on button "button" at bounding box center [829, 433] width 32 height 43
click at [820, 412] on div "Sano ARCA" at bounding box center [805, 433] width 96 height 43
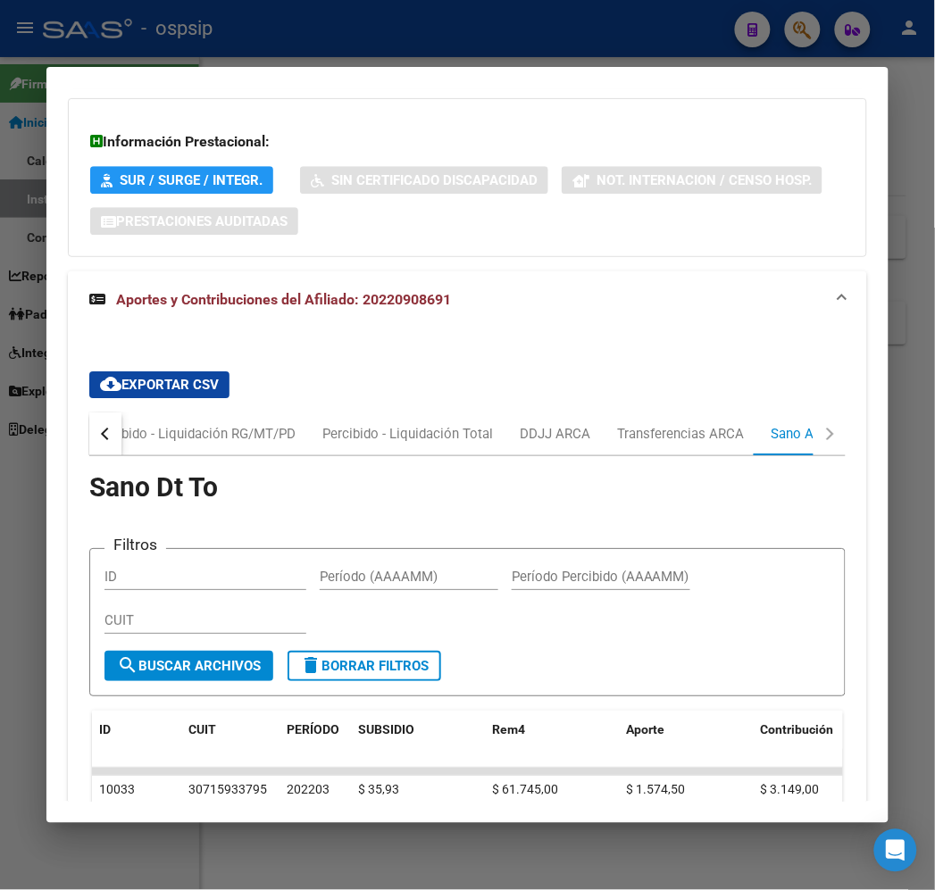
click at [93, 412] on button "button" at bounding box center [105, 433] width 32 height 43
click at [138, 424] on div "Devengado RG" at bounding box center [178, 434] width 87 height 20
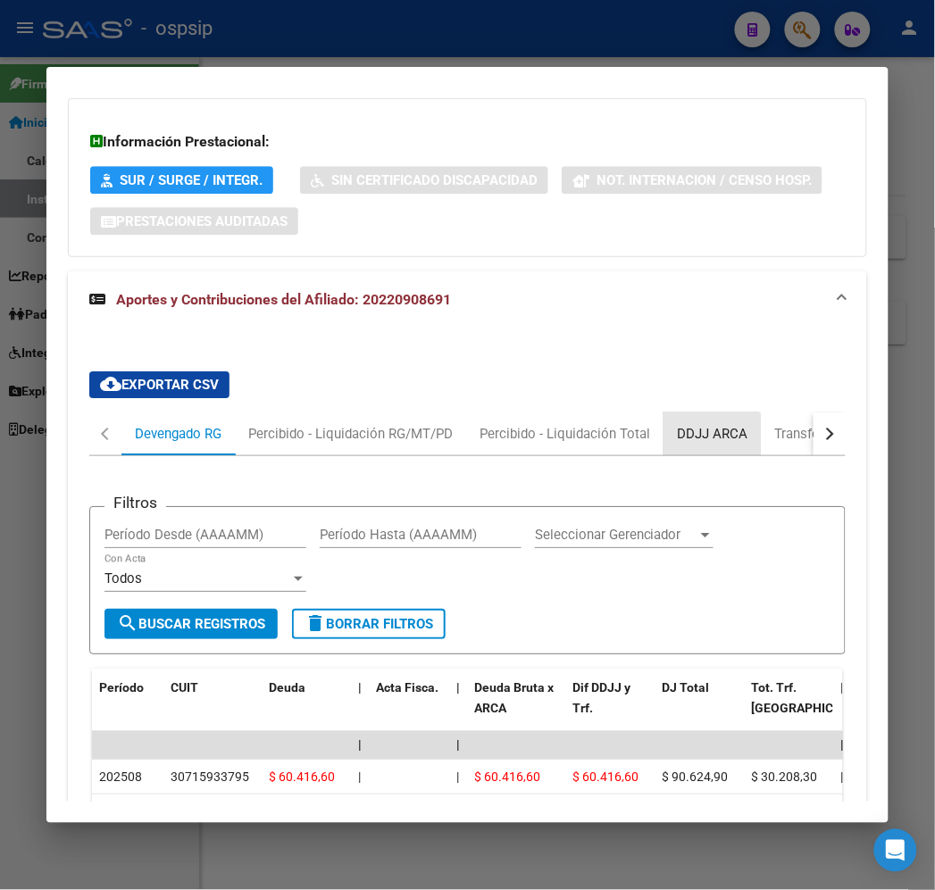
click at [679, 424] on div "DDJJ ARCA" at bounding box center [712, 434] width 71 height 20
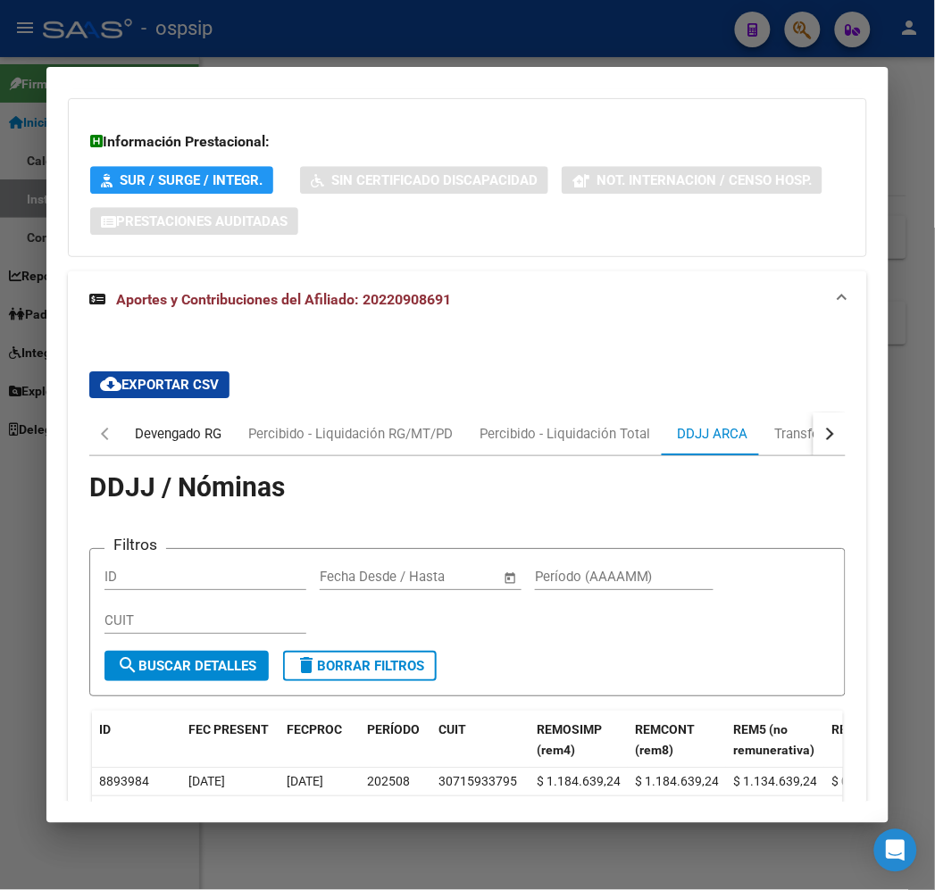
click at [135, 424] on div "Devengado RG" at bounding box center [178, 434] width 87 height 20
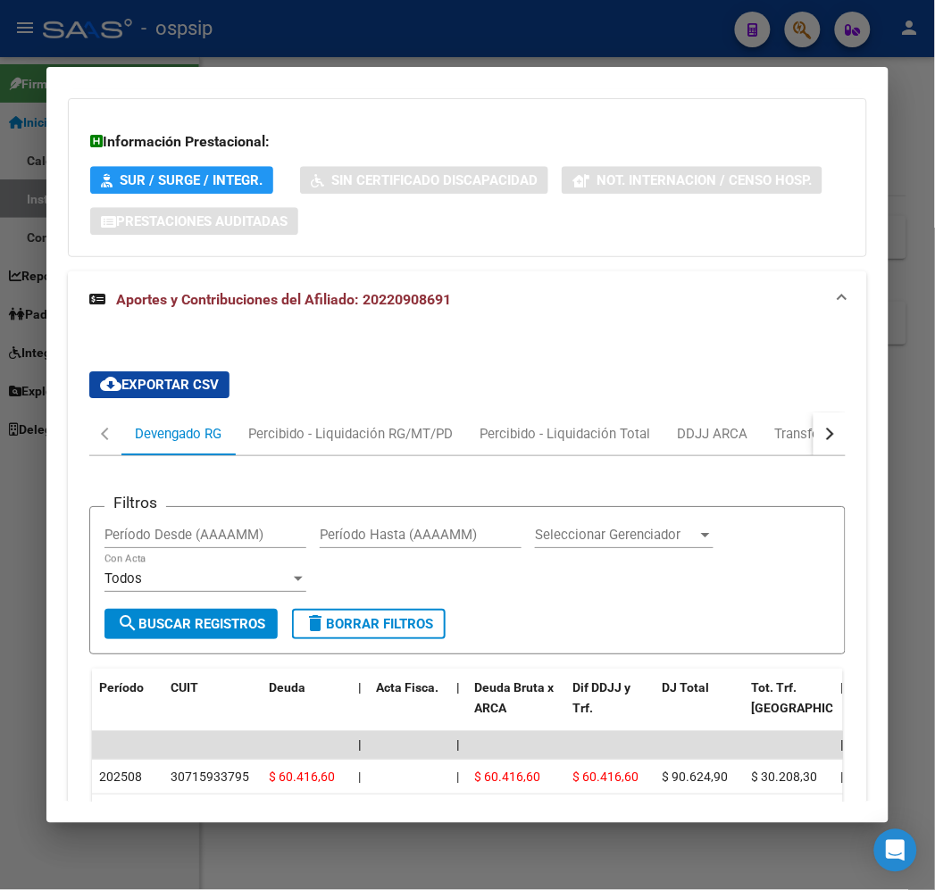
click at [473, 37] on div at bounding box center [467, 445] width 935 height 890
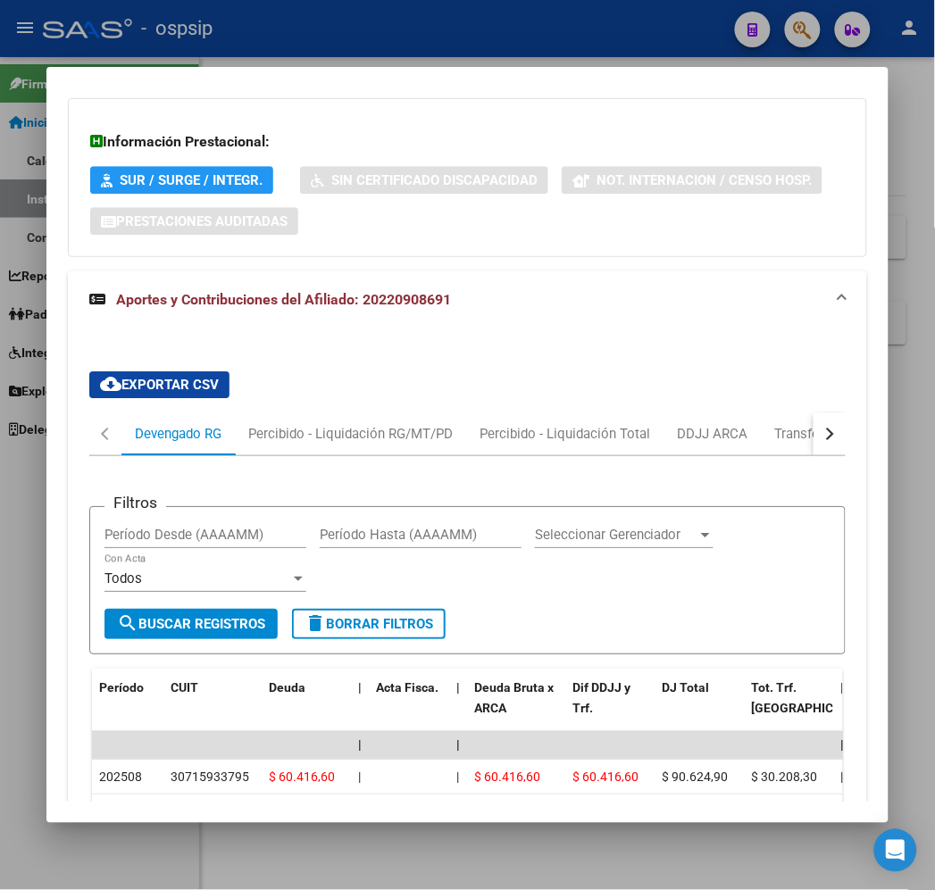
click at [473, 37] on div at bounding box center [467, 445] width 935 height 890
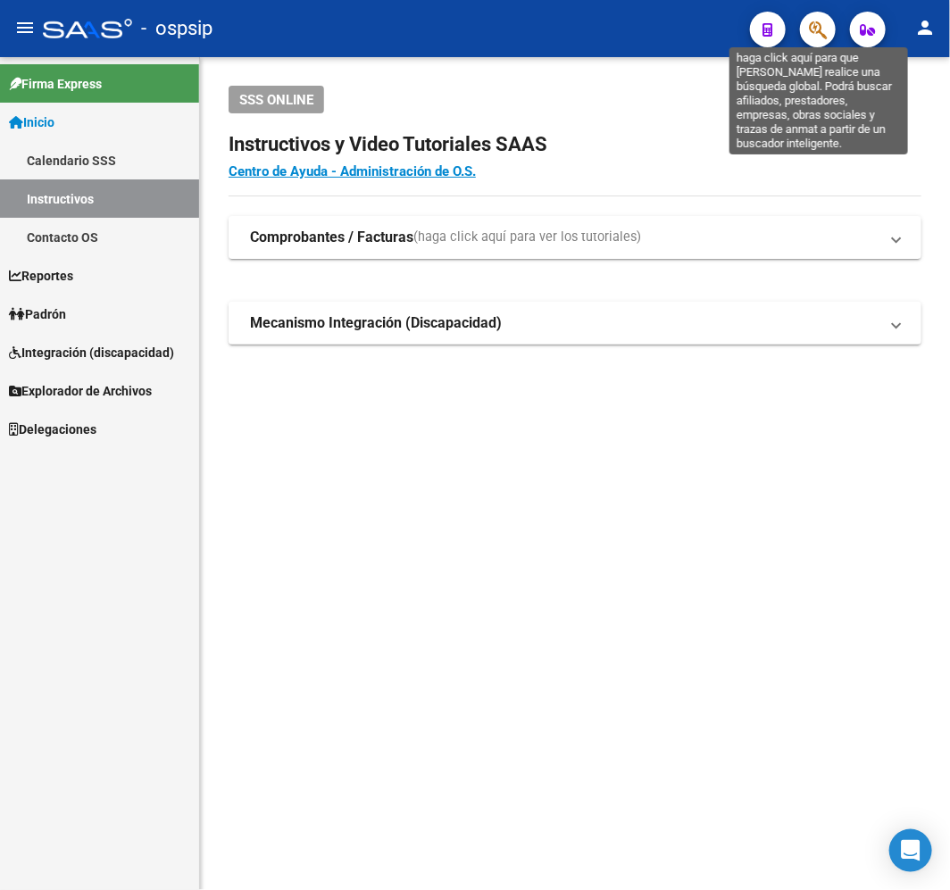
click at [825, 31] on icon "button" at bounding box center [818, 30] width 18 height 21
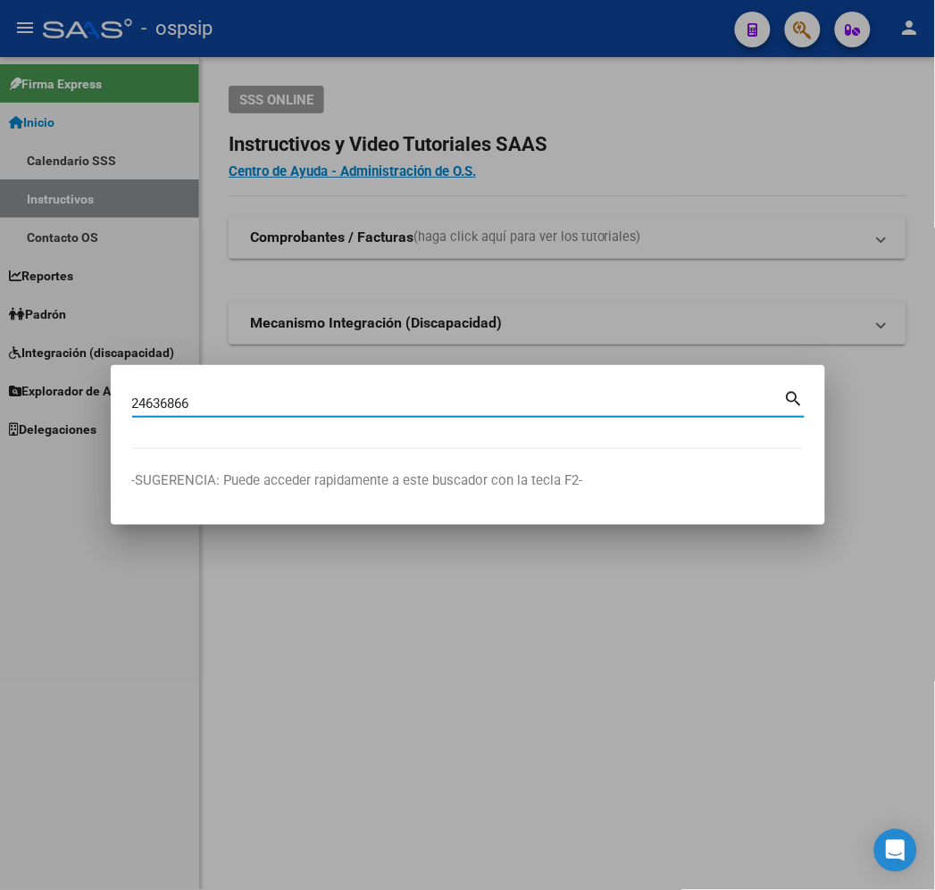
type input "24636866"
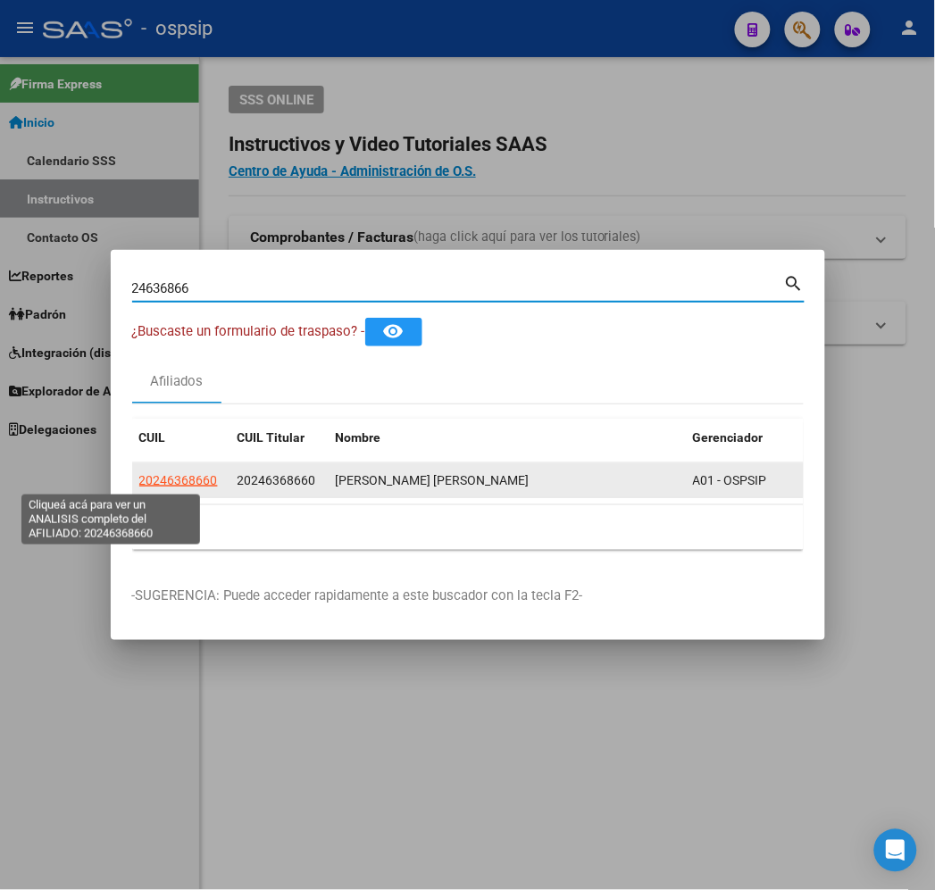
click at [139, 476] on span "20246368660" at bounding box center [178, 480] width 79 height 14
type textarea "20246368660"
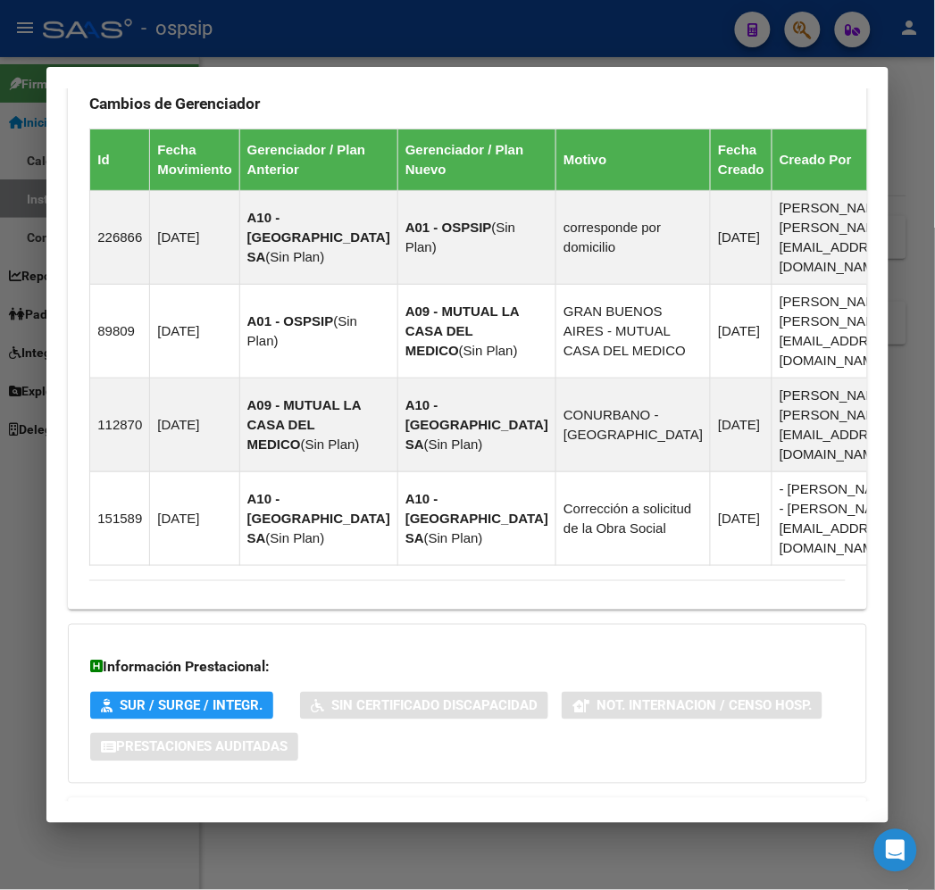
scroll to position [1303, 0]
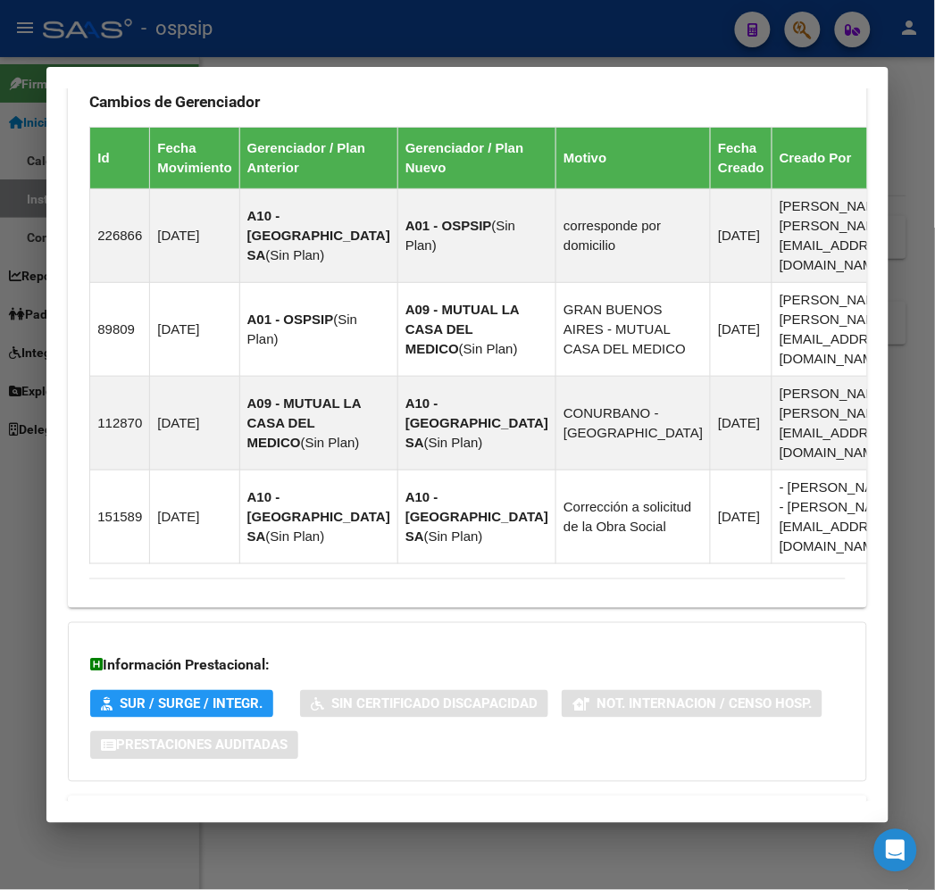
click at [489, 807] on mat-panel-title "Aportes y Contribuciones del Afiliado: 20246368660" at bounding box center [456, 817] width 734 height 21
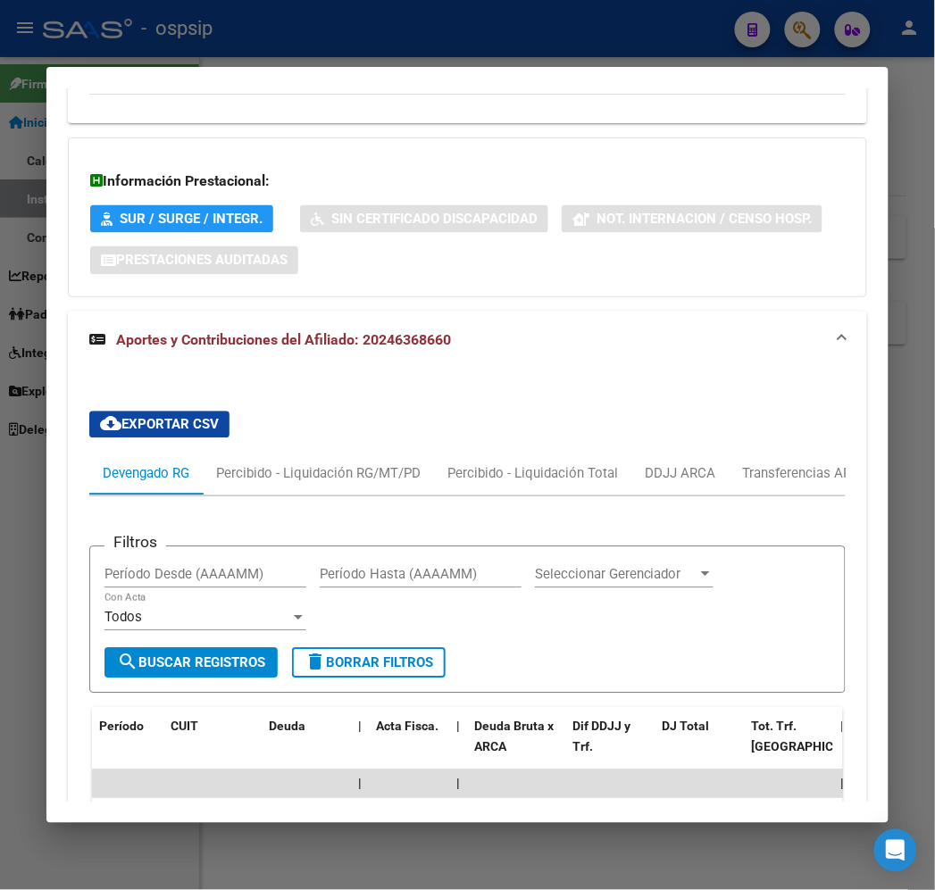
scroll to position [1787, 0]
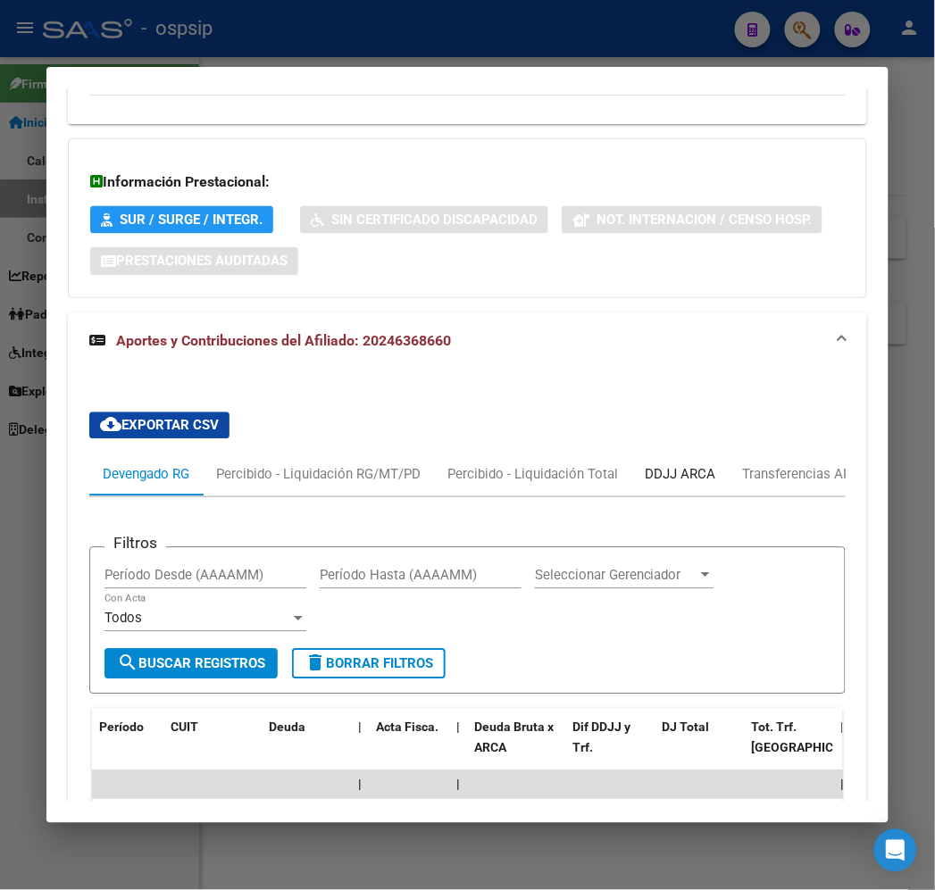
drag, startPoint x: 654, startPoint y: 400, endPoint x: 679, endPoint y: 399, distance: 25.9
click at [654, 465] on div "DDJJ ARCA" at bounding box center [680, 475] width 71 height 20
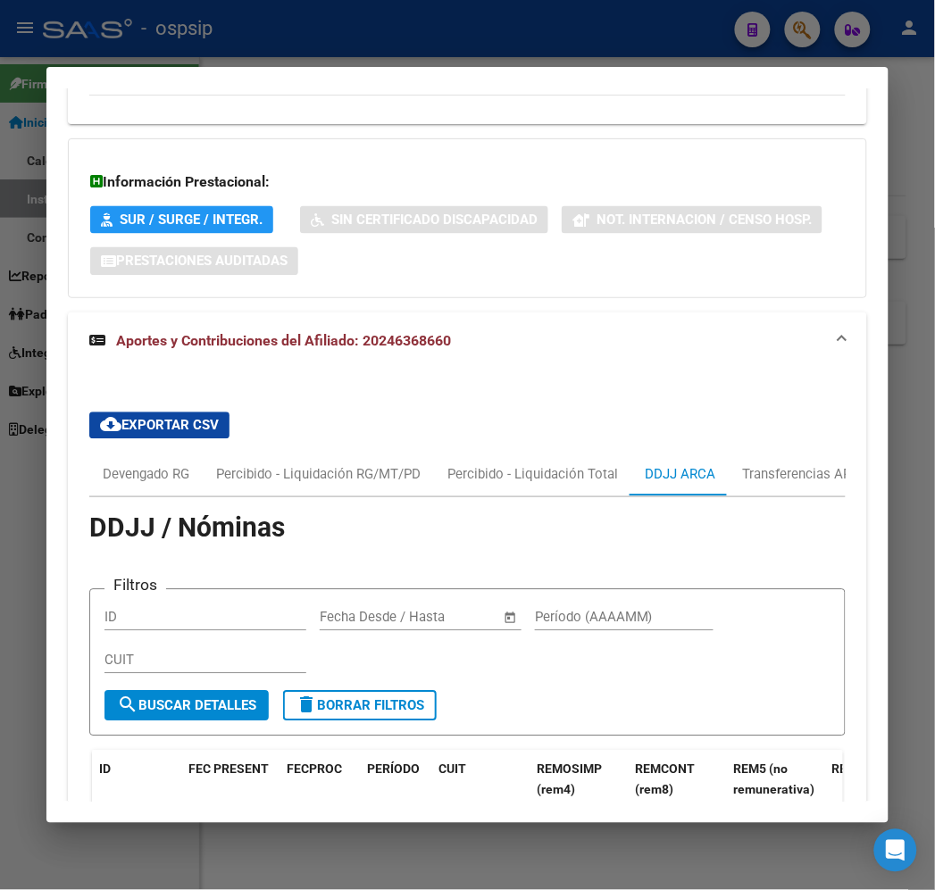
click at [578, 70] on mat-dialog-container "Análisis Afiliado - CUIL: 20246368660 DATOS PADRÓN ÁGIL: [PERSON_NAME] [PERSON_…" at bounding box center [466, 445] width 841 height 756
click at [571, 40] on div at bounding box center [467, 445] width 935 height 890
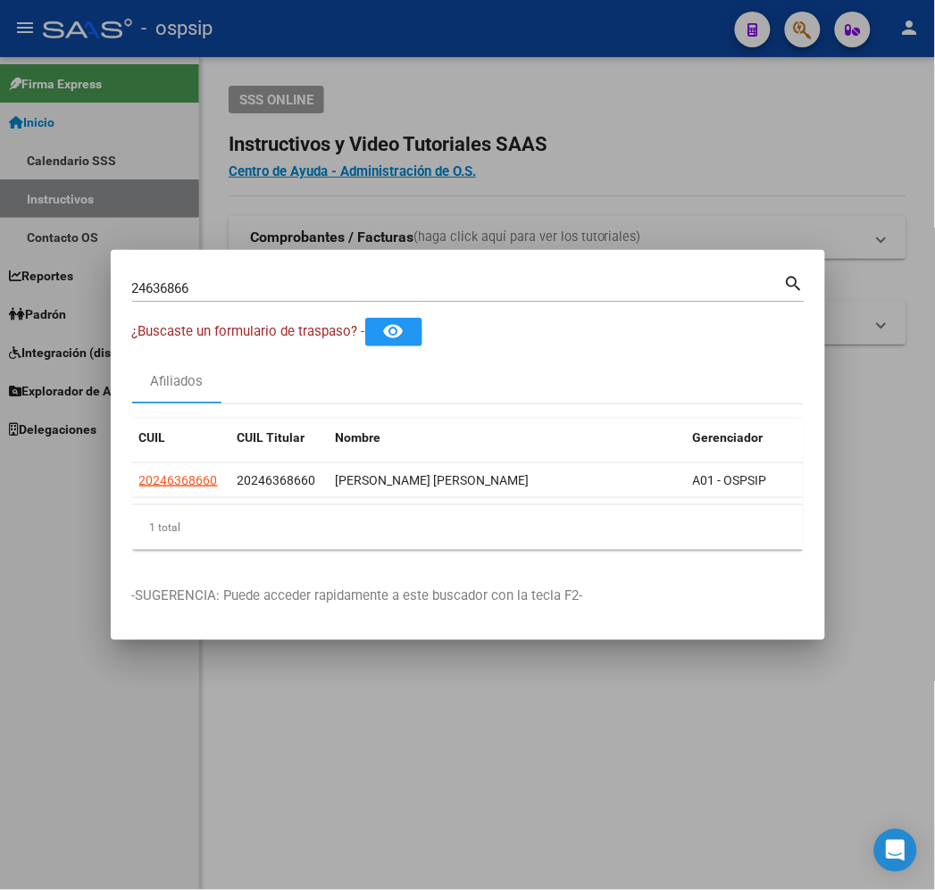
click at [572, 40] on div at bounding box center [467, 445] width 935 height 890
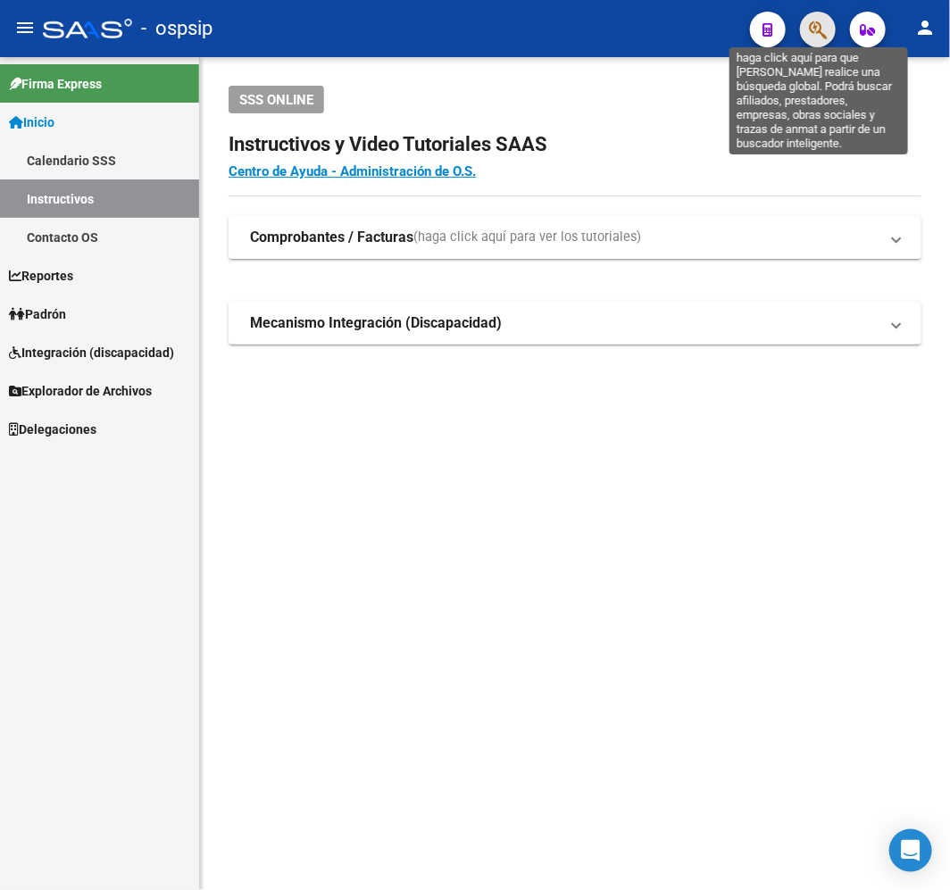
click at [811, 33] on icon "button" at bounding box center [818, 30] width 18 height 21
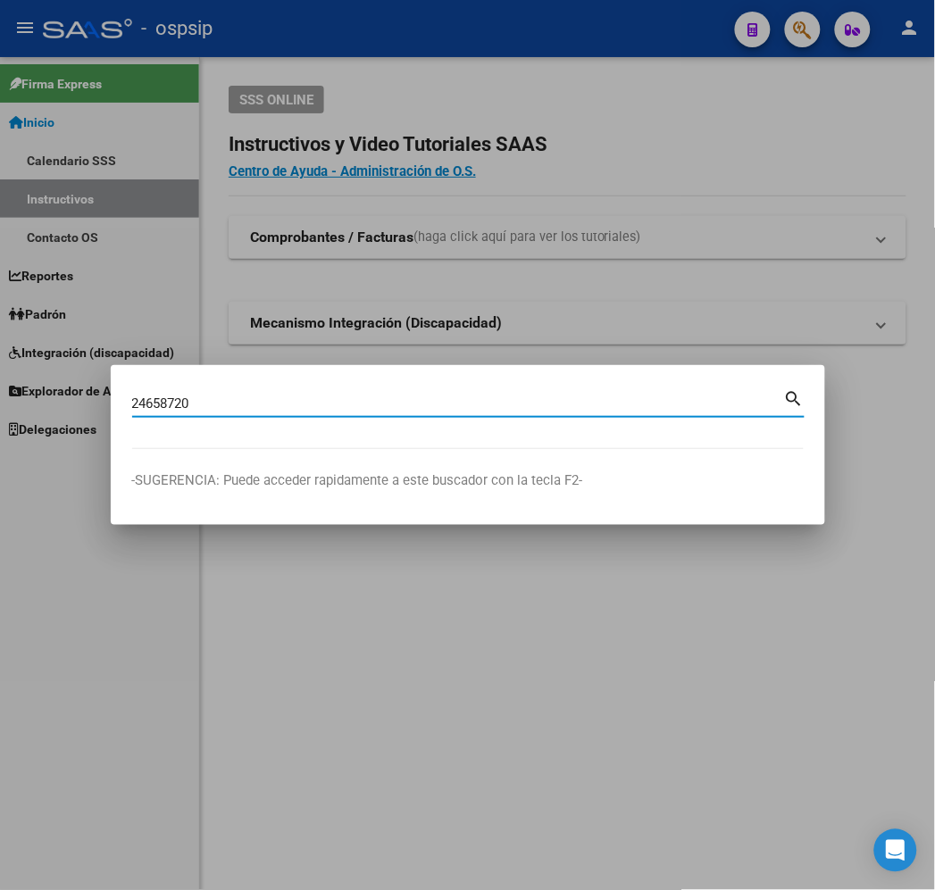
type input "24658720"
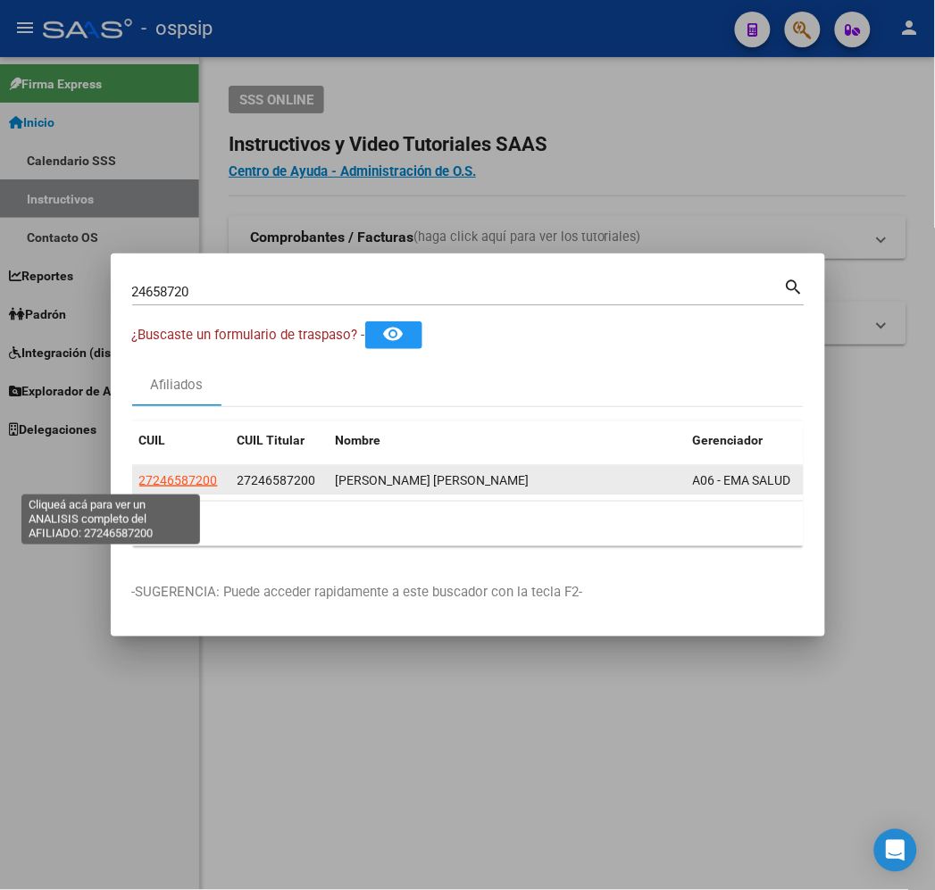
click at [139, 474] on span "27246587200" at bounding box center [178, 480] width 79 height 14
type textarea "27246587200"
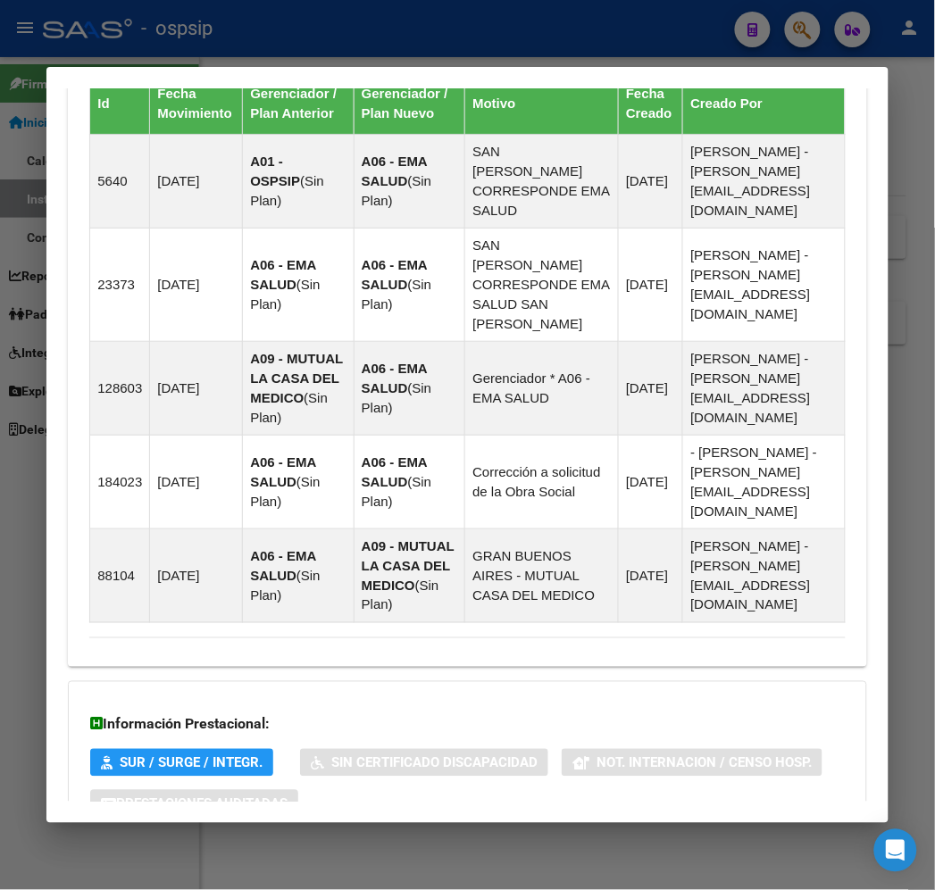
scroll to position [1353, 0]
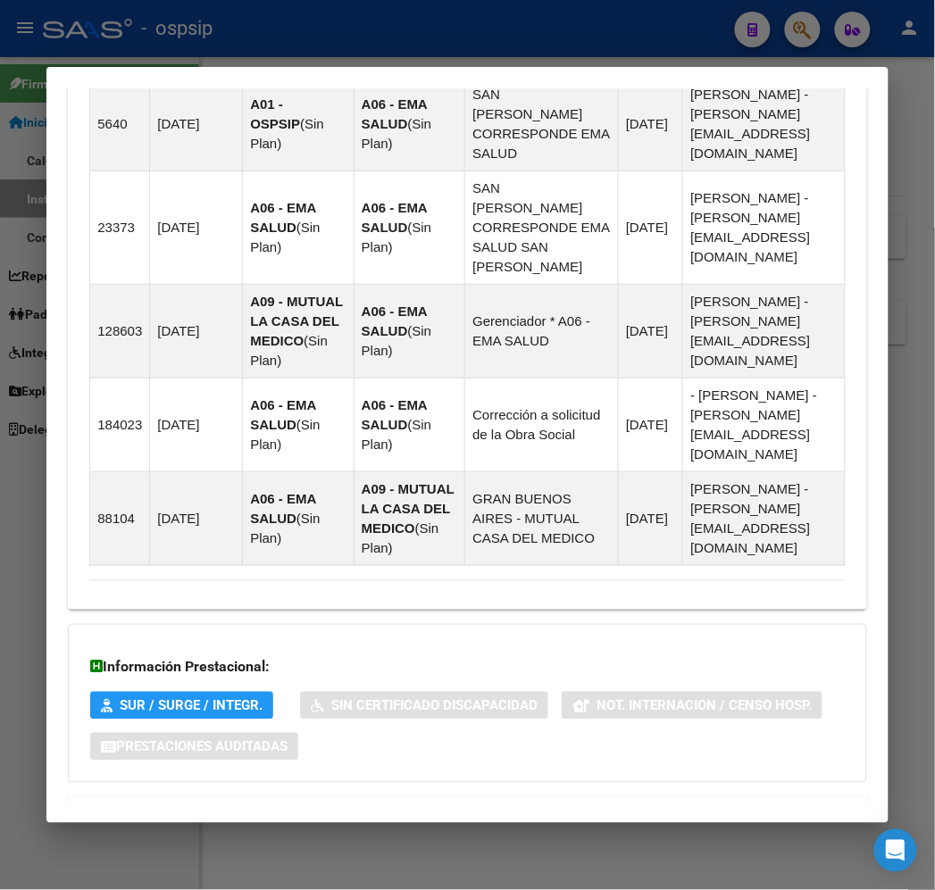
drag, startPoint x: 574, startPoint y: 724, endPoint x: 598, endPoint y: 719, distance: 24.7
click at [579, 797] on mat-expansion-panel-header "Aportes y Contribuciones del Afiliado: 27246587200" at bounding box center [467, 818] width 798 height 43
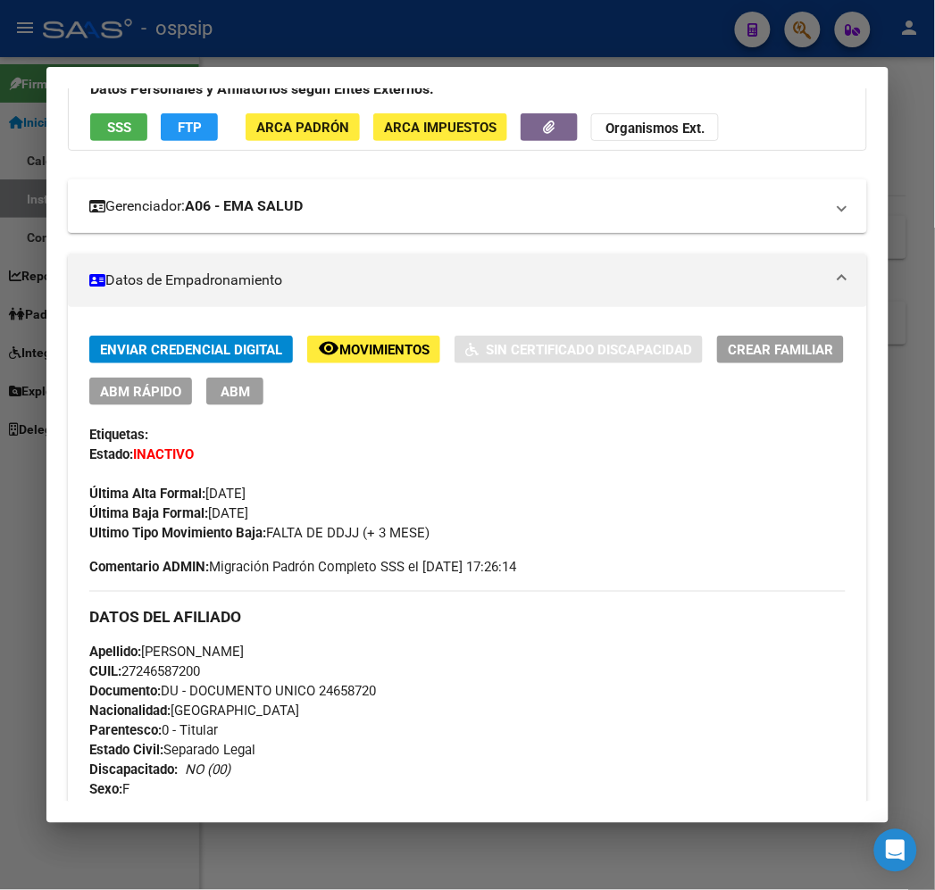
scroll to position [0, 0]
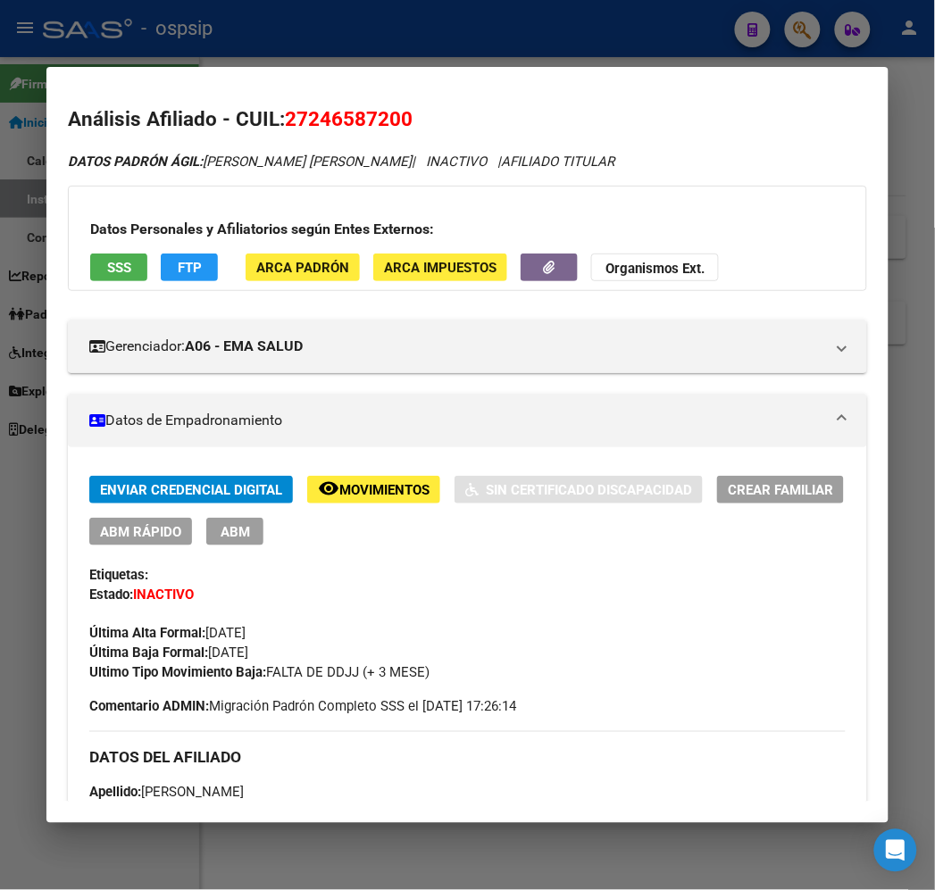
click at [161, 278] on button "FTP" at bounding box center [189, 268] width 57 height 28
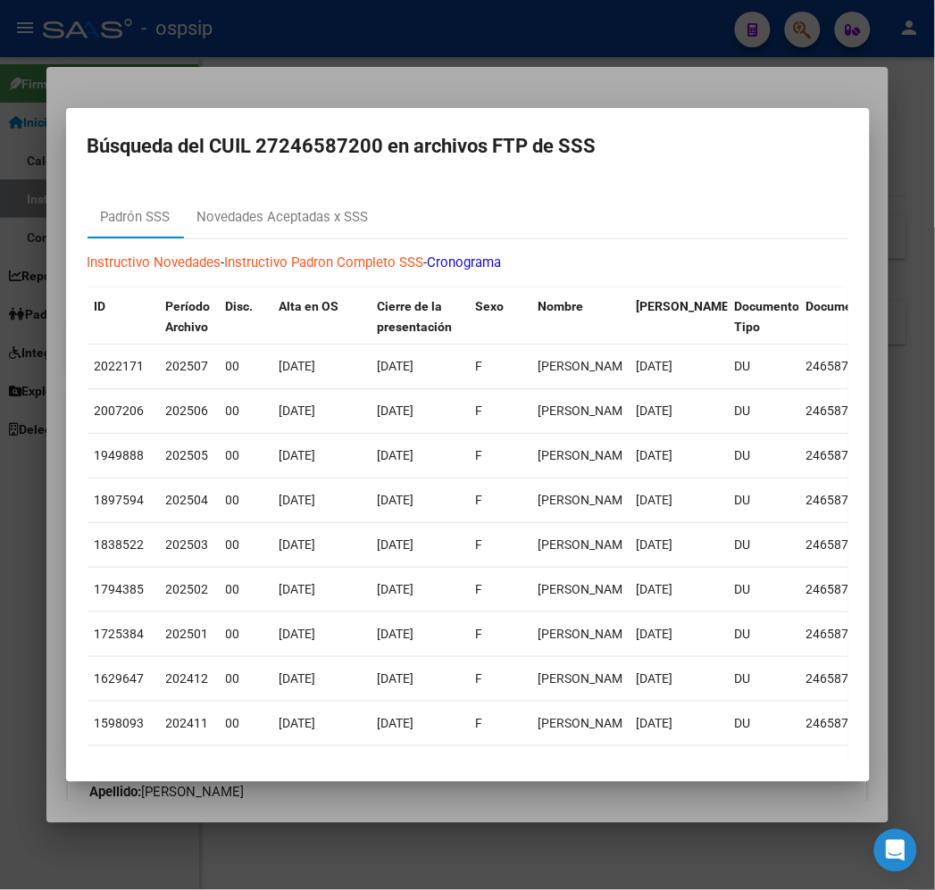
drag, startPoint x: 351, startPoint y: 66, endPoint x: 314, endPoint y: 96, distance: 47.6
click at [350, 66] on div at bounding box center [467, 445] width 935 height 890
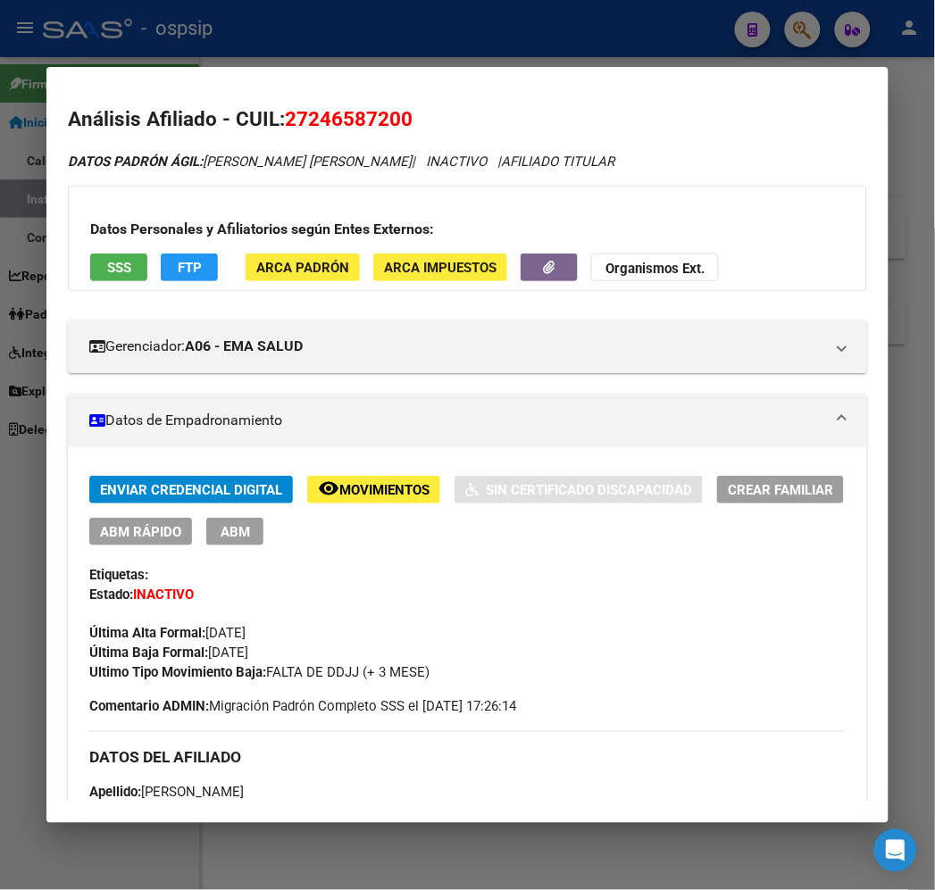
click at [398, 42] on div at bounding box center [467, 445] width 935 height 890
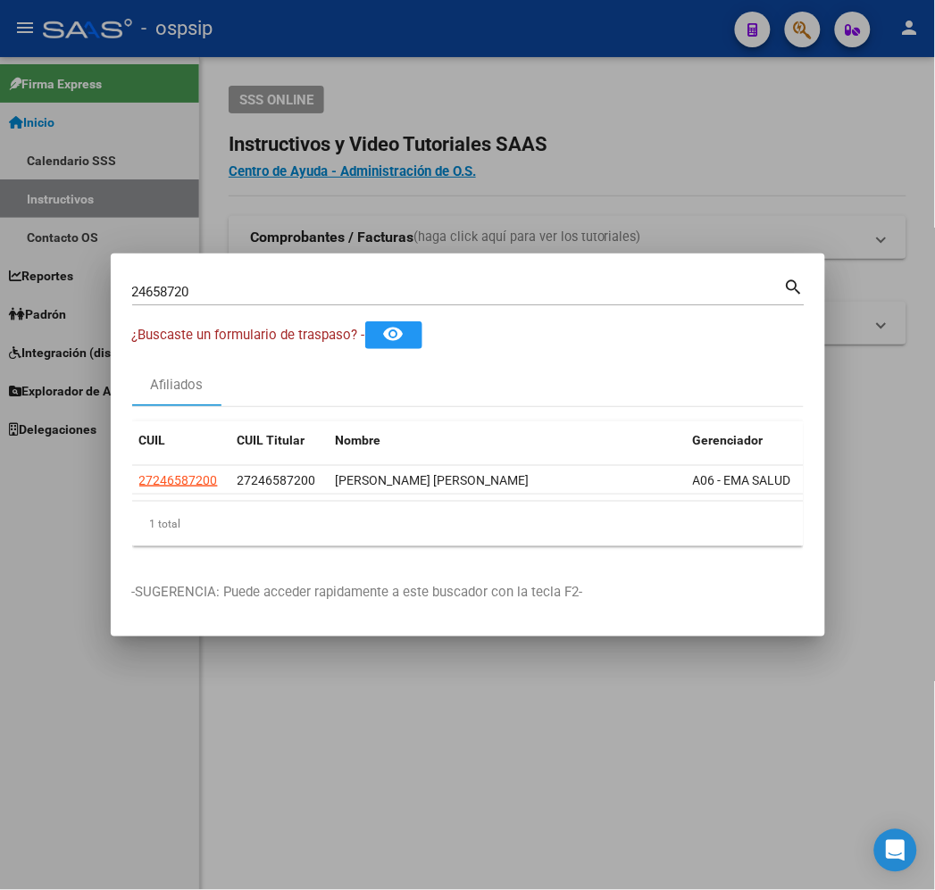
click at [398, 42] on div at bounding box center [467, 445] width 935 height 890
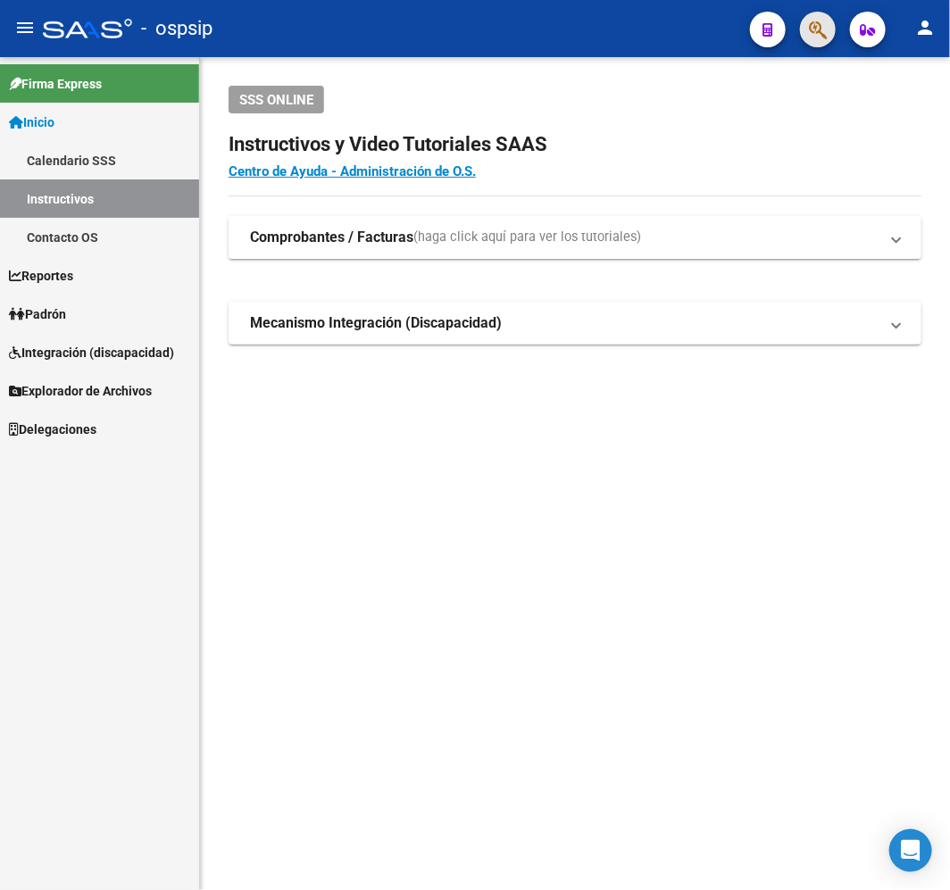
click at [806, 28] on button "button" at bounding box center [818, 30] width 36 height 36
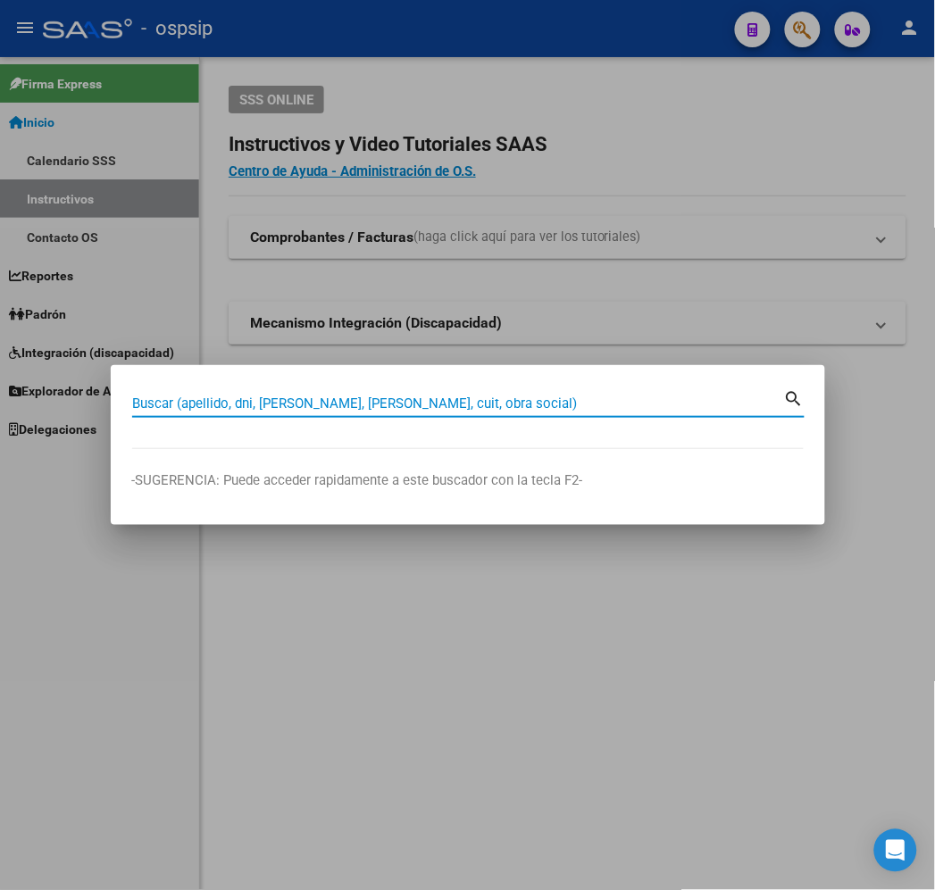
click at [404, 395] on input "Buscar (apellido, dni, [PERSON_NAME], [PERSON_NAME], cuit, obra social)" at bounding box center [458, 403] width 652 height 16
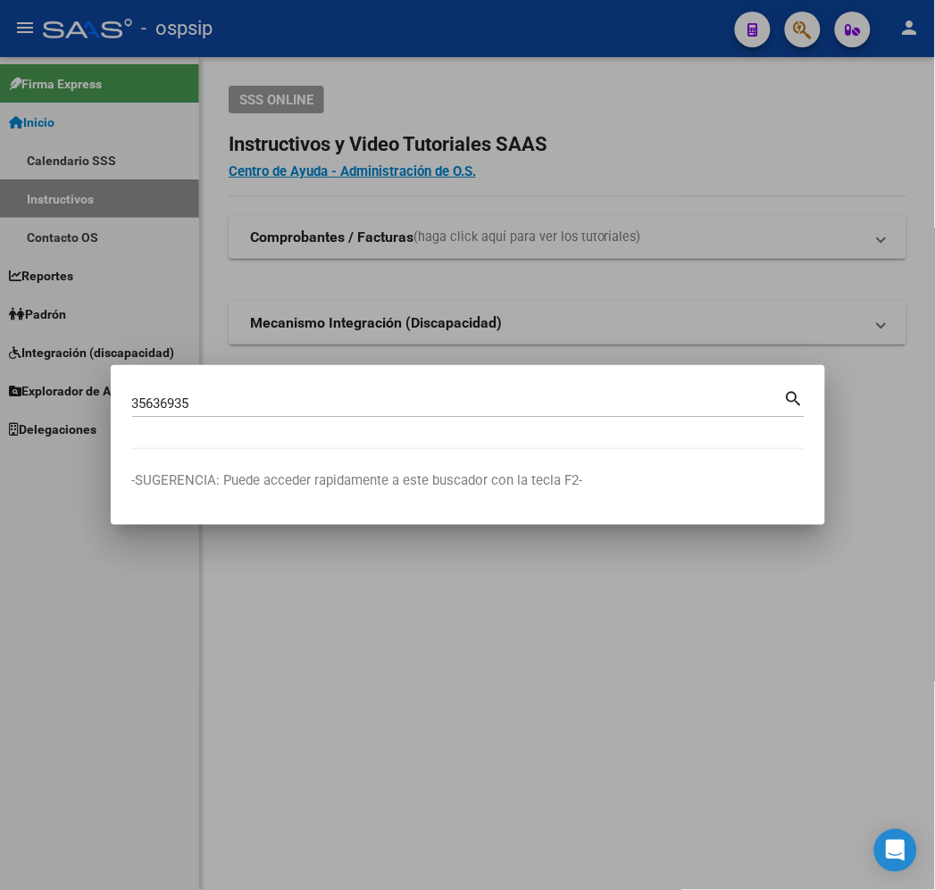
click at [273, 432] on div "35636935 Buscar (apellido, dni, cuil, [PERSON_NAME], cuit, obra social) search" at bounding box center [468, 410] width 672 height 47
click at [274, 420] on div "35636935 Buscar (apellido, dni, cuil, [PERSON_NAME], cuit, obra social) search" at bounding box center [468, 410] width 672 height 47
click at [320, 381] on mat-dialog-container "35636935 Buscar (apellido, dni, cuil, nro traspaso, cuit, obra social) search -…" at bounding box center [468, 445] width 714 height 160
click at [322, 399] on input "35636935" at bounding box center [458, 403] width 652 height 16
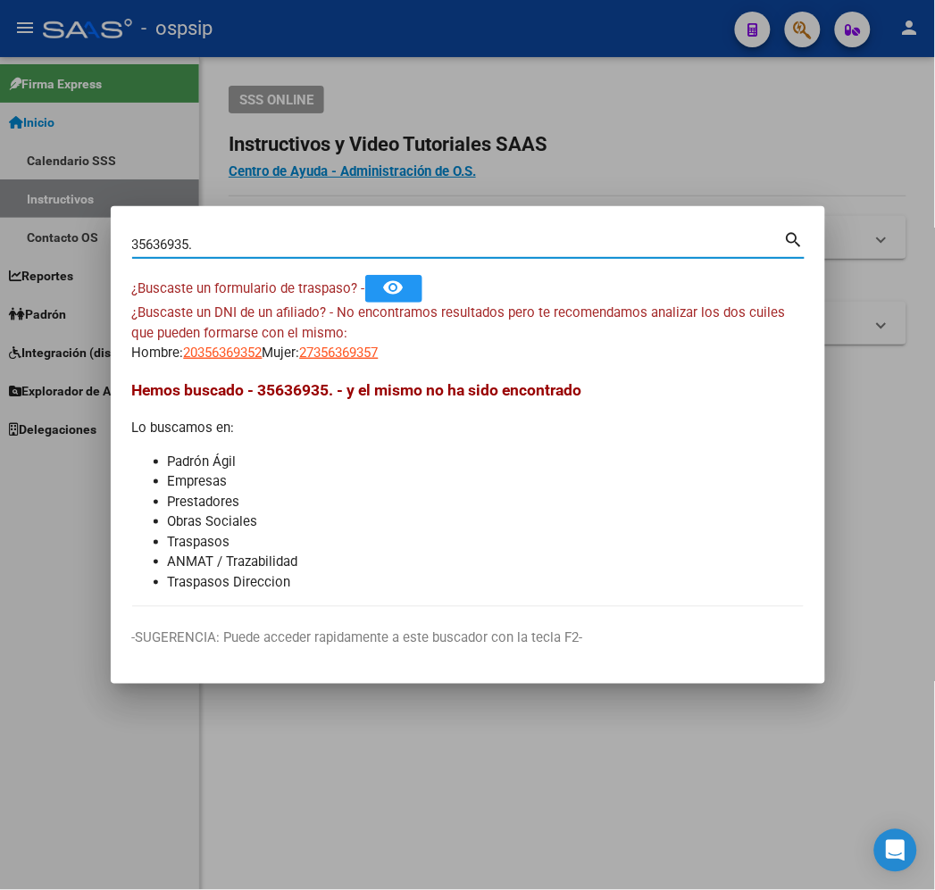
type input "35636935"
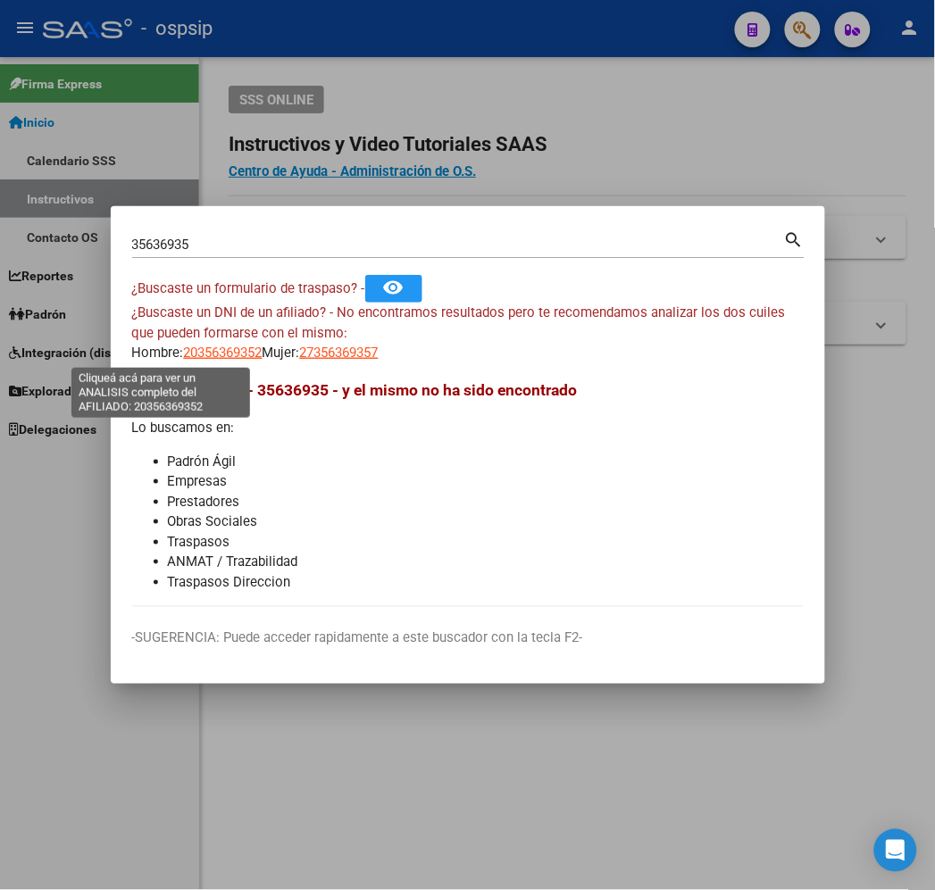
click at [184, 359] on span "20356369352" at bounding box center [223, 353] width 79 height 16
type textarea "20356369352"
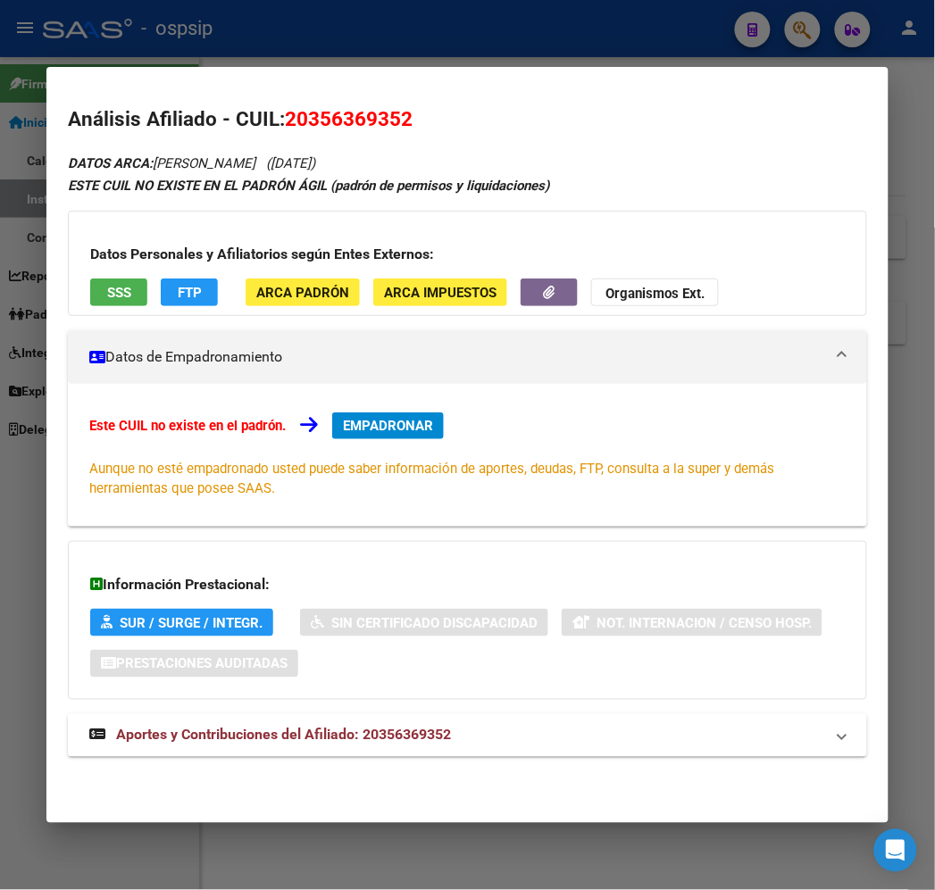
click at [507, 738] on mat-panel-title "Aportes y Contribuciones del Afiliado: 20356369352" at bounding box center [456, 735] width 734 height 21
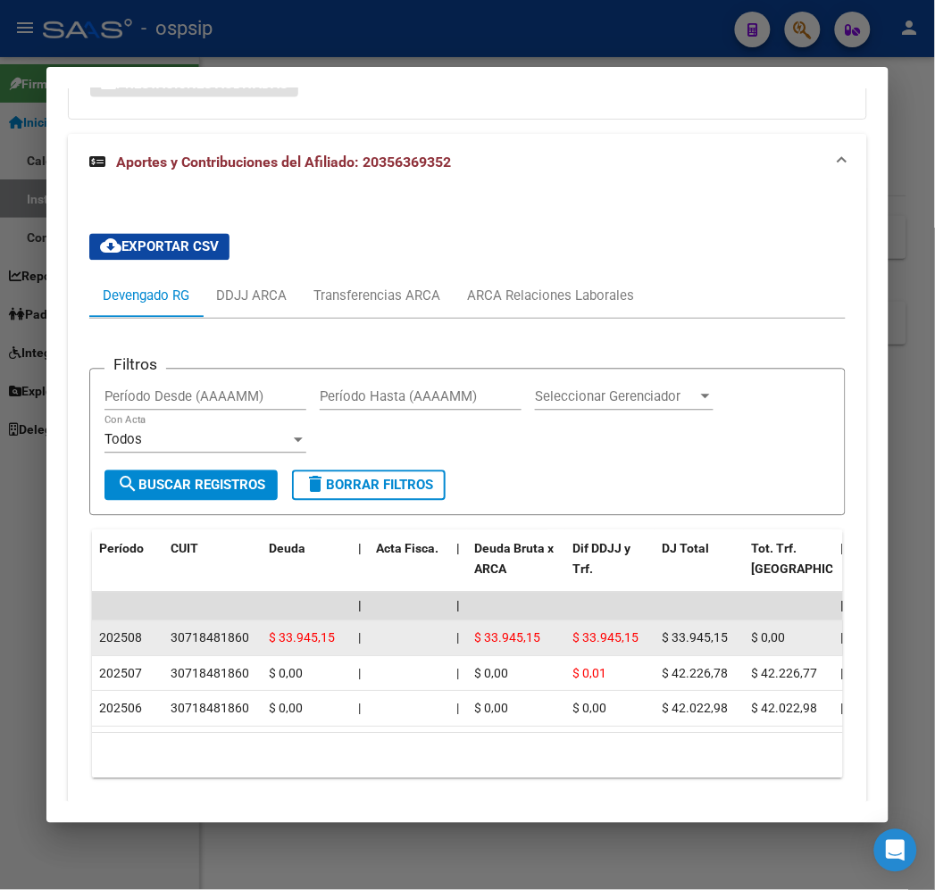
scroll to position [656, 0]
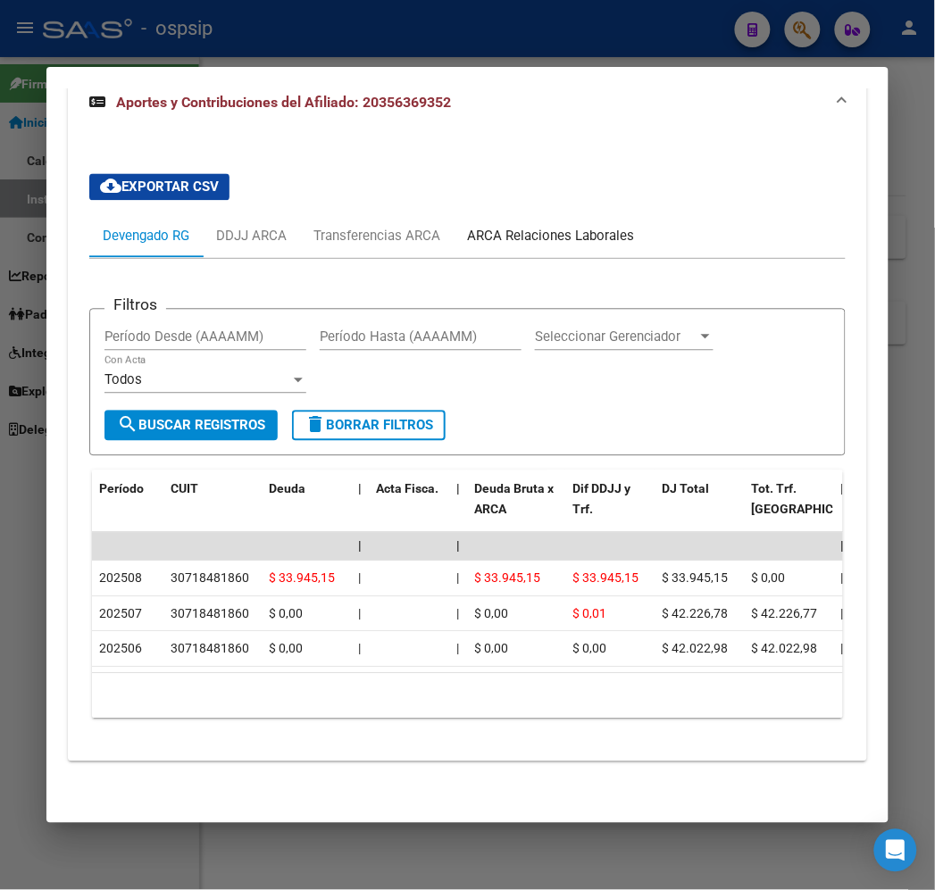
click at [561, 227] on div "ARCA Relaciones Laborales" at bounding box center [550, 237] width 167 height 20
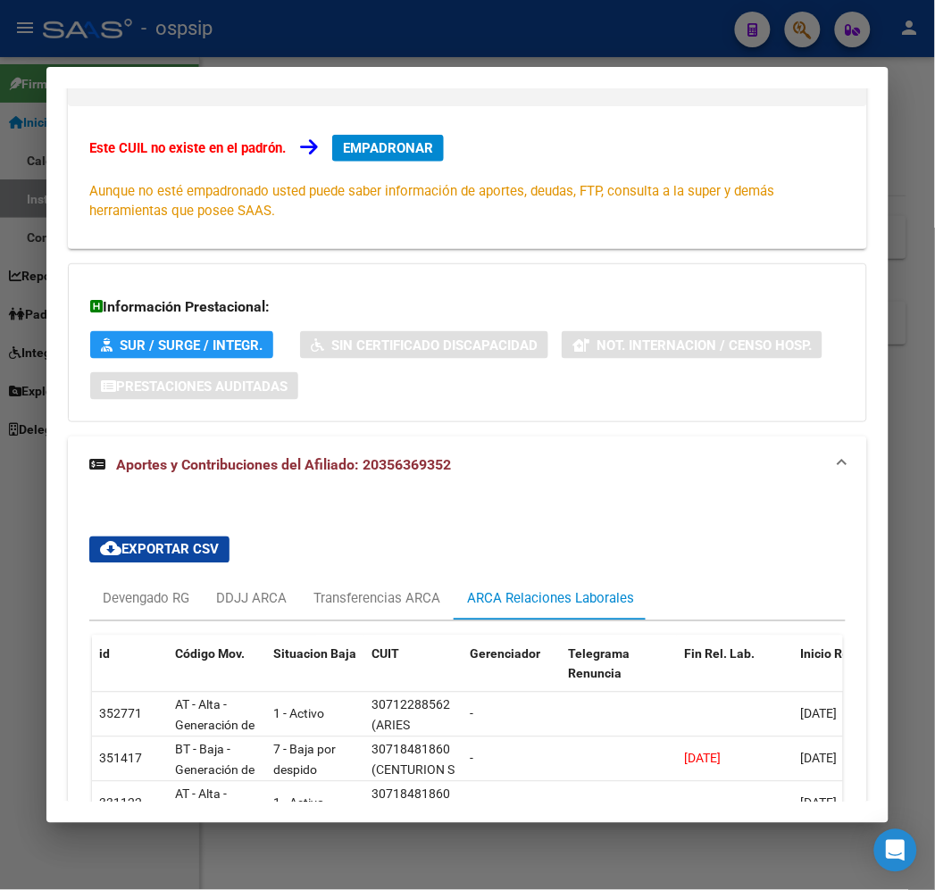
scroll to position [451, 0]
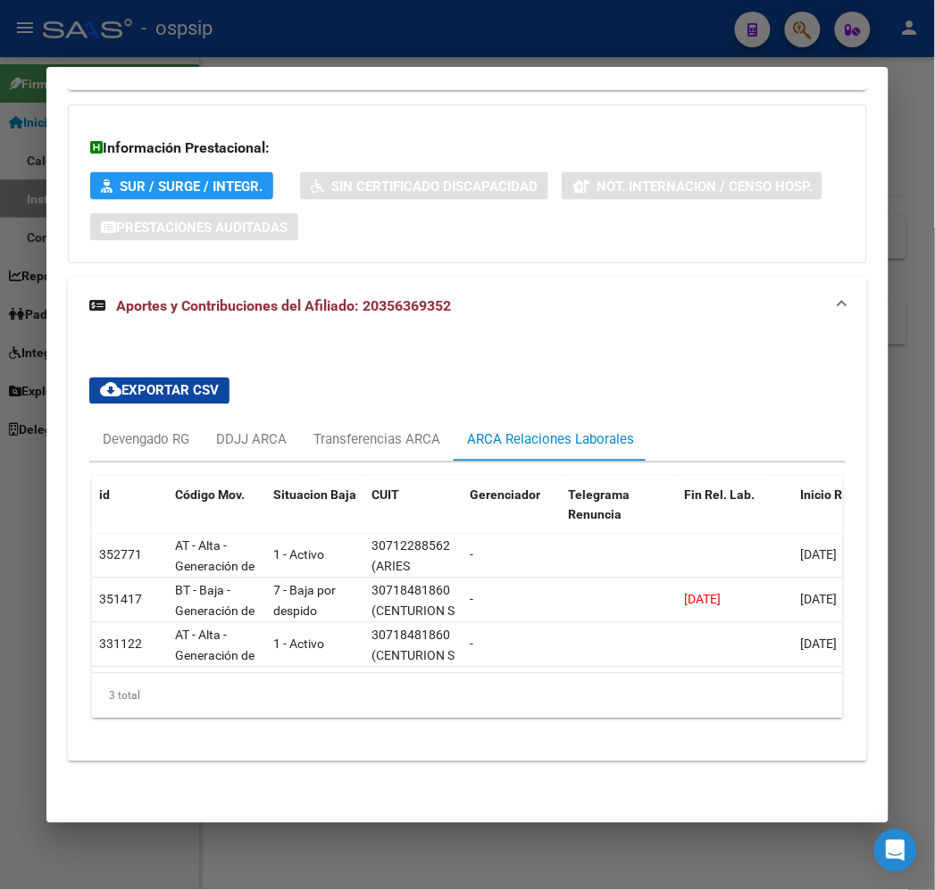
click at [446, 54] on div at bounding box center [467, 445] width 935 height 890
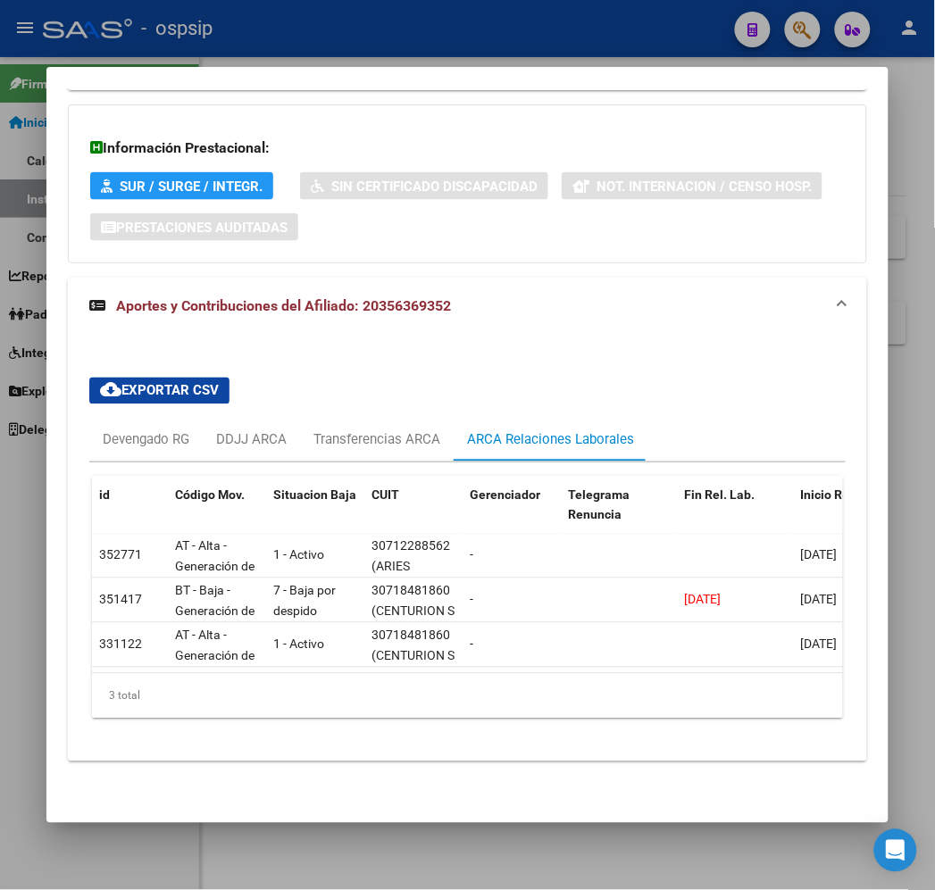
click at [446, 54] on div at bounding box center [467, 445] width 935 height 890
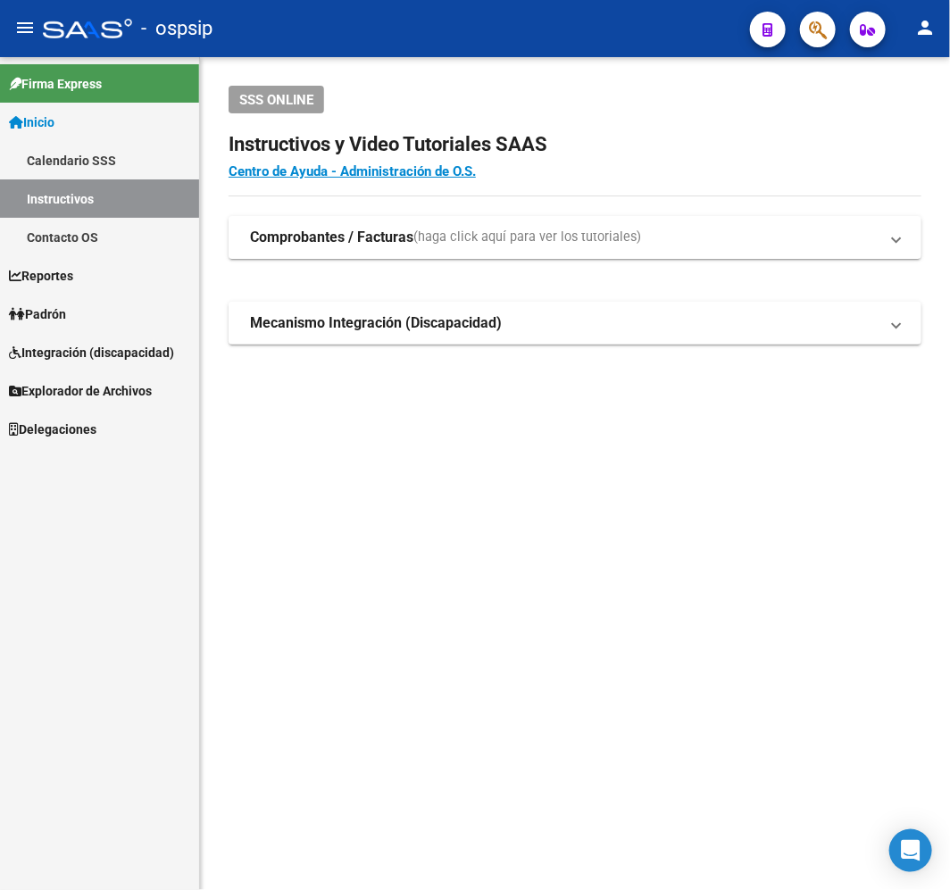
click at [832, 34] on button "button" at bounding box center [818, 30] width 36 height 36
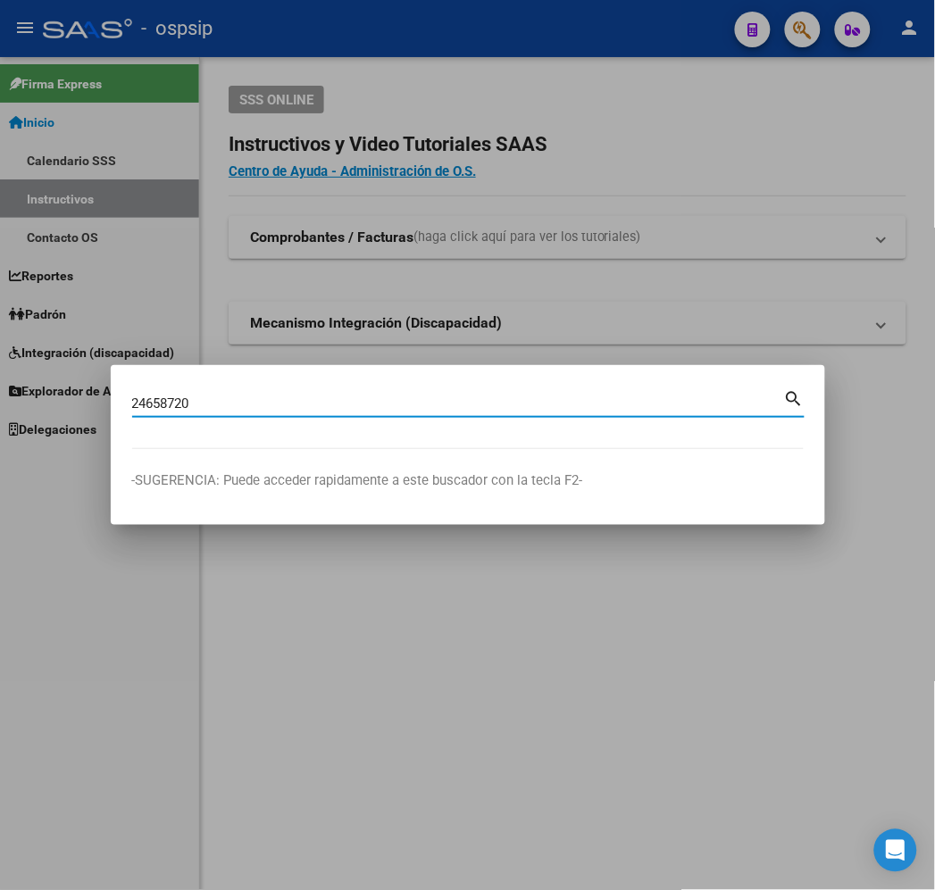
type input "24658720"
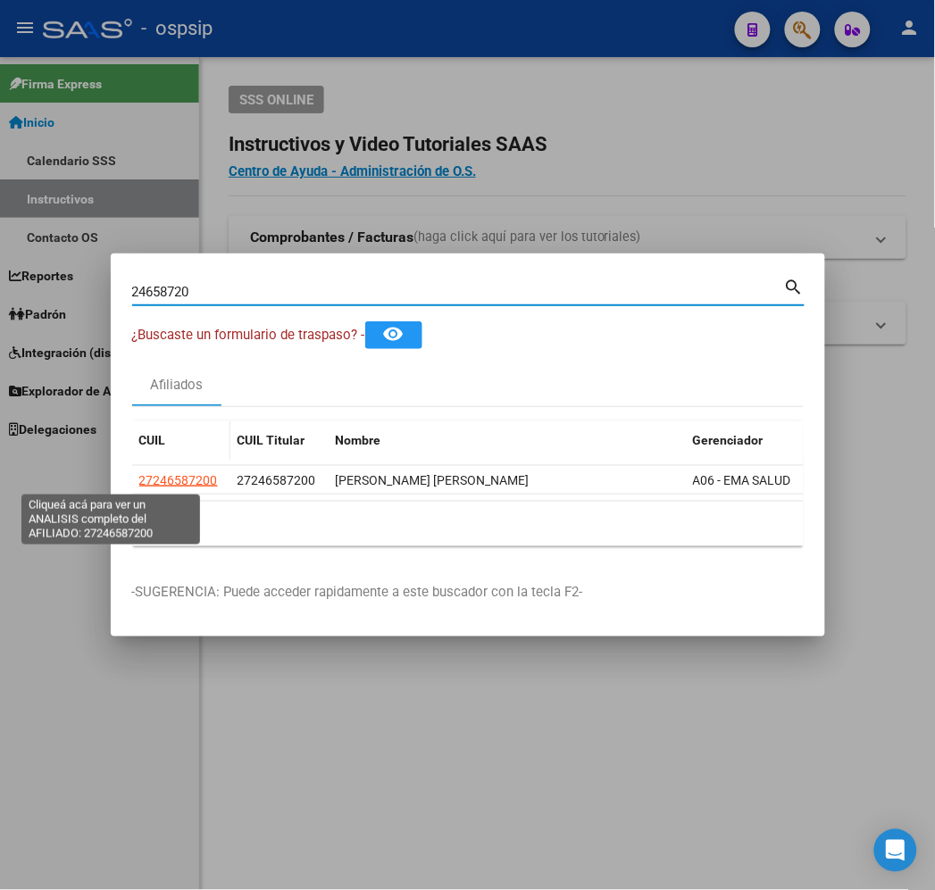
click at [139, 477] on span "27246587200" at bounding box center [178, 480] width 79 height 14
type textarea "27246587200"
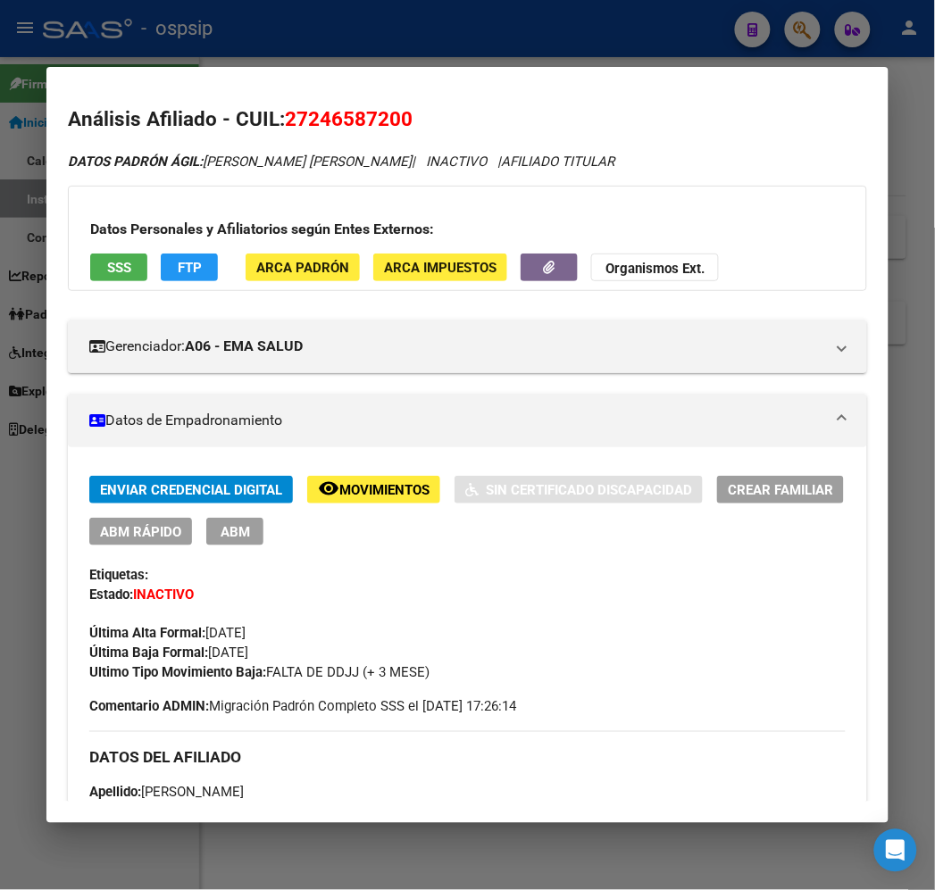
click at [226, 529] on button "ABM" at bounding box center [234, 532] width 57 height 28
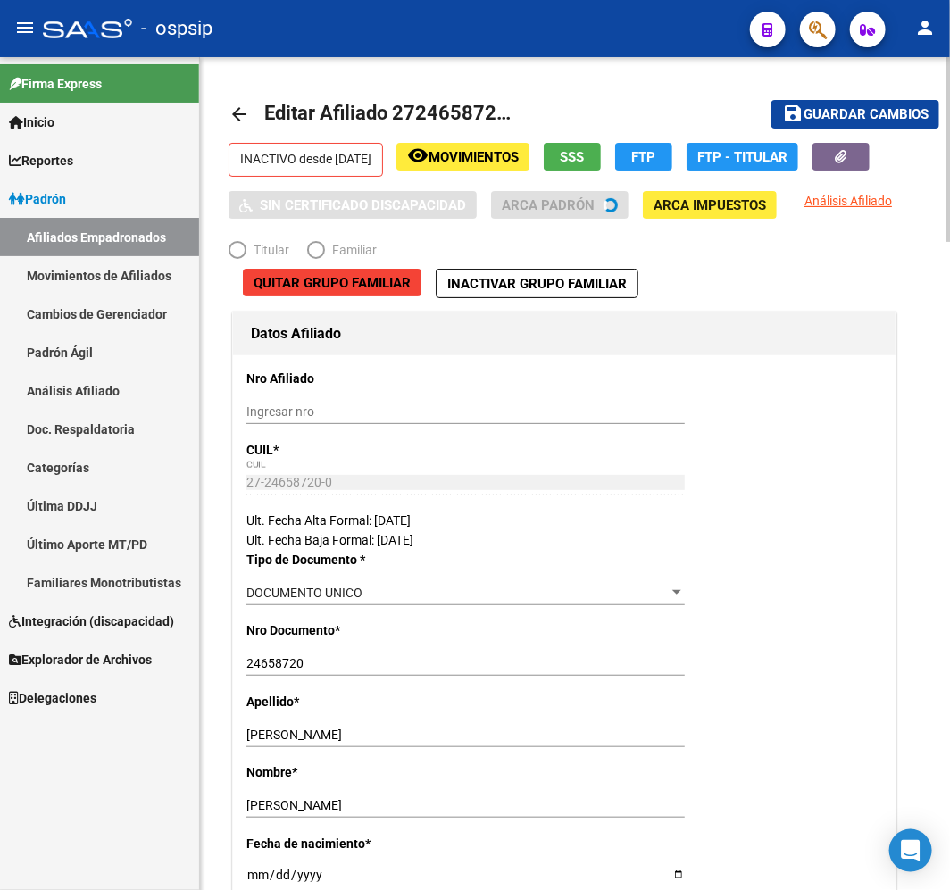
radio input "true"
type input "27-24658720-0"
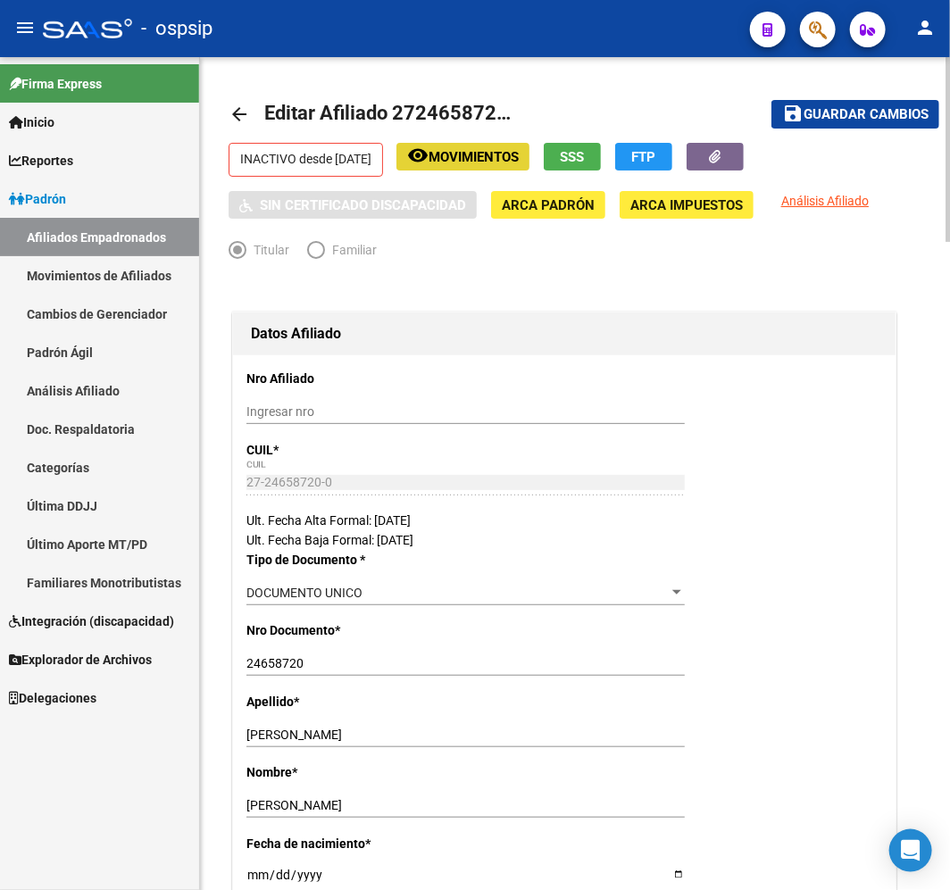
click at [519, 158] on span "Movimientos" at bounding box center [474, 157] width 90 height 16
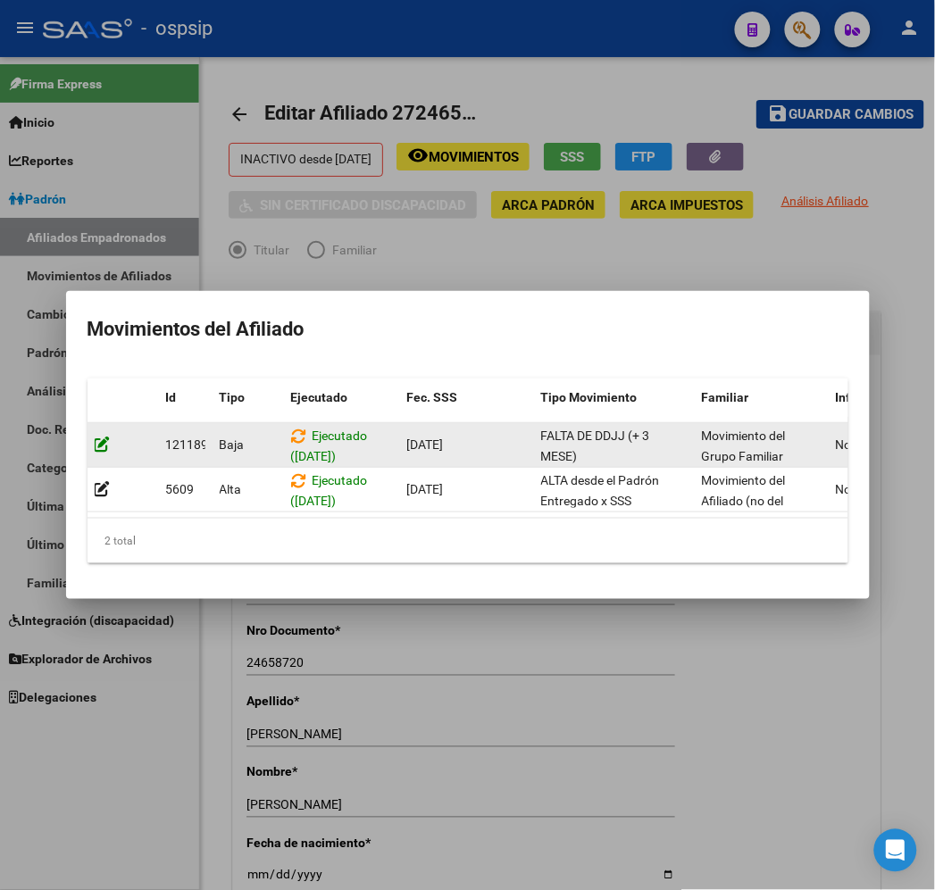
click at [95, 440] on icon at bounding box center [103, 444] width 16 height 17
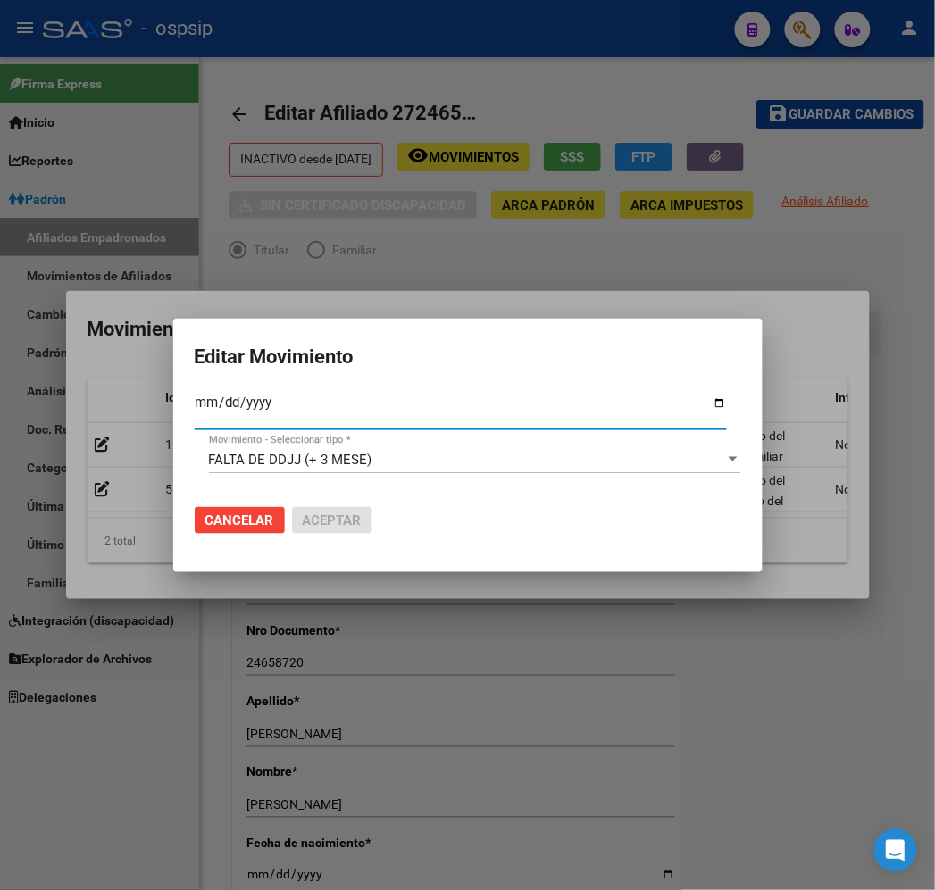
click at [391, 411] on input "[DATE]" at bounding box center [461, 409] width 532 height 29
drag, startPoint x: 275, startPoint y: 404, endPoint x: 304, endPoint y: 398, distance: 29.1
click at [179, 403] on mat-dialog-content "[DATE] Fec. Formal SSS * FALTA DE DDJJ (+ 3 MESE) Movimiento - Seleccionar tipo…" at bounding box center [467, 441] width 589 height 98
click at [304, 398] on input "[DATE]" at bounding box center [461, 409] width 532 height 29
type input "[DATE]"
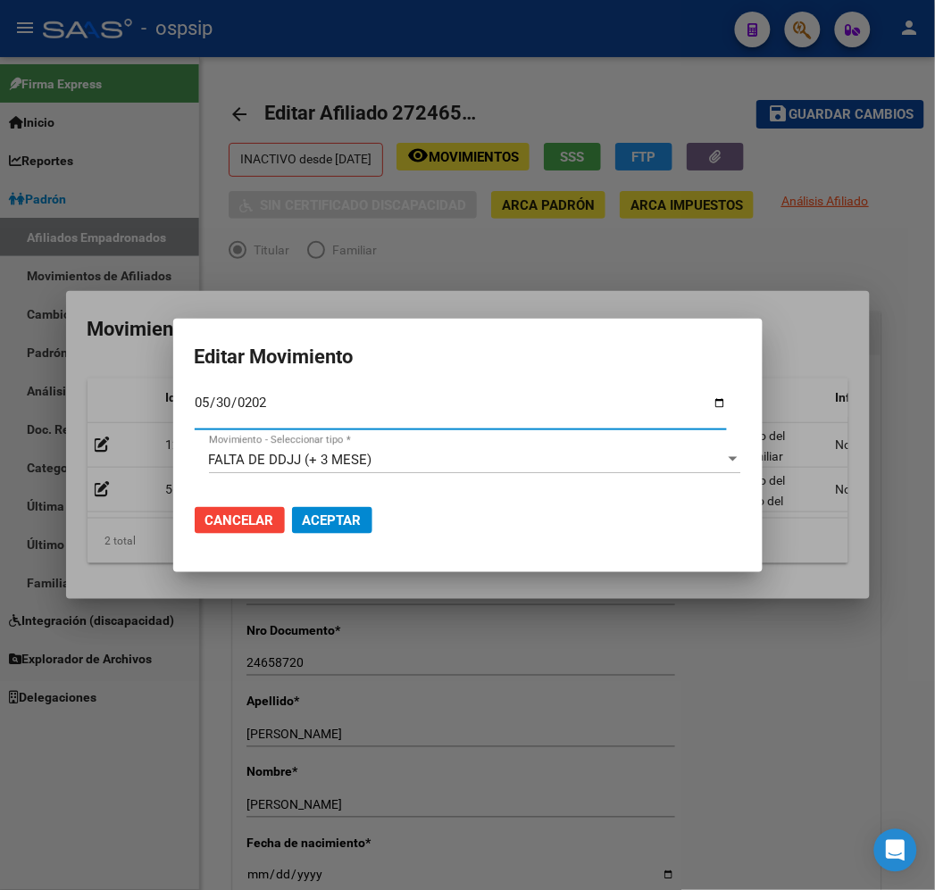
type input "[DATE]"
click at [359, 530] on button "Aceptar" at bounding box center [332, 520] width 80 height 27
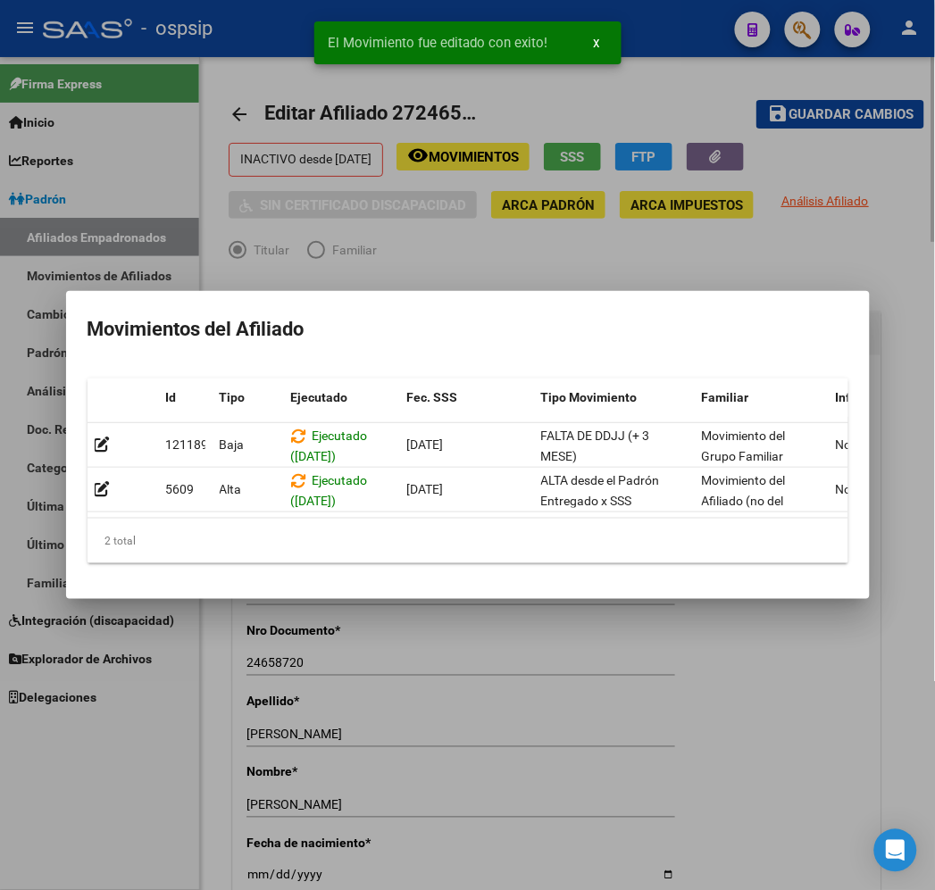
click at [376, 226] on div at bounding box center [467, 445] width 935 height 890
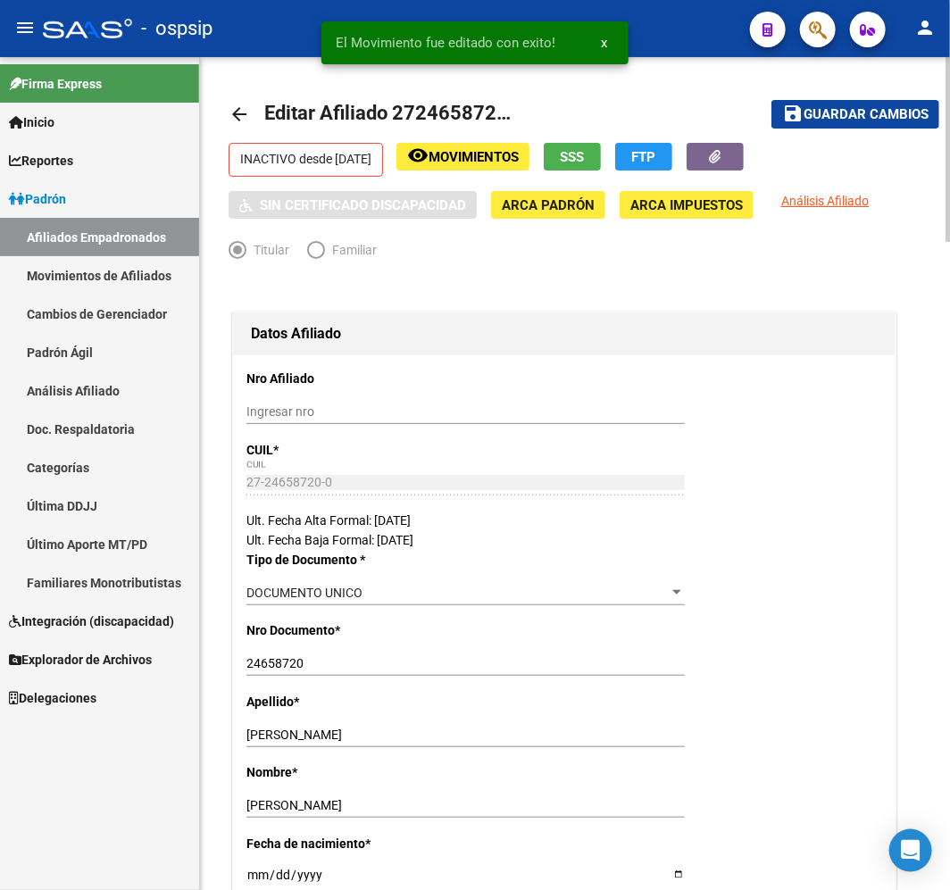
click at [504, 158] on span "Movimientos" at bounding box center [474, 157] width 90 height 16
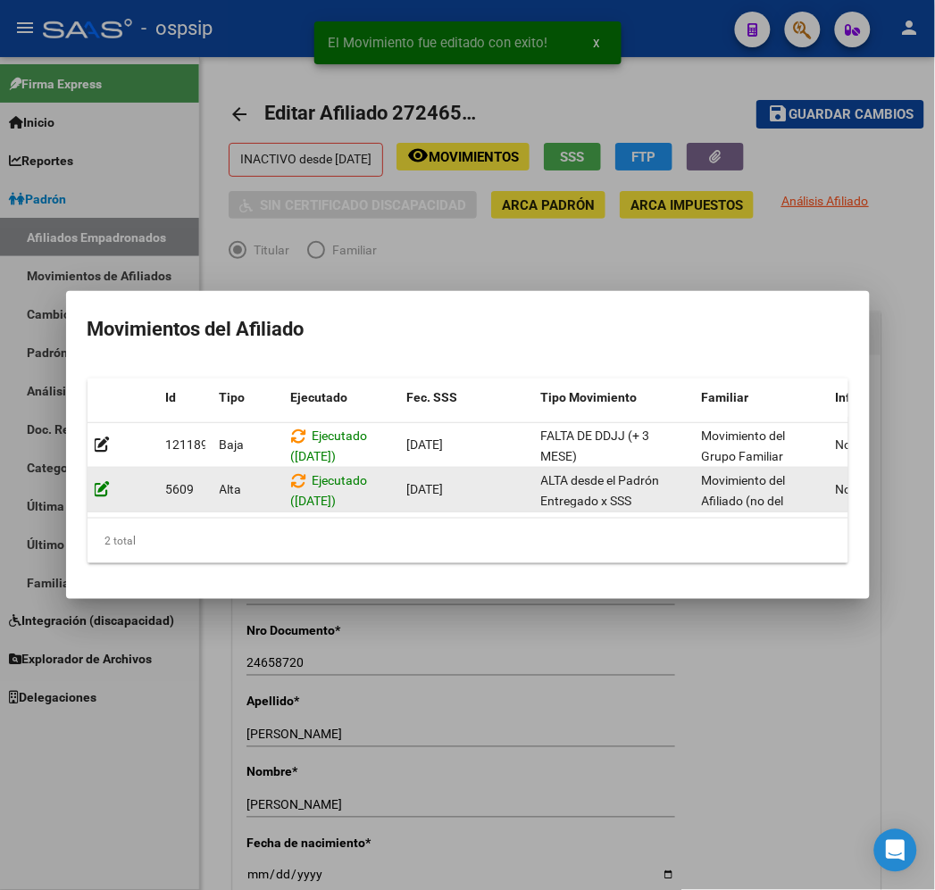
click at [95, 480] on icon at bounding box center [103, 488] width 16 height 17
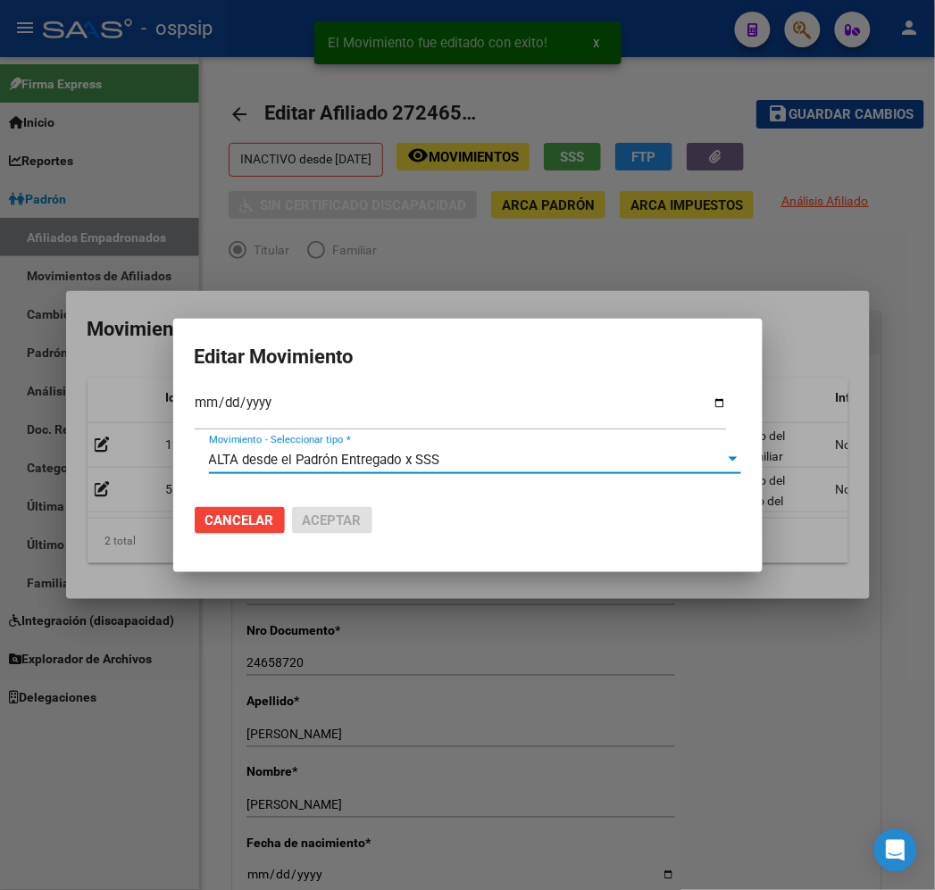
click at [354, 461] on span "ALTA desde el Padrón Entregado x SSS" at bounding box center [324, 460] width 231 height 16
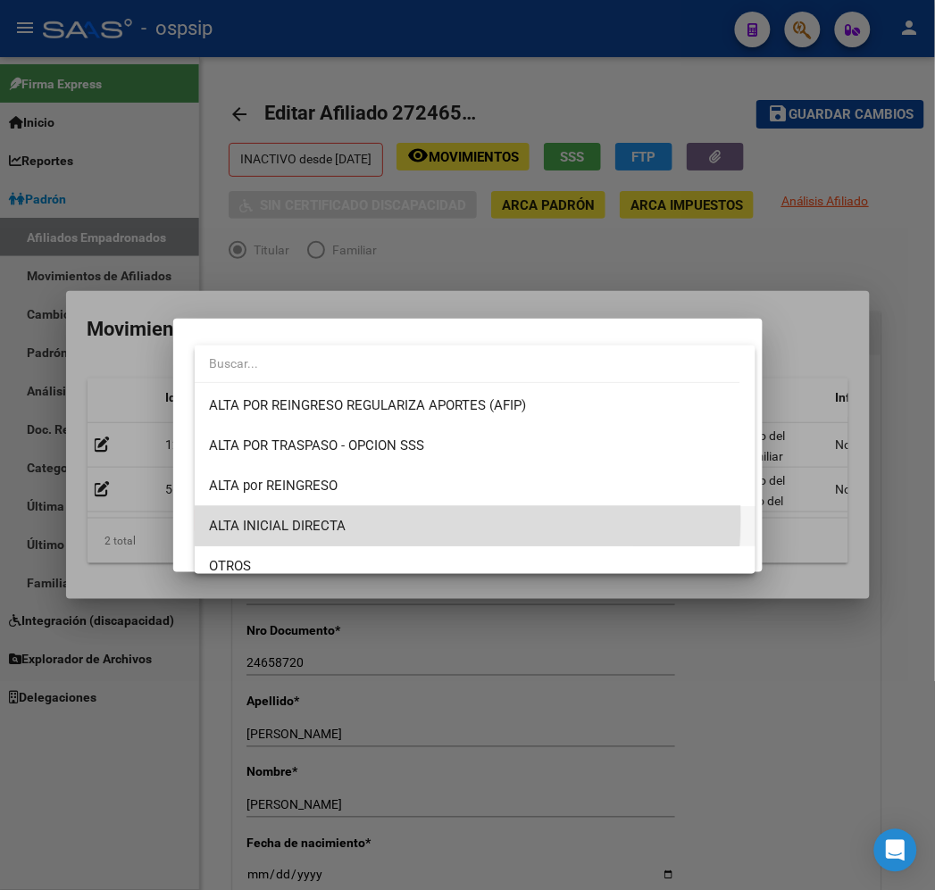
click at [346, 518] on span "ALTA INICIAL DIRECTA" at bounding box center [475, 526] width 532 height 40
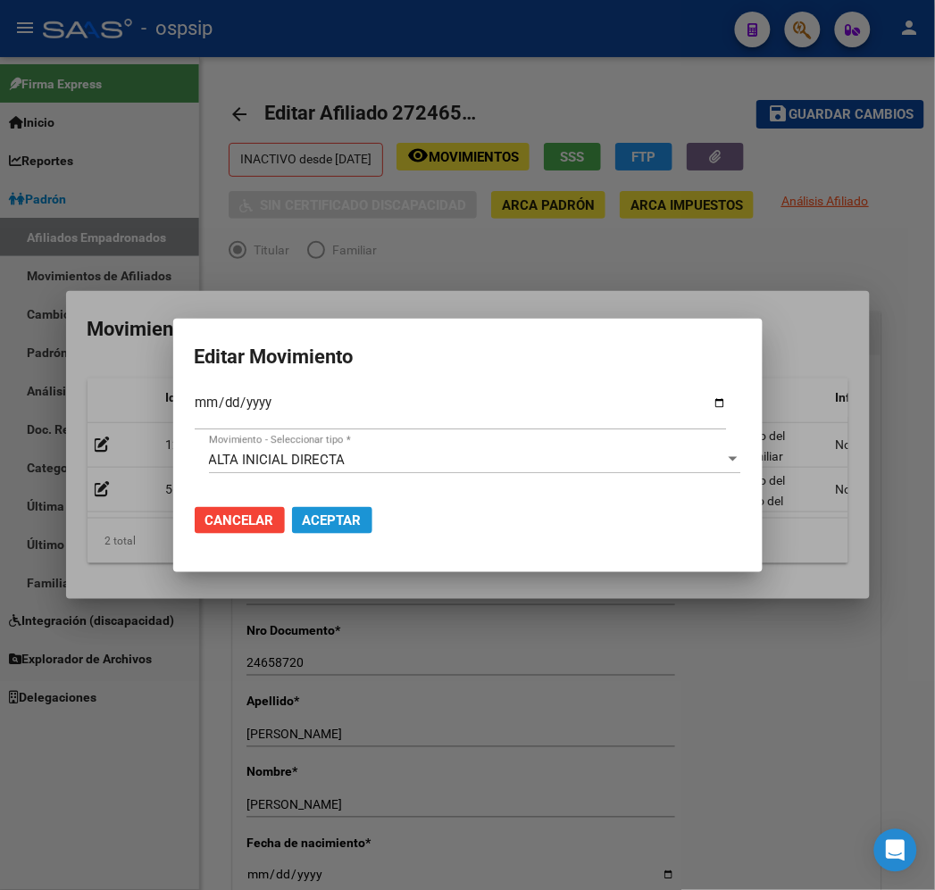
click at [350, 523] on span "Aceptar" at bounding box center [332, 520] width 59 height 16
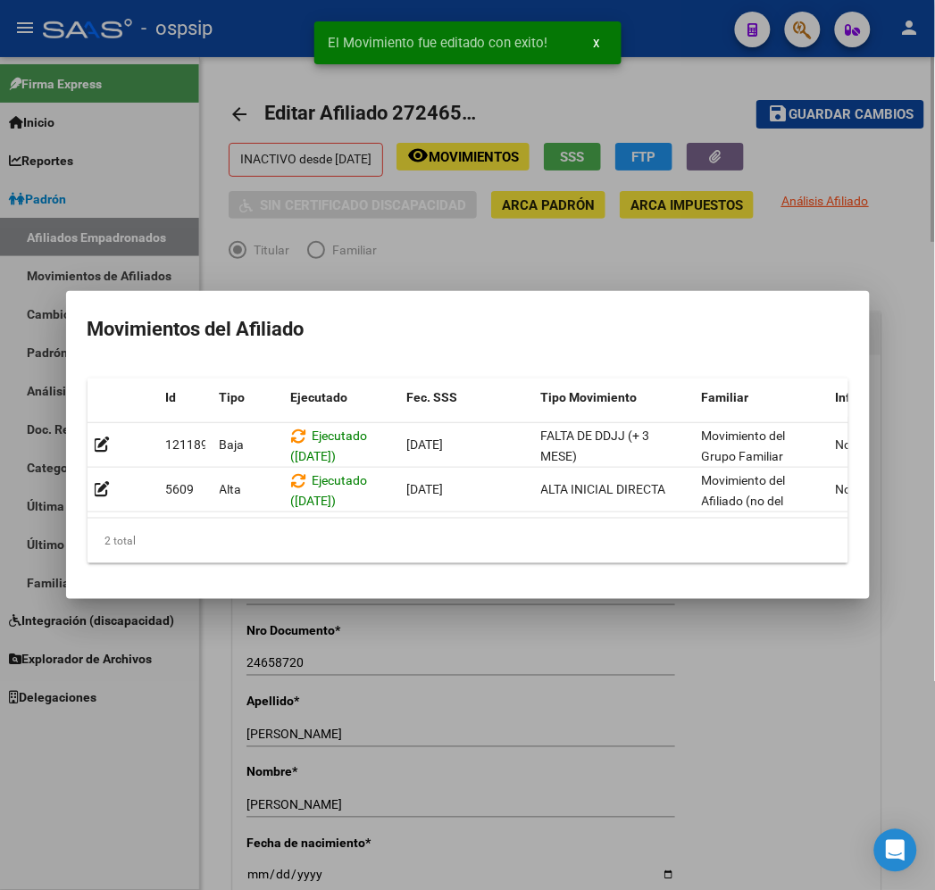
drag, startPoint x: 725, startPoint y: 252, endPoint x: 813, endPoint y: 148, distance: 136.1
click at [728, 252] on div at bounding box center [467, 445] width 935 height 890
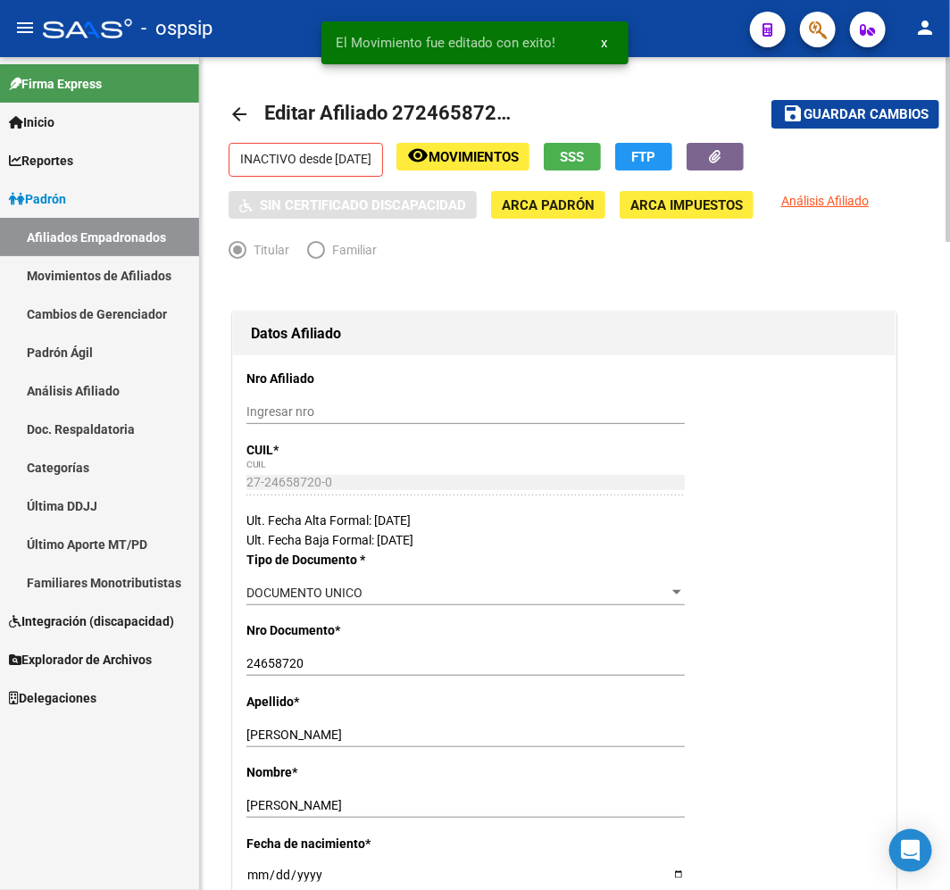
click at [839, 109] on span "Guardar cambios" at bounding box center [865, 115] width 125 height 16
click at [237, 108] on mat-icon "arrow_back" at bounding box center [239, 114] width 21 height 21
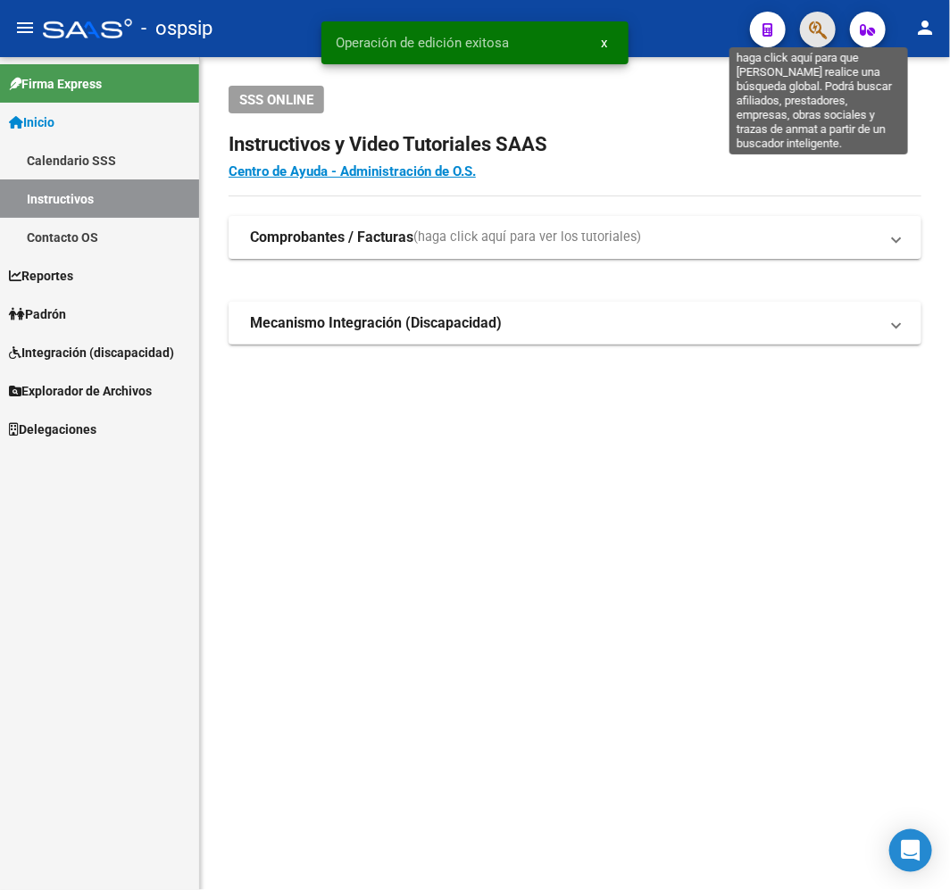
click at [815, 29] on icon "button" at bounding box center [818, 30] width 18 height 21
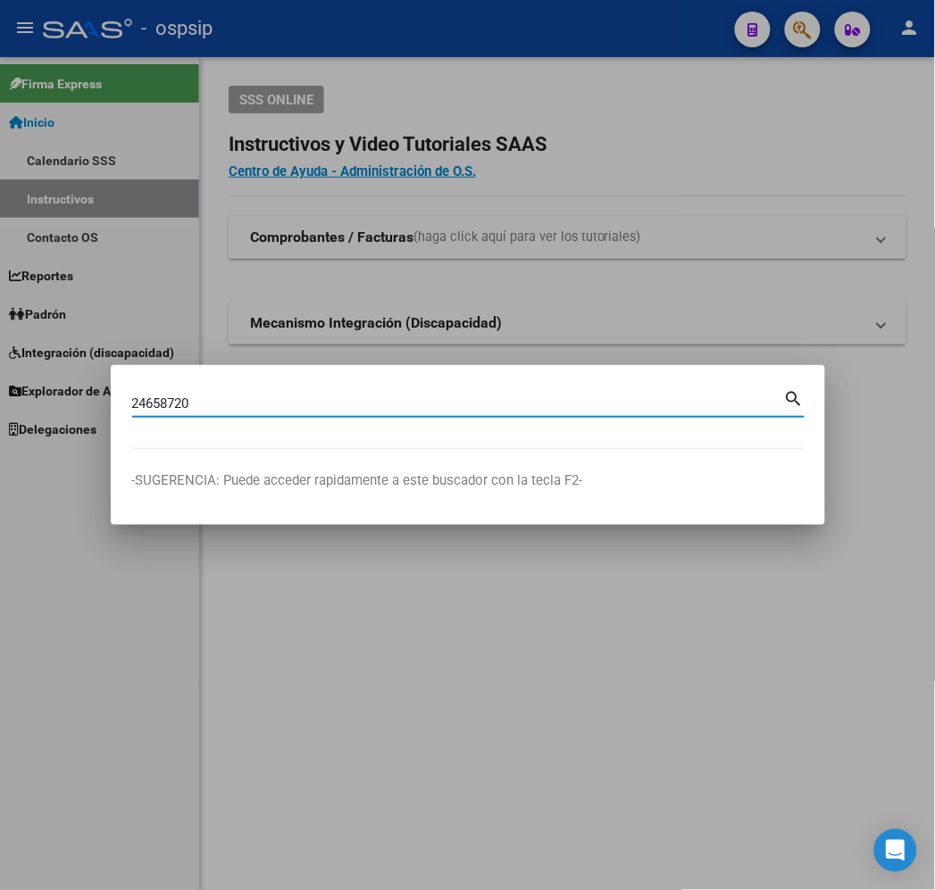
type input "24658720"
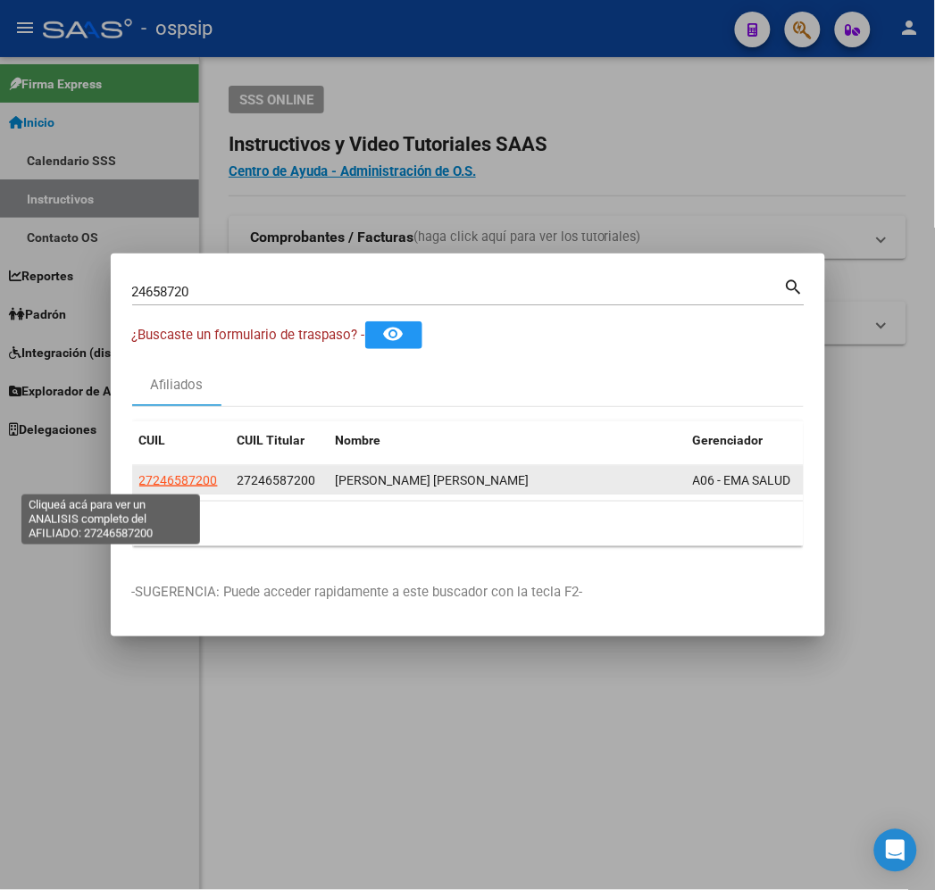
click at [139, 480] on span "27246587200" at bounding box center [178, 480] width 79 height 14
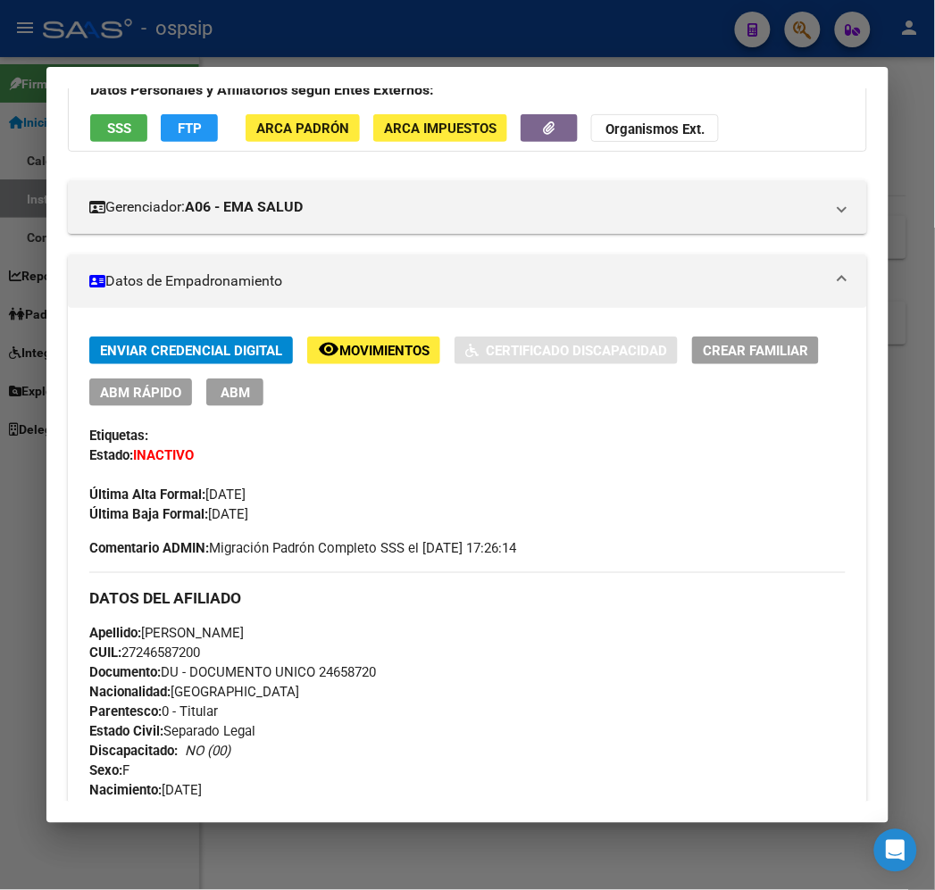
scroll to position [402, 0]
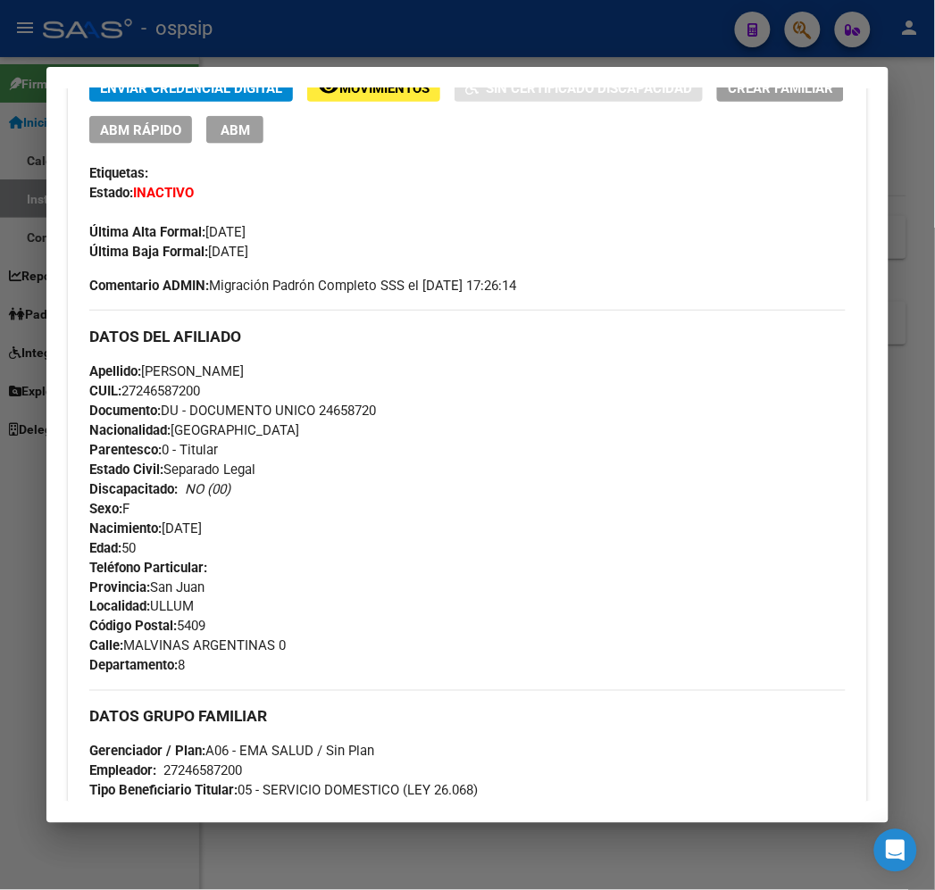
click at [426, 30] on div at bounding box center [467, 445] width 935 height 890
drag, startPoint x: 426, startPoint y: 30, endPoint x: 426, endPoint y: 59, distance: 28.6
click at [423, 37] on div at bounding box center [467, 445] width 935 height 890
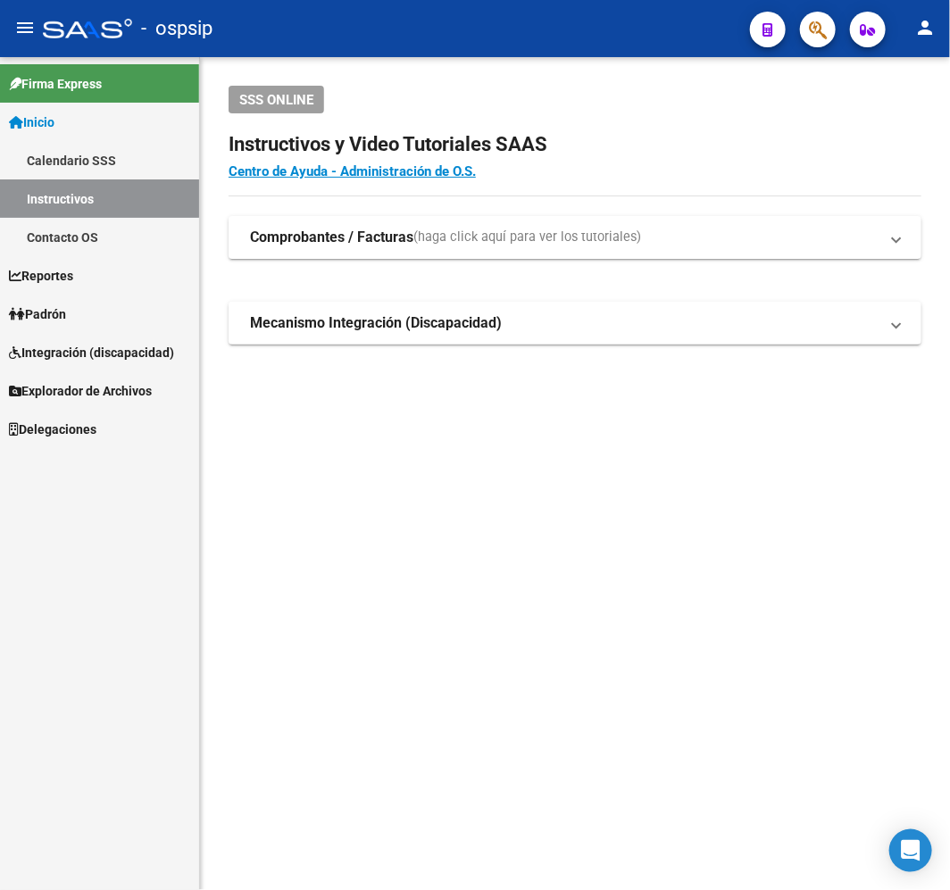
click at [814, 29] on icon "button" at bounding box center [818, 30] width 18 height 21
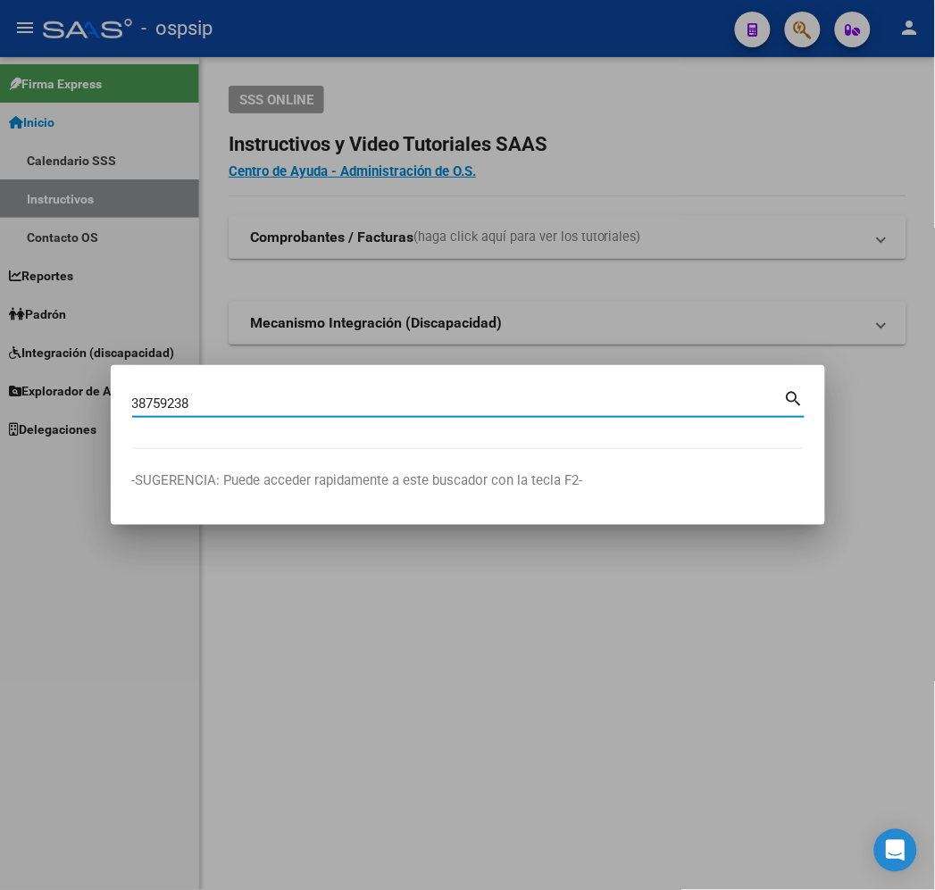
type input "38759238"
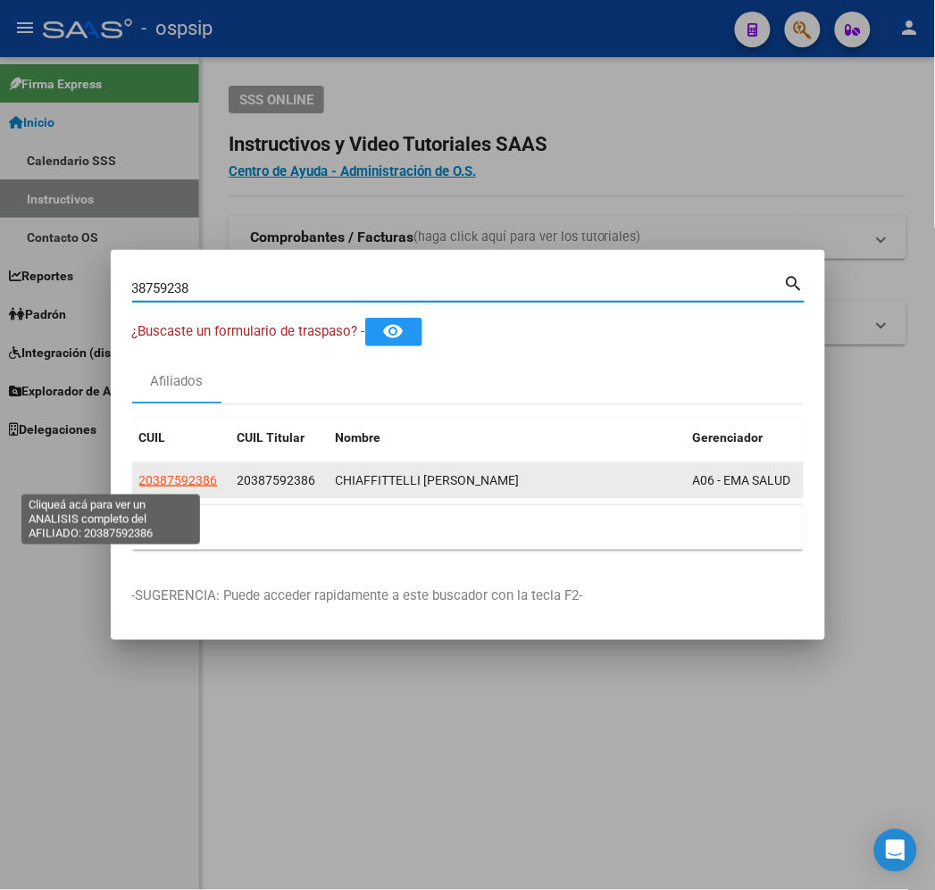
click at [139, 473] on span "20387592386" at bounding box center [178, 480] width 79 height 14
type textarea "20387592386"
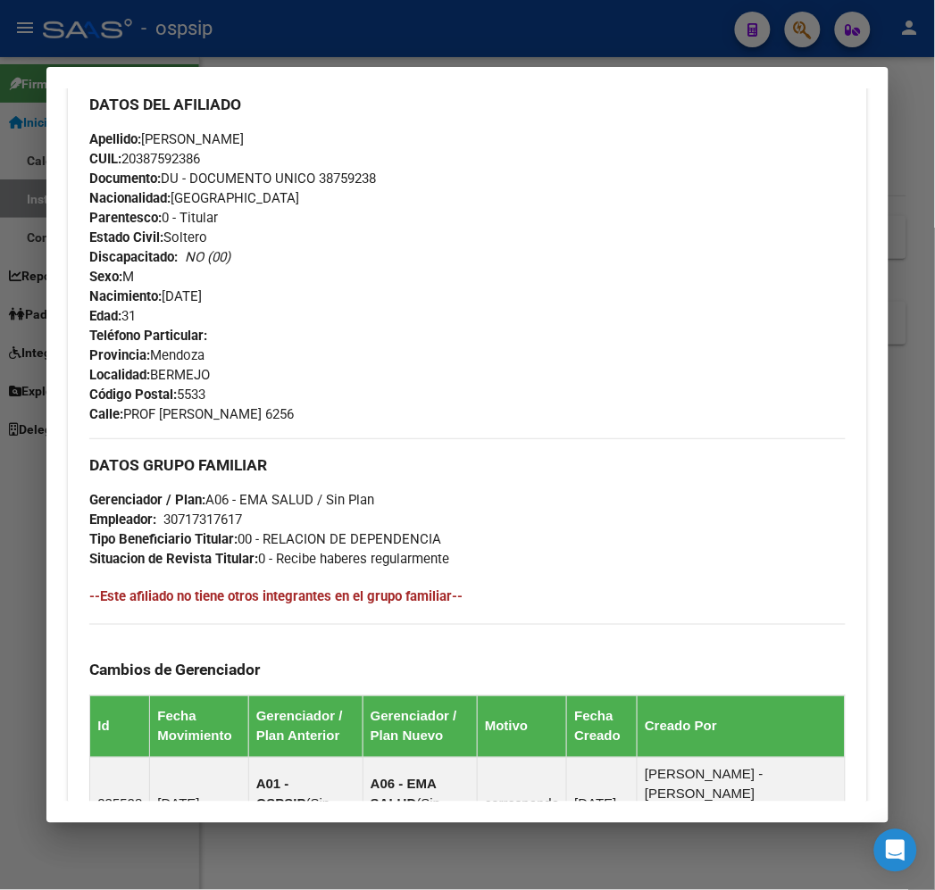
scroll to position [925, 0]
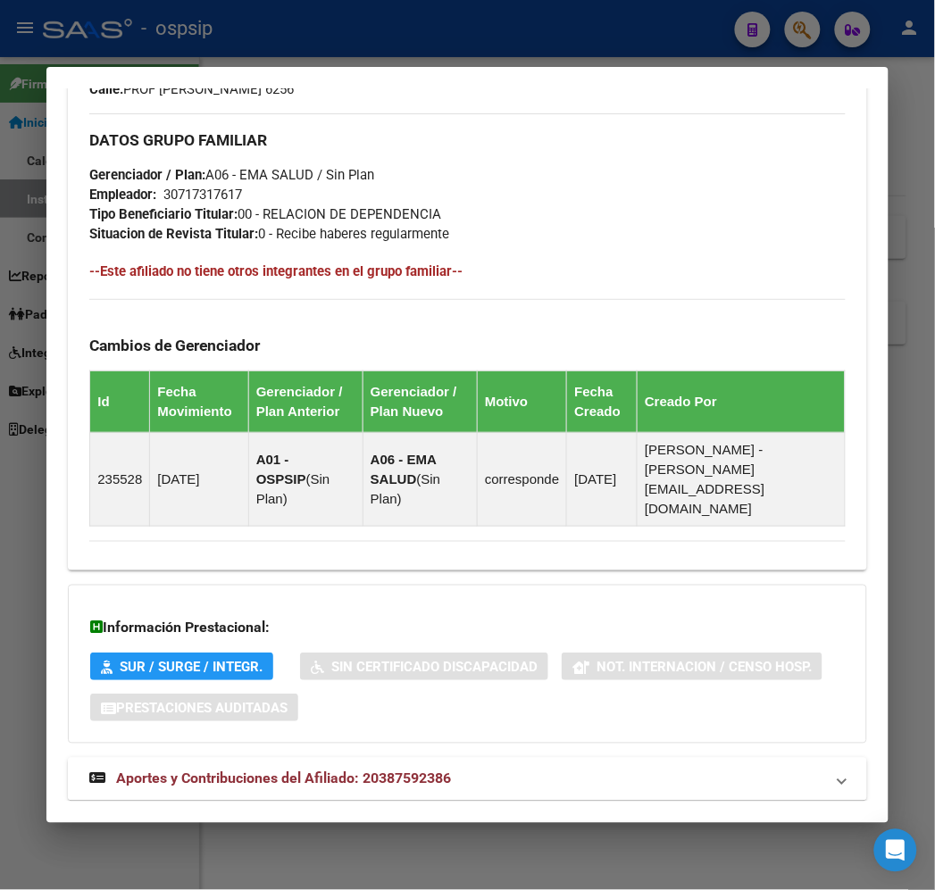
click at [564, 769] on mat-panel-title "Aportes y Contribuciones del Afiliado: 20387592386" at bounding box center [456, 779] width 734 height 21
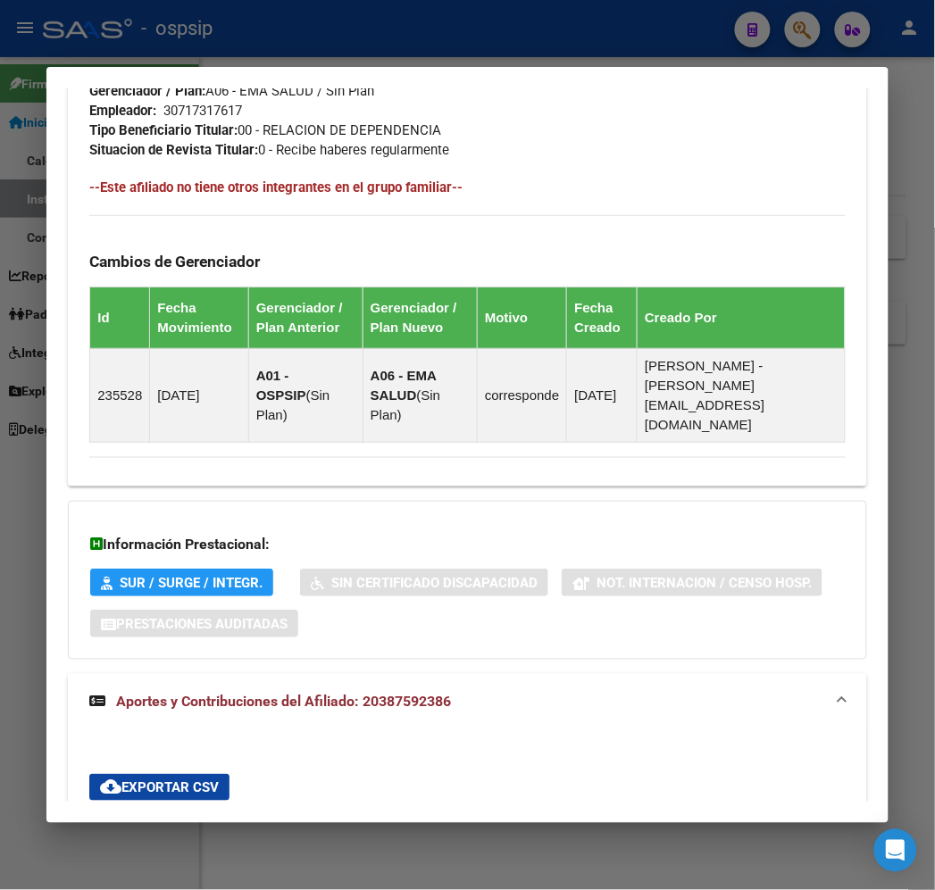
scroll to position [913, 0]
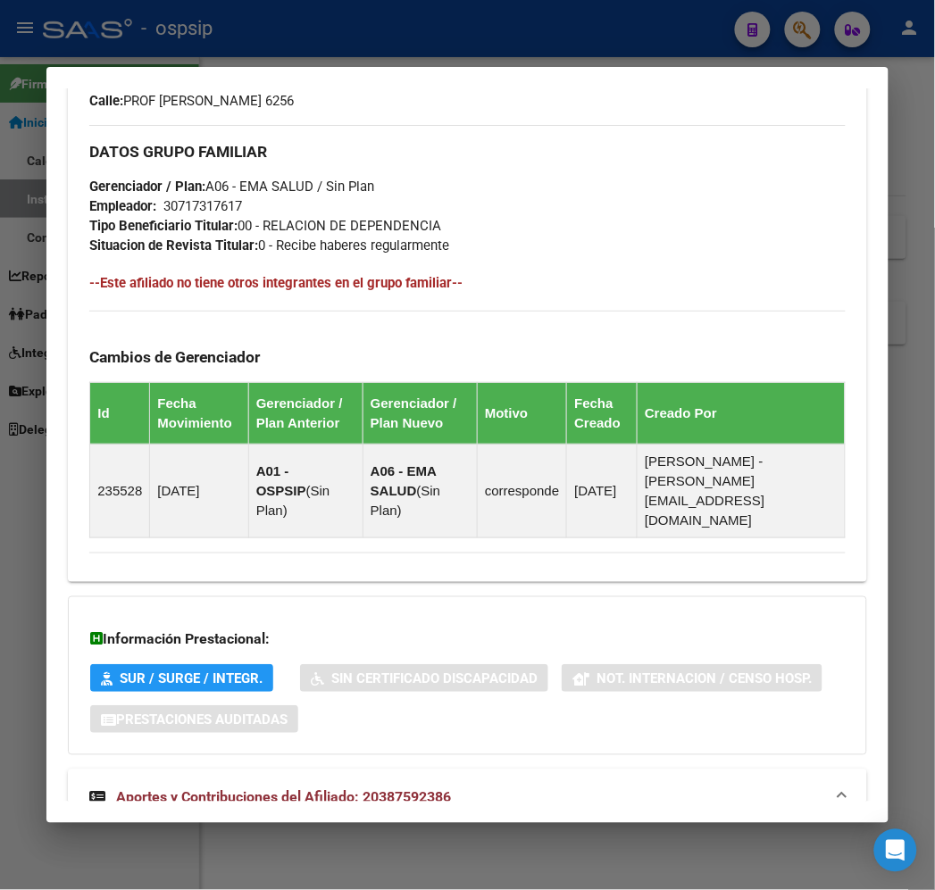
click at [324, 13] on div at bounding box center [467, 445] width 935 height 890
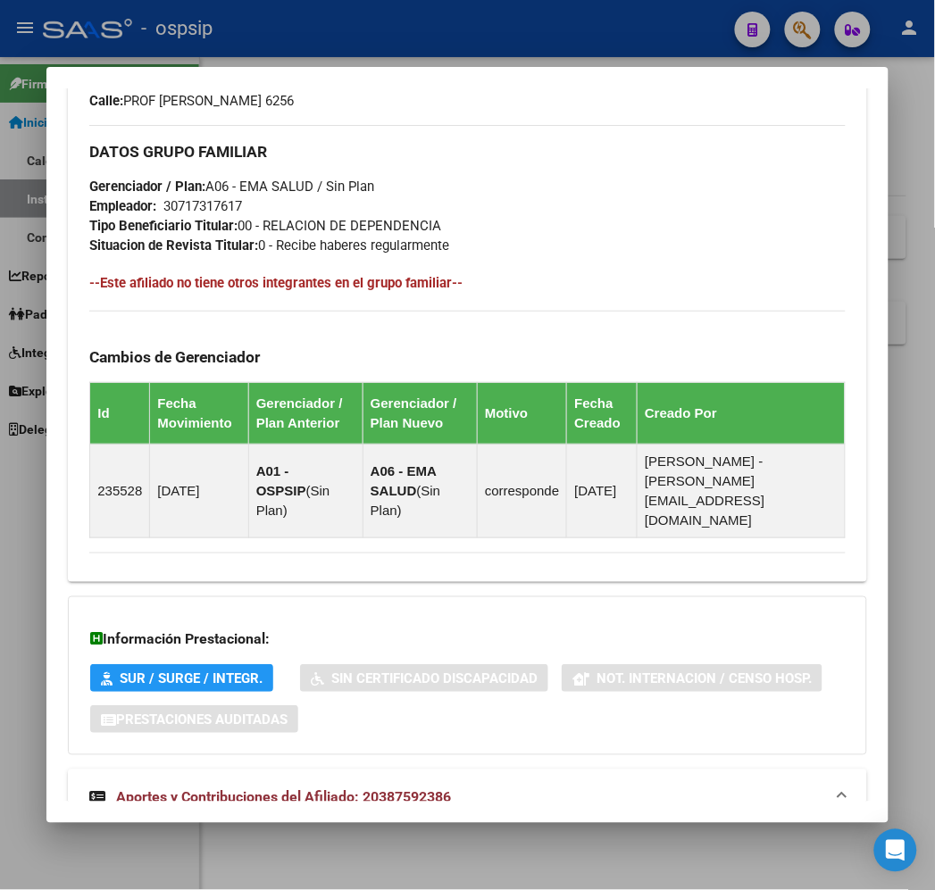
drag, startPoint x: 324, startPoint y: 16, endPoint x: 323, endPoint y: 31, distance: 15.2
click at [324, 19] on div at bounding box center [467, 445] width 935 height 890
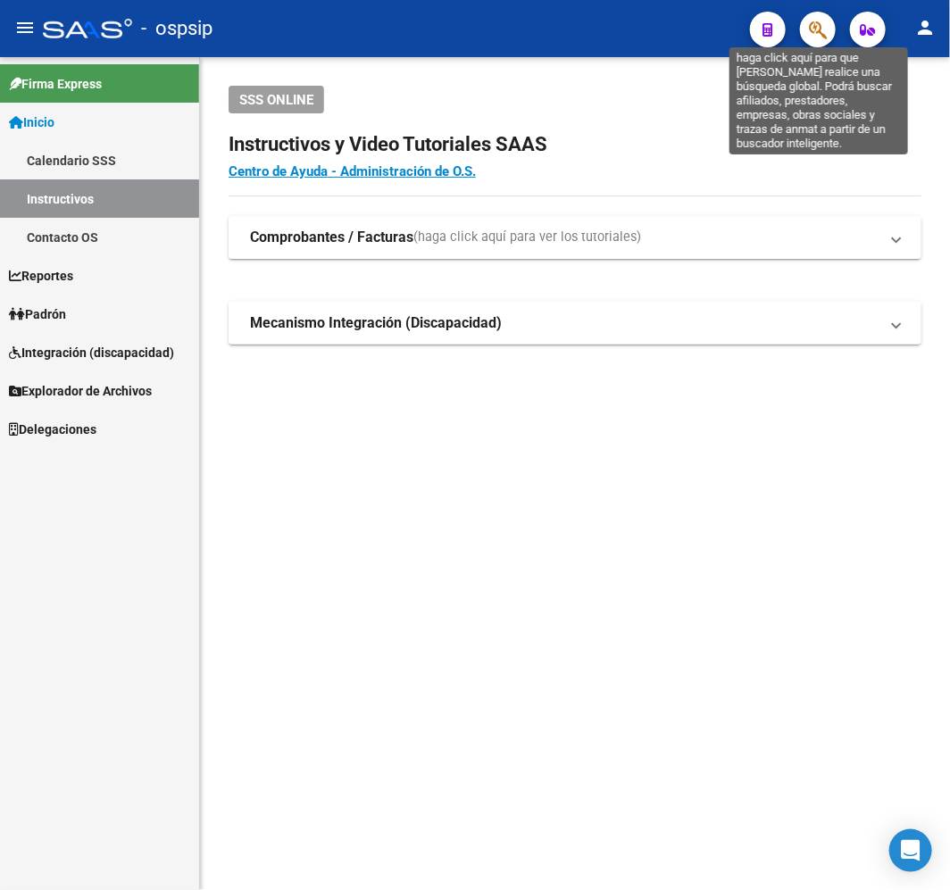
click at [824, 21] on icon "button" at bounding box center [818, 30] width 18 height 21
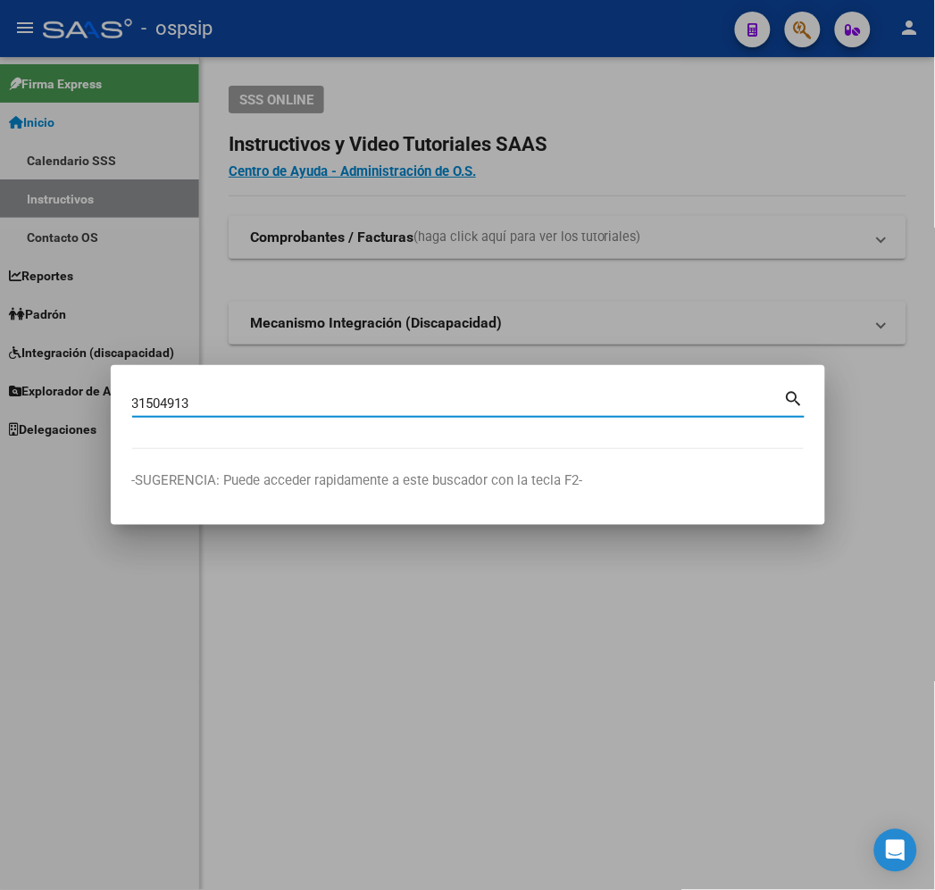
type input "31504913"
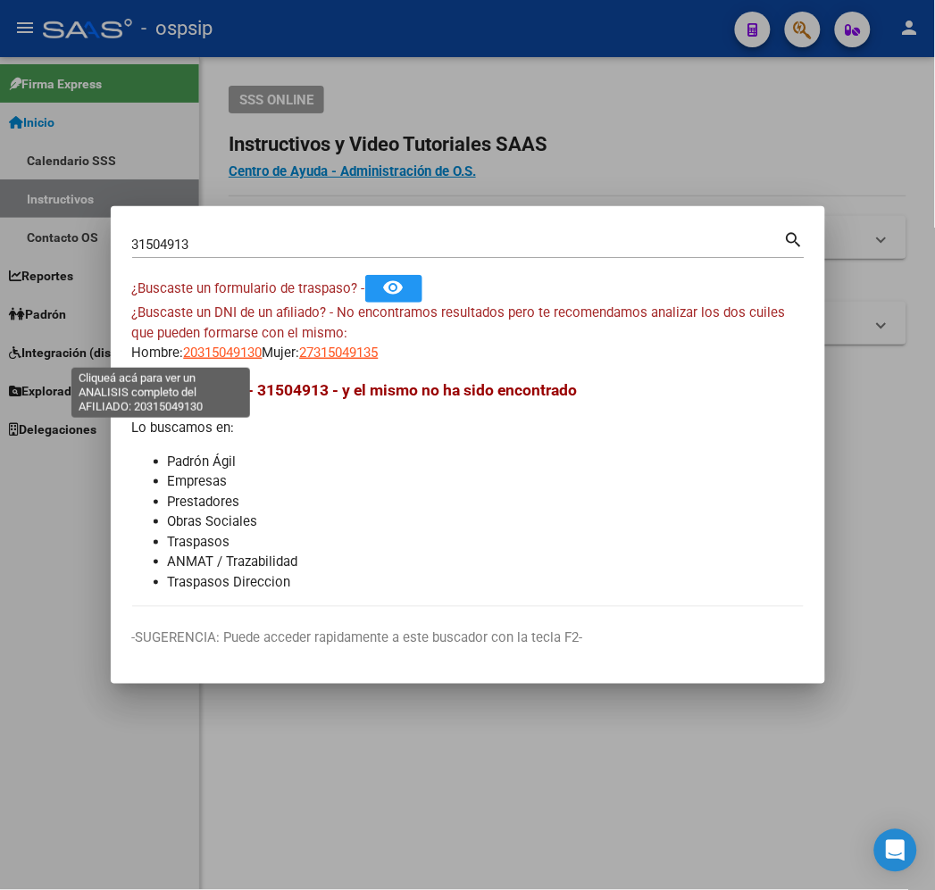
click at [184, 354] on span "20315049130" at bounding box center [223, 353] width 79 height 16
type textarea "20315049130"
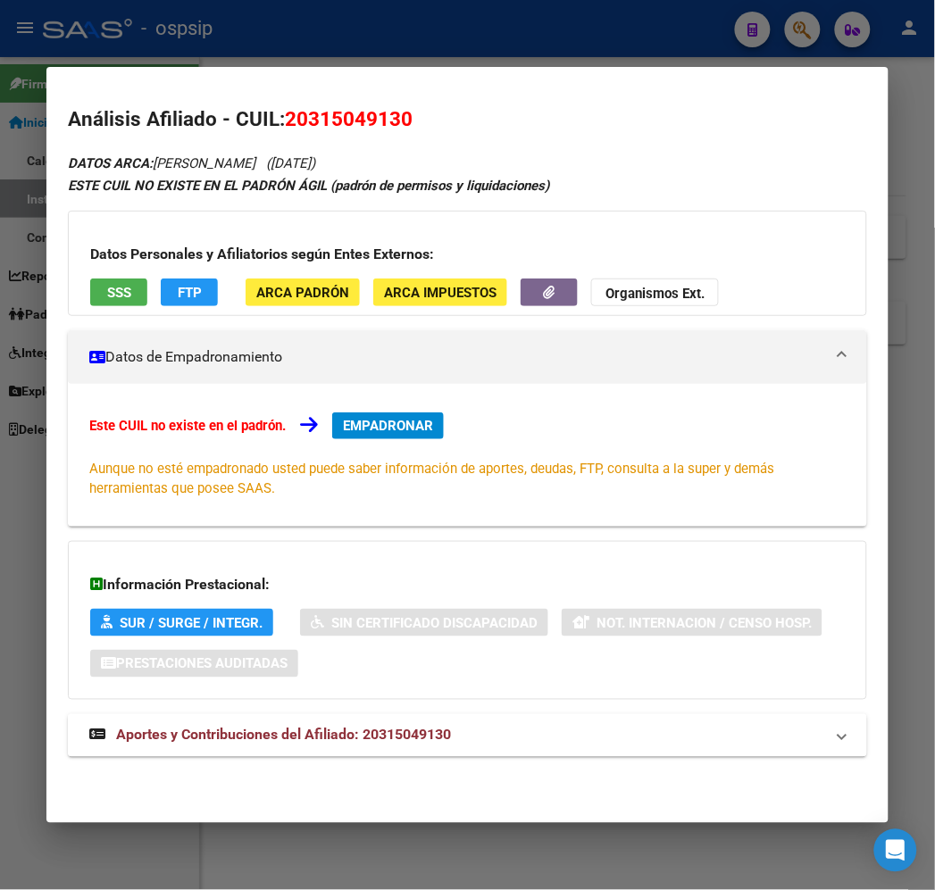
click at [468, 745] on mat-panel-title "Aportes y Contribuciones del Afiliado: 20315049130" at bounding box center [456, 735] width 734 height 21
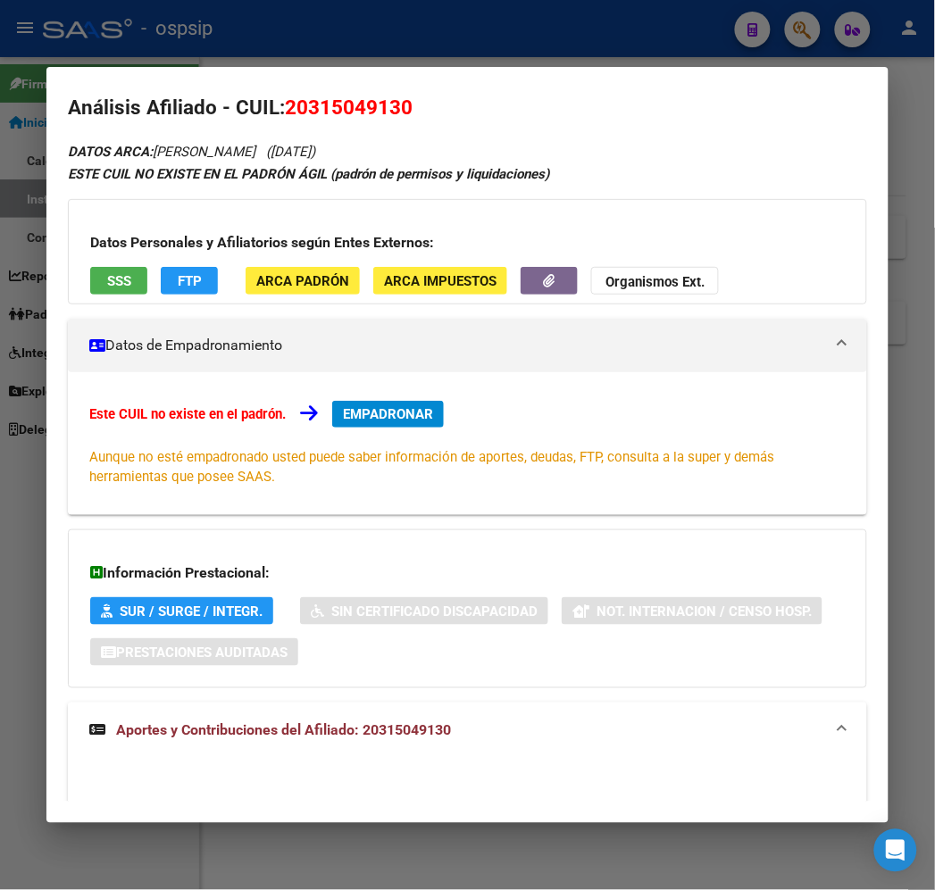
scroll to position [0, 0]
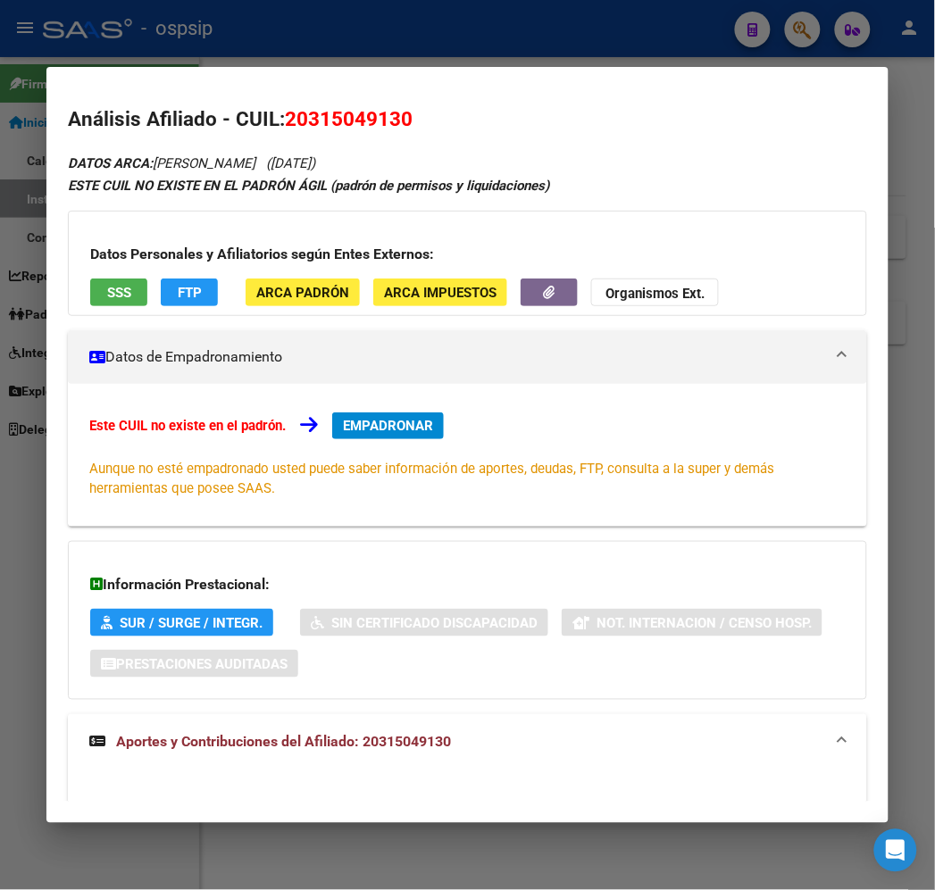
click at [336, 38] on div at bounding box center [467, 445] width 935 height 890
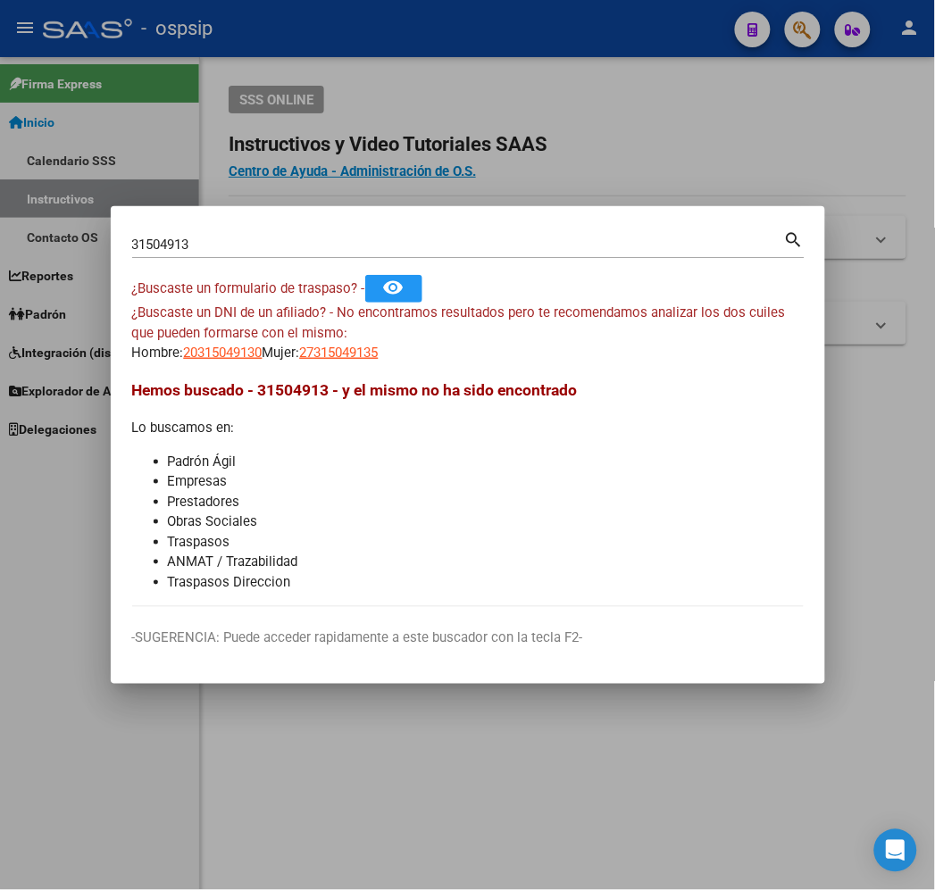
click at [339, 37] on div at bounding box center [467, 445] width 935 height 890
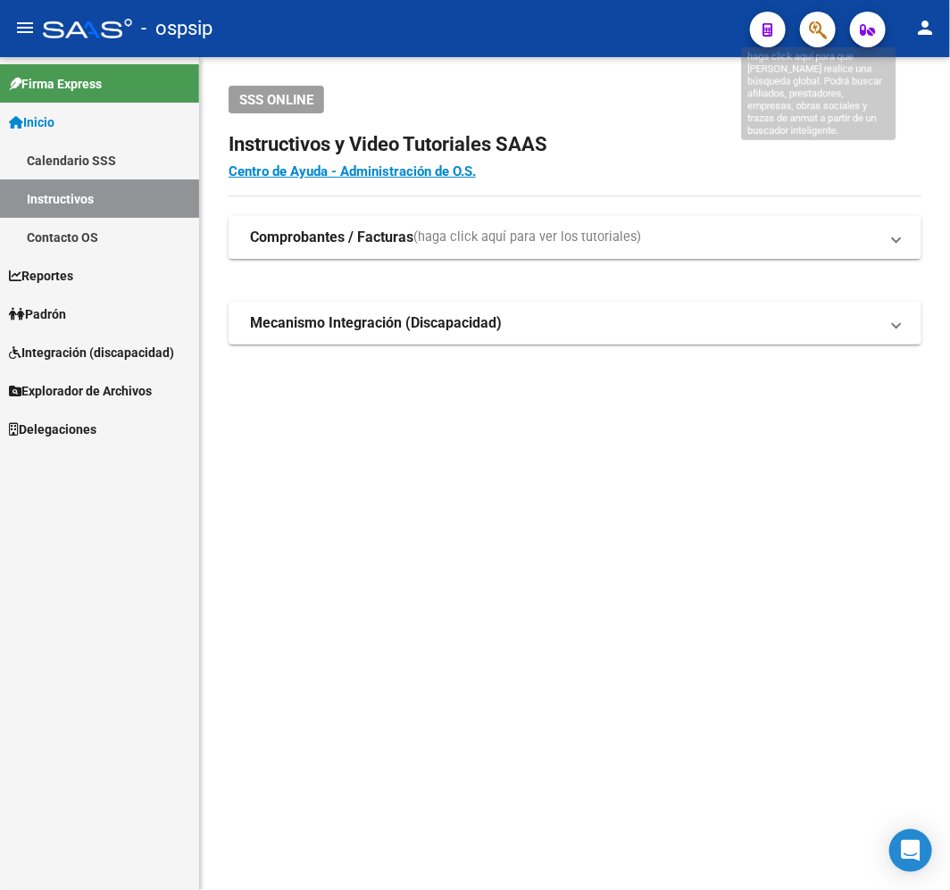
click at [822, 28] on icon "button" at bounding box center [818, 30] width 18 height 21
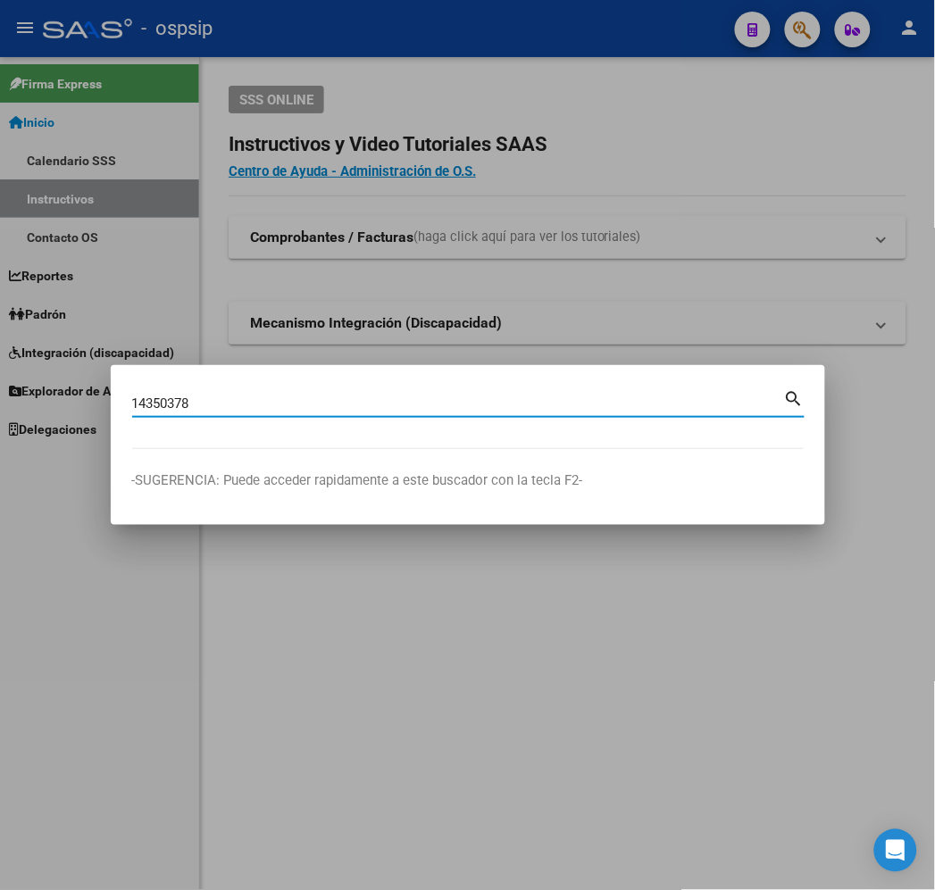
type input "14350378"
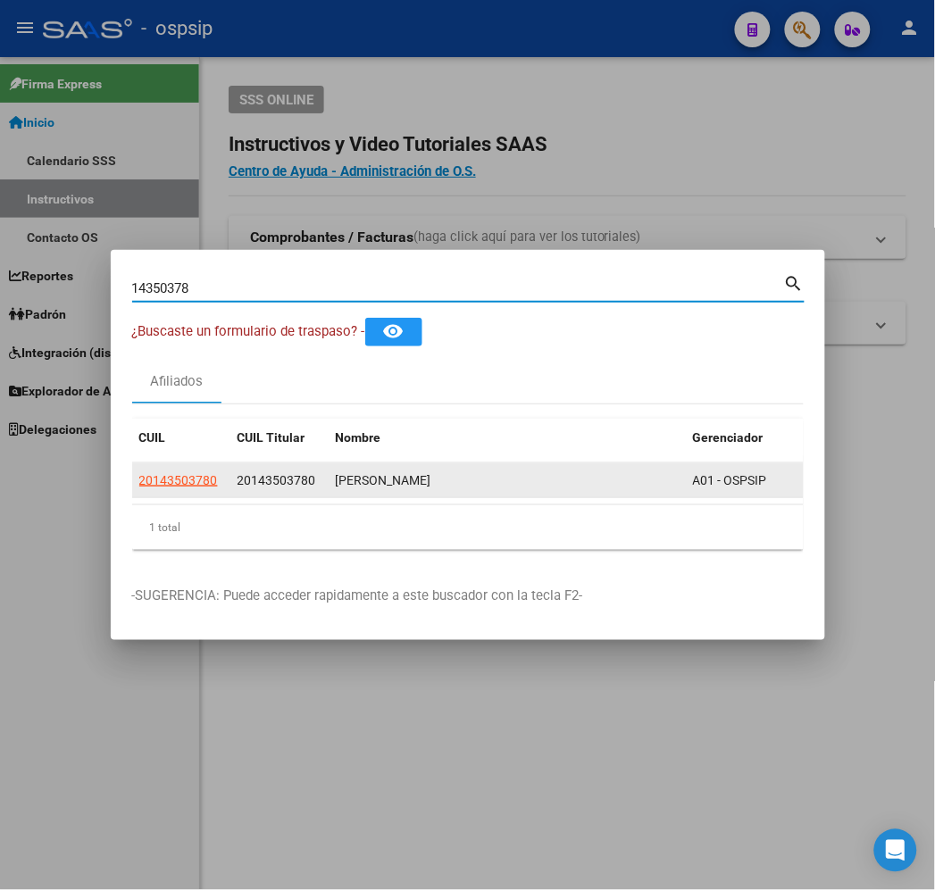
click at [132, 491] on datatable-body-cell "20143503780" at bounding box center [181, 480] width 98 height 35
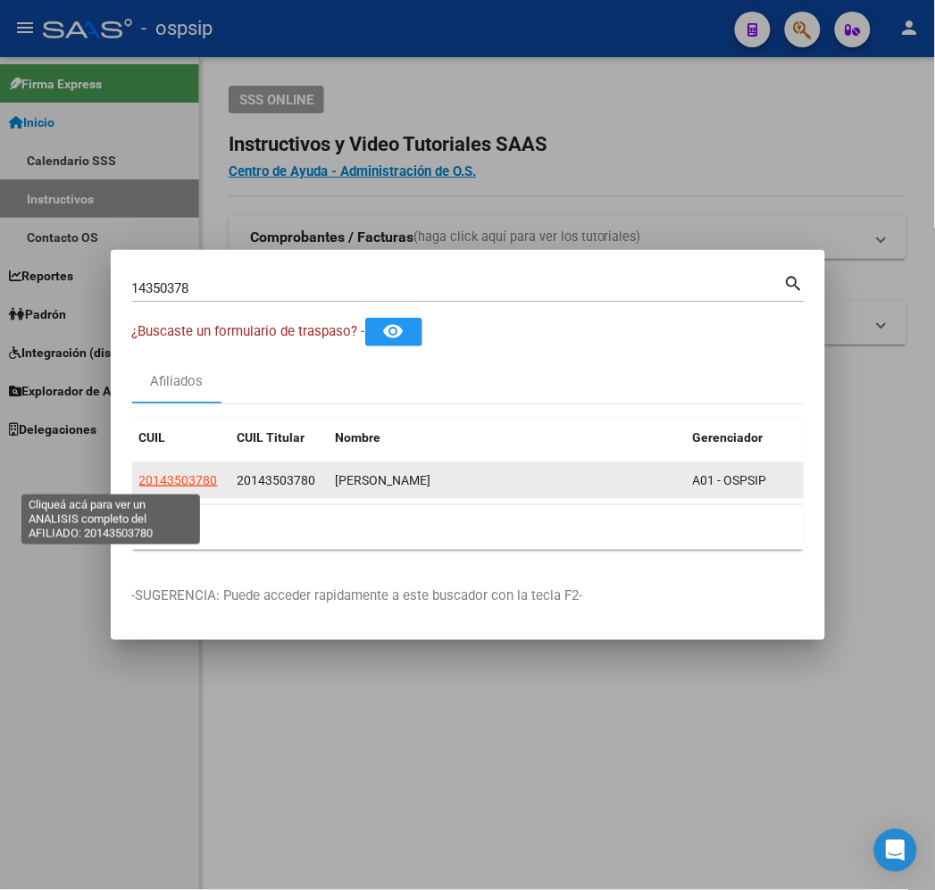
click at [139, 484] on span "20143503780" at bounding box center [178, 480] width 79 height 14
copy span "780"
type textarea "20143503780"
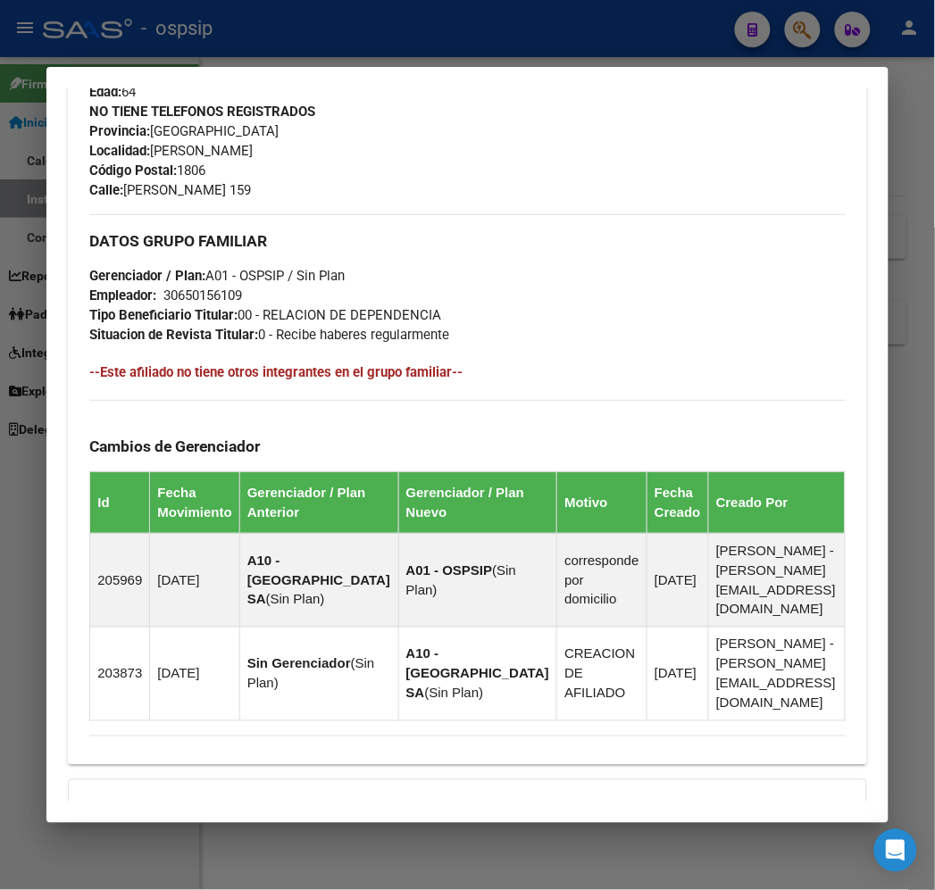
scroll to position [1019, 0]
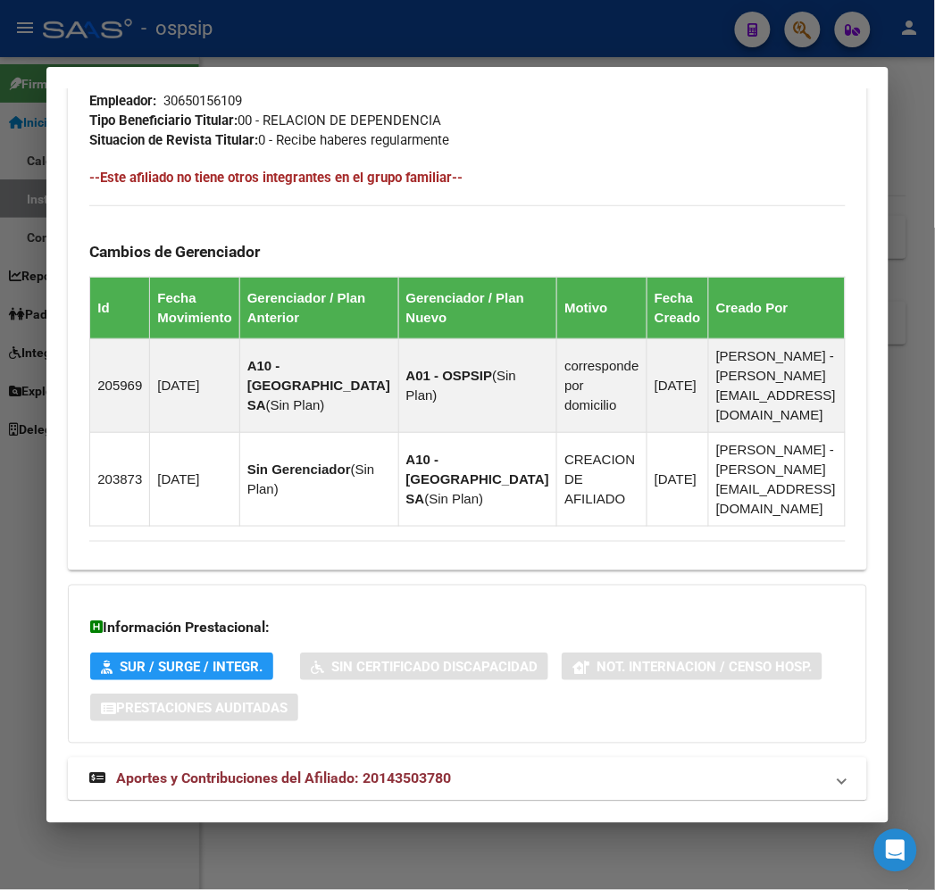
click at [622, 769] on mat-panel-title "Aportes y Contribuciones del Afiliado: 20143503780" at bounding box center [456, 779] width 734 height 21
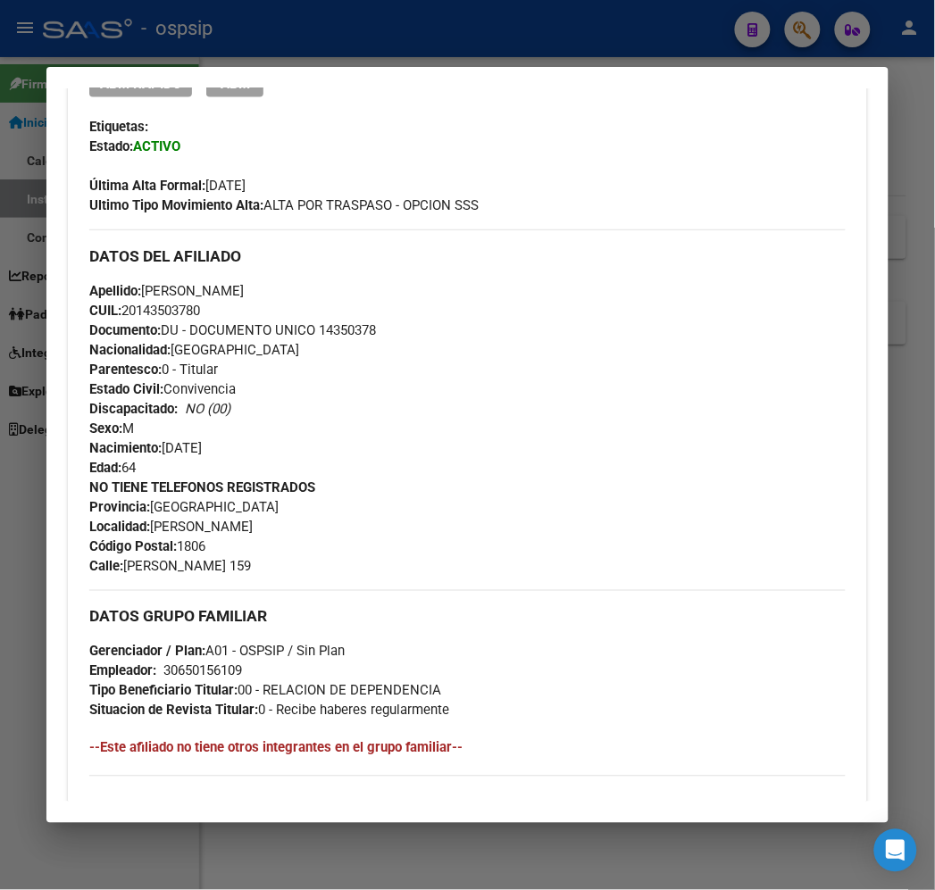
scroll to position [412, 0]
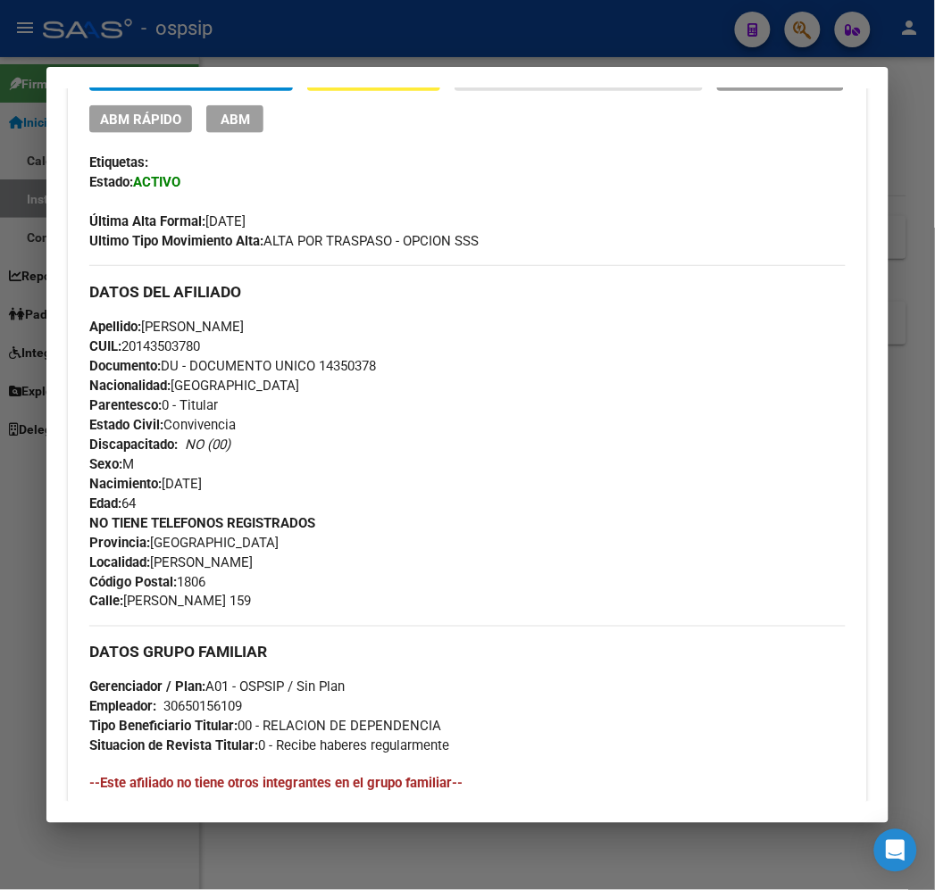
drag, startPoint x: 306, startPoint y: 31, endPoint x: 309, endPoint y: 40, distance: 9.3
click at [306, 34] on div at bounding box center [467, 445] width 935 height 890
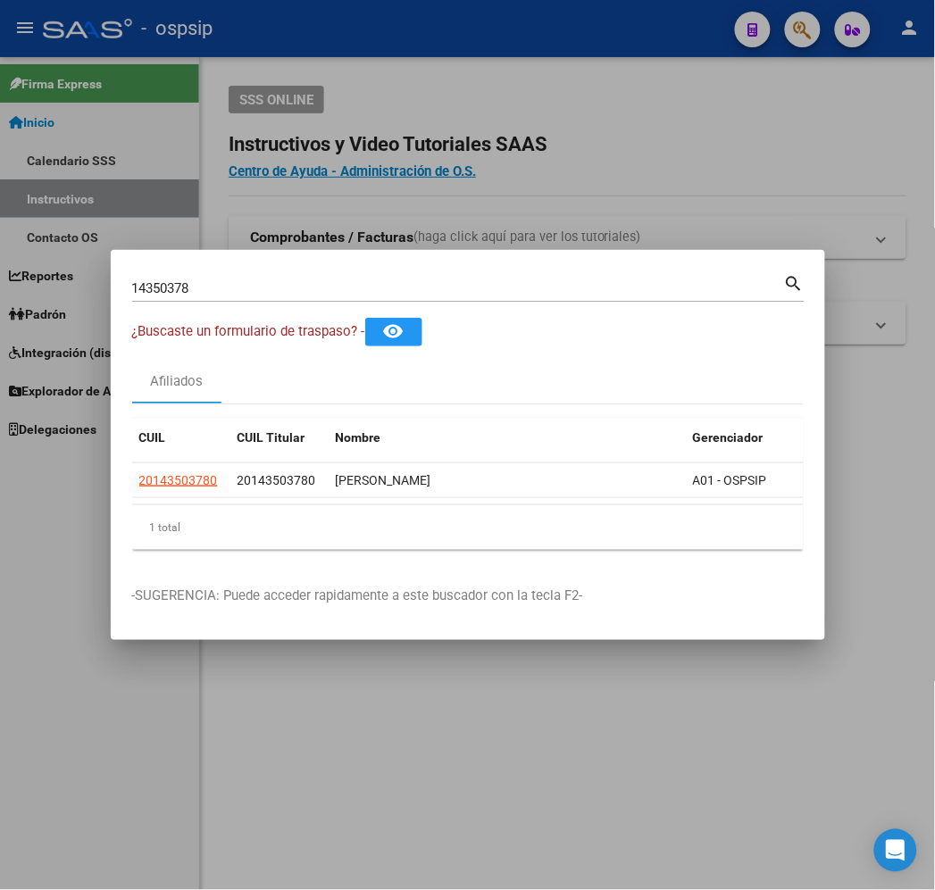
drag, startPoint x: 407, startPoint y: 59, endPoint x: 589, endPoint y: 34, distance: 183.8
click at [442, 58] on div at bounding box center [467, 445] width 935 height 890
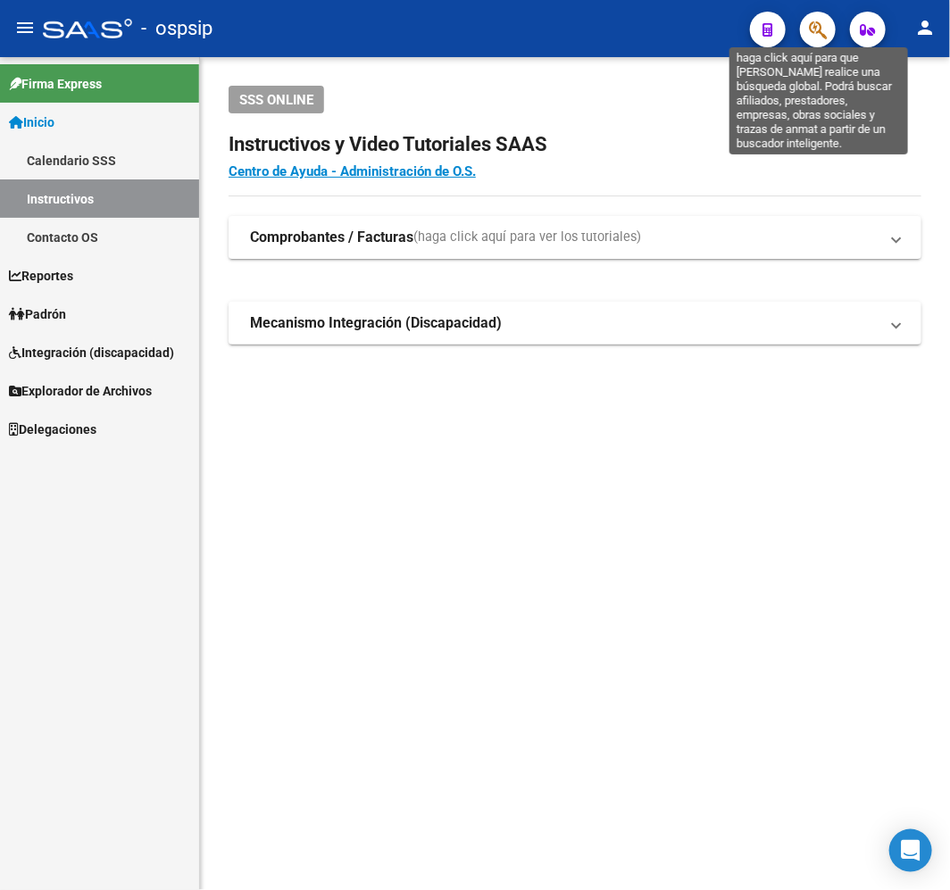
click at [818, 31] on icon "button" at bounding box center [818, 30] width 18 height 21
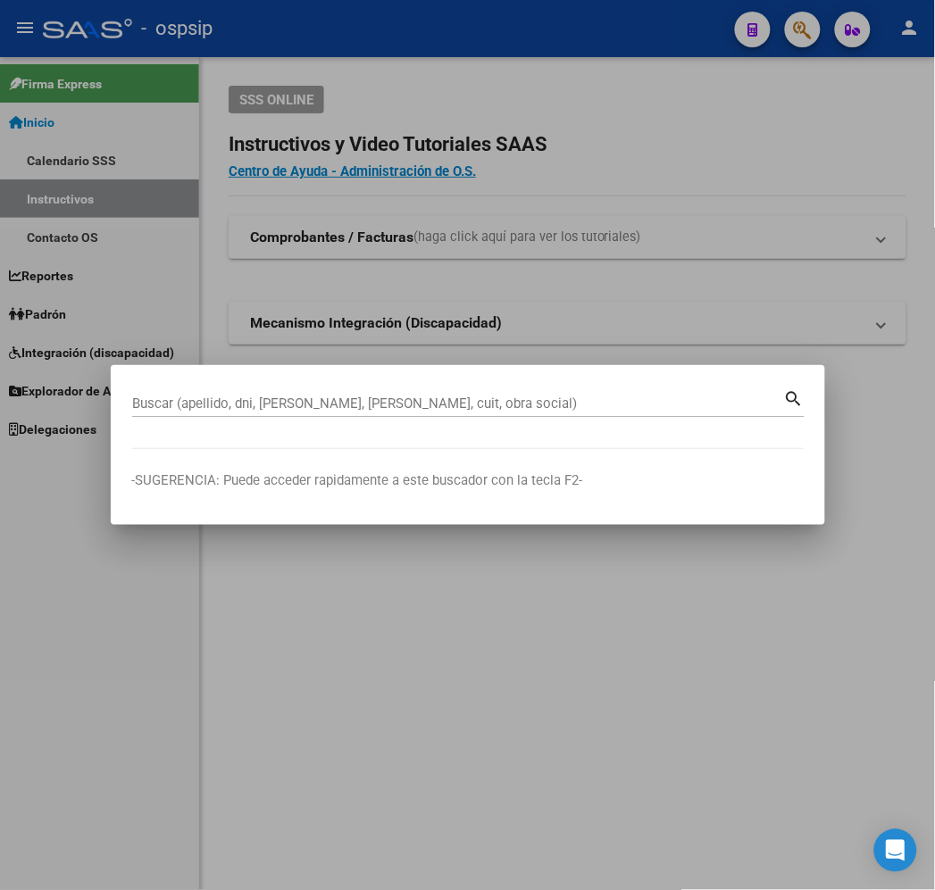
click at [154, 406] on input "Buscar (apellido, dni, [PERSON_NAME], [PERSON_NAME], cuit, obra social)" at bounding box center [458, 403] width 652 height 16
click at [220, 408] on input "Buscar (apellido, dni, [PERSON_NAME], [PERSON_NAME], cuit, obra social)" at bounding box center [458, 403] width 652 height 16
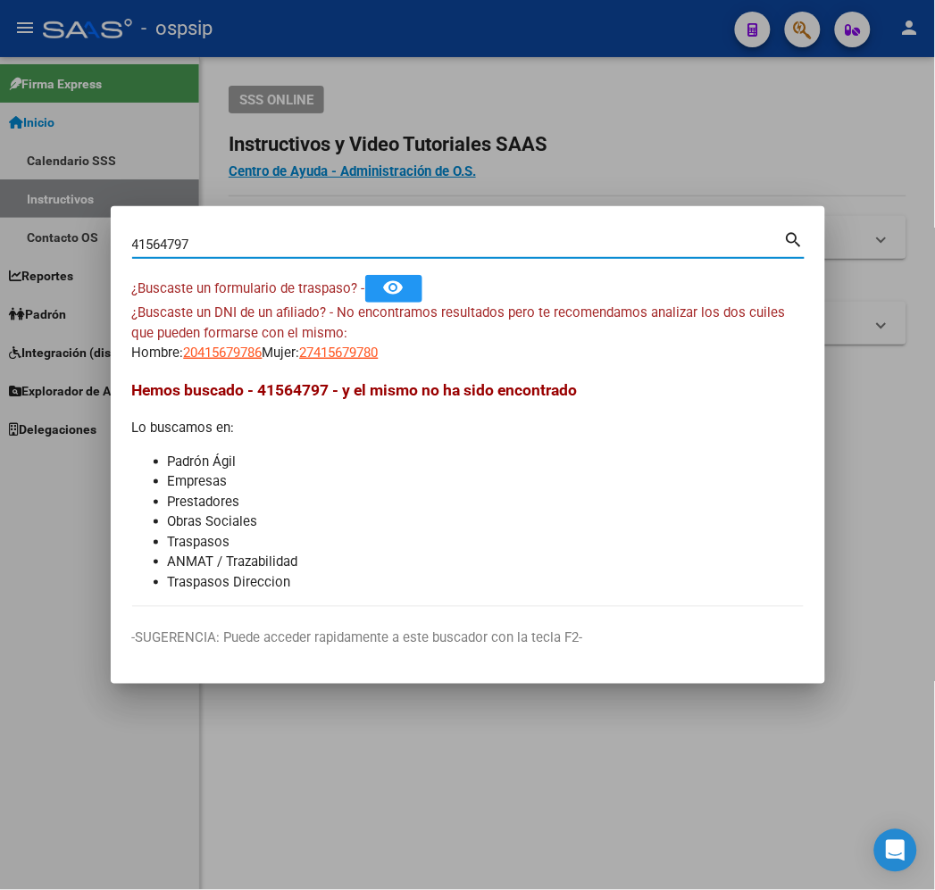
type input "41564797"
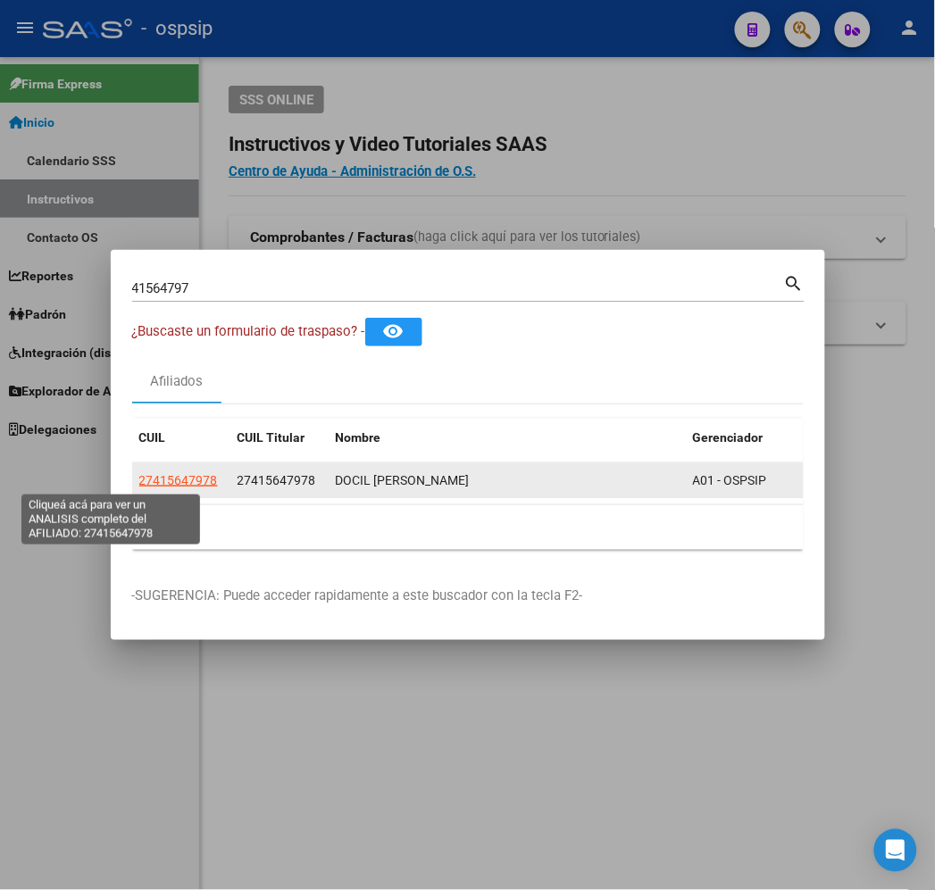
click at [139, 487] on span "27415647978" at bounding box center [178, 480] width 79 height 14
type textarea "27415647978"
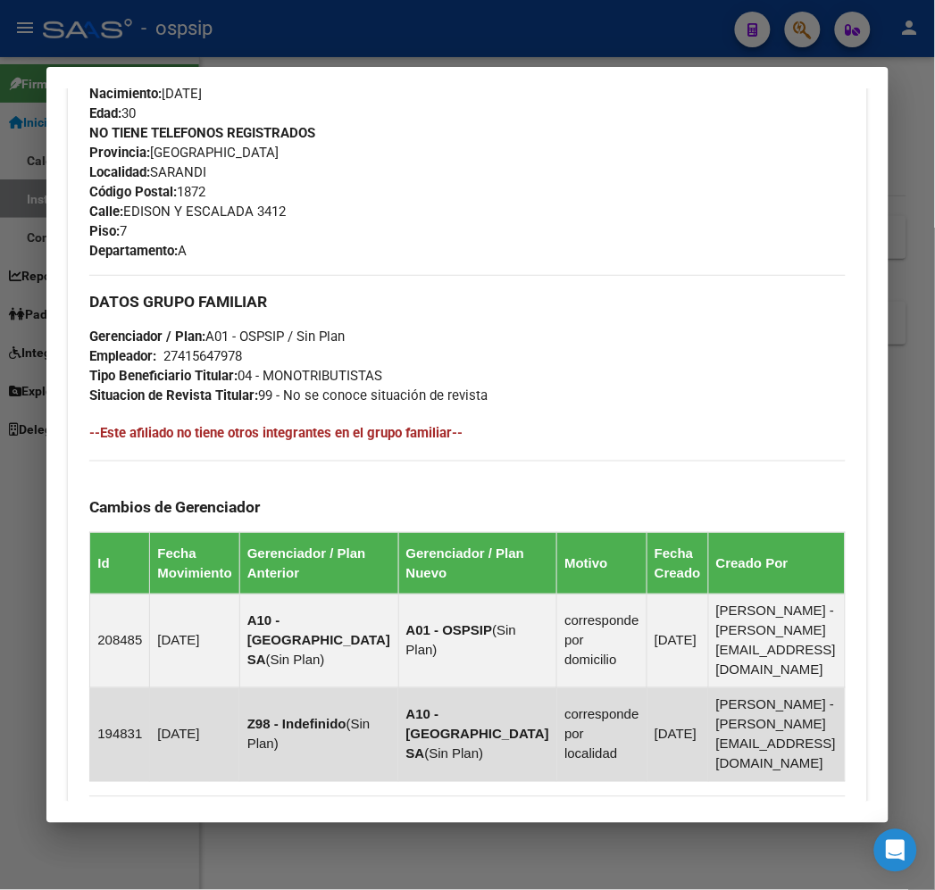
scroll to position [1092, 0]
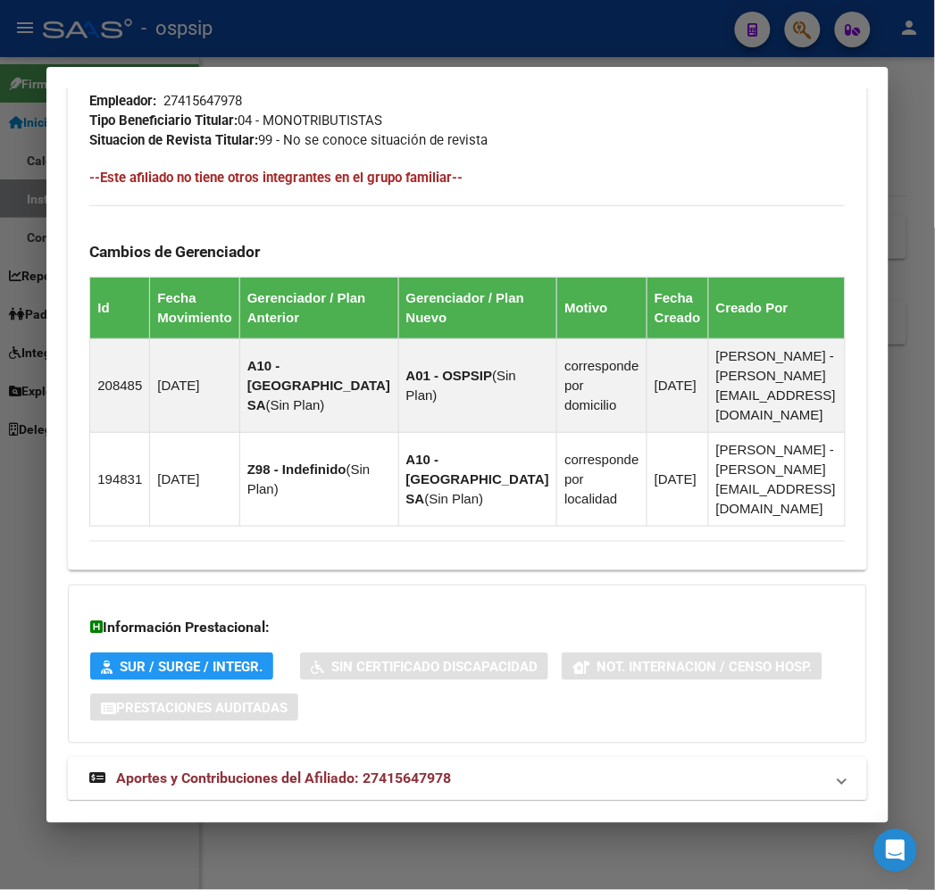
click at [471, 758] on mat-expansion-panel-header "Aportes y Contribuciones del Afiliado: 27415647978" at bounding box center [467, 779] width 798 height 43
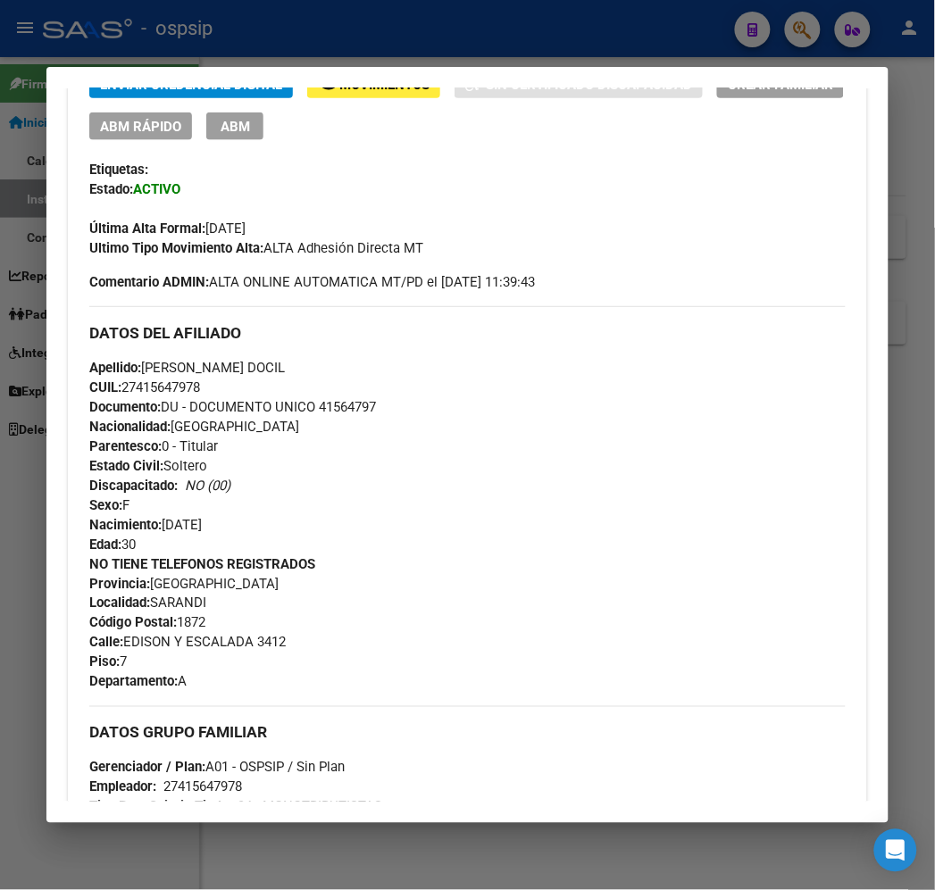
scroll to position [156, 0]
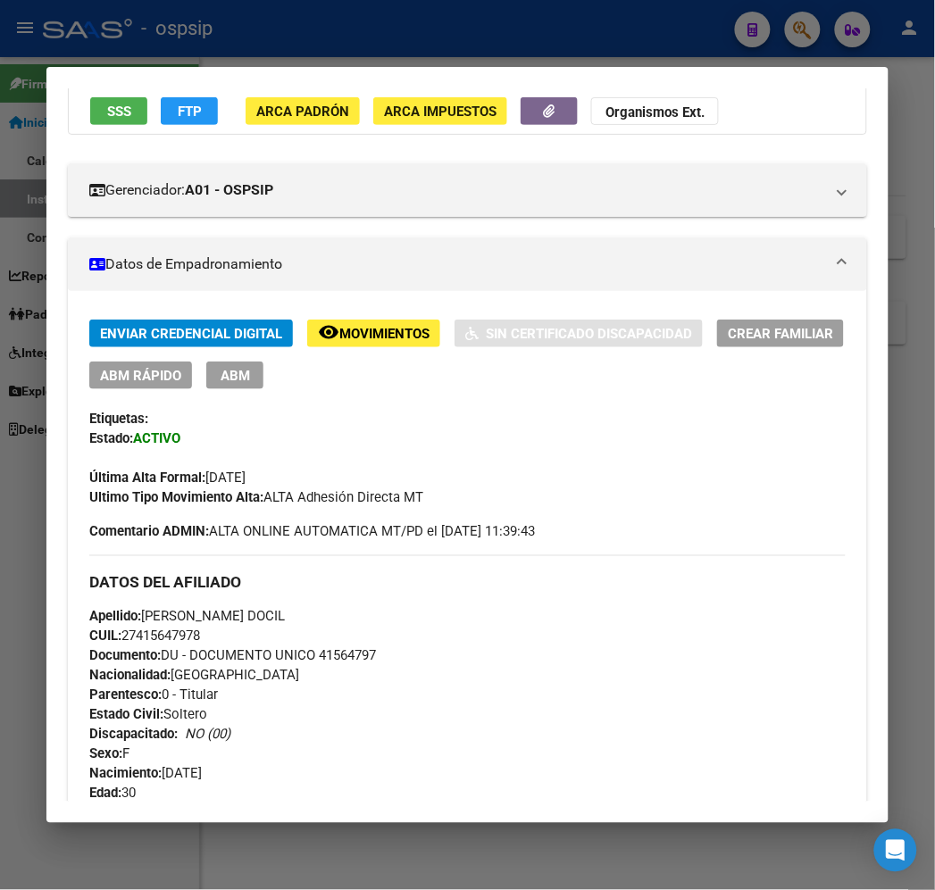
click at [182, 108] on button "FTP" at bounding box center [189, 111] width 57 height 28
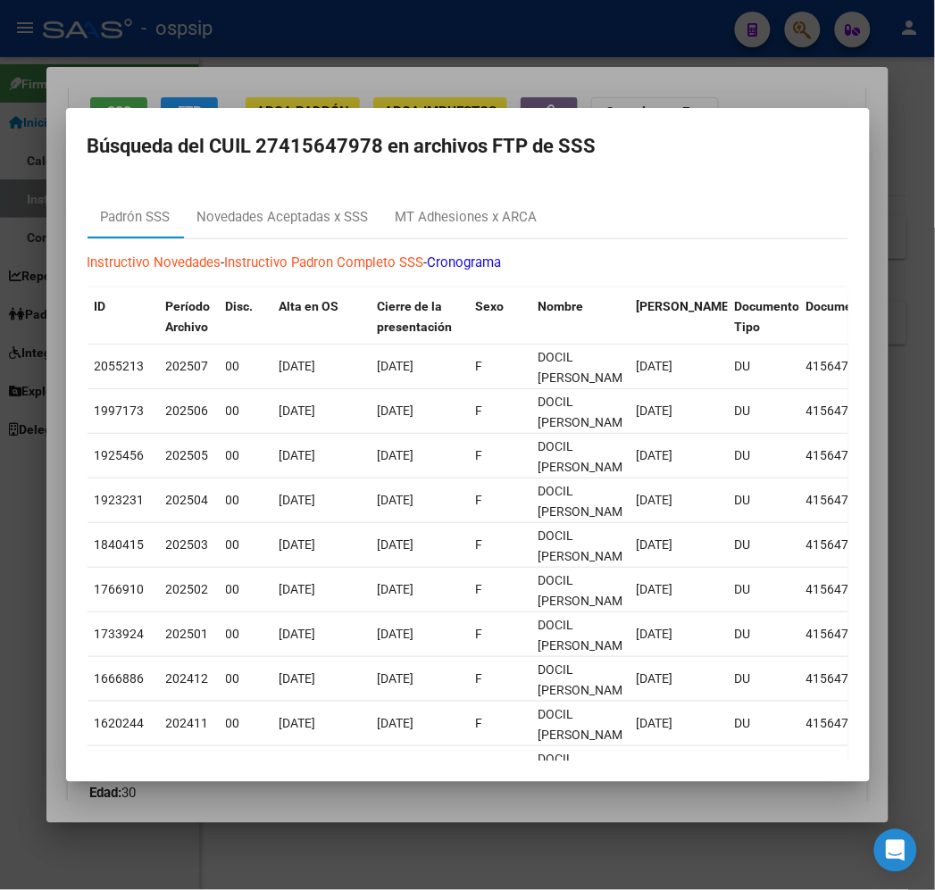
click at [368, 85] on div at bounding box center [467, 445] width 935 height 890
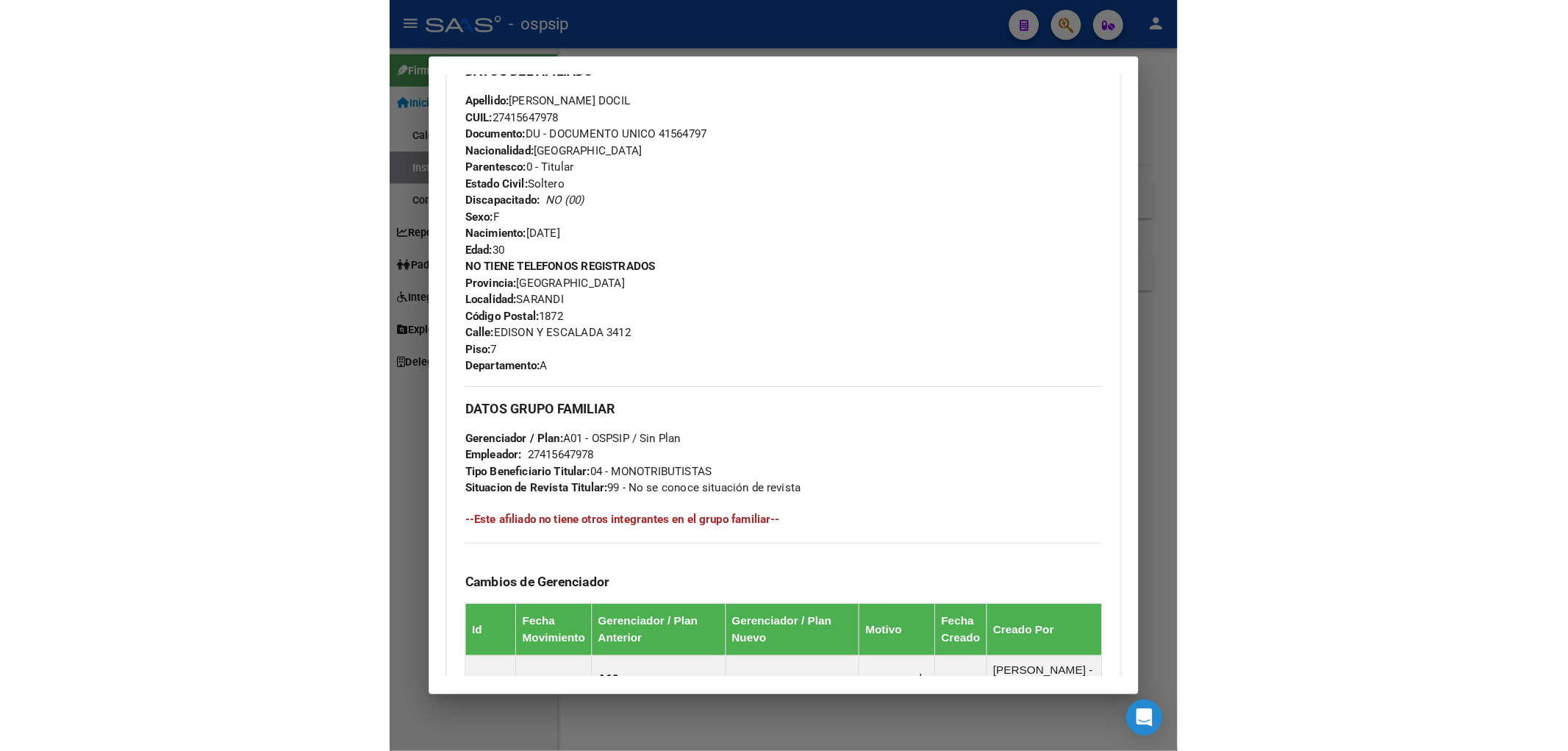
scroll to position [292, 0]
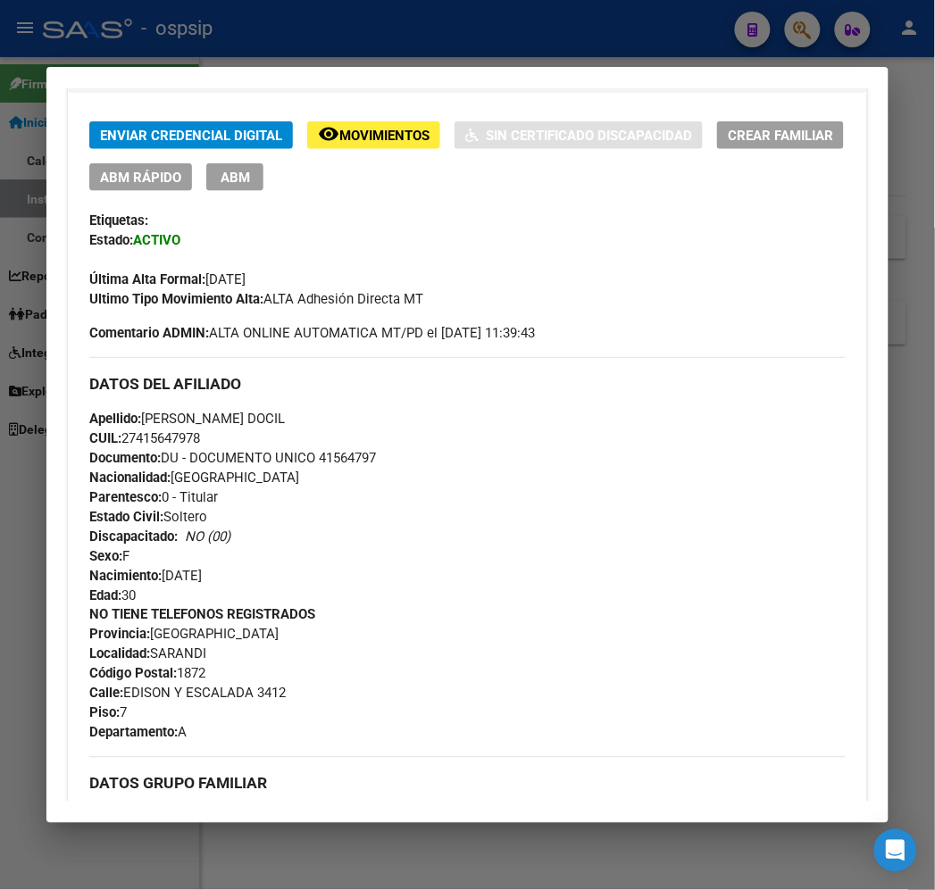
drag, startPoint x: 180, startPoint y: 436, endPoint x: 146, endPoint y: 442, distance: 35.4
click at [103, 442] on span "CUIL: 27415647978" at bounding box center [144, 438] width 111 height 16
copy span "27415647978"
click at [228, 173] on button "ABM" at bounding box center [234, 177] width 57 height 28
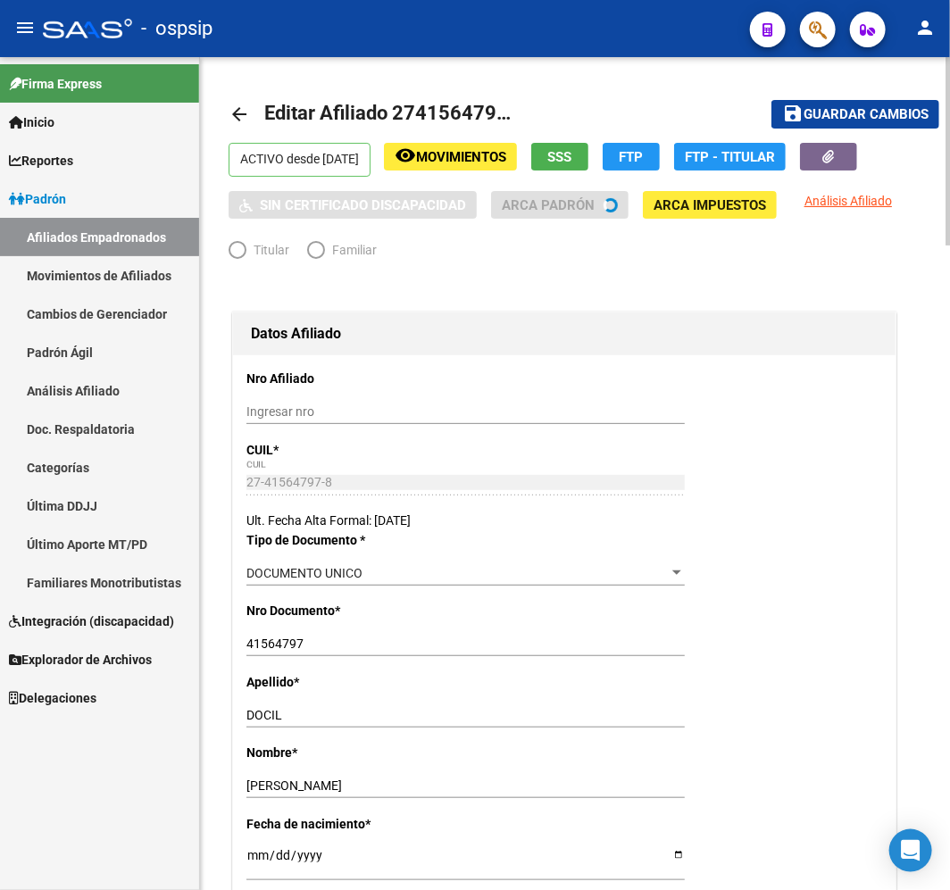
radio input "true"
type input "27-41564797-8"
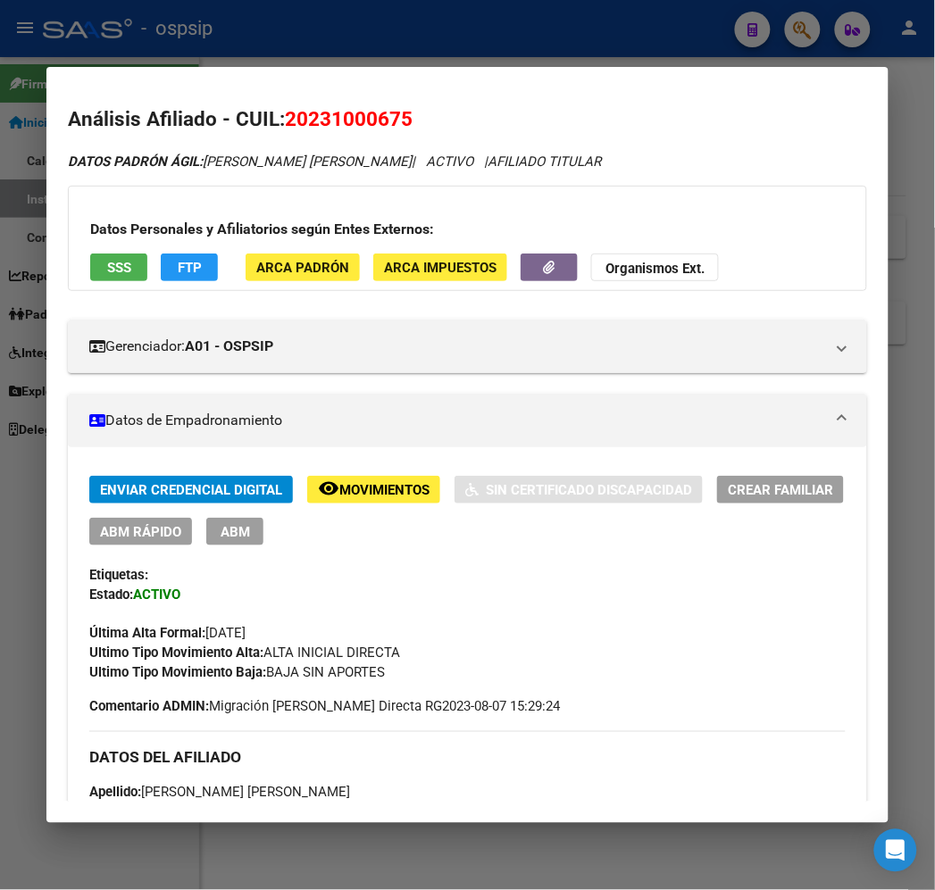
scroll to position [0, 181]
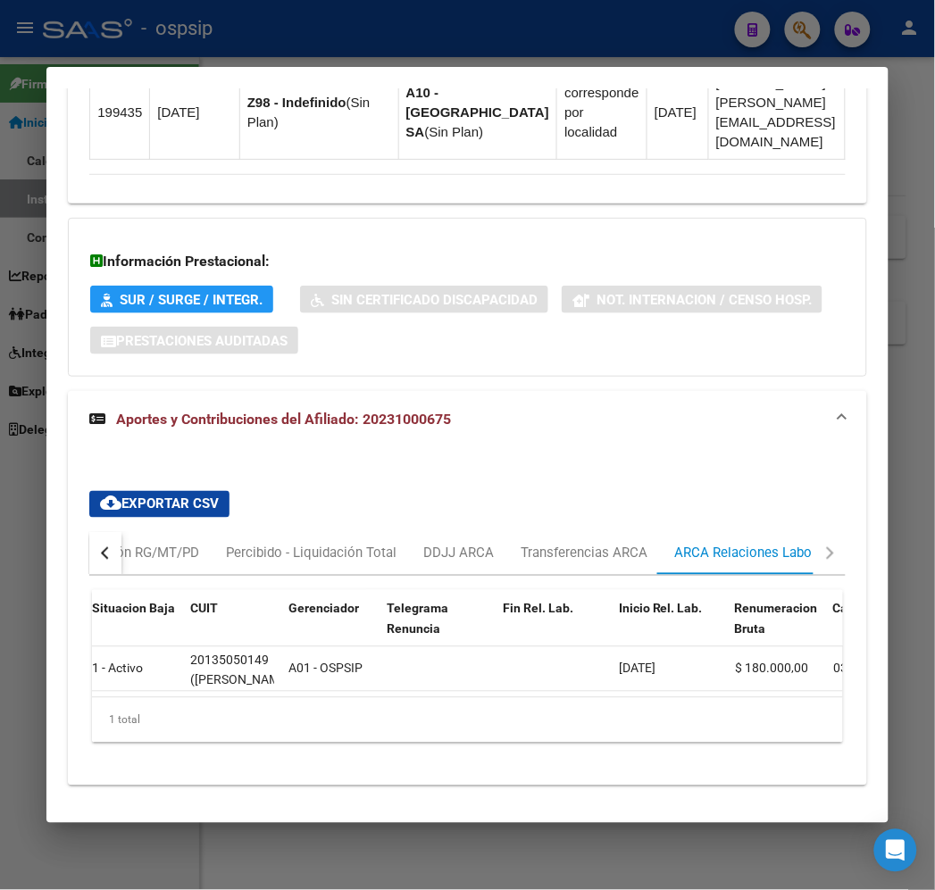
click at [273, 27] on div at bounding box center [467, 445] width 935 height 890
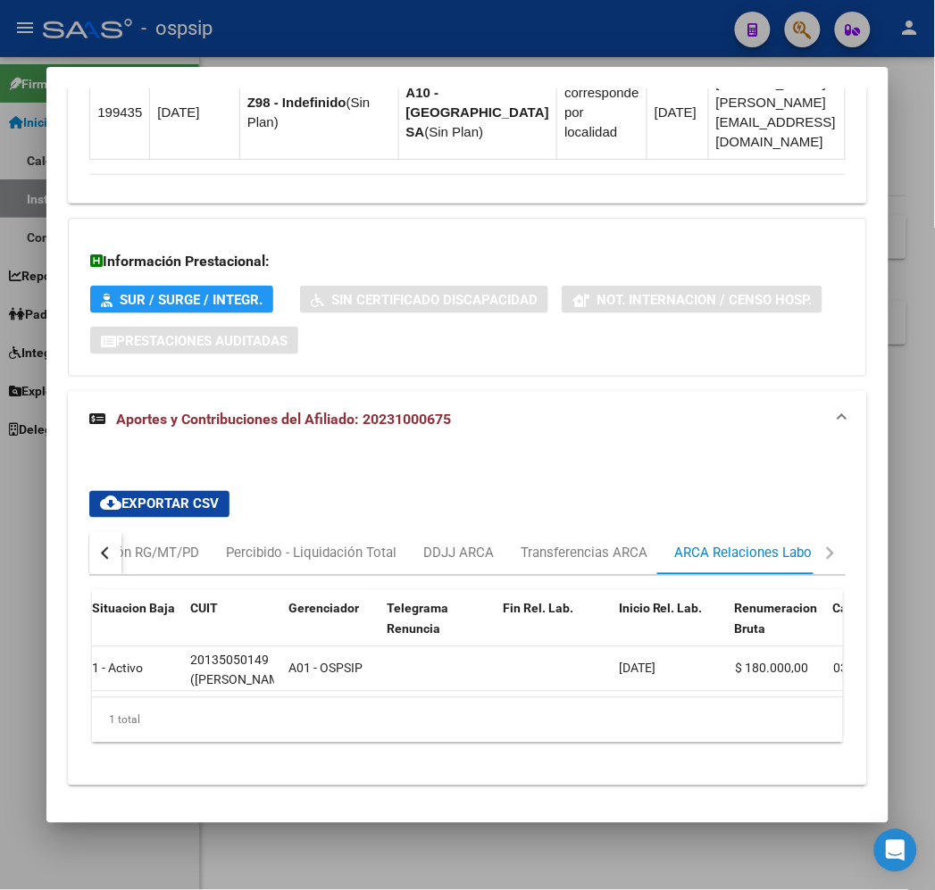
click at [279, 27] on div at bounding box center [467, 445] width 935 height 890
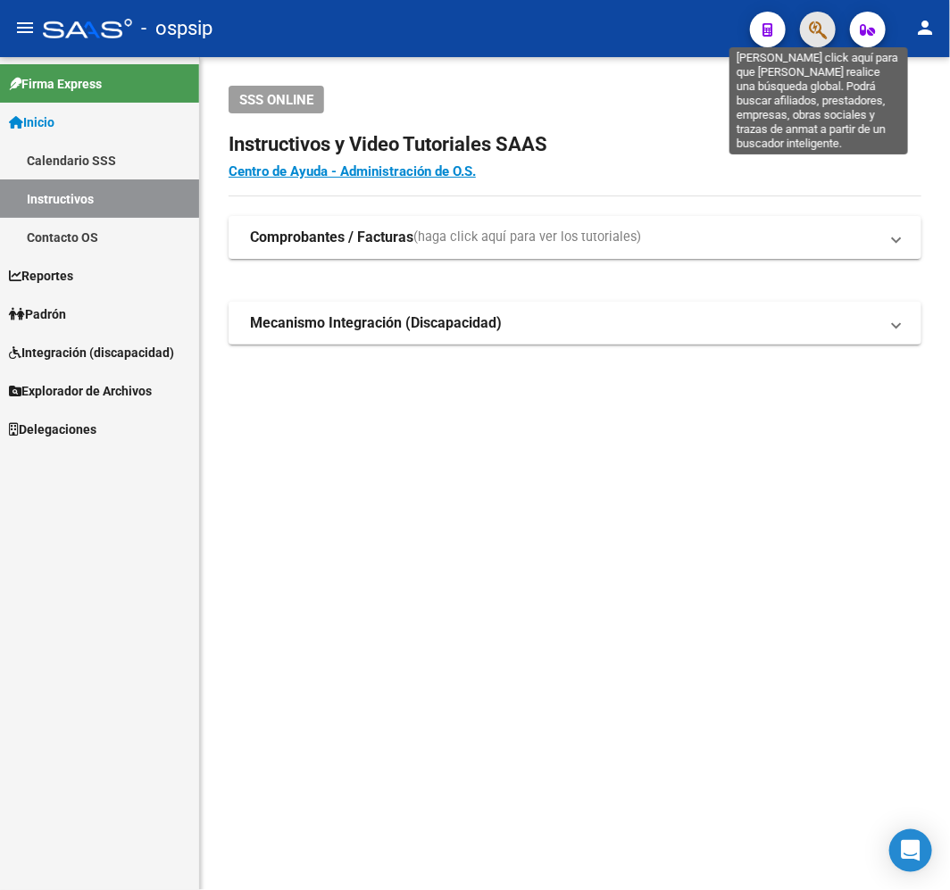
click at [816, 30] on icon "button" at bounding box center [818, 30] width 18 height 21
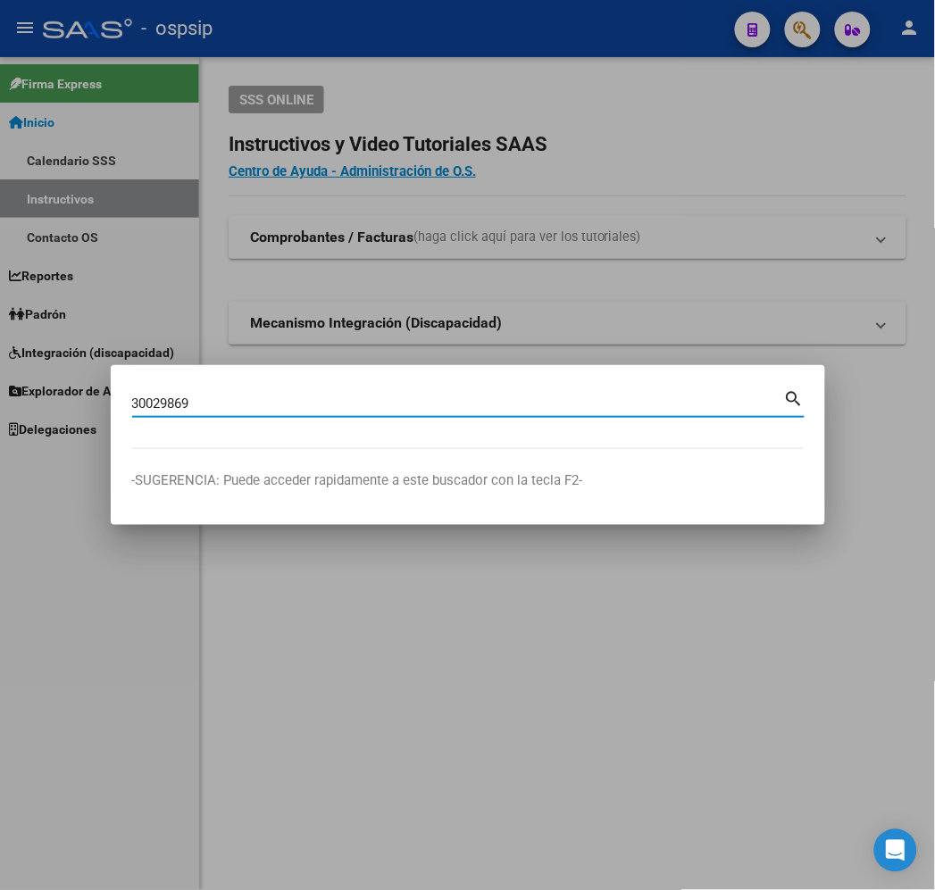
type input "30029869"
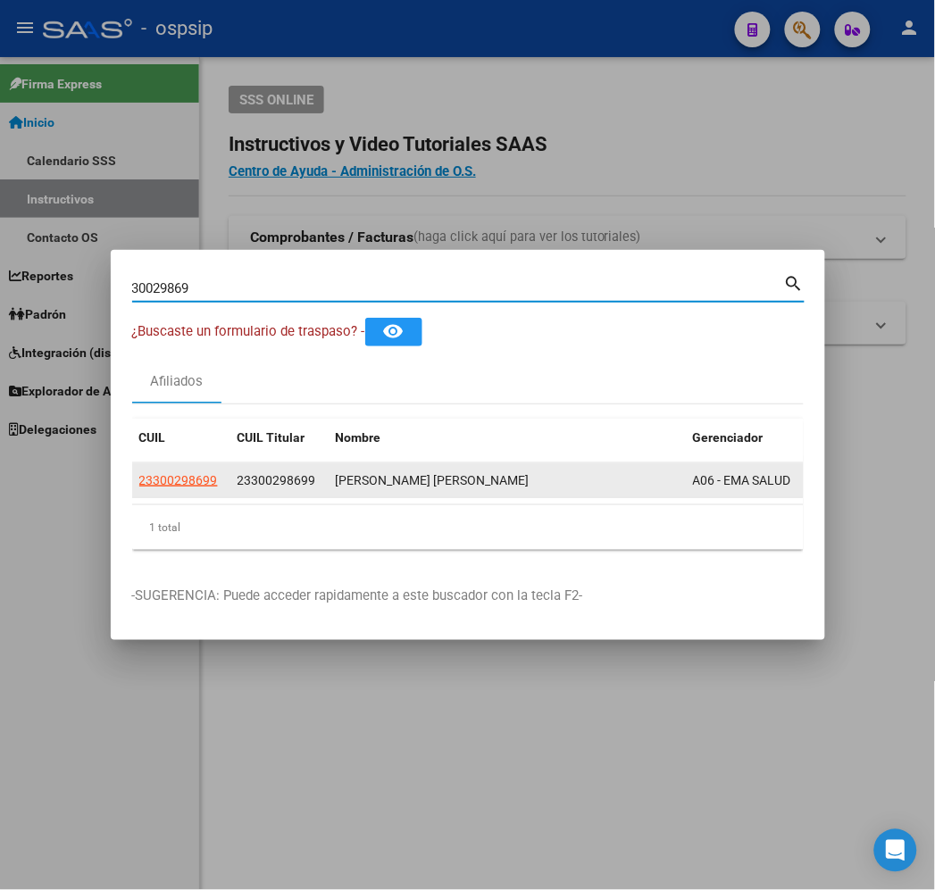
click at [139, 486] on span "23300298699" at bounding box center [178, 480] width 79 height 14
type textarea "23300298699"
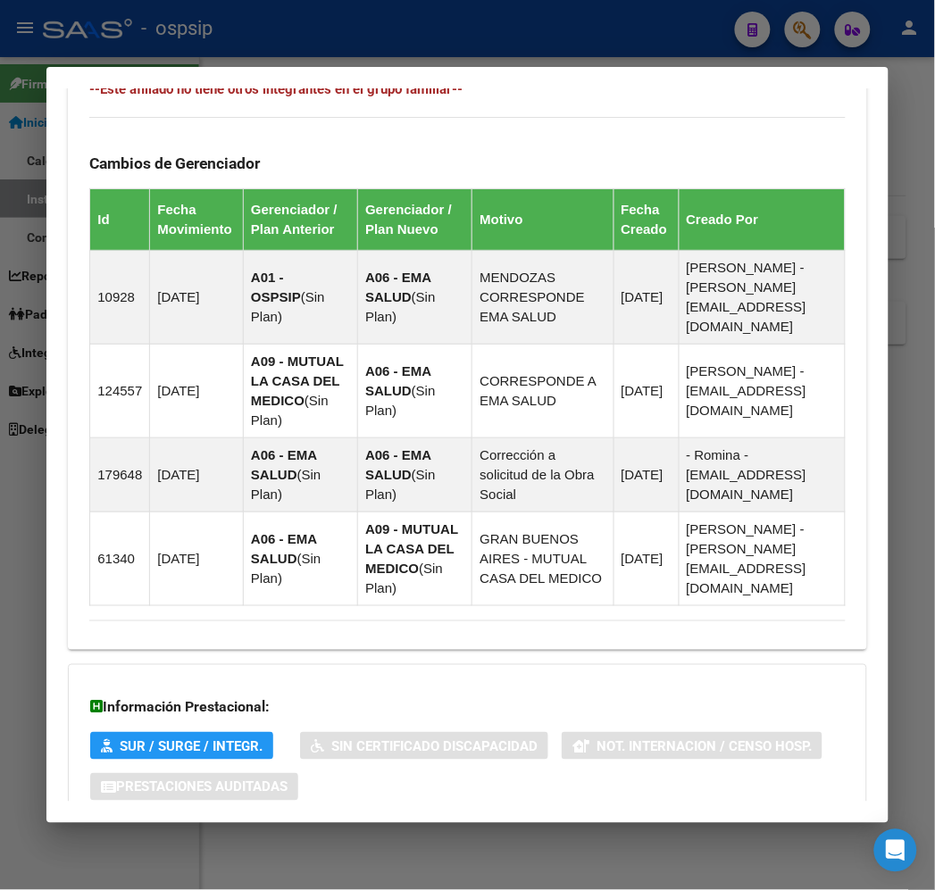
scroll to position [1220, 0]
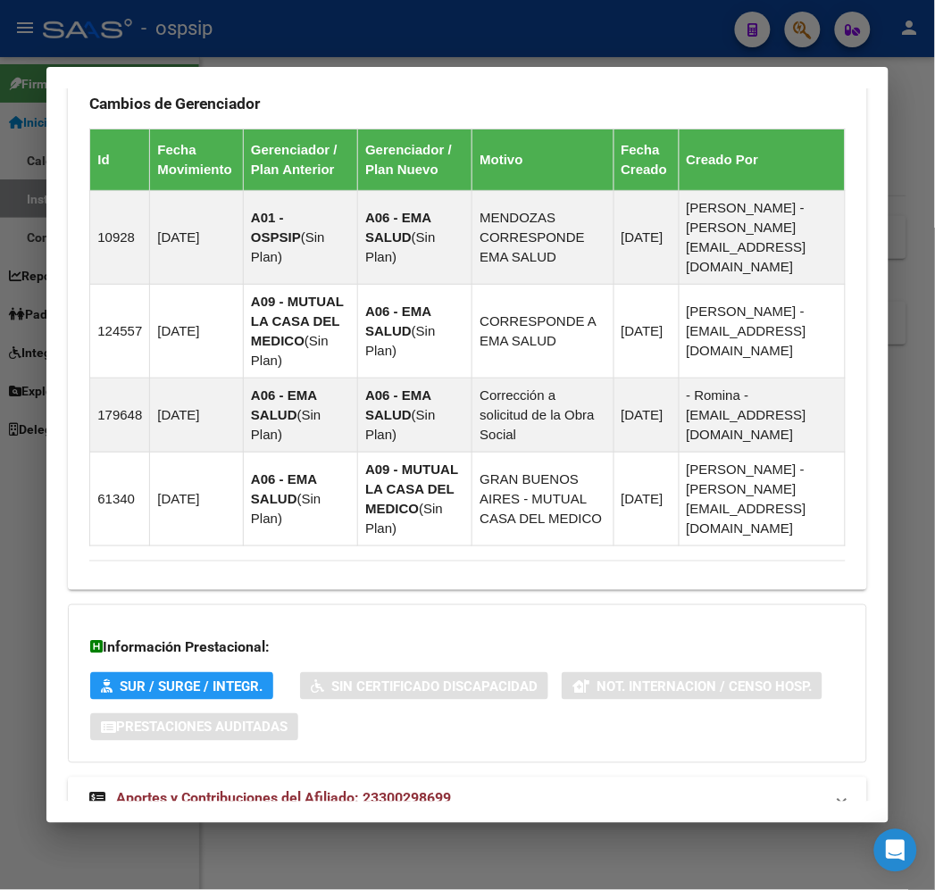
drag, startPoint x: 603, startPoint y: 765, endPoint x: 607, endPoint y: 748, distance: 17.5
drag, startPoint x: 608, startPoint y: 741, endPoint x: 608, endPoint y: 723, distance: 17.9
click at [609, 788] on mat-panel-title "Aportes y Contribuciones del Afiliado: 23300298699" at bounding box center [456, 798] width 734 height 21
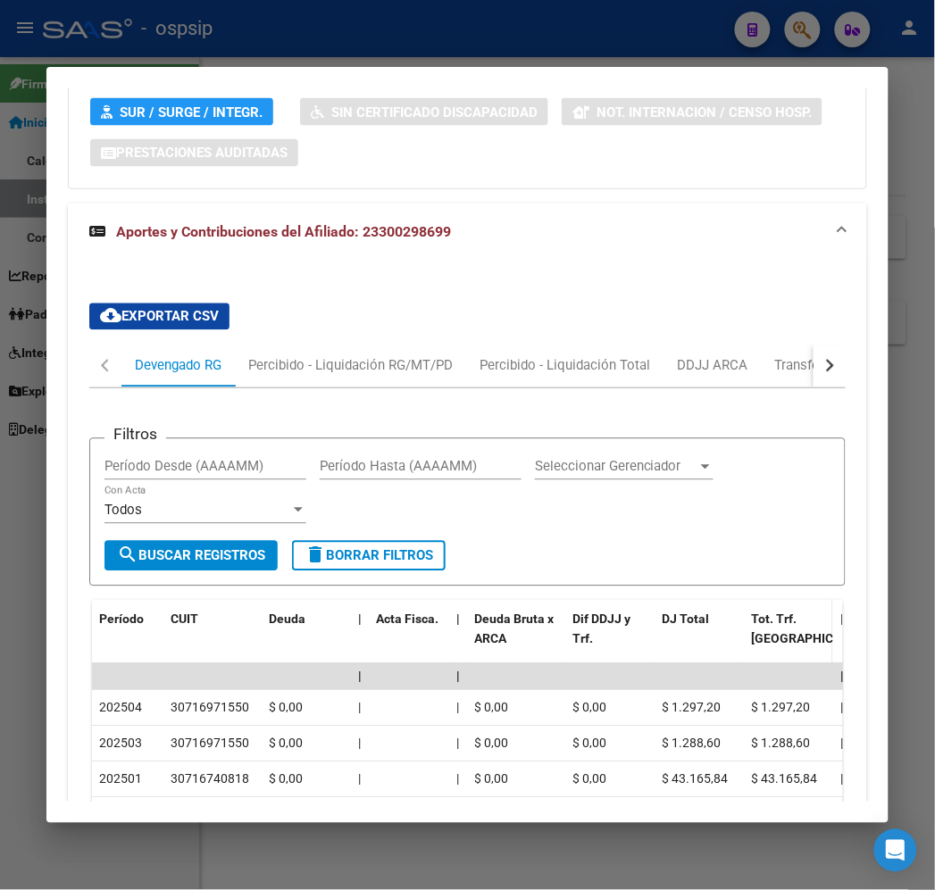
scroll to position [1739, 0]
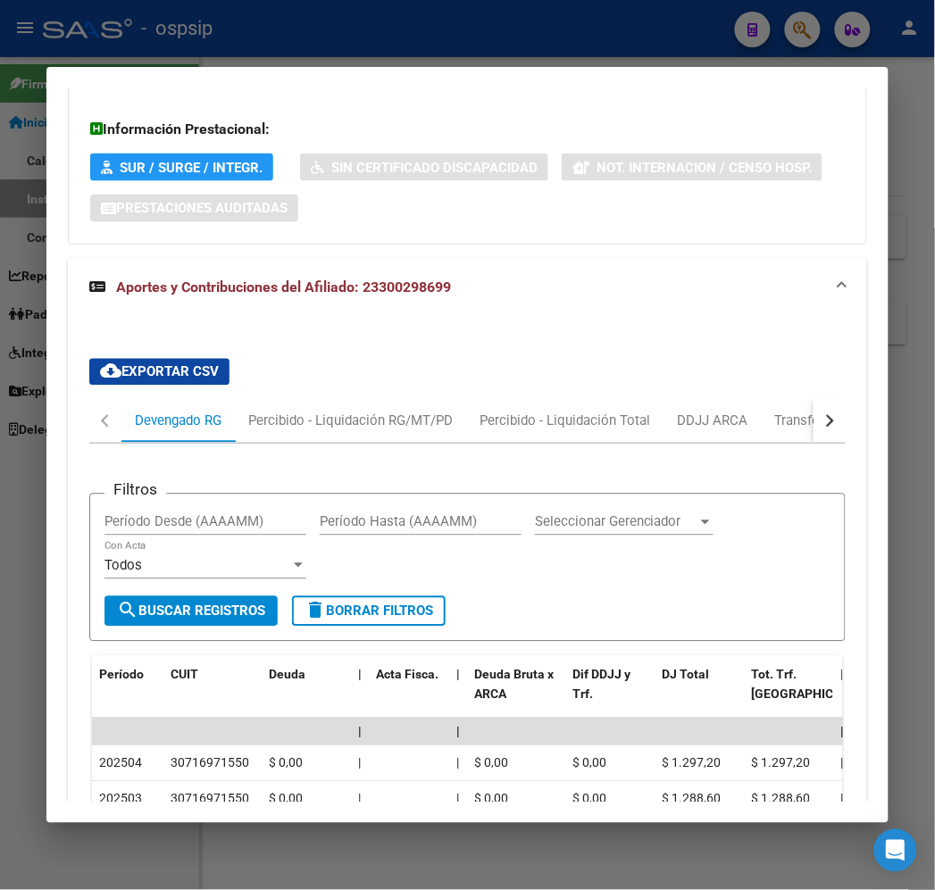
click at [834, 415] on div "button" at bounding box center [827, 421] width 12 height 12
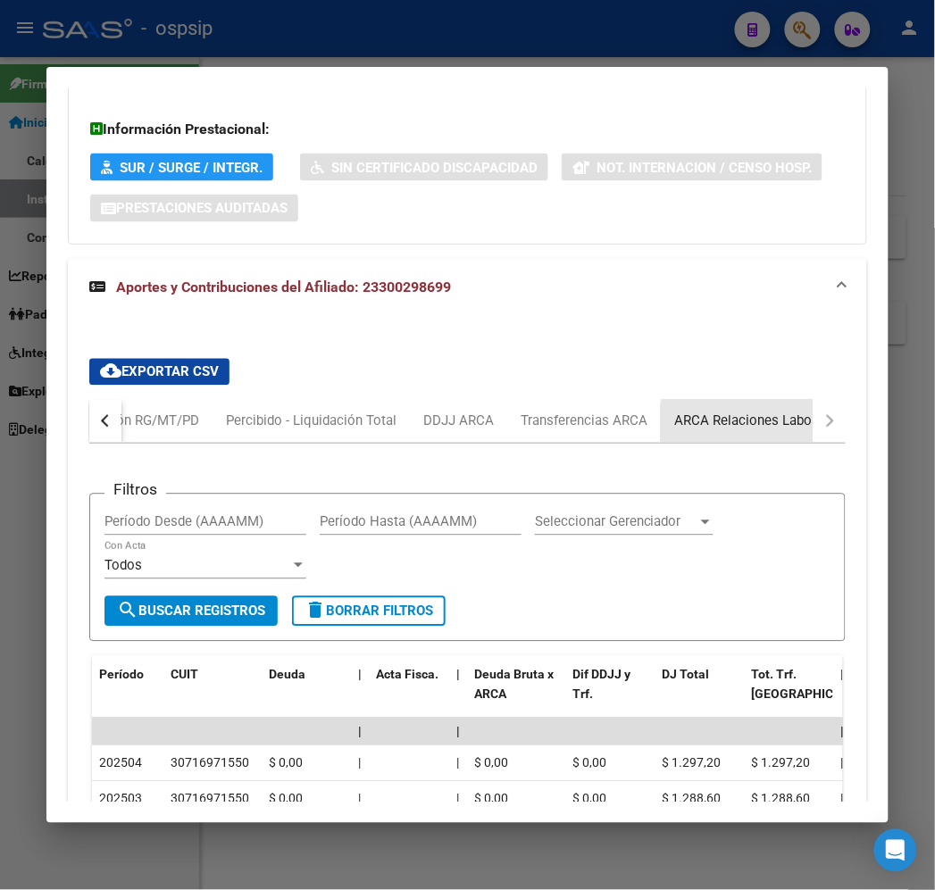
click at [760, 400] on div "ARCA Relaciones Laborales" at bounding box center [758, 421] width 194 height 43
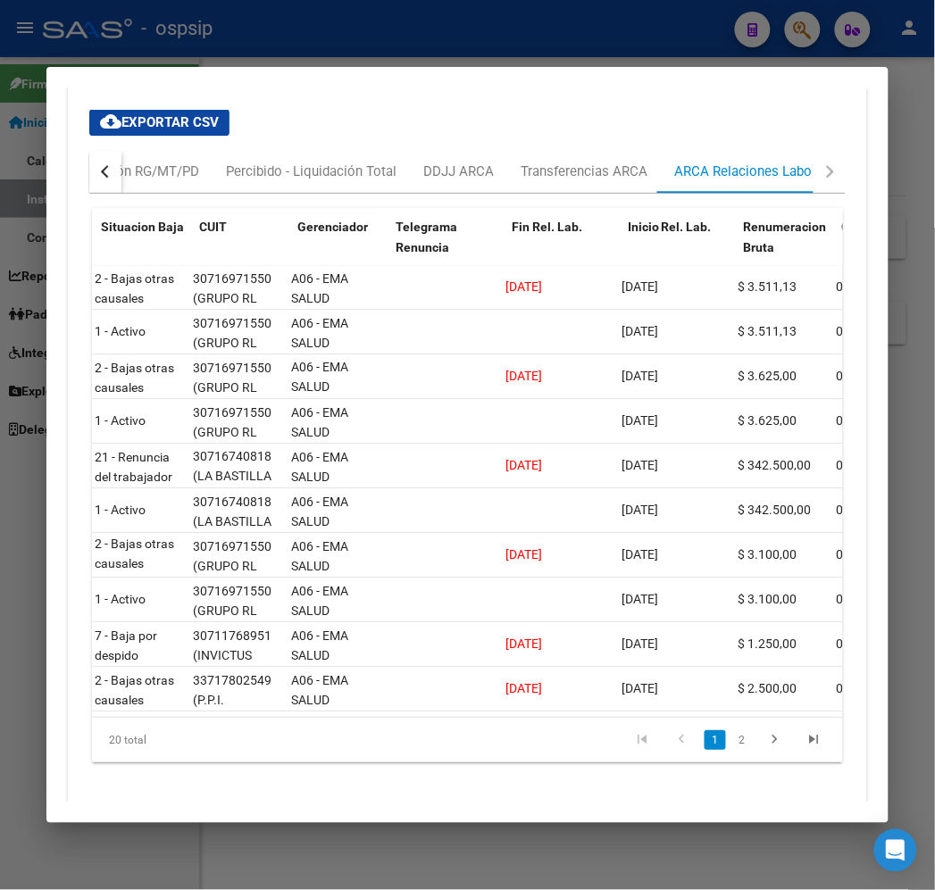
scroll to position [0, 172]
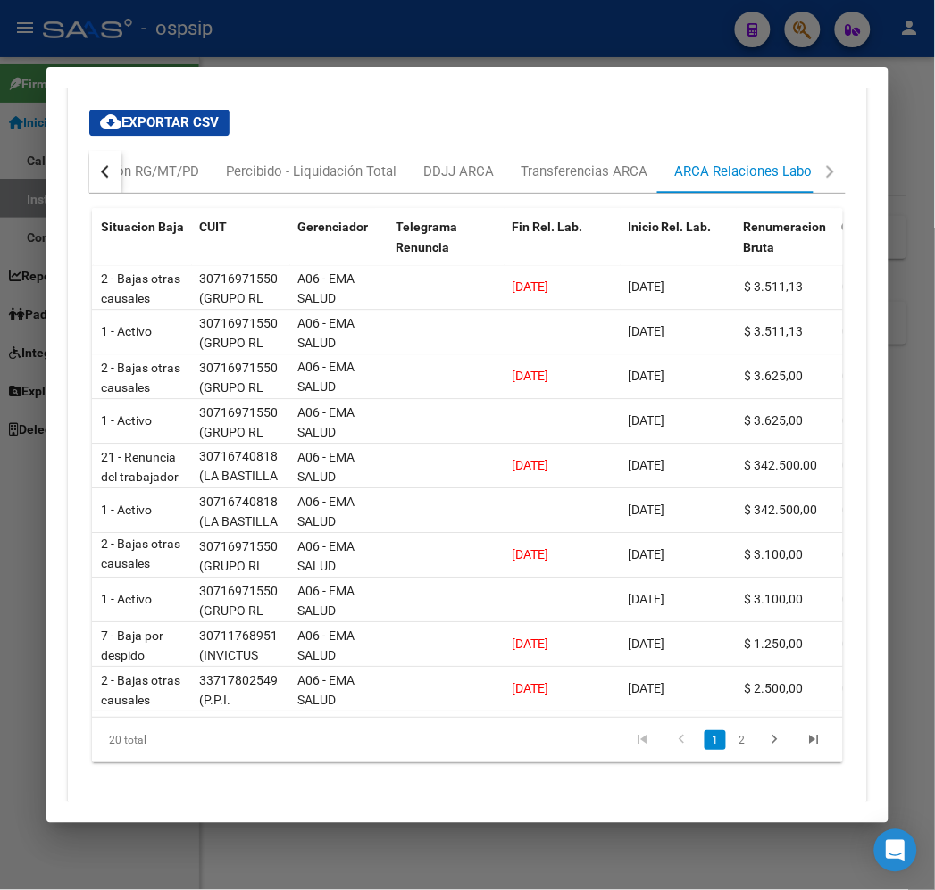
click at [89, 150] on button "button" at bounding box center [105, 171] width 32 height 43
click at [196, 150] on div "Devengado RG" at bounding box center [177, 171] width 113 height 43
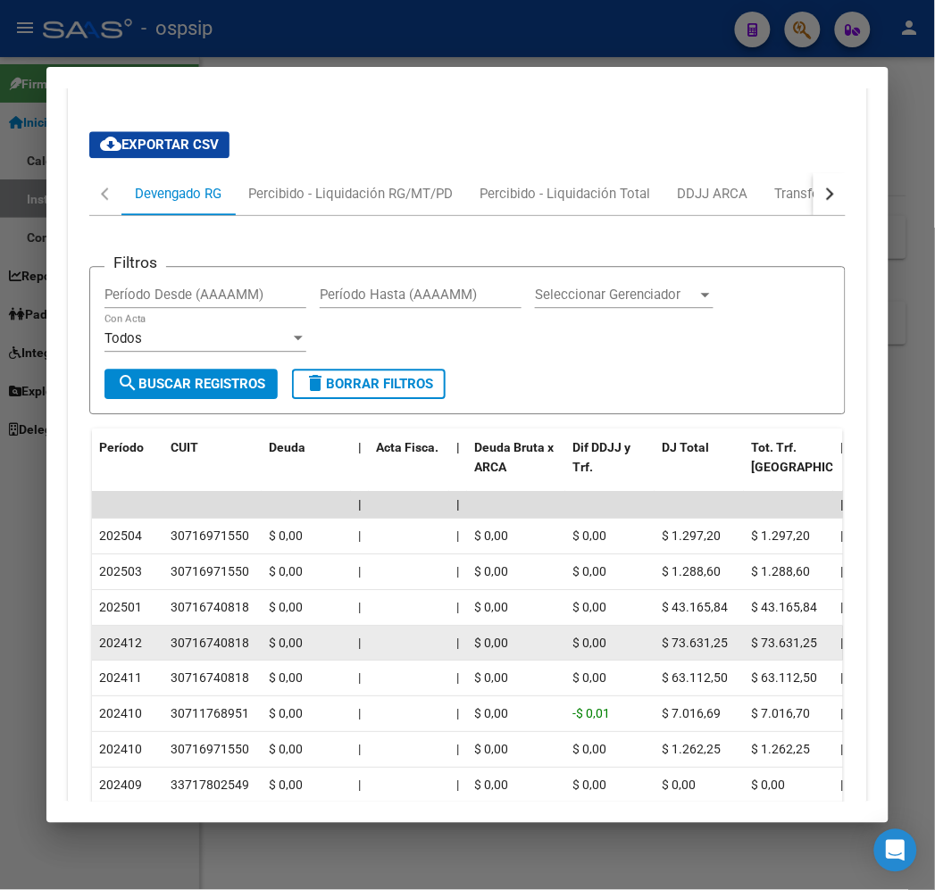
scroll to position [1989, 0]
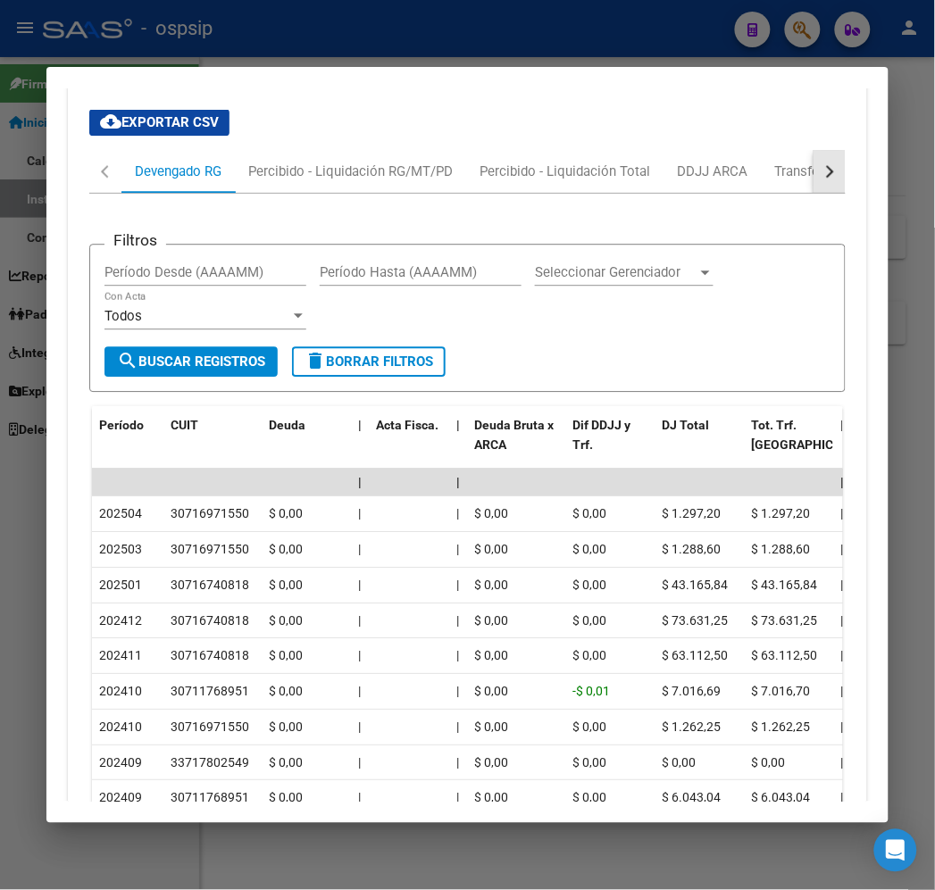
click at [839, 150] on button "button" at bounding box center [829, 171] width 32 height 43
click at [841, 150] on button "button" at bounding box center [829, 171] width 32 height 43
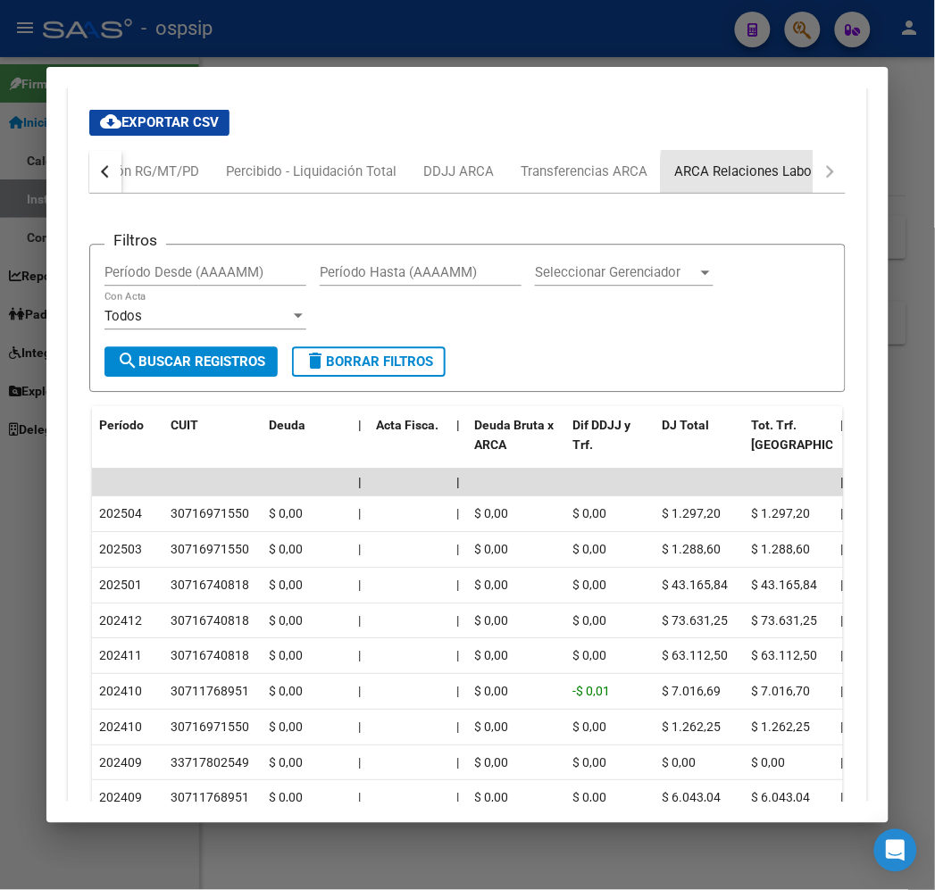
drag, startPoint x: 801, startPoint y: 118, endPoint x: 896, endPoint y: 214, distance: 135.7
click at [801, 162] on div "ARCA Relaciones Laborales" at bounding box center [757, 172] width 167 height 20
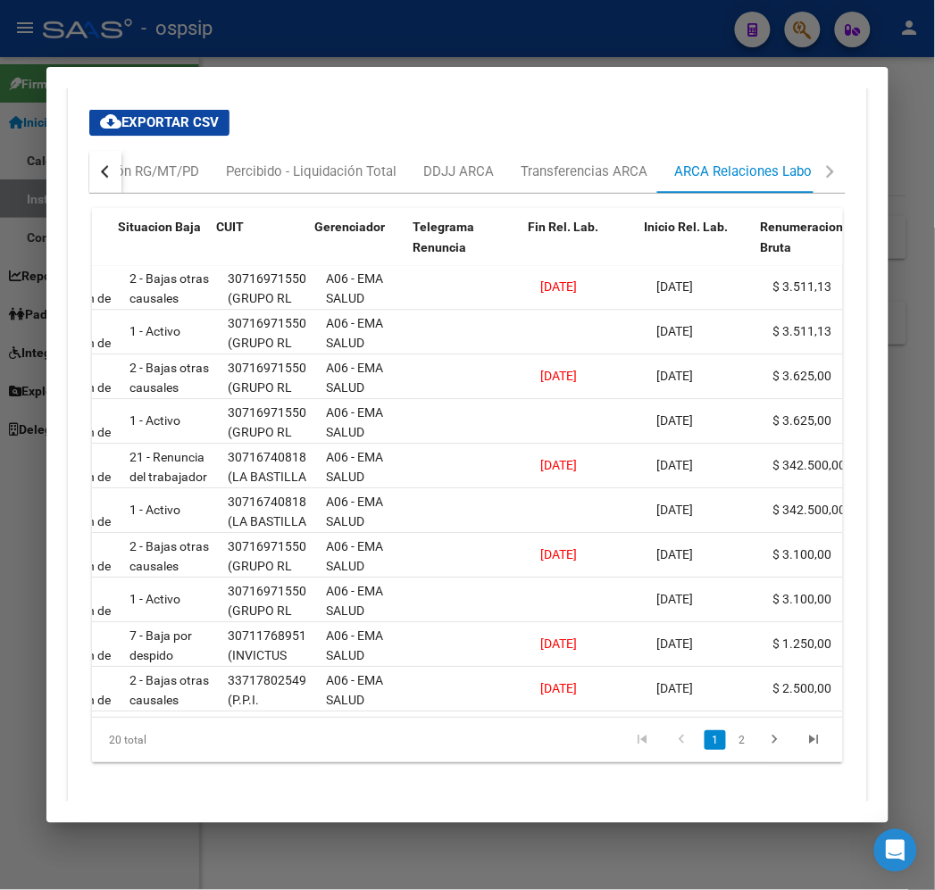
scroll to position [0, 155]
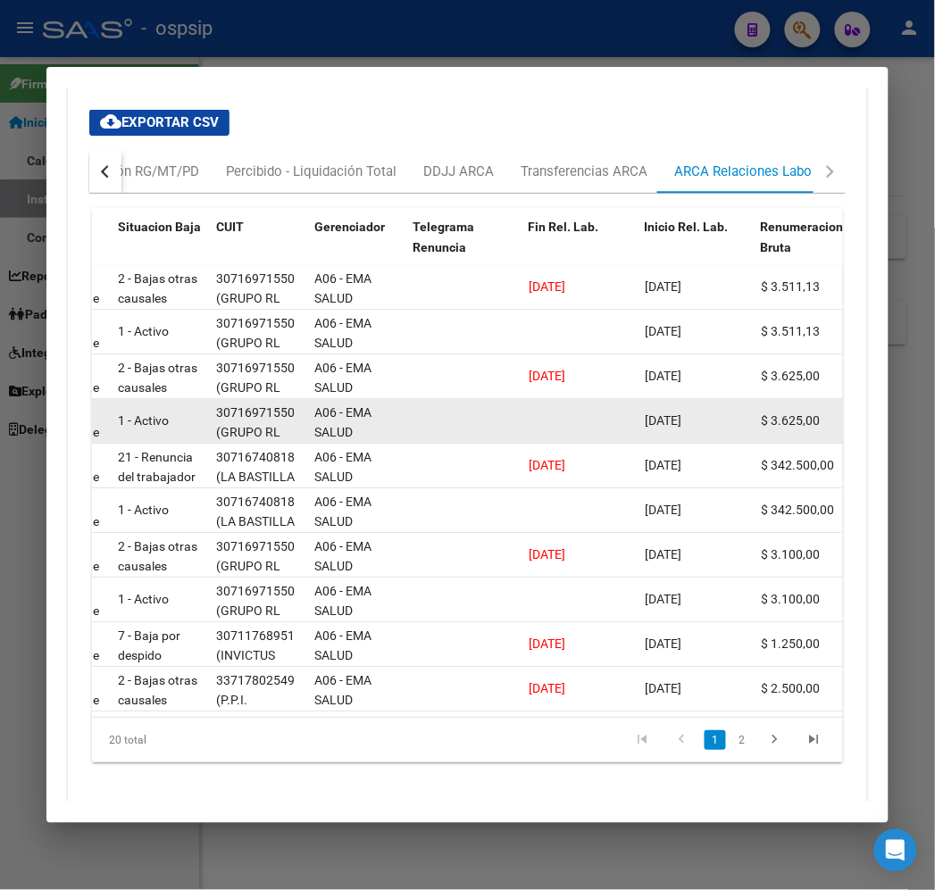
click at [667, 413] on span "[DATE]" at bounding box center [663, 420] width 37 height 14
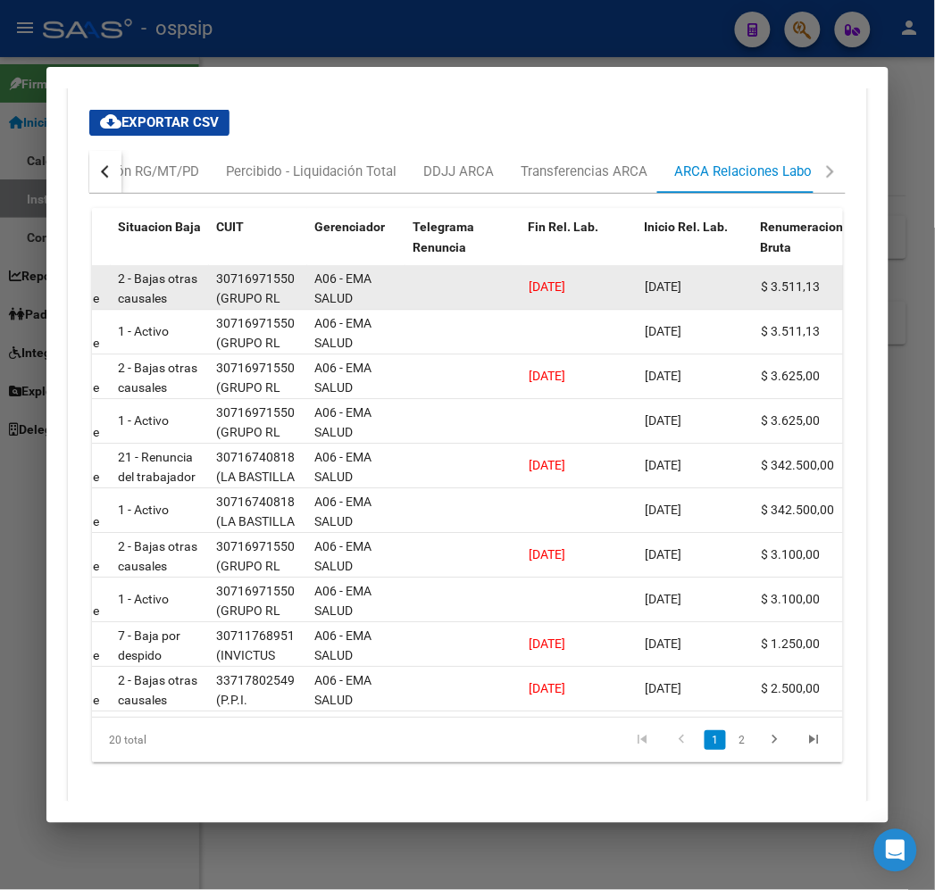
click at [529, 277] on div "30/04/2025" at bounding box center [580, 287] width 102 height 21
